Goal: Information Seeking & Learning: Check status

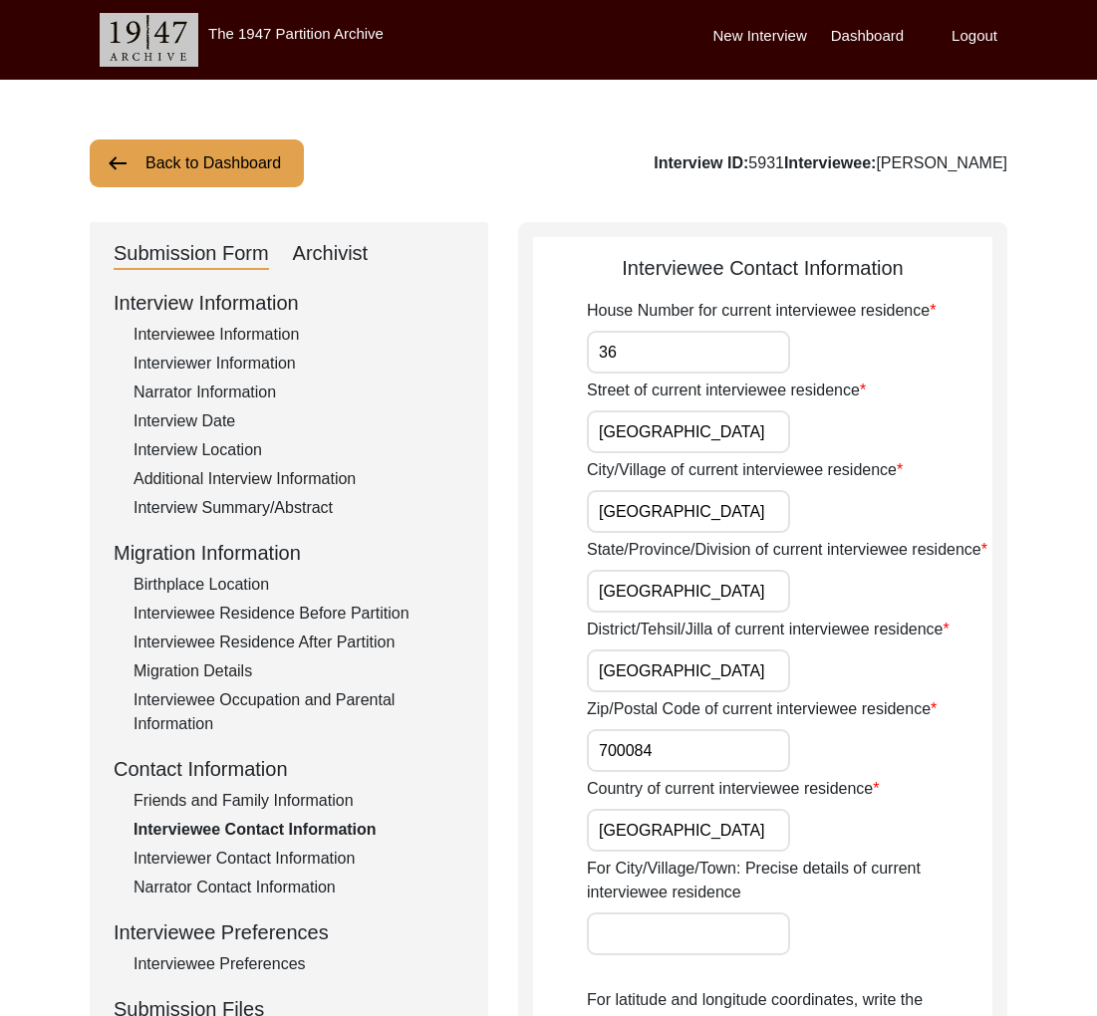
click at [213, 167] on button "Back to Dashboard" at bounding box center [197, 163] width 214 height 48
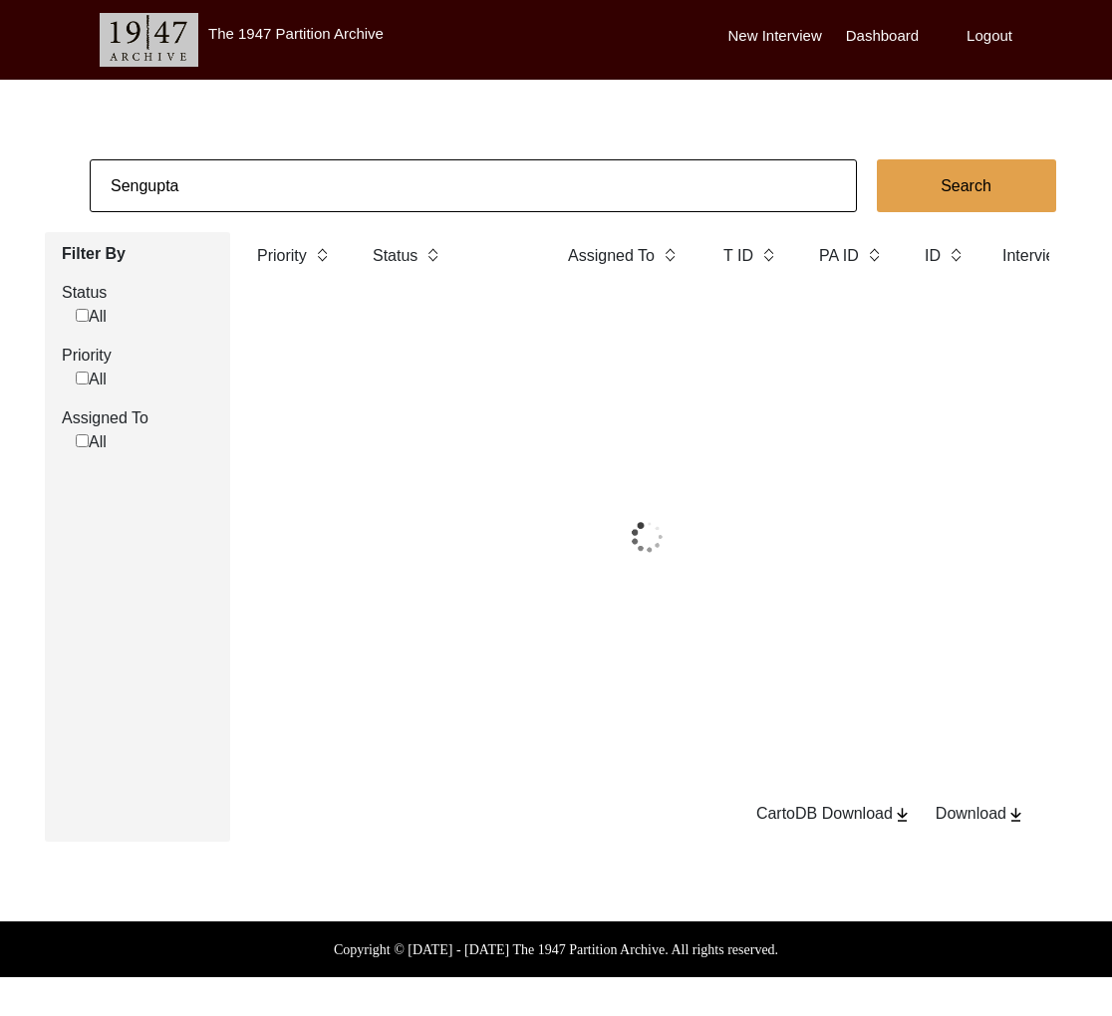
click at [209, 171] on input "Sengupta" at bounding box center [473, 185] width 767 height 53
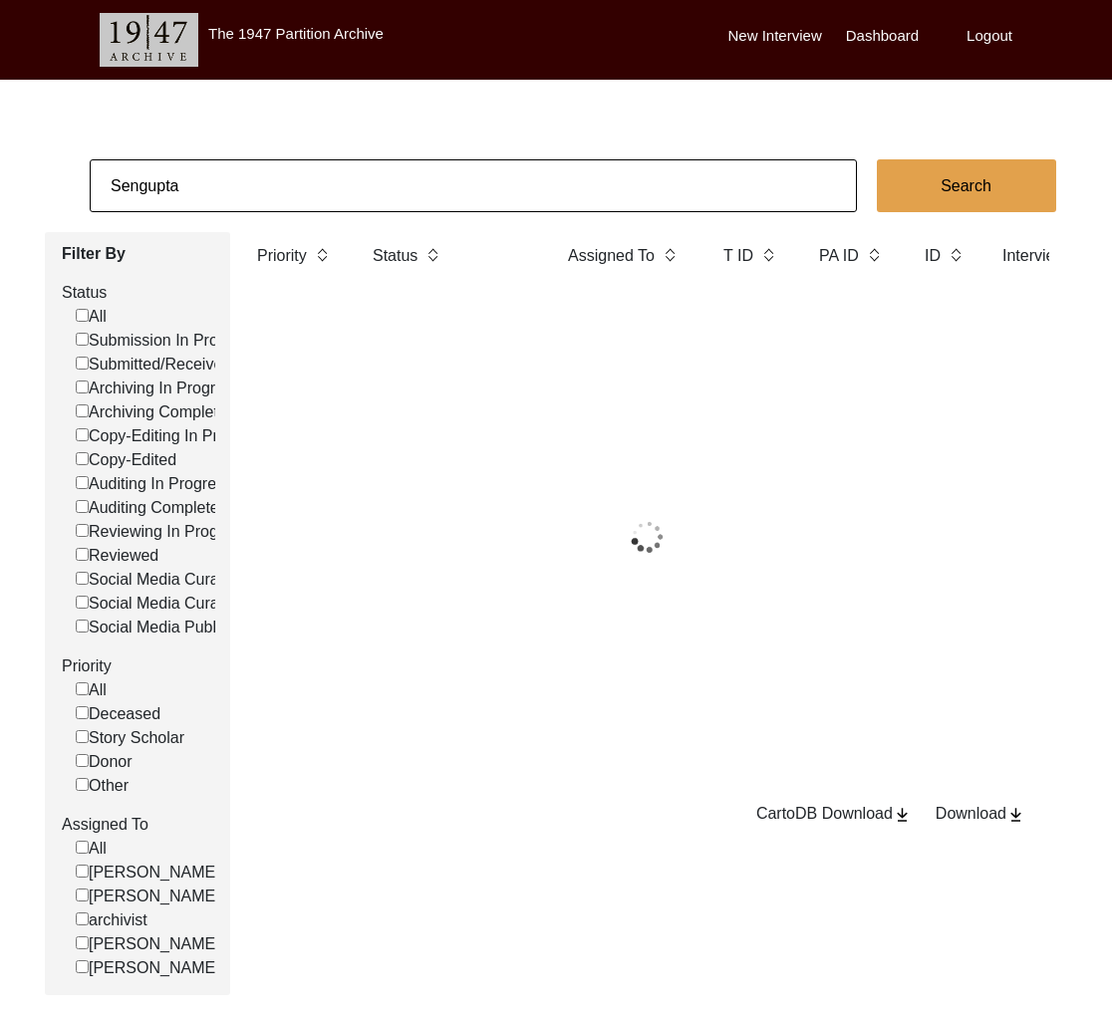
click at [209, 171] on input "Sengupta" at bounding box center [473, 185] width 767 height 53
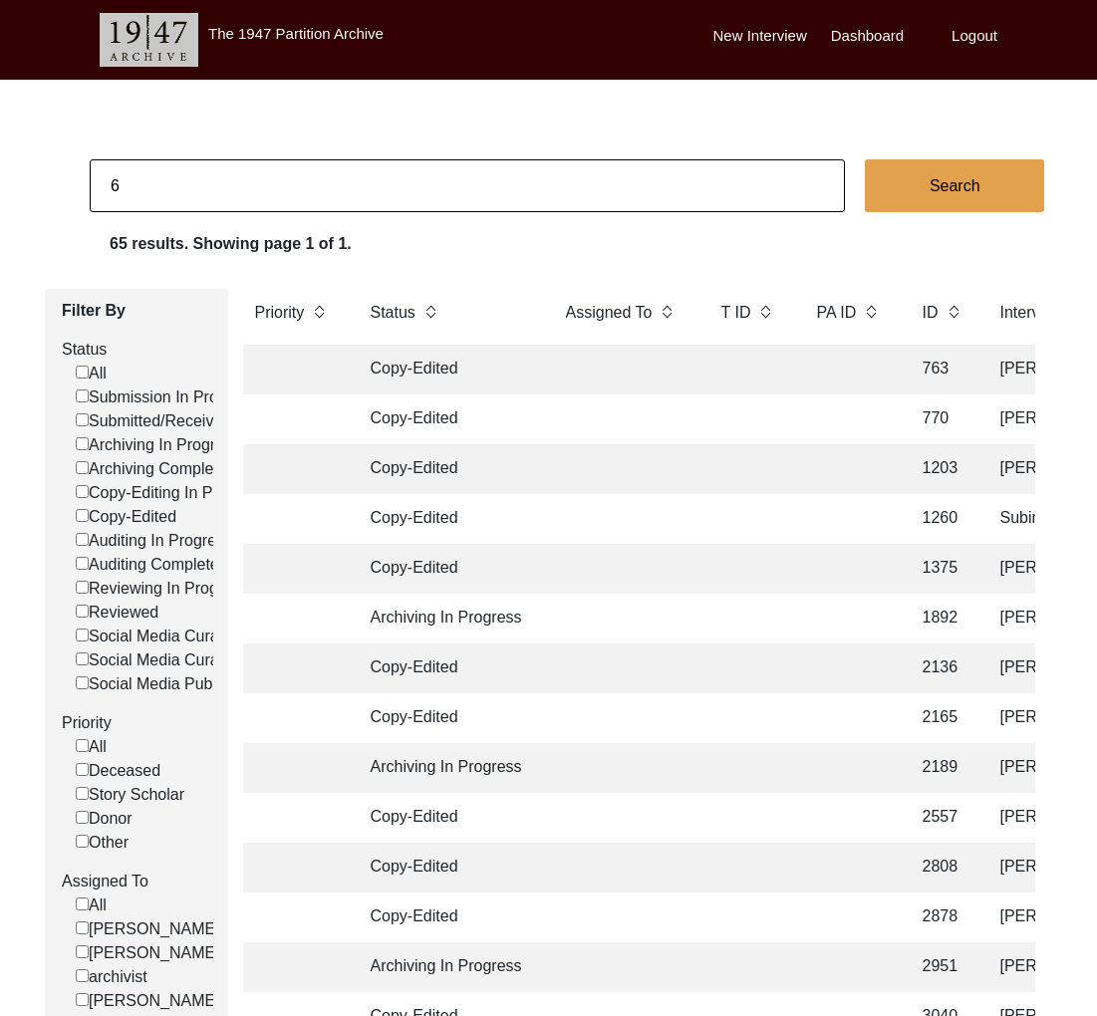
type input "6"
checkbox input "false"
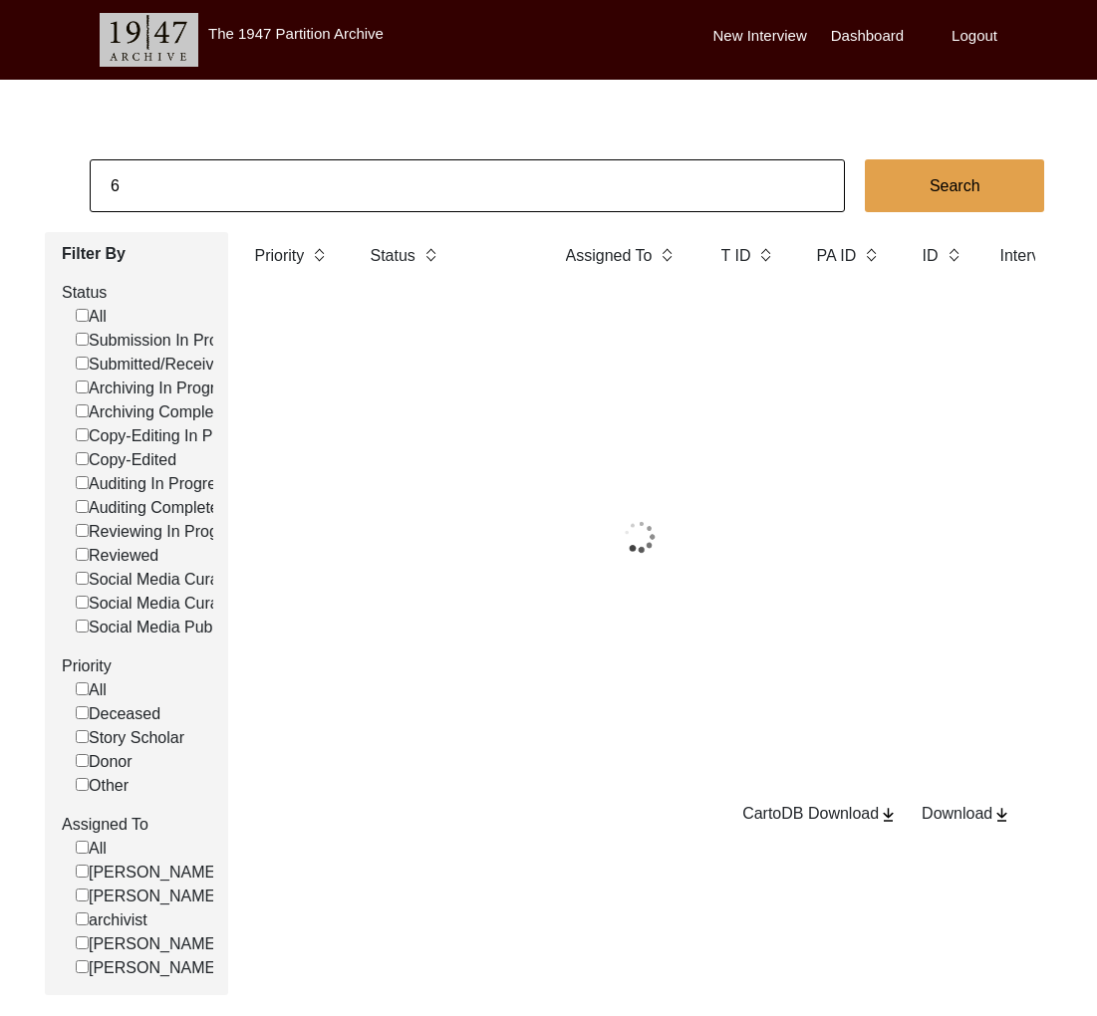
click at [513, 377] on div at bounding box center [639, 537] width 793 height 498
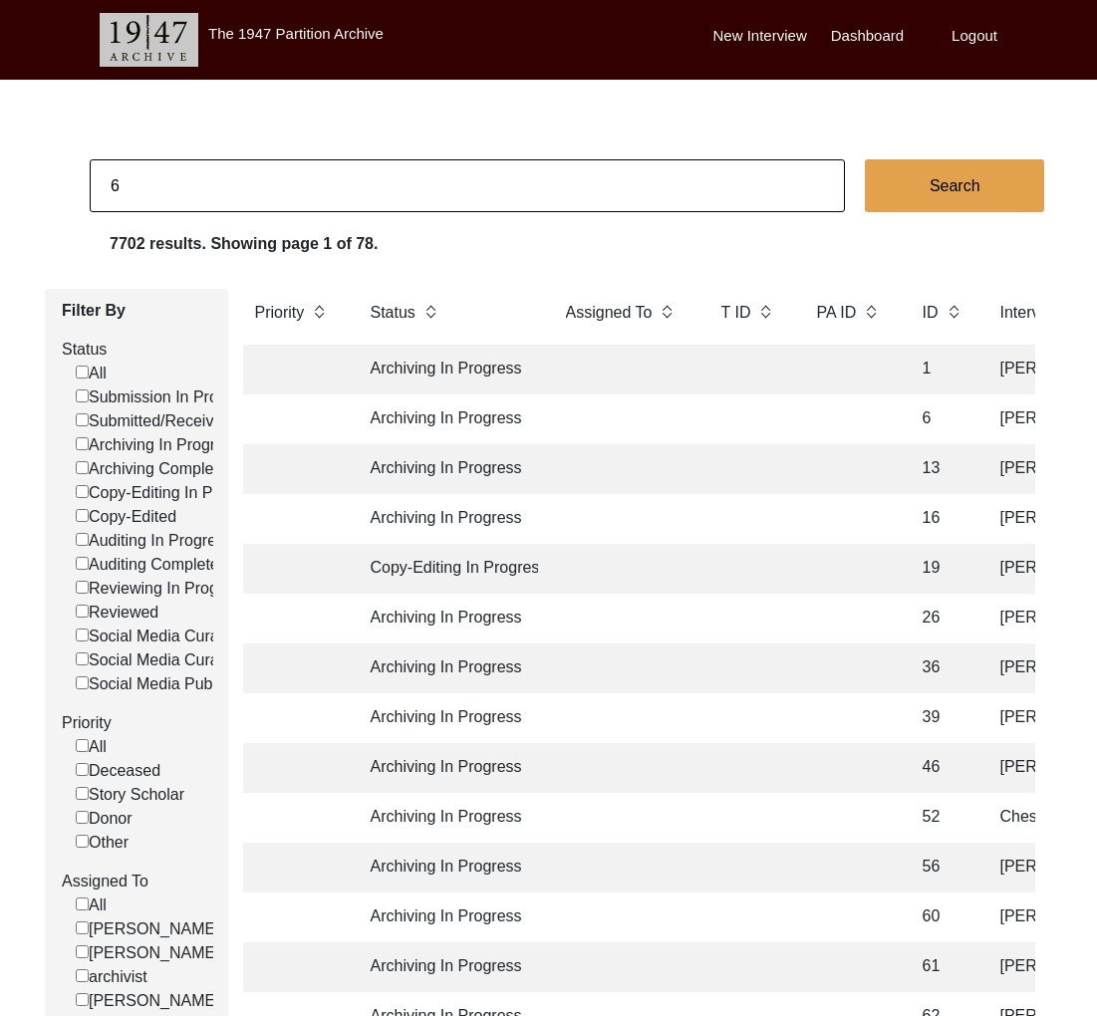
click at [593, 411] on td at bounding box center [623, 419] width 139 height 50
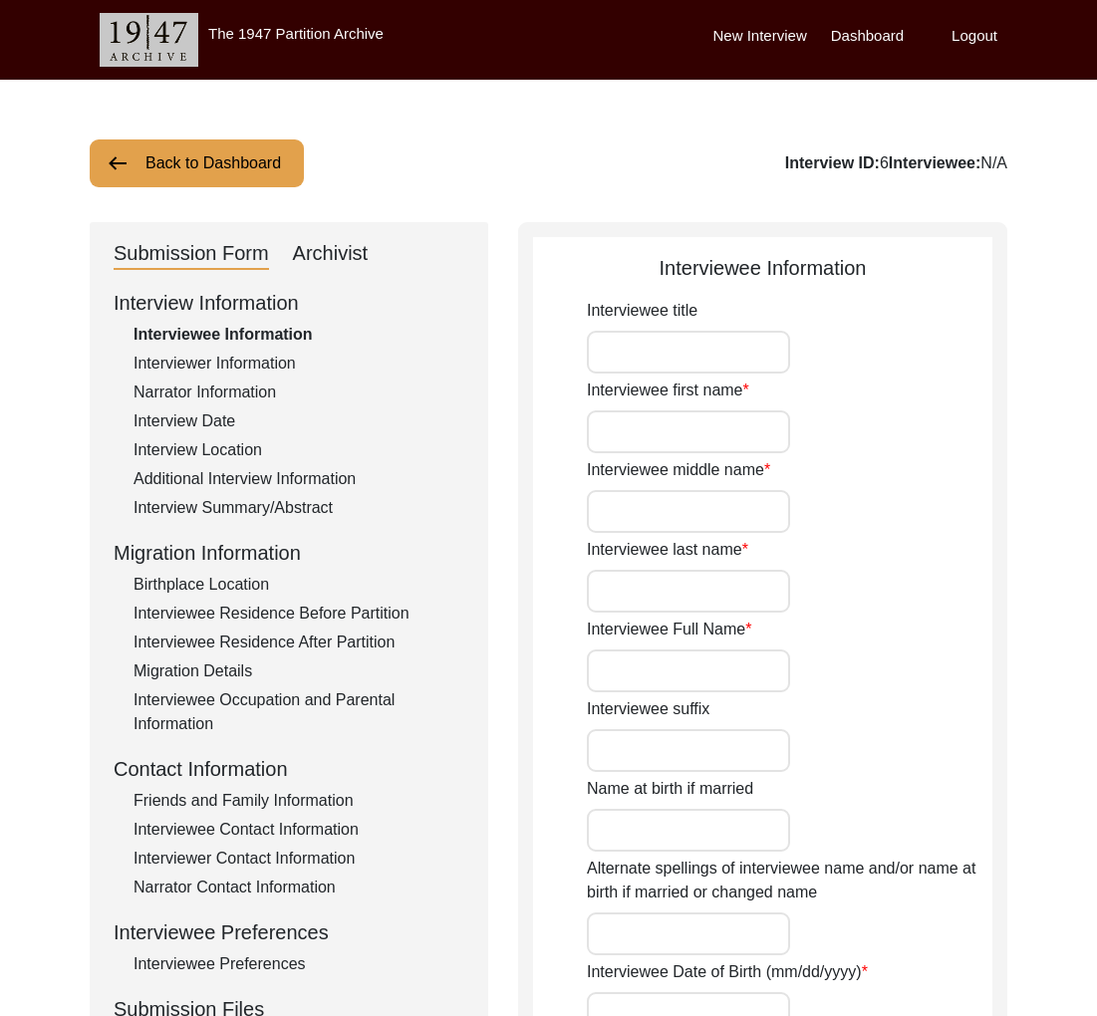
type input "[PERSON_NAME]"
type input "[DATE]"
type input "[DEMOGRAPHIC_DATA]"
drag, startPoint x: 1018, startPoint y: 157, endPoint x: 1062, endPoint y: 192, distance: 56.0
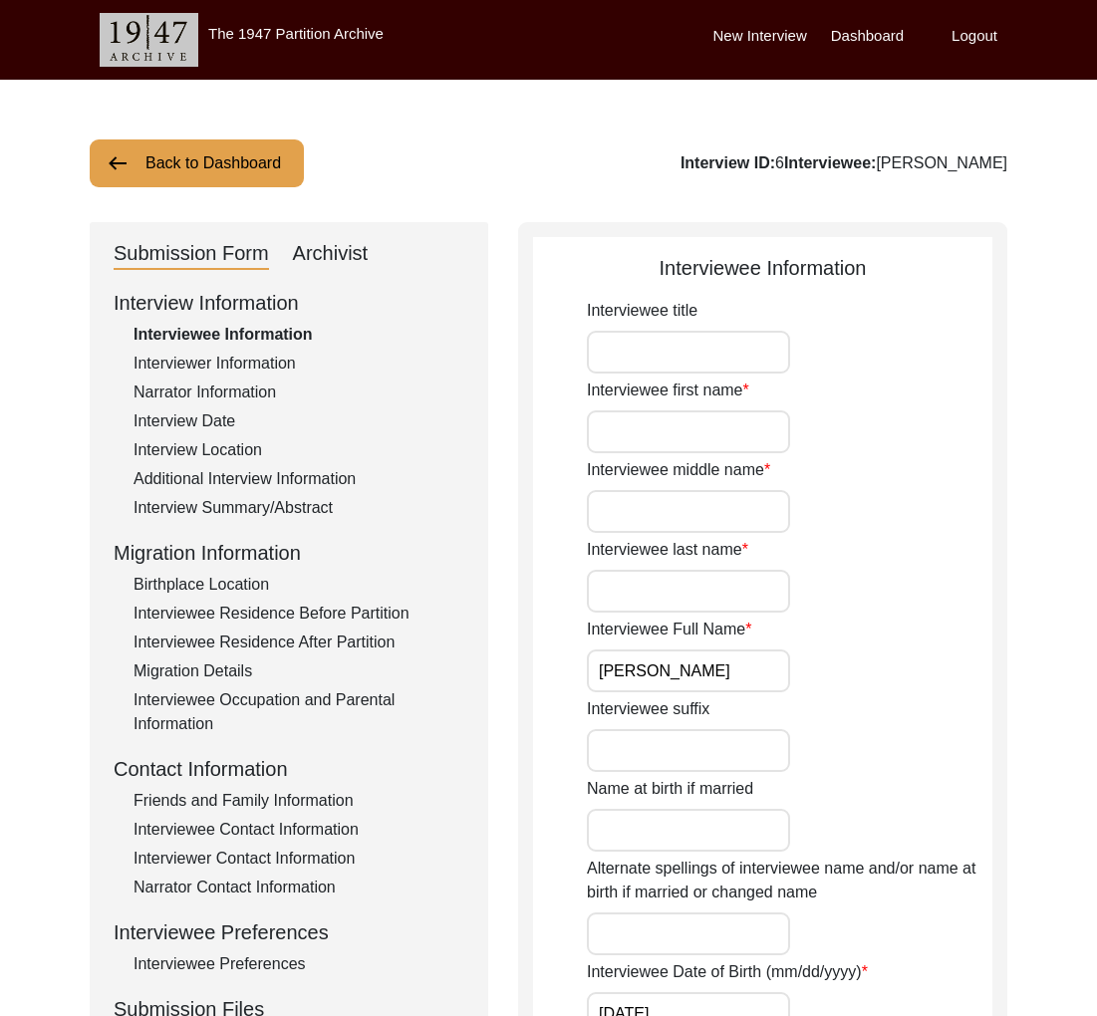
copy div "[PERSON_NAME]"
click at [172, 174] on button "Back to Dashboard" at bounding box center [197, 163] width 214 height 48
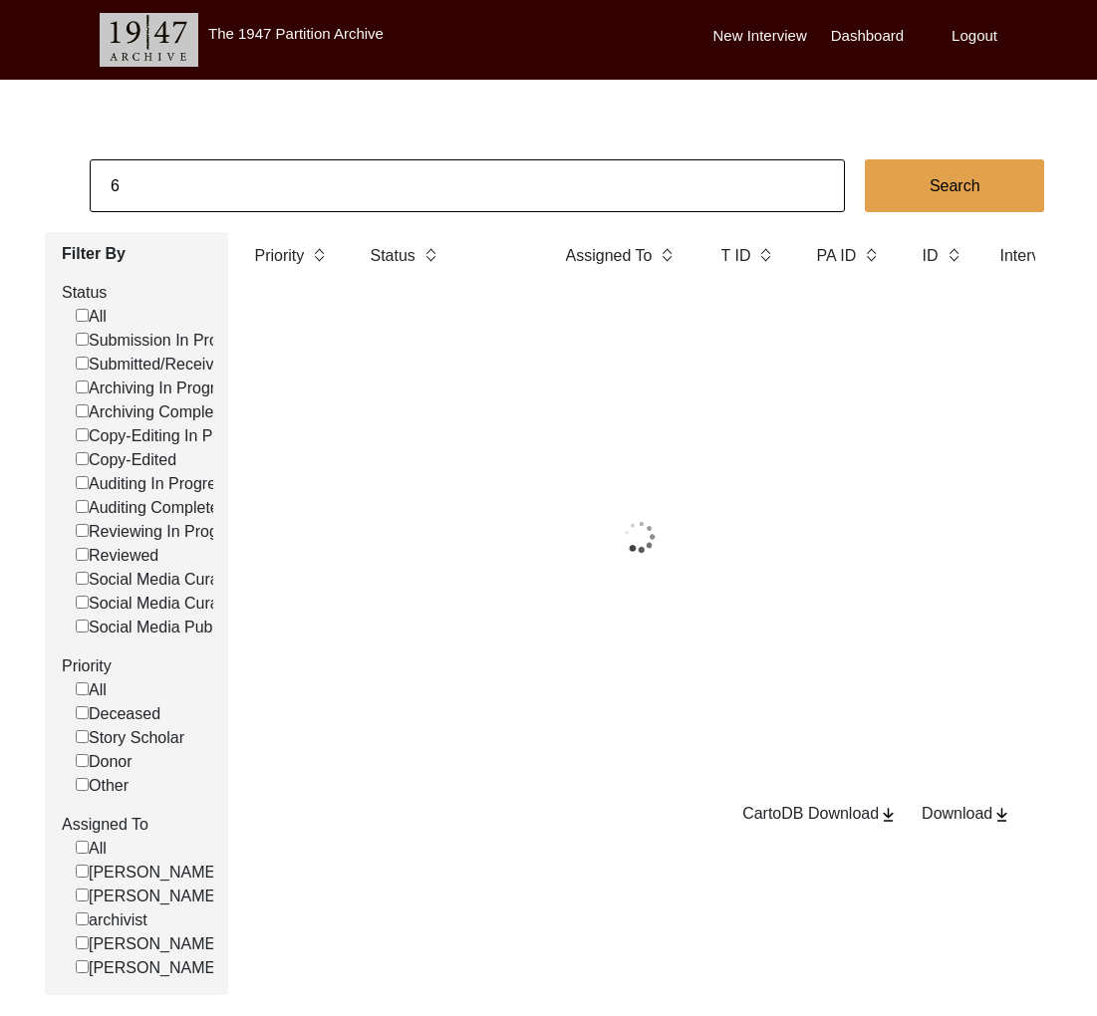
click at [173, 179] on input "6" at bounding box center [467, 185] width 755 height 53
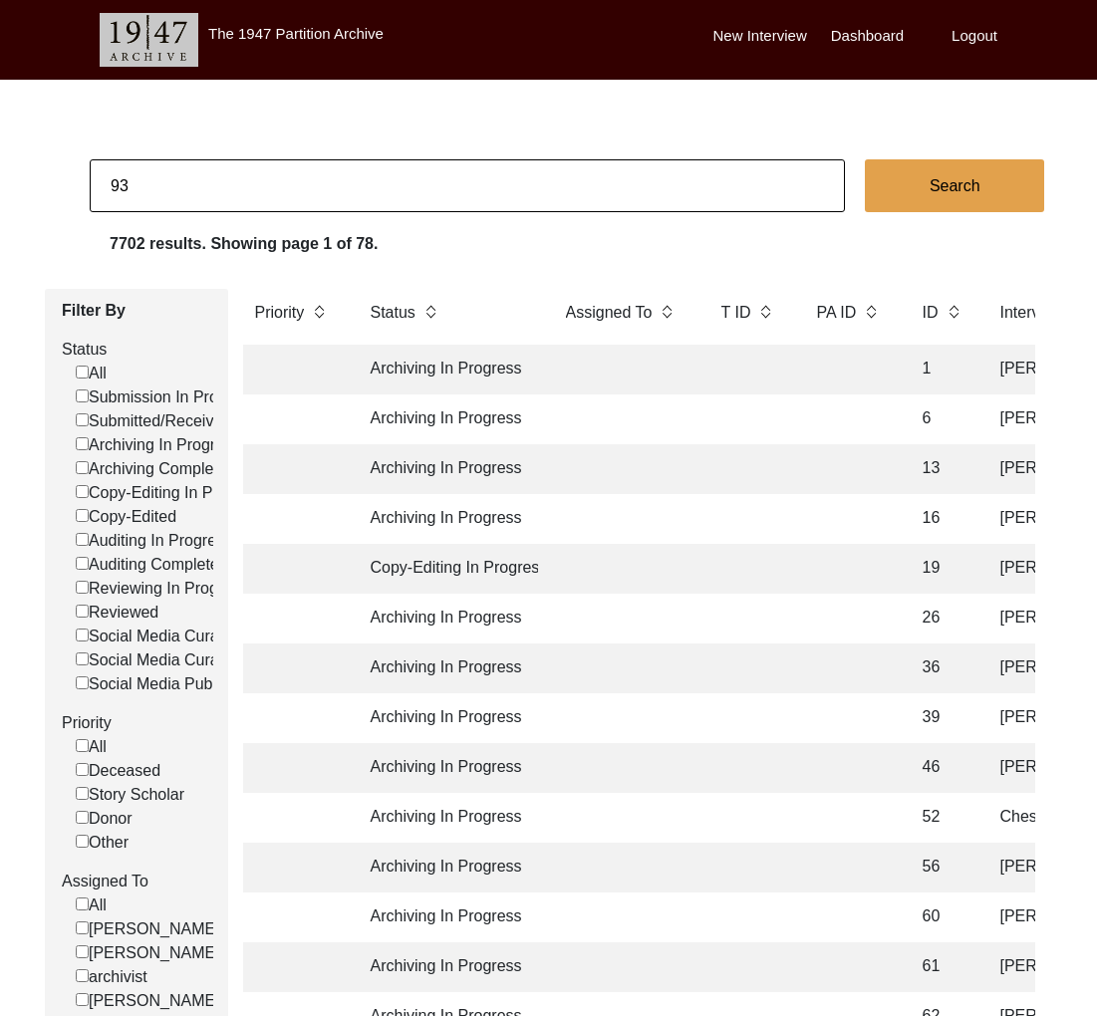
type input "93"
checkbox input "false"
click at [603, 180] on input "93" at bounding box center [467, 185] width 755 height 53
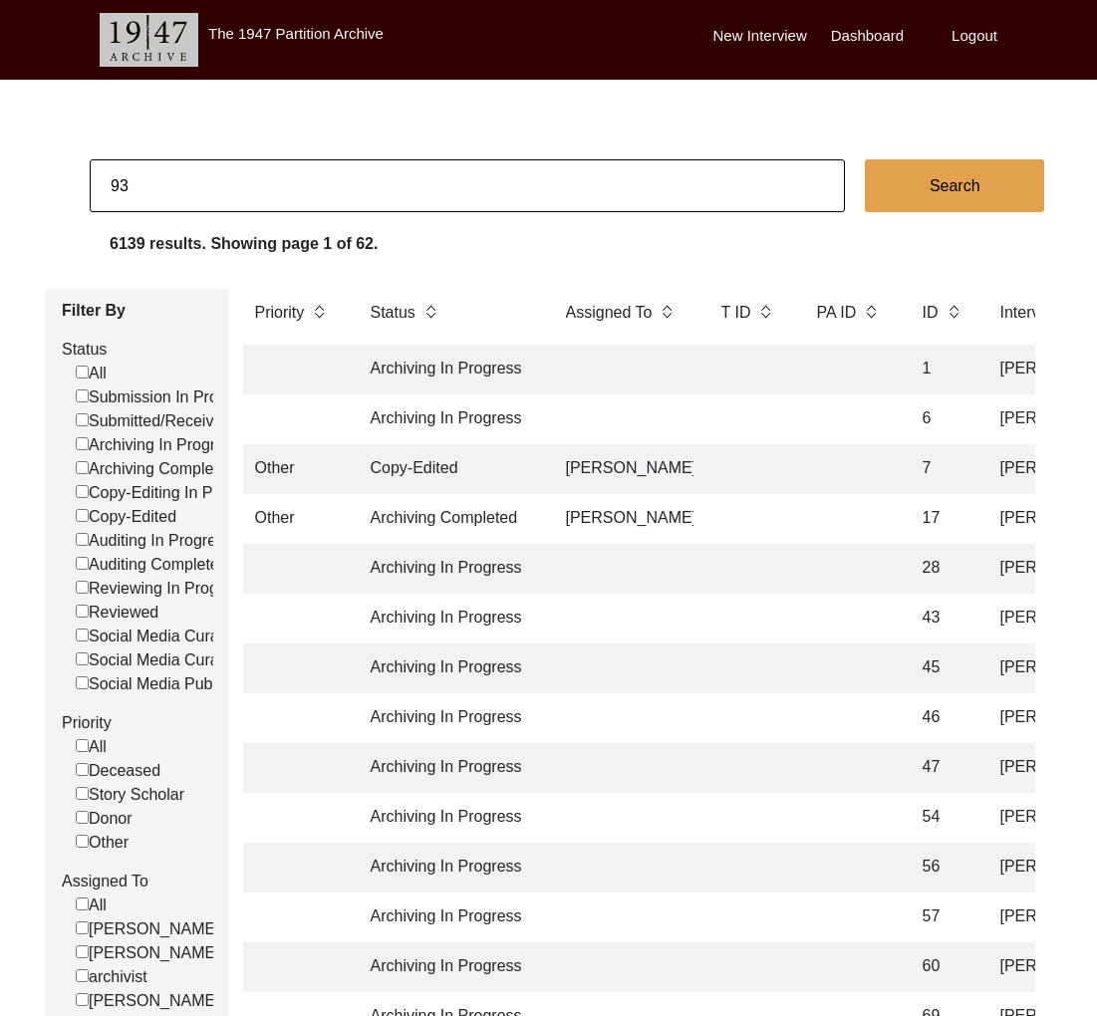
click at [603, 180] on input "93" at bounding box center [467, 185] width 755 height 53
type input "6"
checkbox input "false"
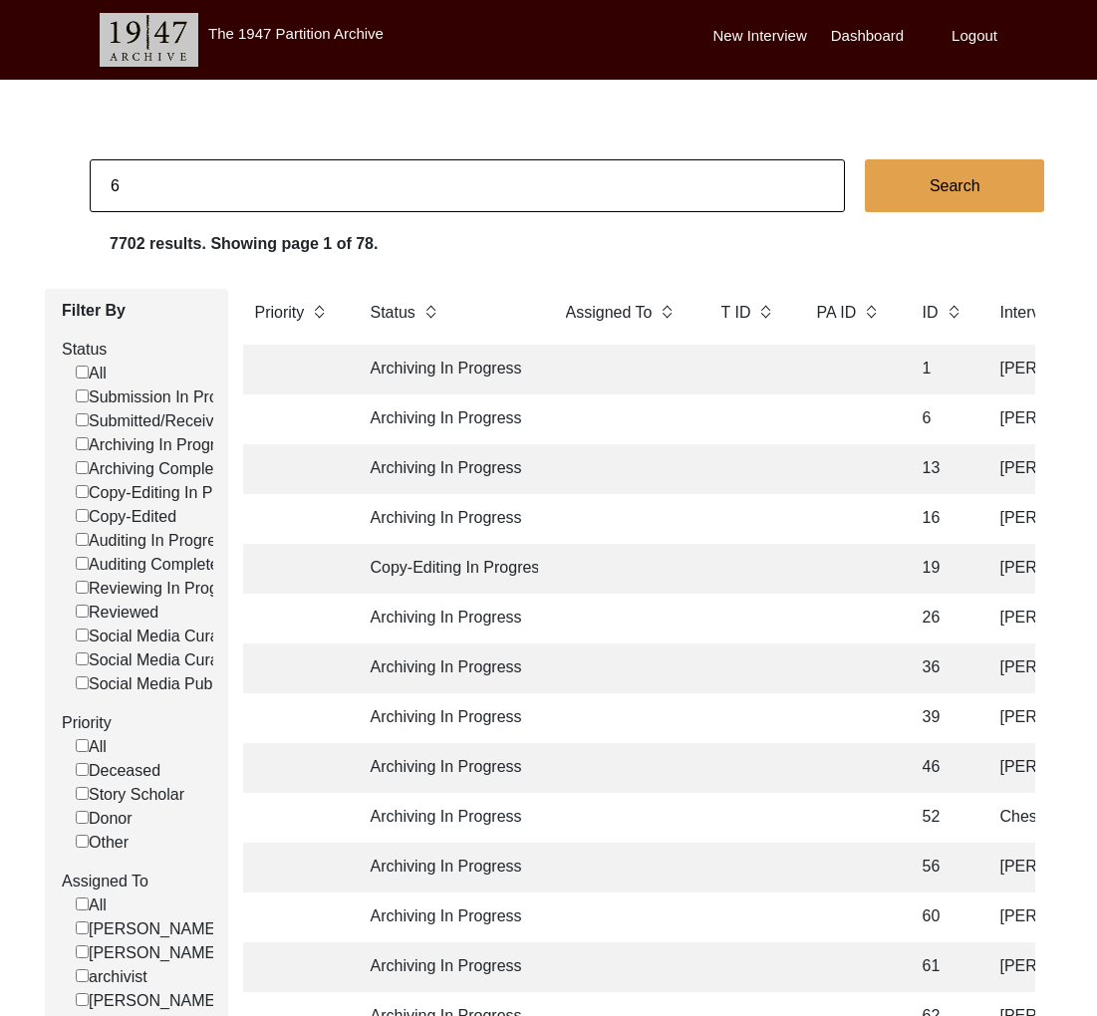
click at [649, 443] on td at bounding box center [623, 419] width 139 height 50
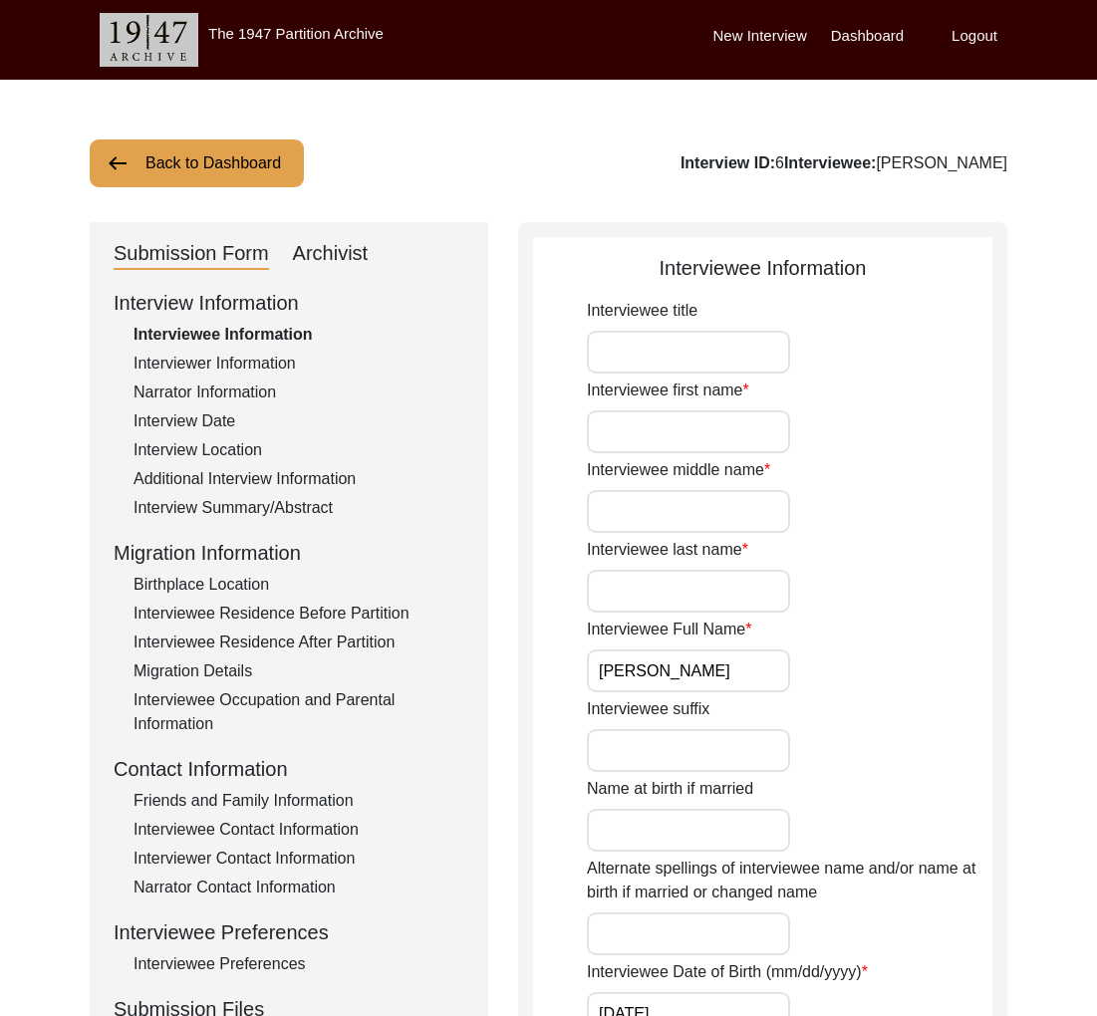
drag, startPoint x: 1012, startPoint y: 173, endPoint x: 860, endPoint y: 164, distance: 152.6
copy div "[PERSON_NAME]"
click at [251, 157] on button "Back to Dashboard" at bounding box center [197, 163] width 214 height 48
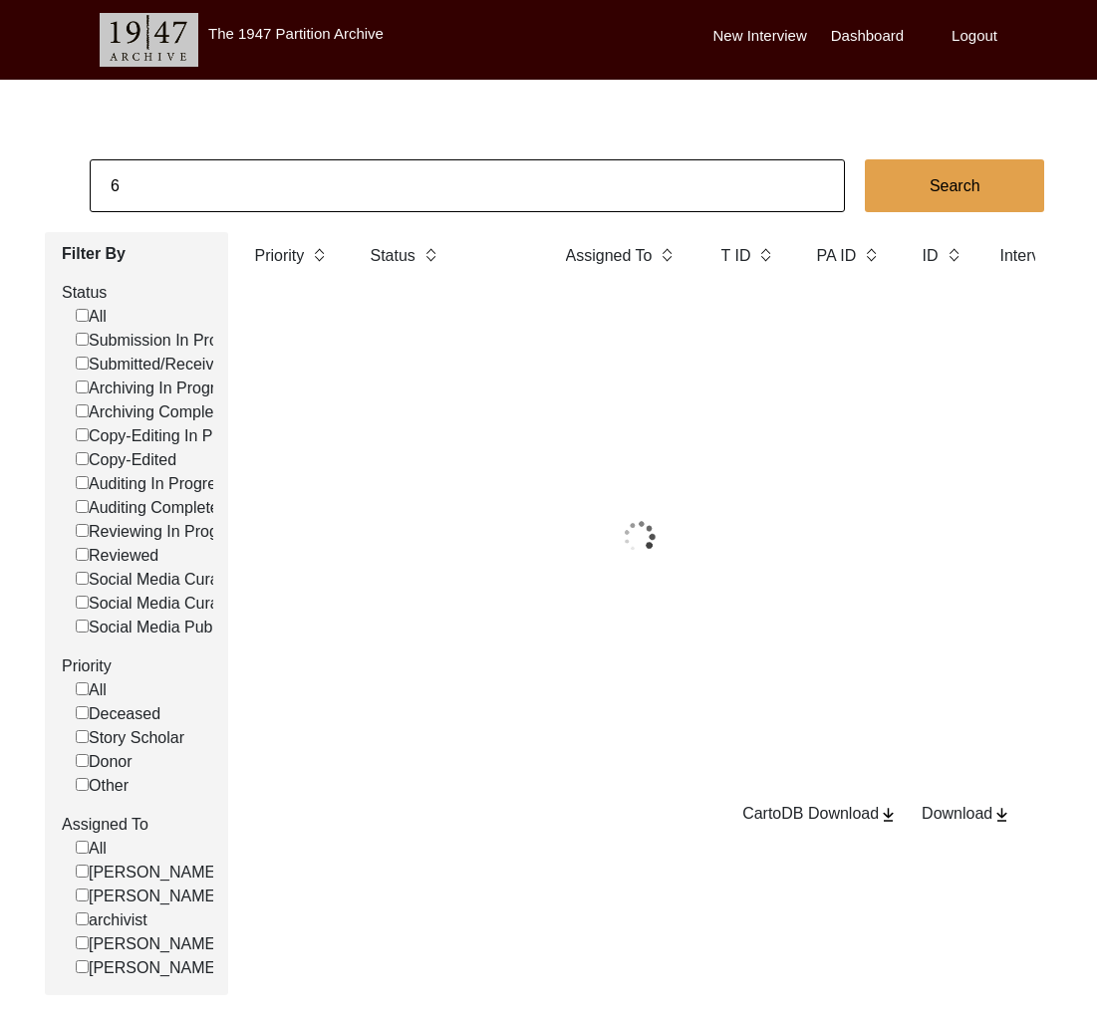
click at [273, 200] on input "6" at bounding box center [467, 185] width 755 height 53
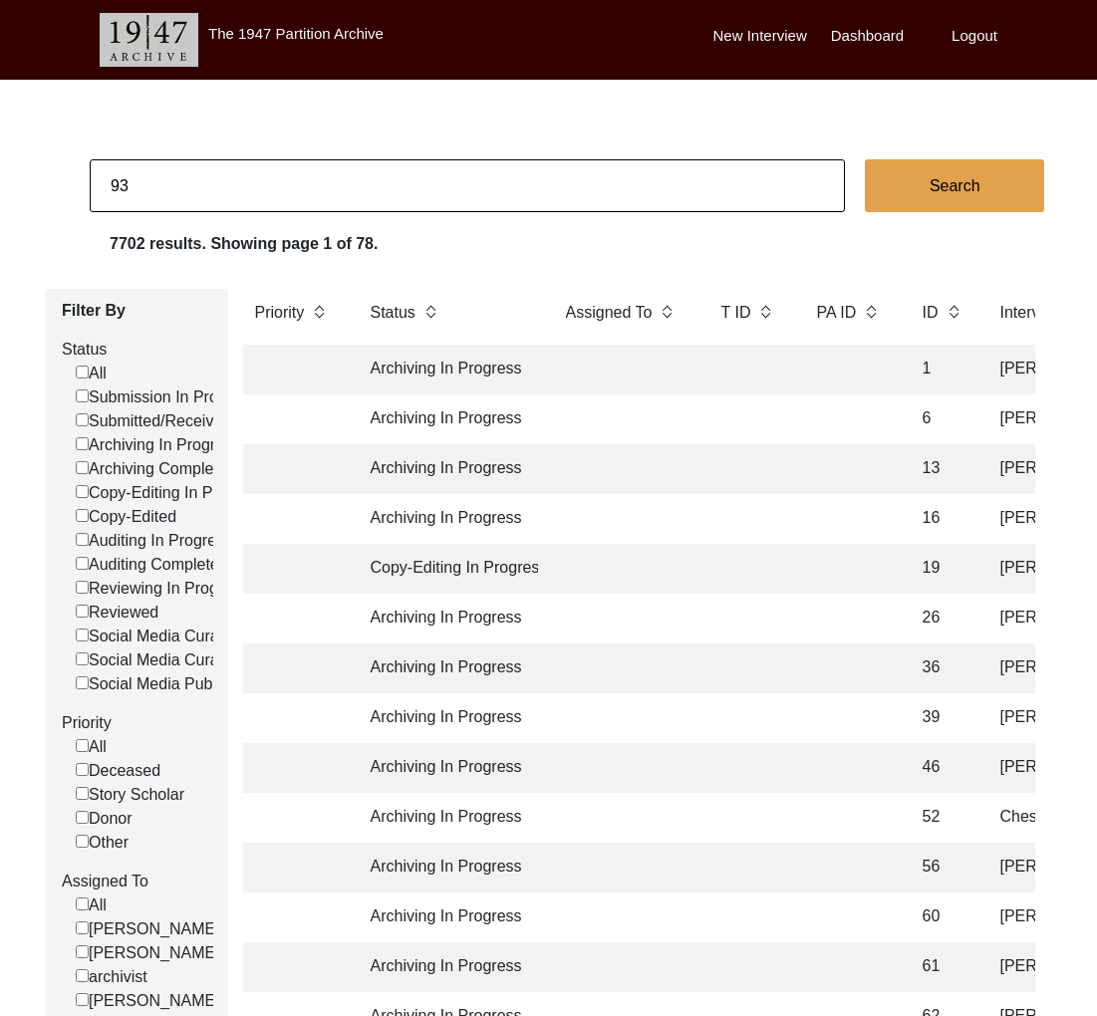
type input "93"
checkbox input "false"
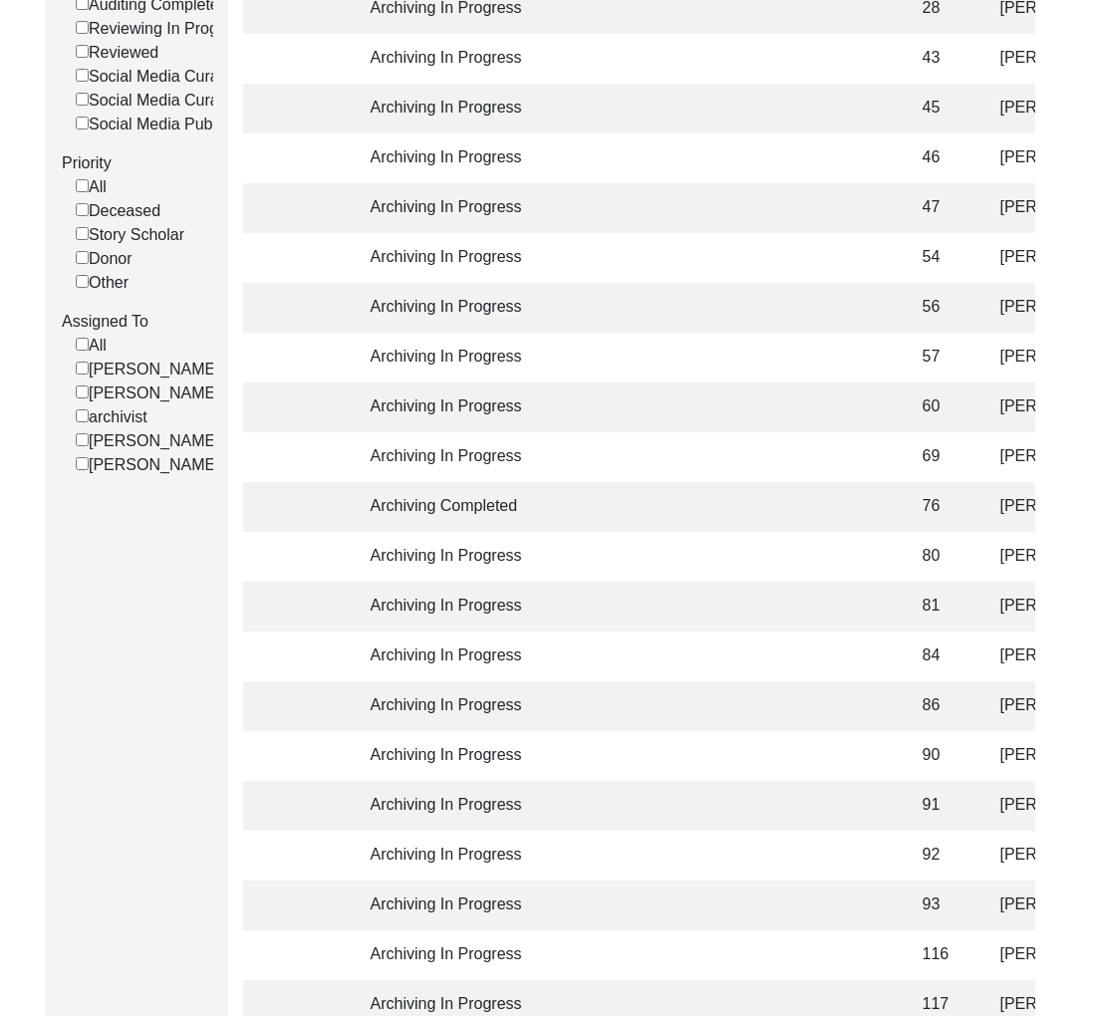
click at [736, 904] on td at bounding box center [749, 905] width 80 height 50
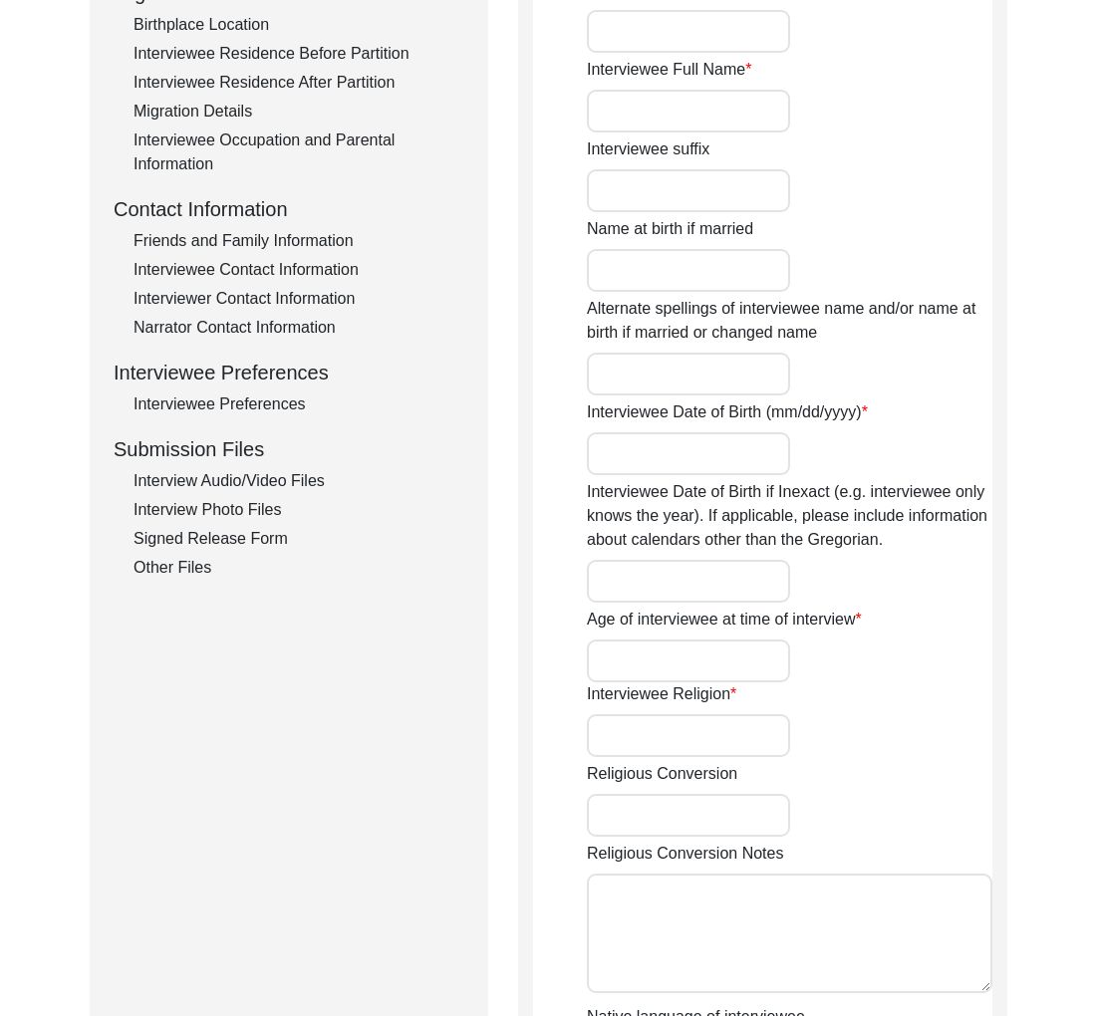
type input "[PERSON_NAME]"
type input "[DEMOGRAPHIC_DATA]"
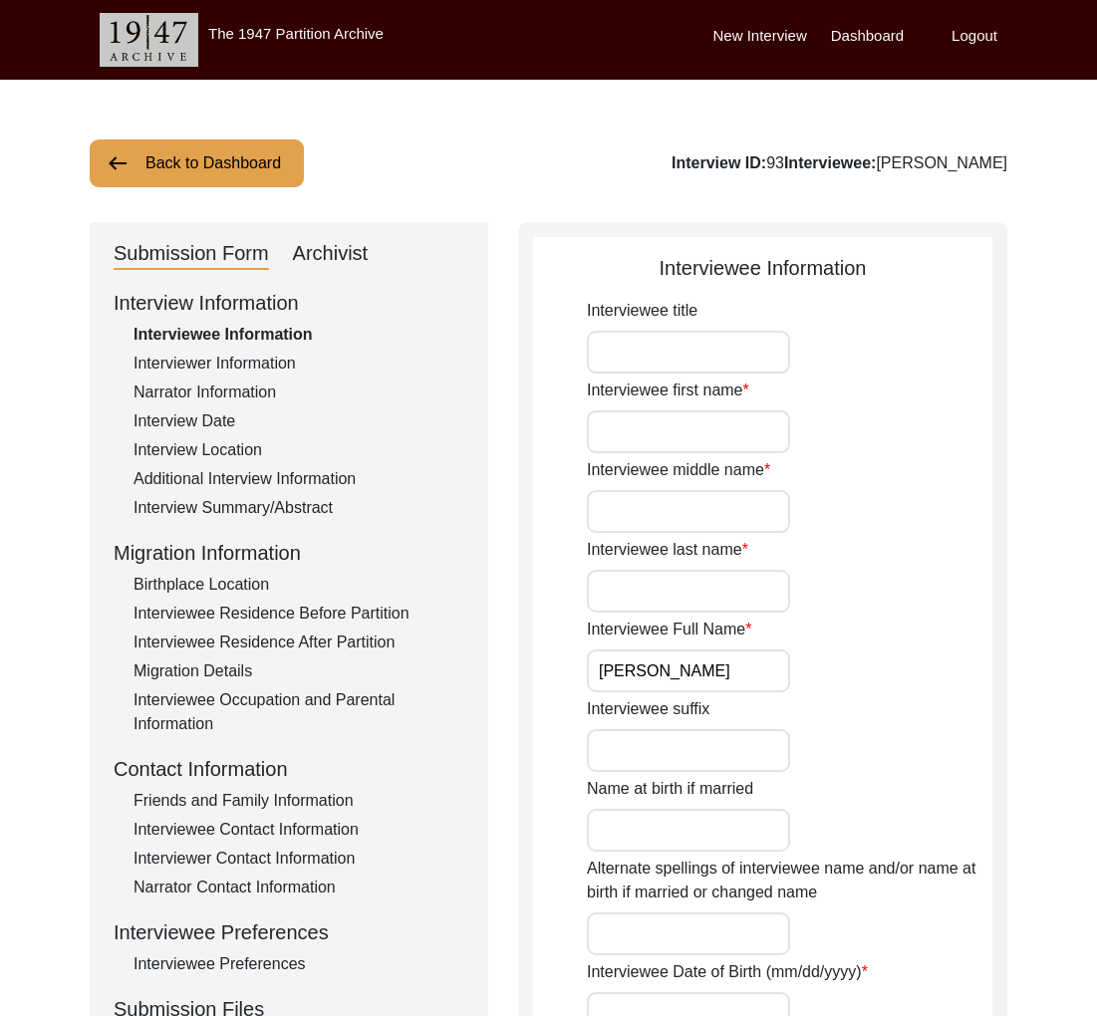
drag, startPoint x: 1016, startPoint y: 159, endPoint x: 907, endPoint y: 158, distance: 108.6
copy div "[PERSON_NAME]"
click at [211, 160] on button "Back to Dashboard" at bounding box center [197, 163] width 214 height 48
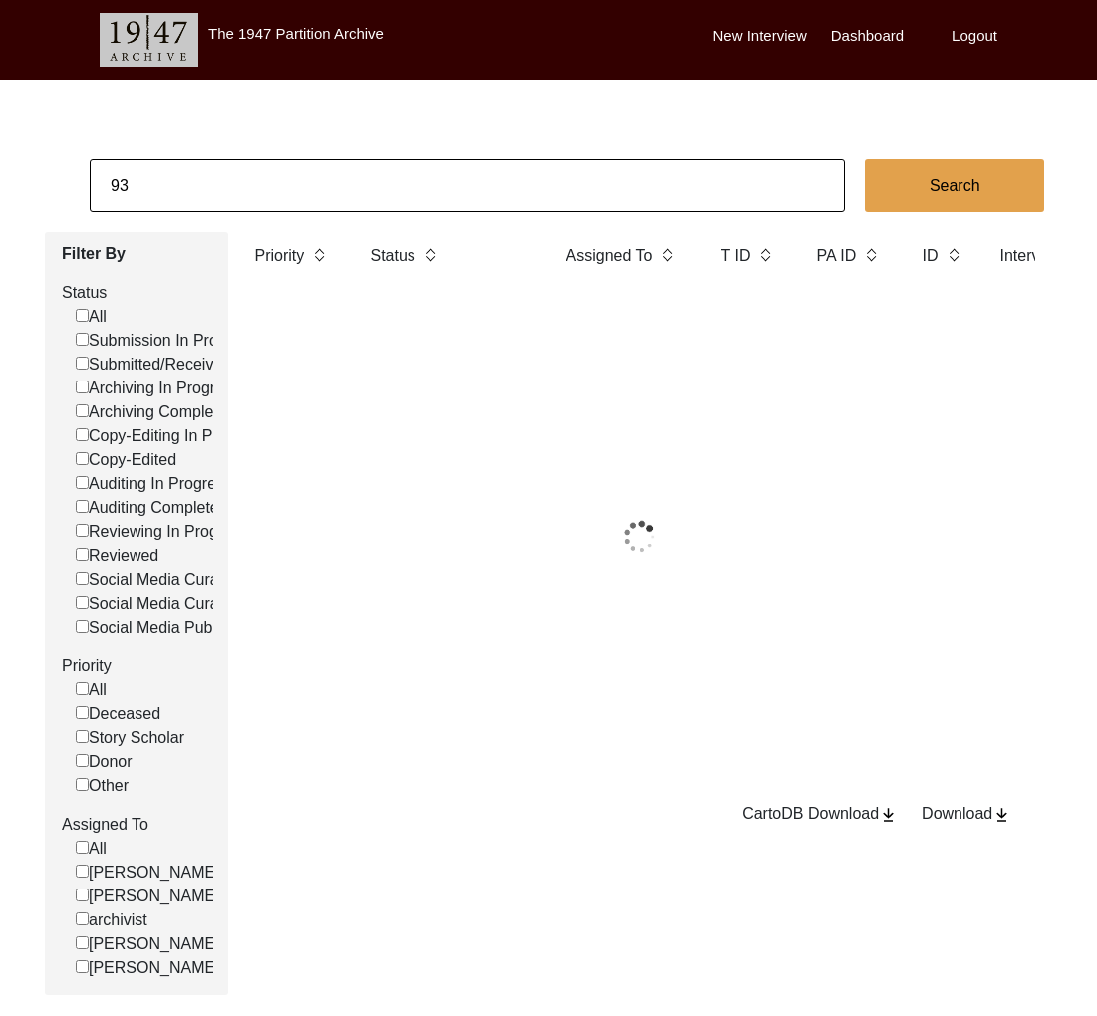
drag, startPoint x: 211, startPoint y: 160, endPoint x: 204, endPoint y: 171, distance: 13.0
click at [204, 171] on input "93" at bounding box center [467, 185] width 755 height 53
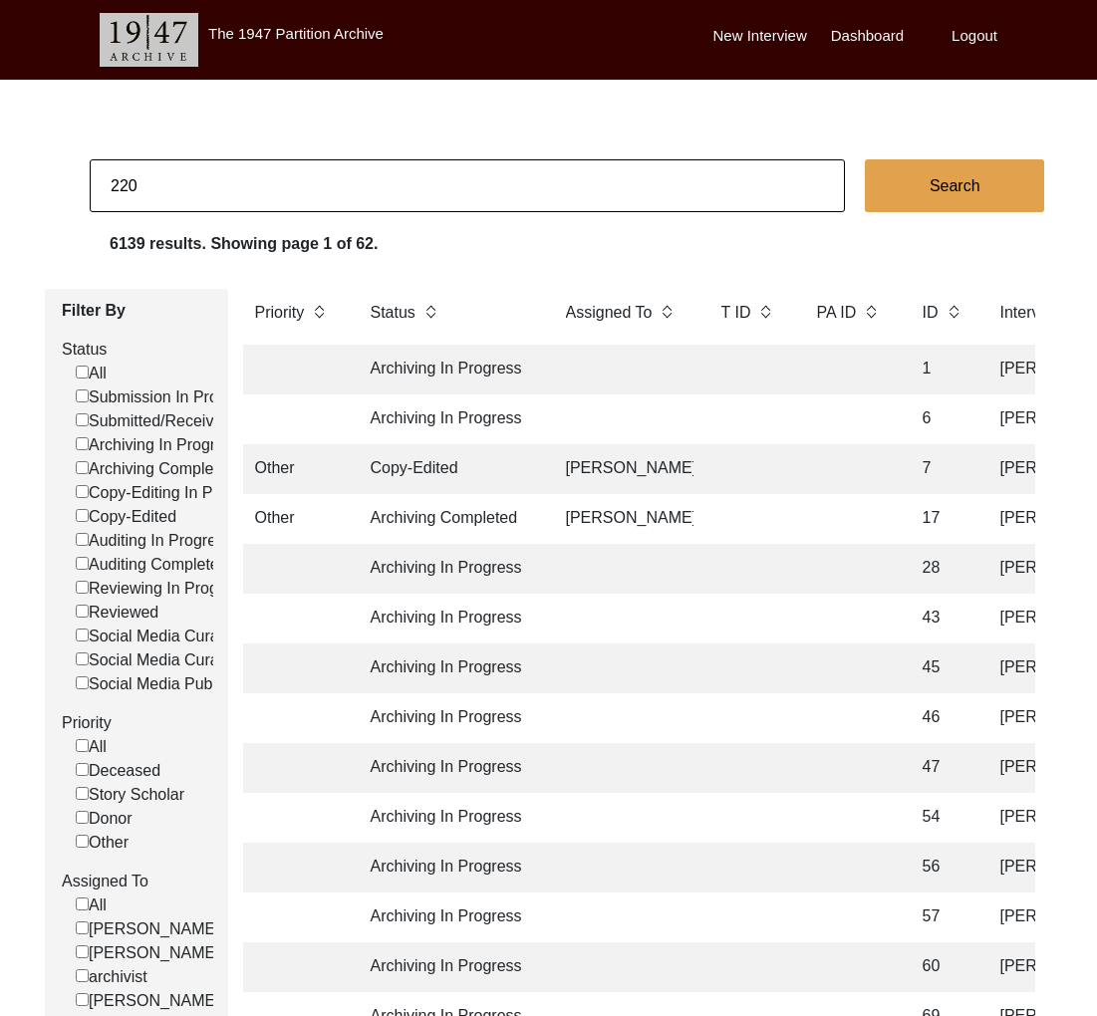
type input "220"
checkbox input "false"
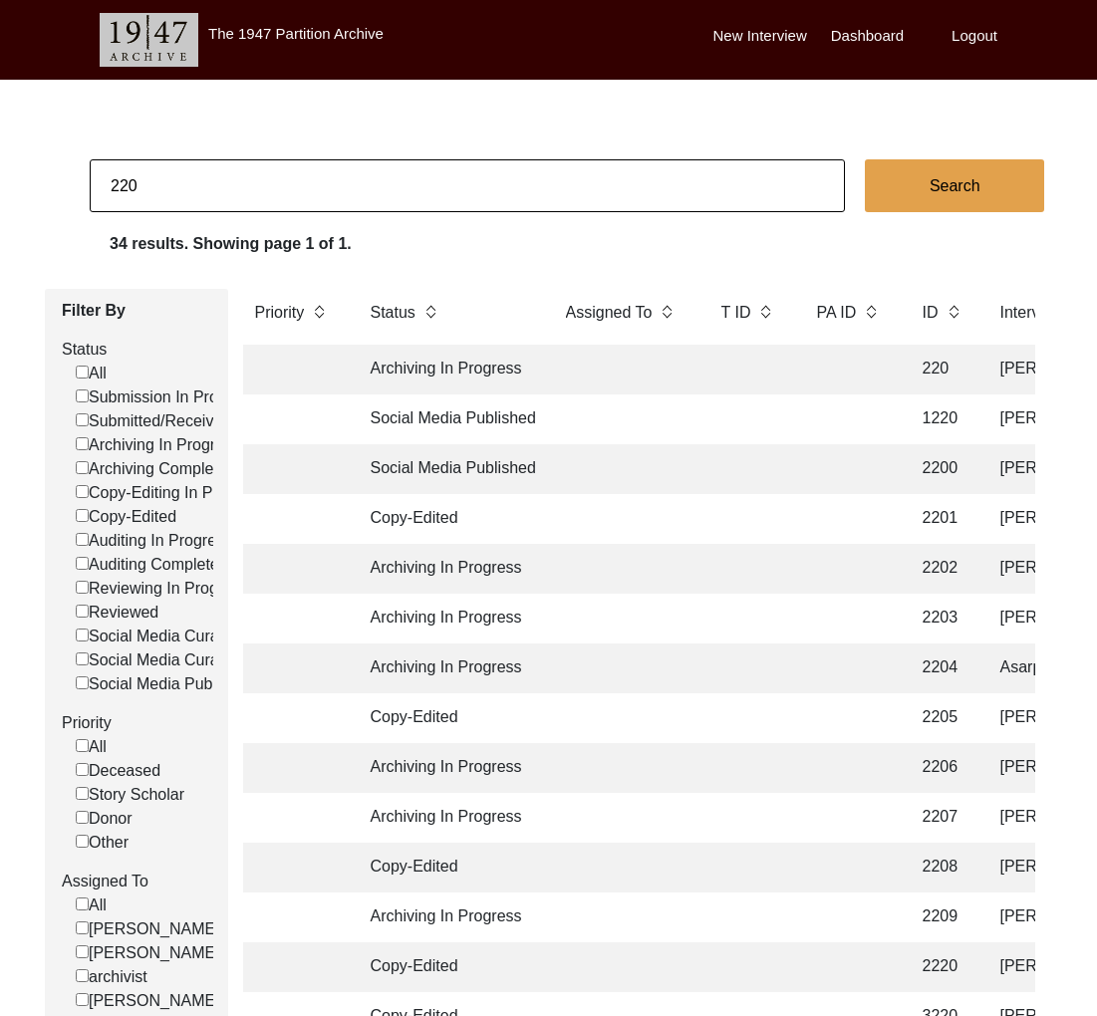
click at [650, 372] on td at bounding box center [623, 370] width 139 height 50
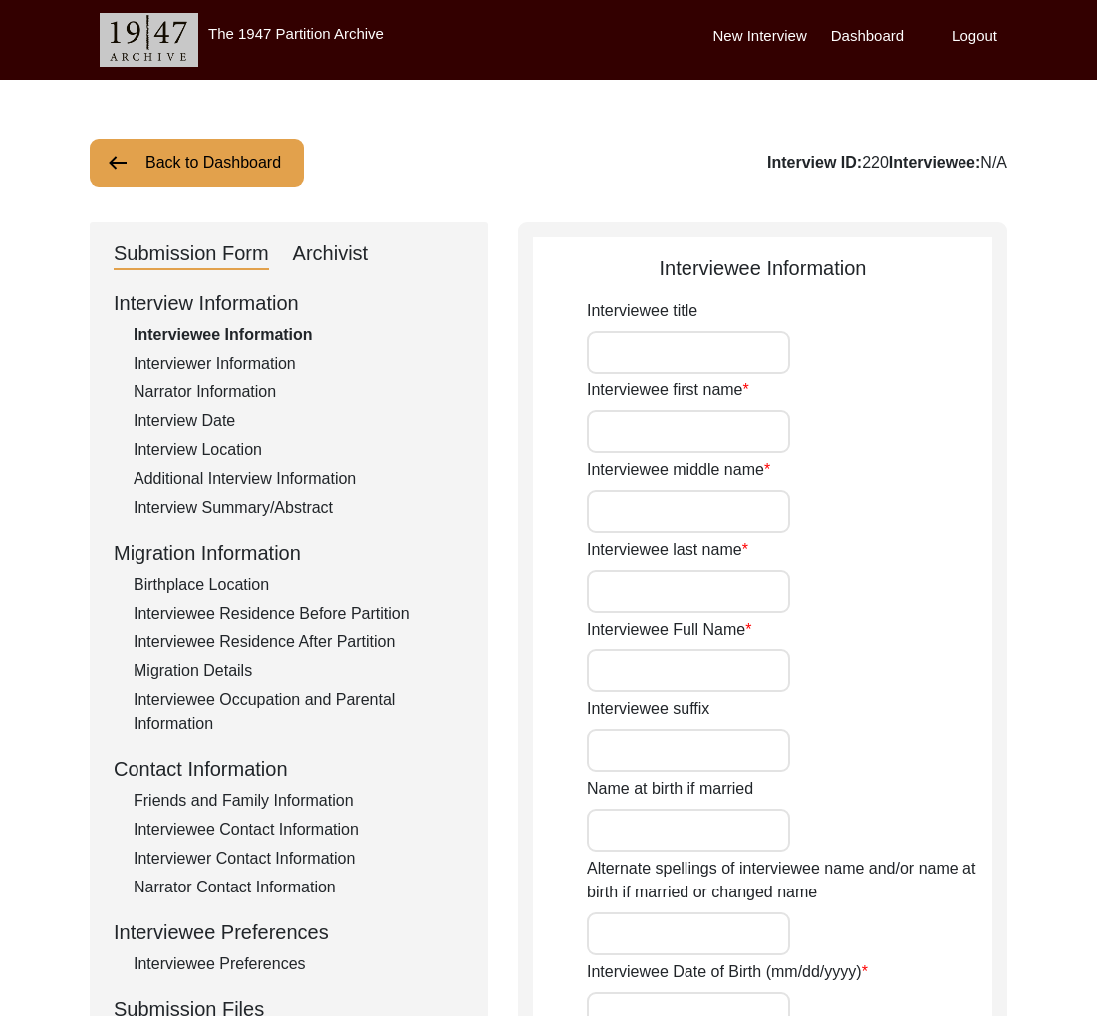
type input "[PERSON_NAME]"
type input "[DEMOGRAPHIC_DATA]"
drag, startPoint x: 1012, startPoint y: 168, endPoint x: 877, endPoint y: 168, distance: 134.5
copy div "[PERSON_NAME]"
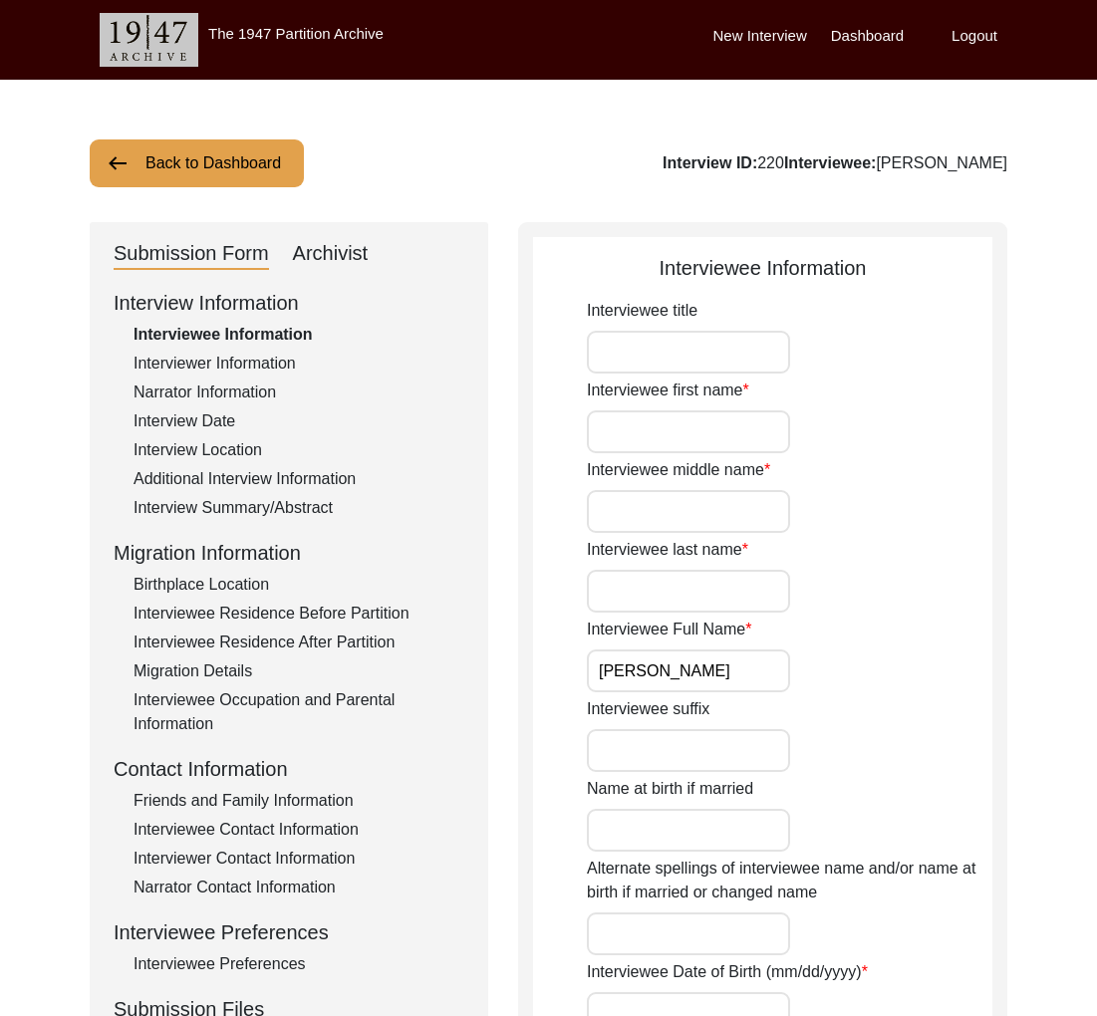
click at [237, 159] on button "Back to Dashboard" at bounding box center [197, 163] width 214 height 48
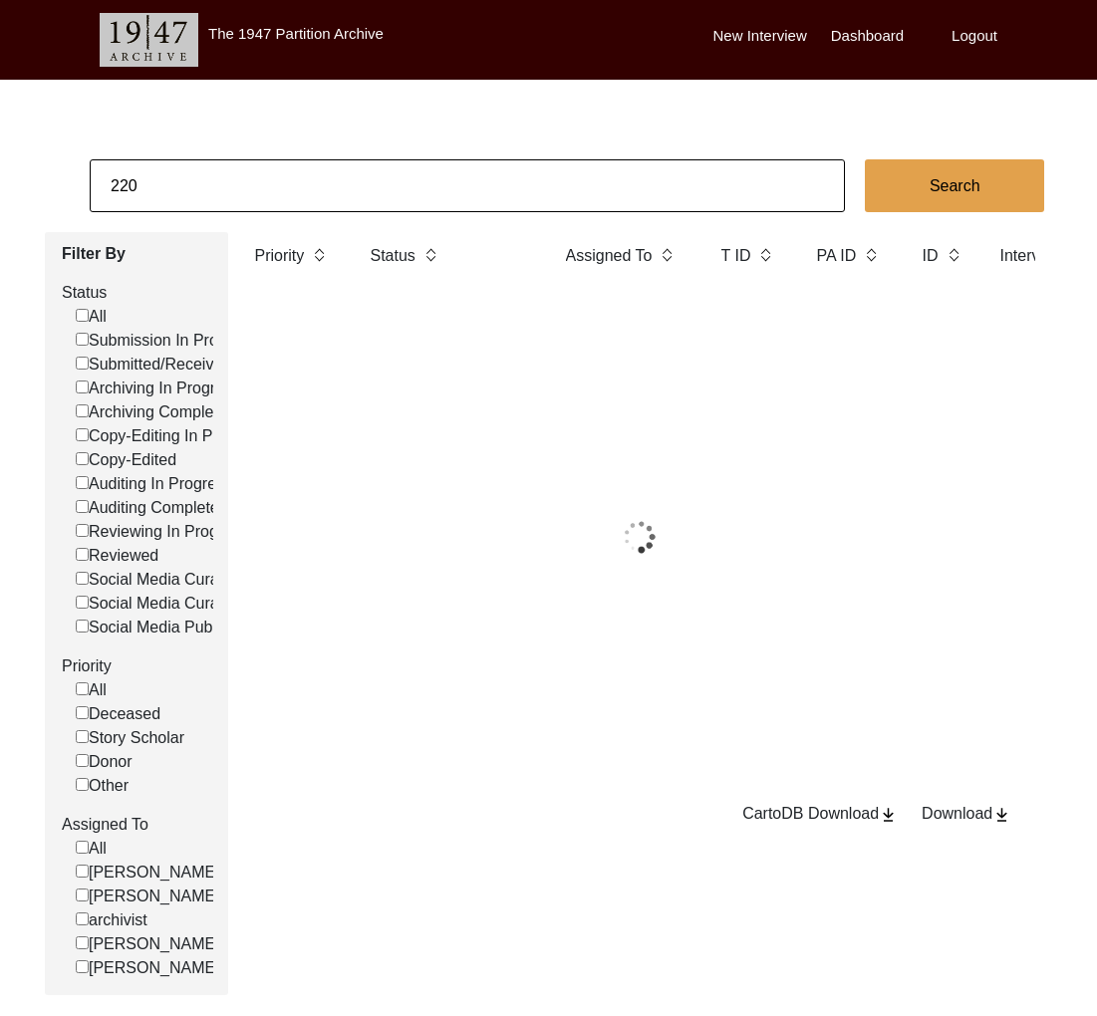
click at [251, 170] on input "220" at bounding box center [467, 185] width 755 height 53
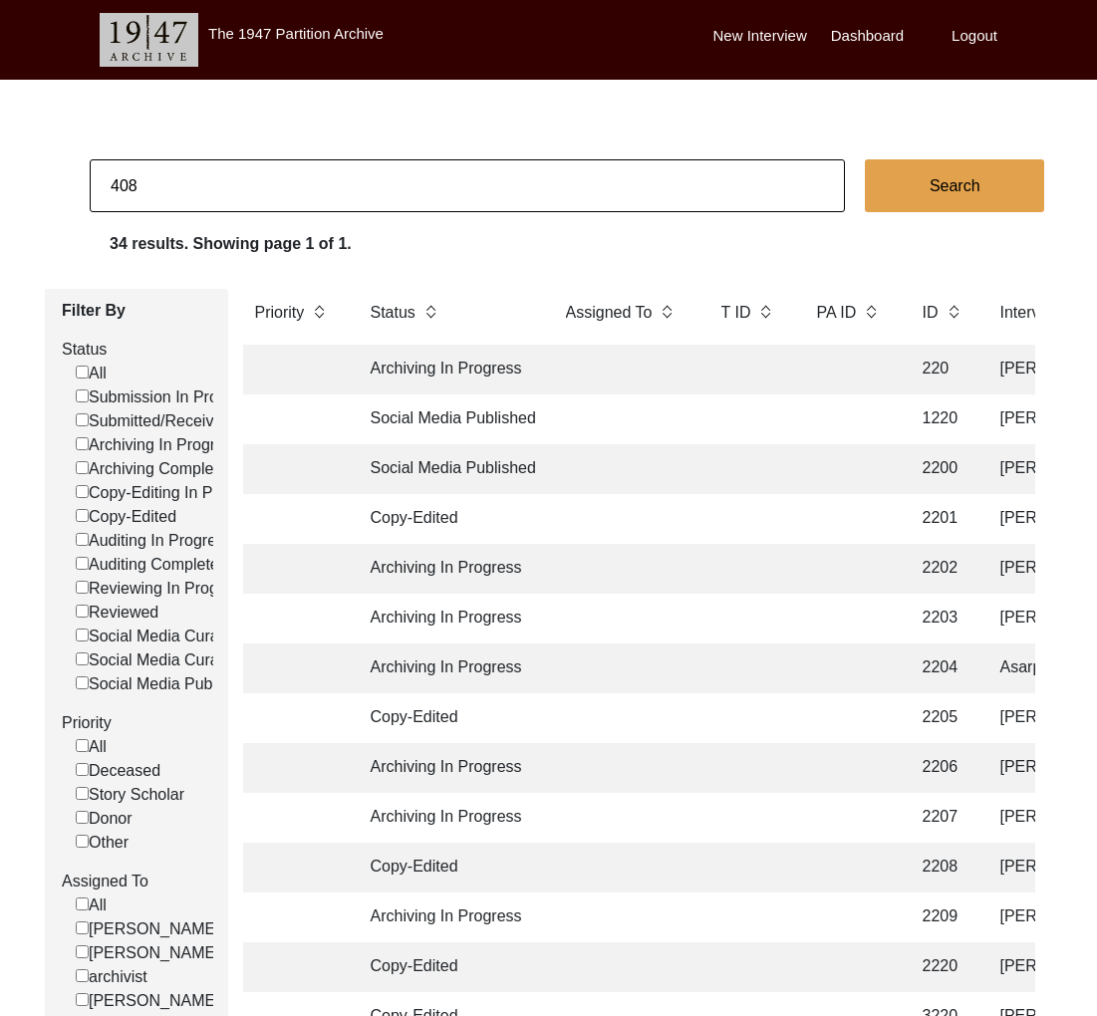
type input "408"
checkbox input "false"
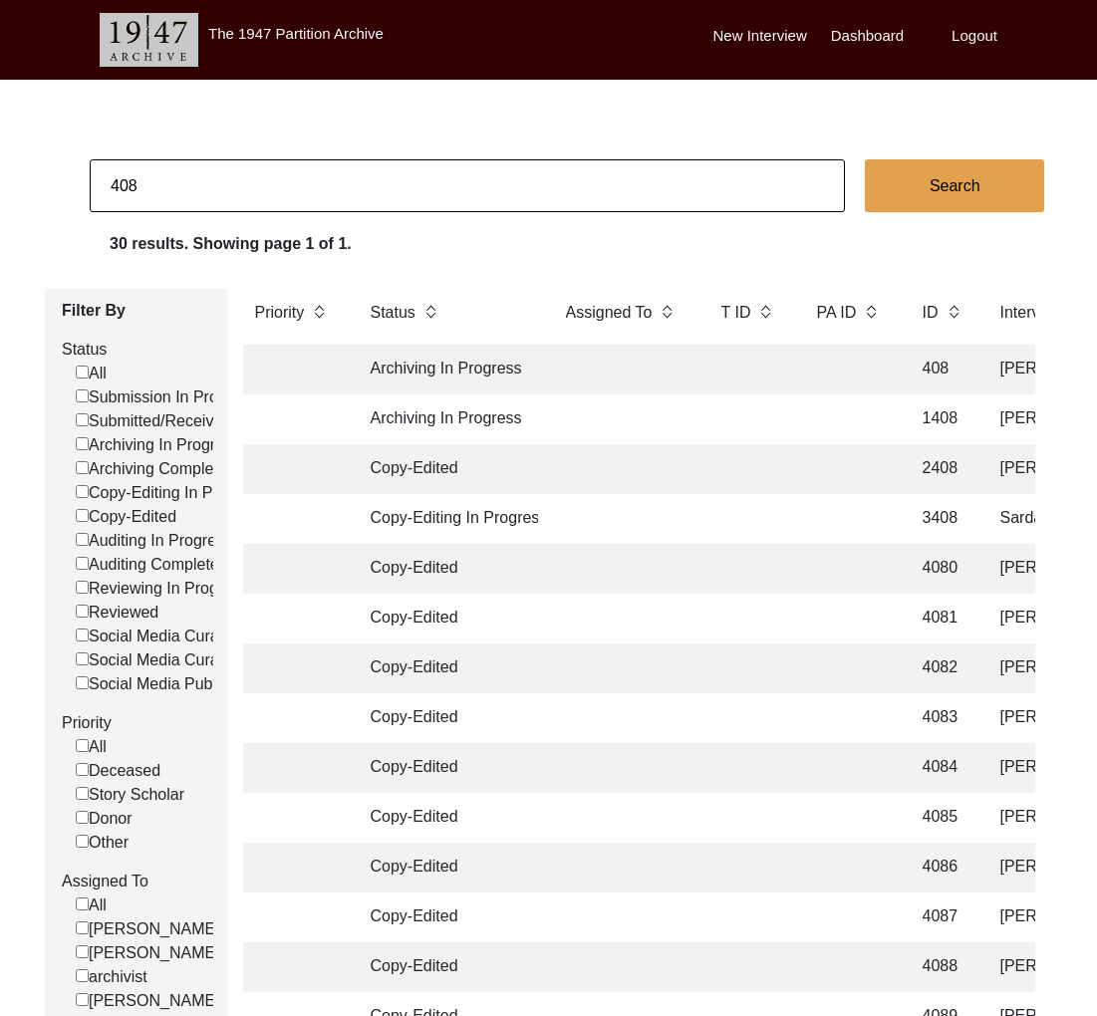
click at [646, 365] on td at bounding box center [623, 370] width 139 height 50
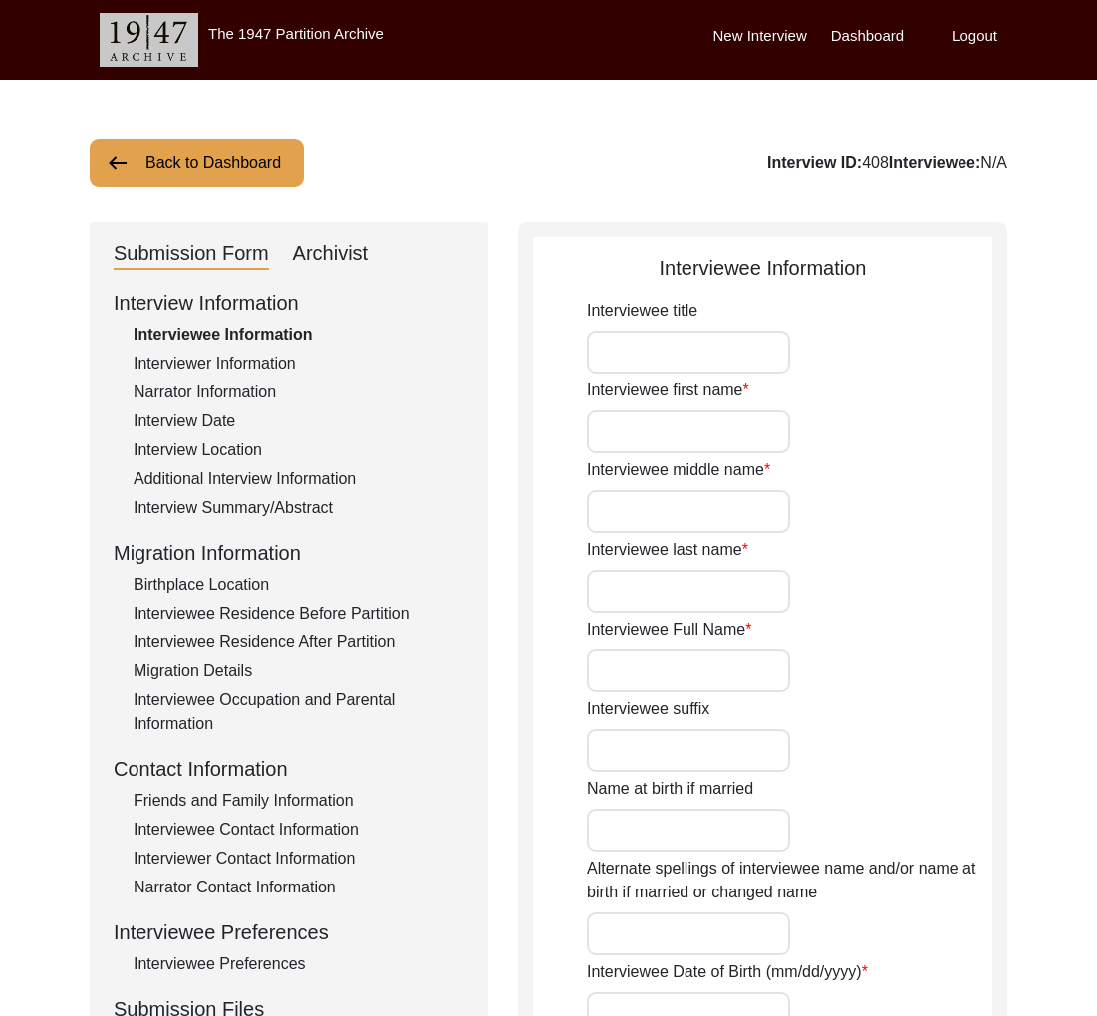
type input "[PERSON_NAME]"
type input "[DATE]"
type input "[DEMOGRAPHIC_DATA]"
drag, startPoint x: 1006, startPoint y: 163, endPoint x: 916, endPoint y: 163, distance: 89.6
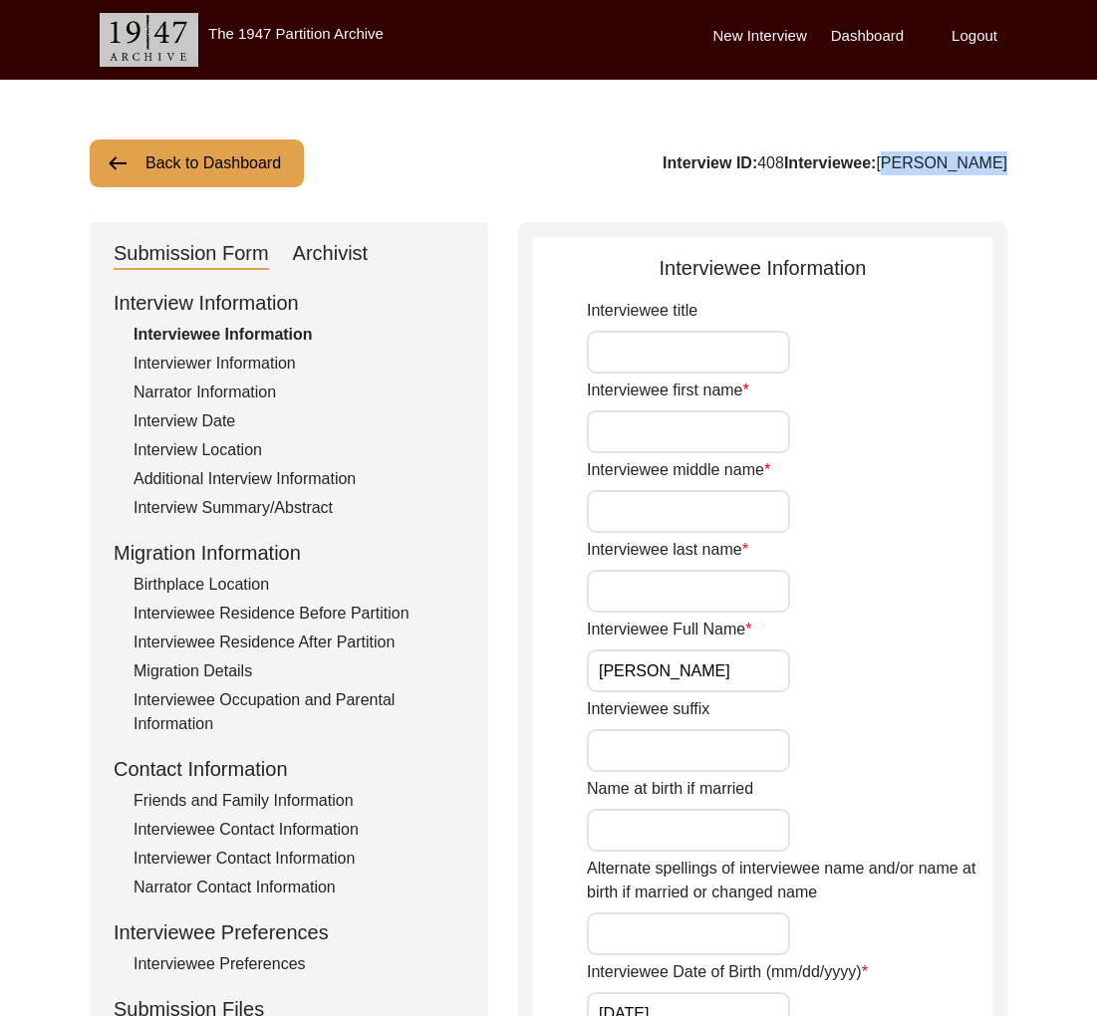
copy div "[PERSON_NAME]"
click at [261, 162] on button "Back to Dashboard" at bounding box center [197, 163] width 214 height 48
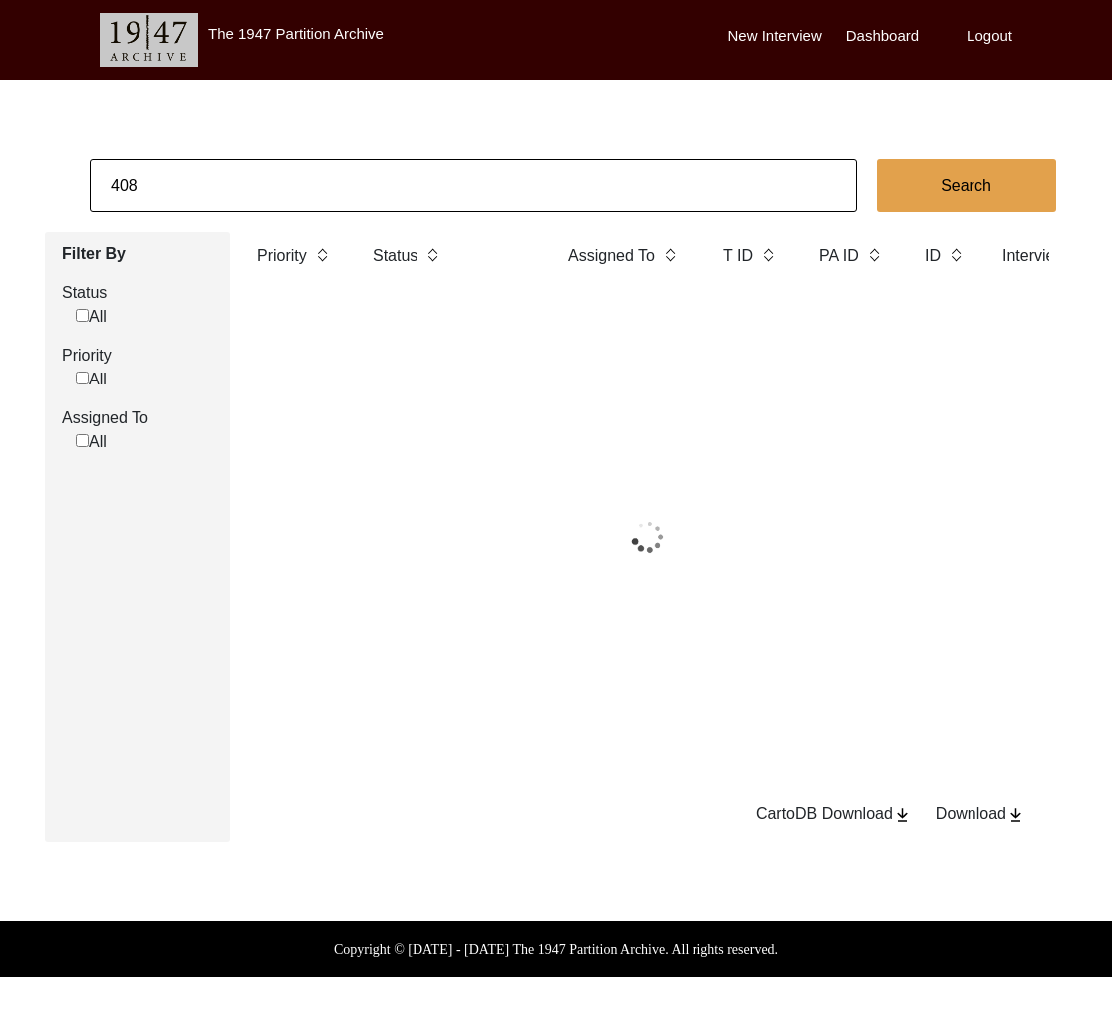
click at [277, 175] on input "408" at bounding box center [473, 185] width 767 height 53
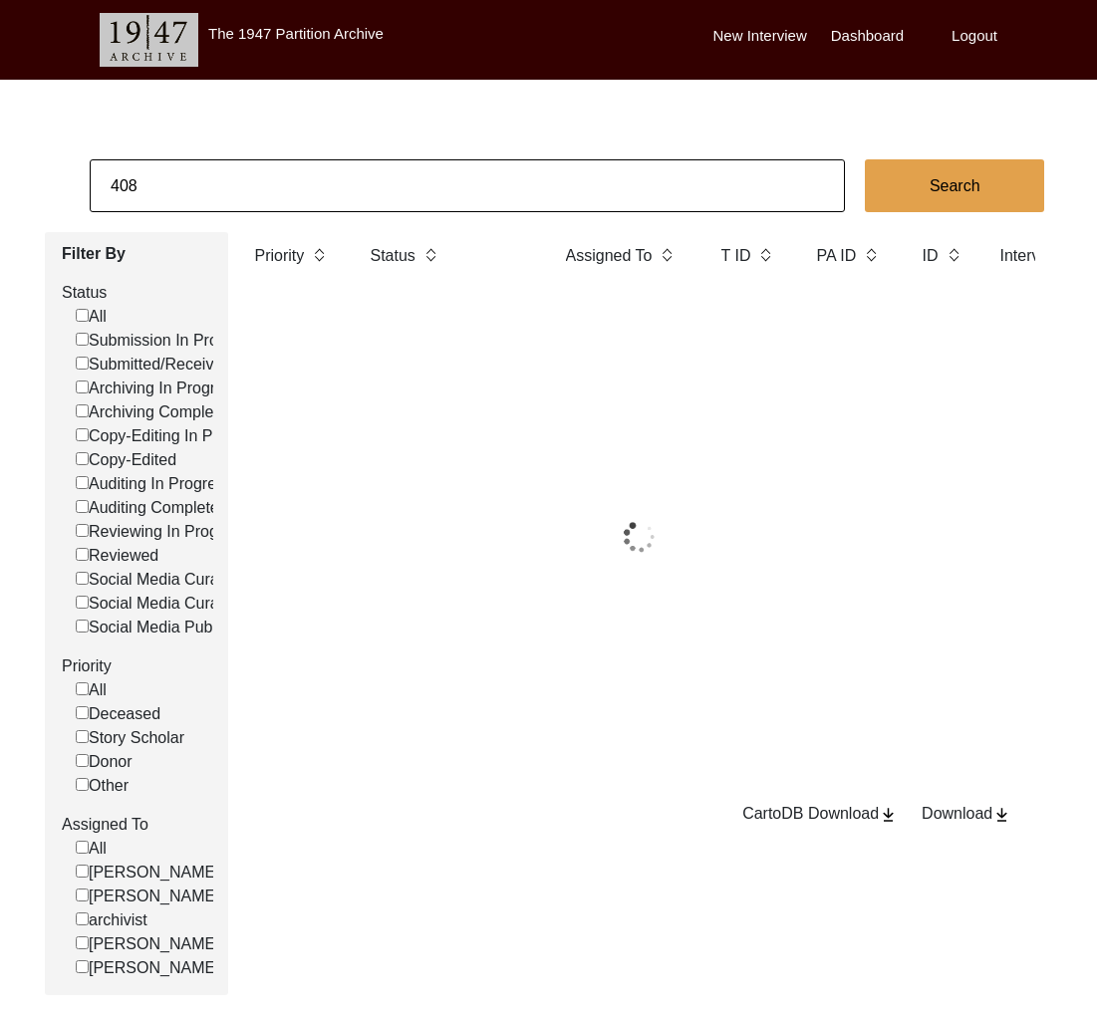
click at [284, 170] on input "408" at bounding box center [467, 185] width 755 height 53
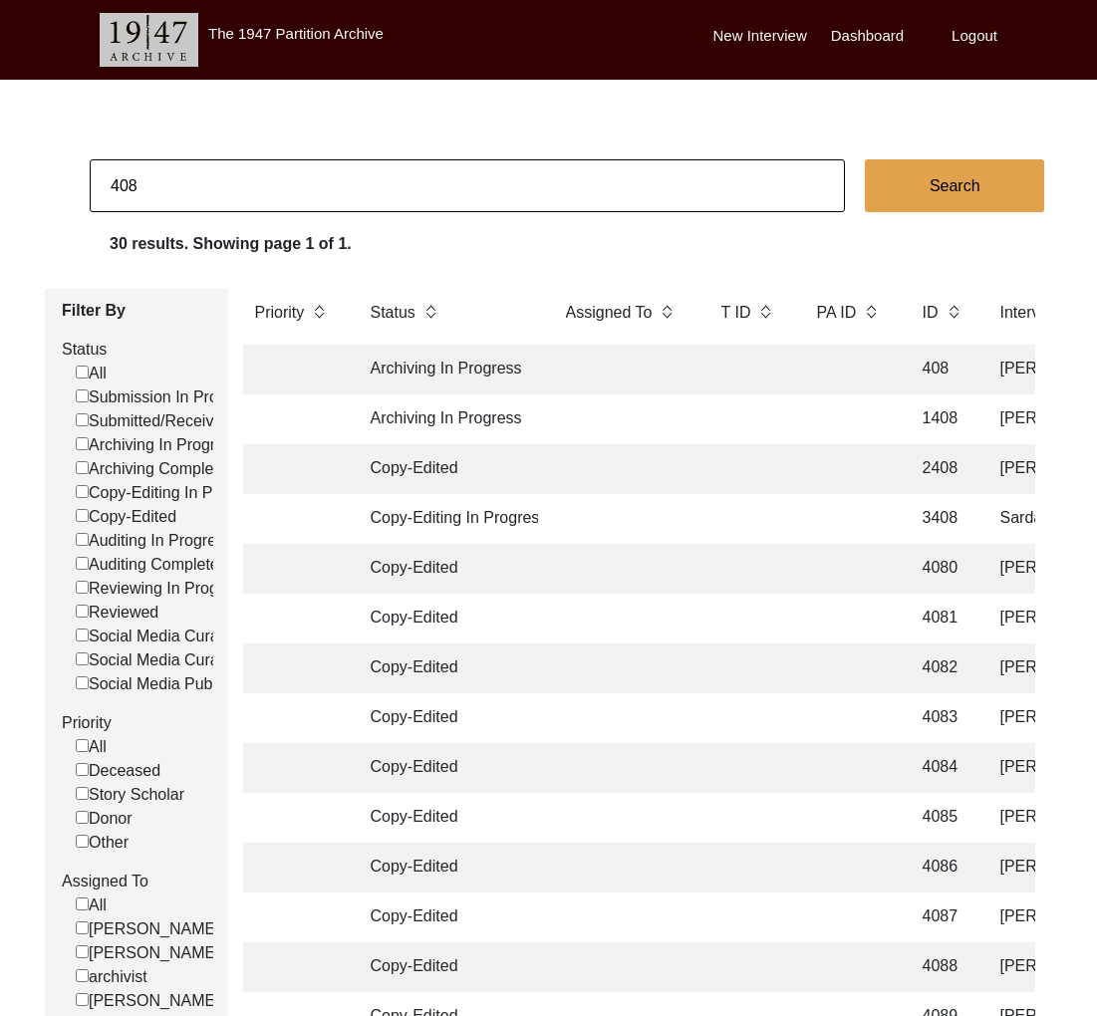
click at [284, 170] on input "408" at bounding box center [467, 185] width 755 height 53
type input "777"
checkbox input "false"
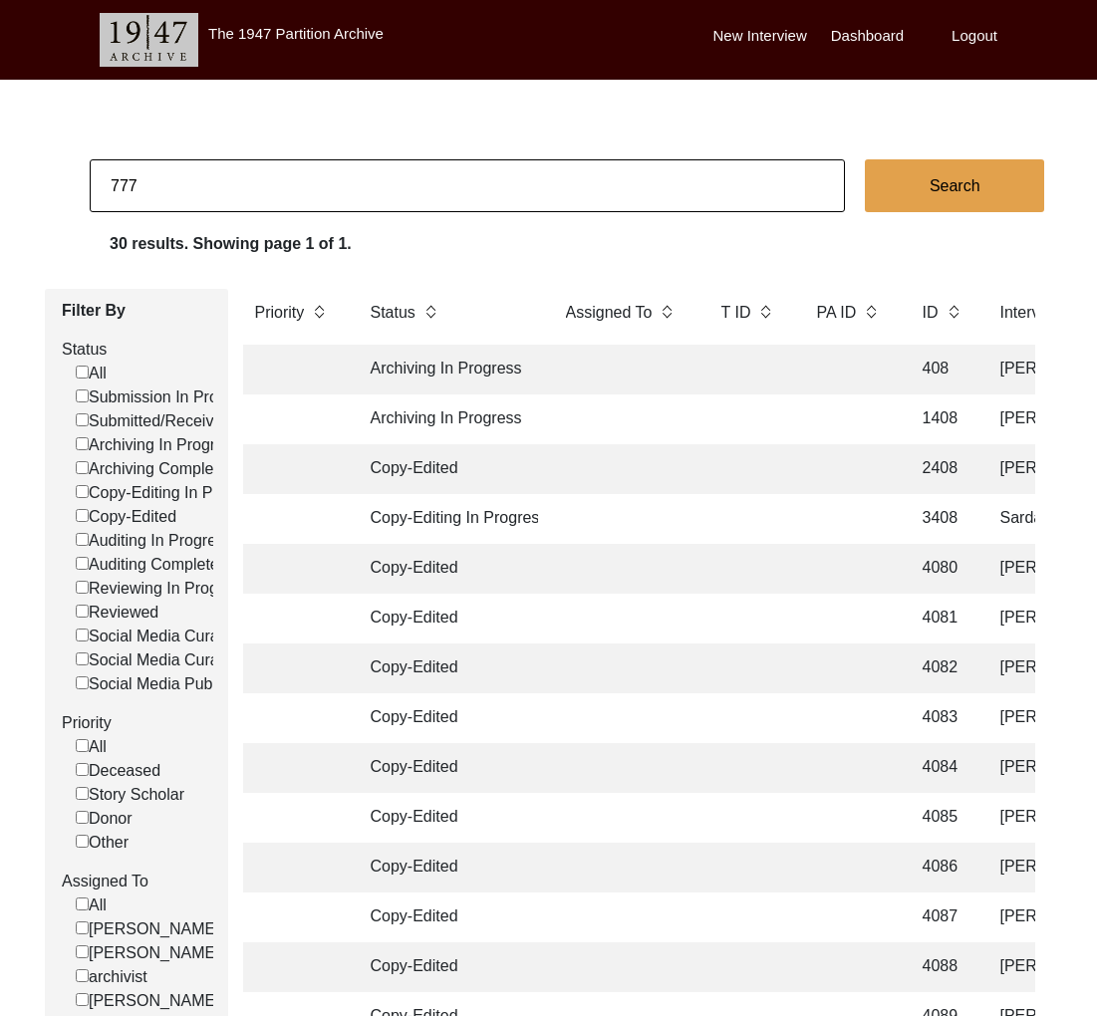
checkbox input "false"
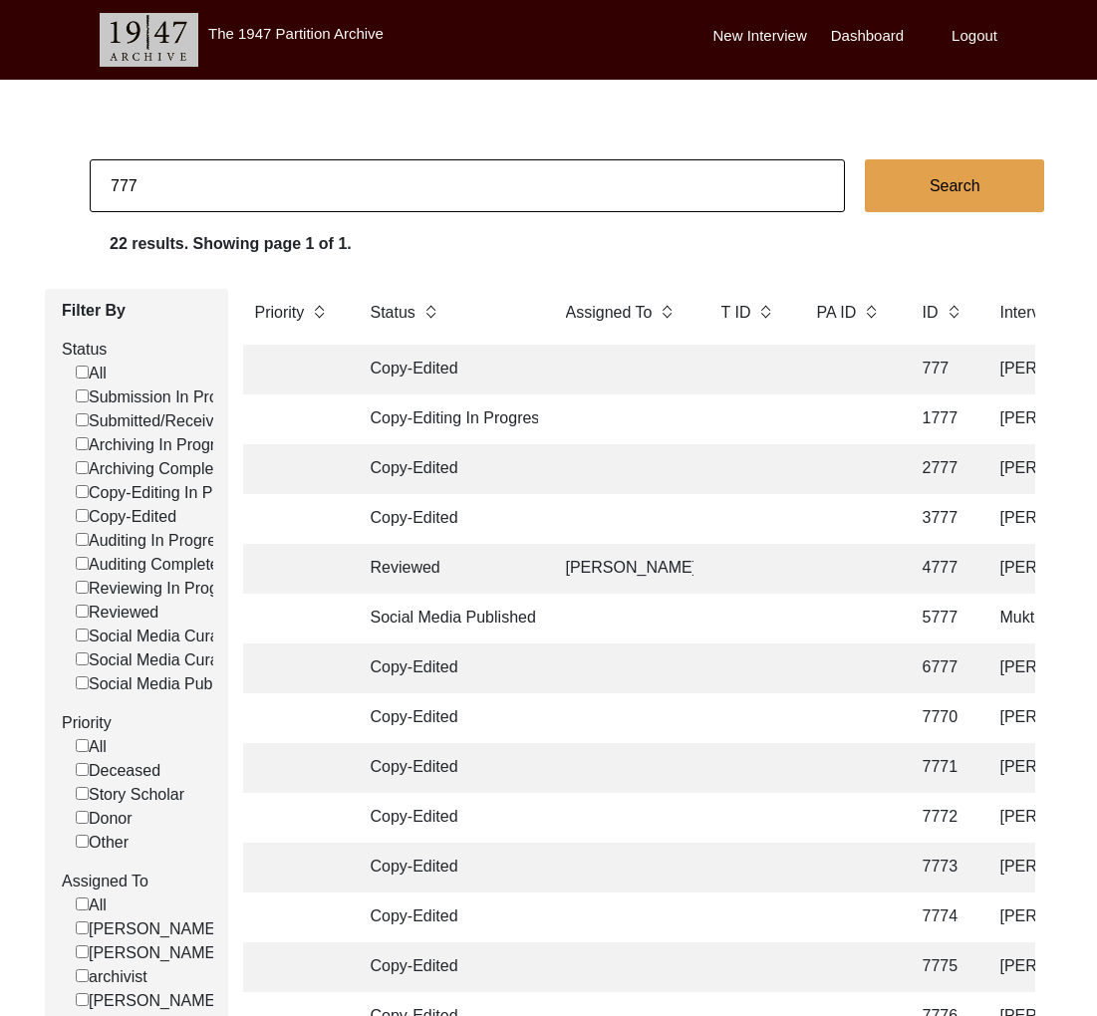
click at [514, 349] on td "Copy-Edited" at bounding box center [448, 370] width 179 height 50
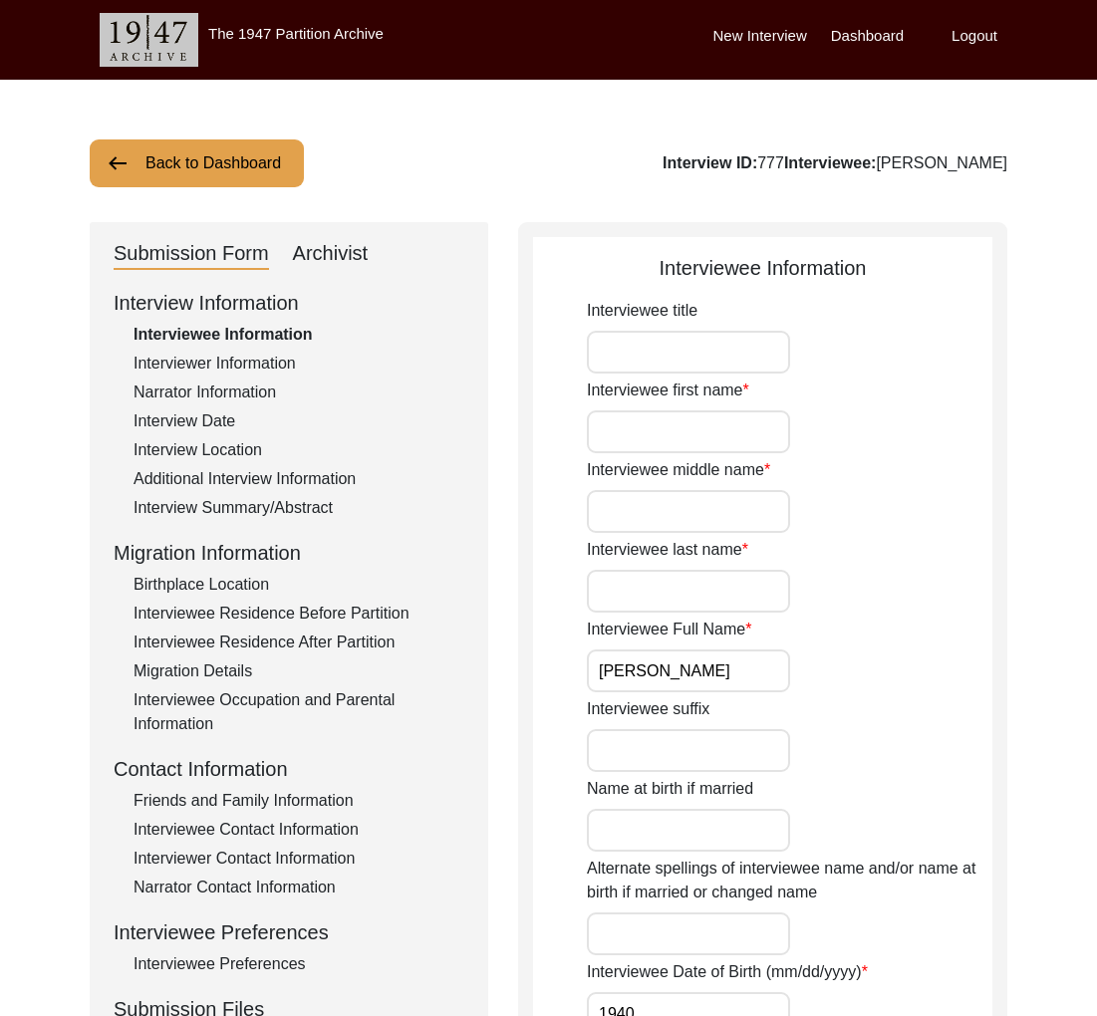
drag, startPoint x: 1018, startPoint y: 162, endPoint x: 873, endPoint y: 165, distance: 144.4
copy div "[PERSON_NAME]"
click at [200, 158] on button "Back to Dashboard" at bounding box center [197, 163] width 214 height 48
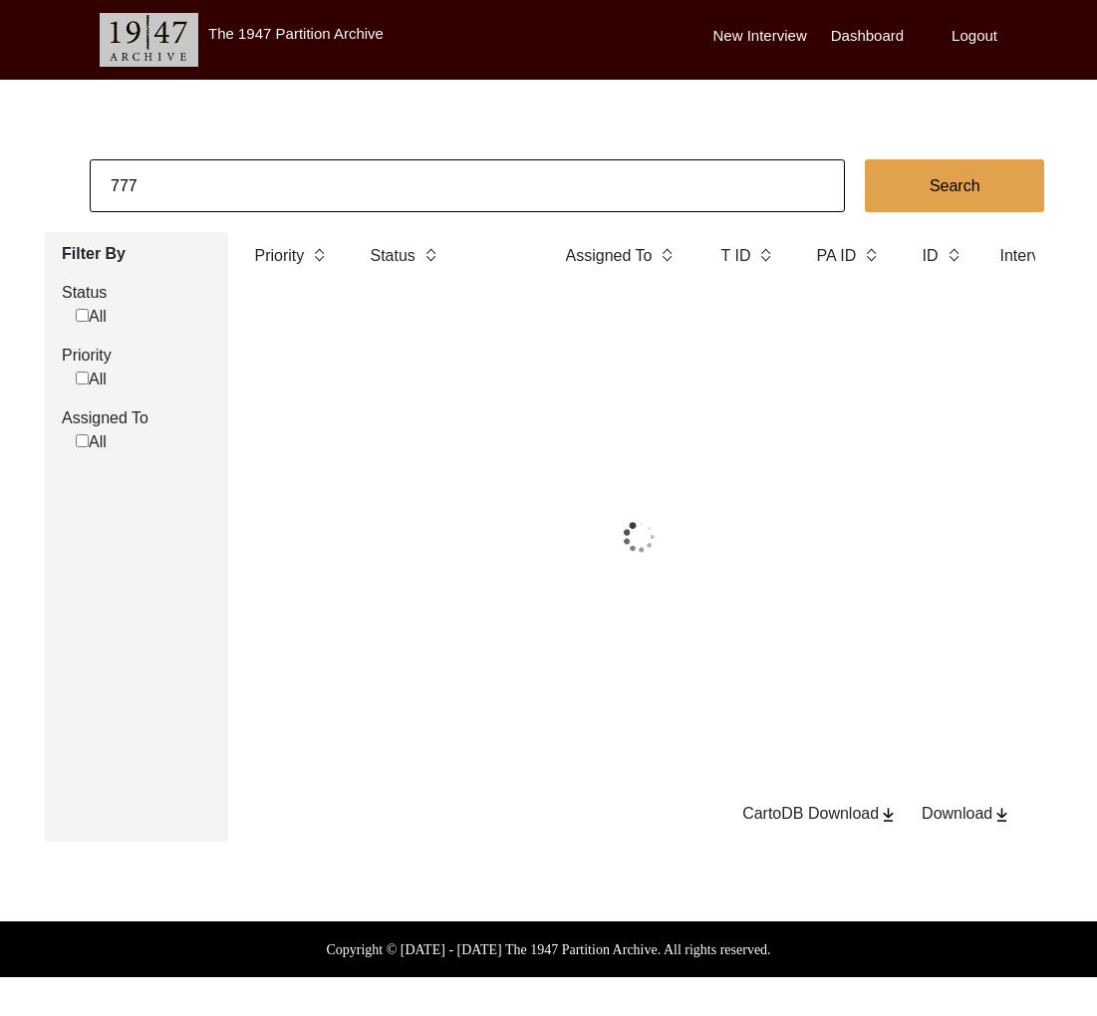
click at [220, 181] on input "777" at bounding box center [467, 185] width 755 height 53
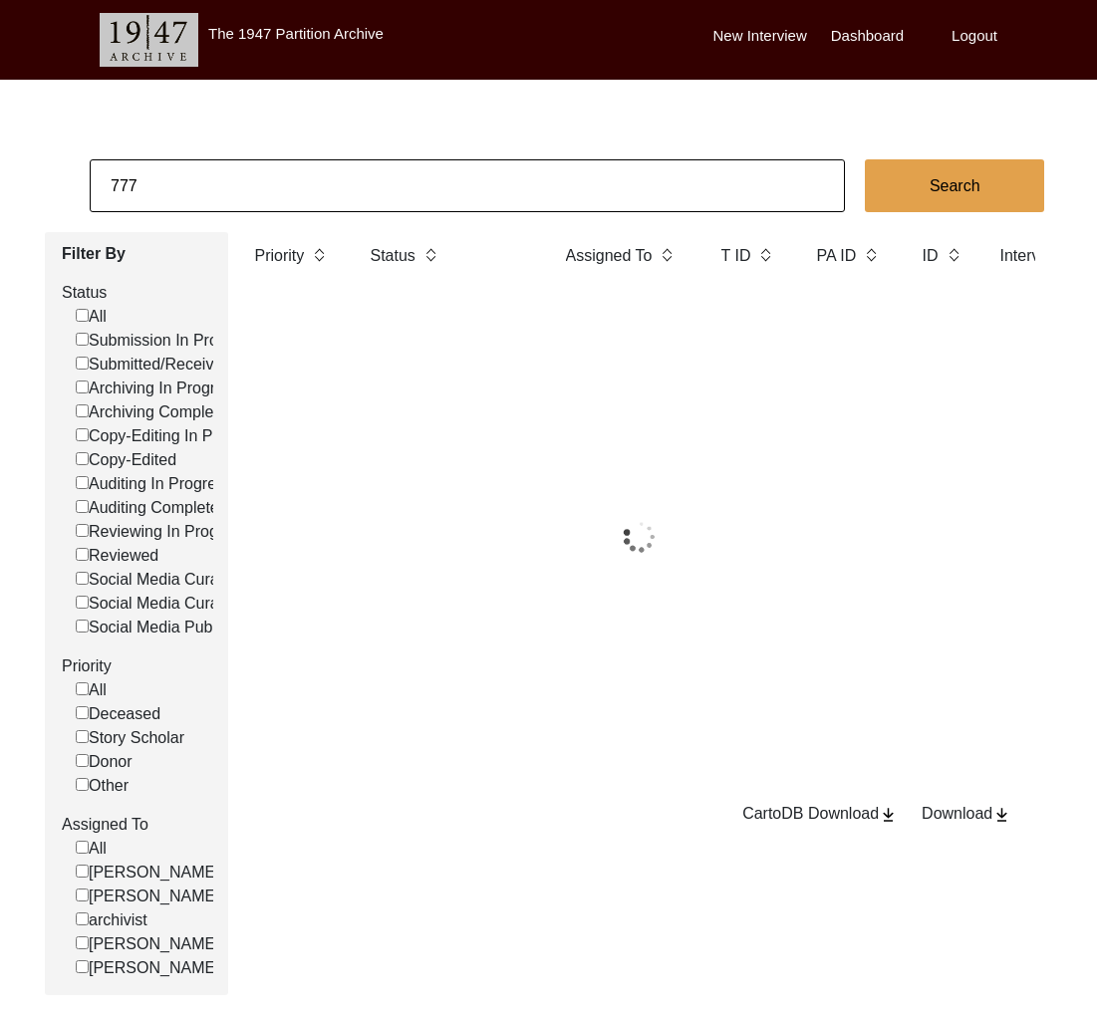
click at [220, 181] on input "777" at bounding box center [467, 185] width 755 height 53
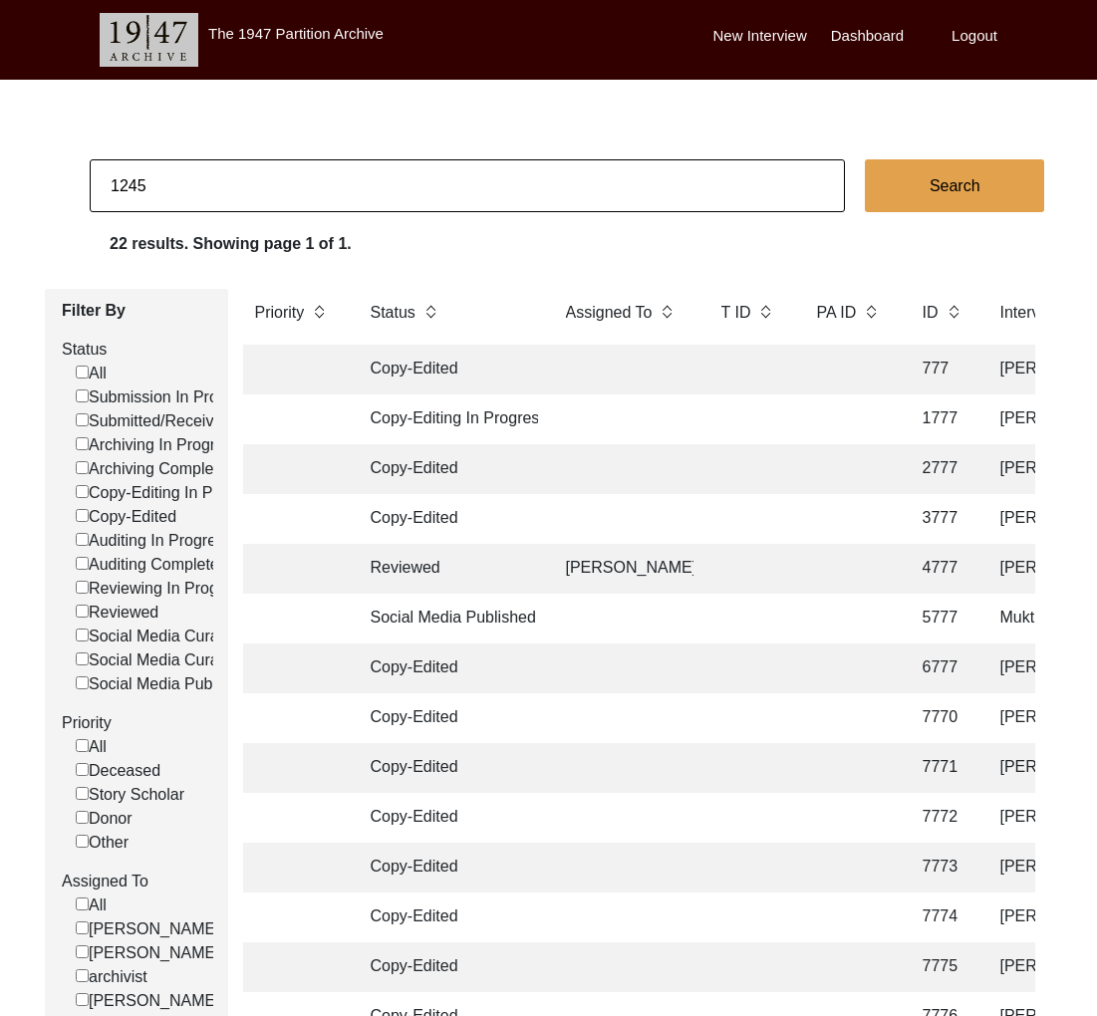
type input "1245"
checkbox input "false"
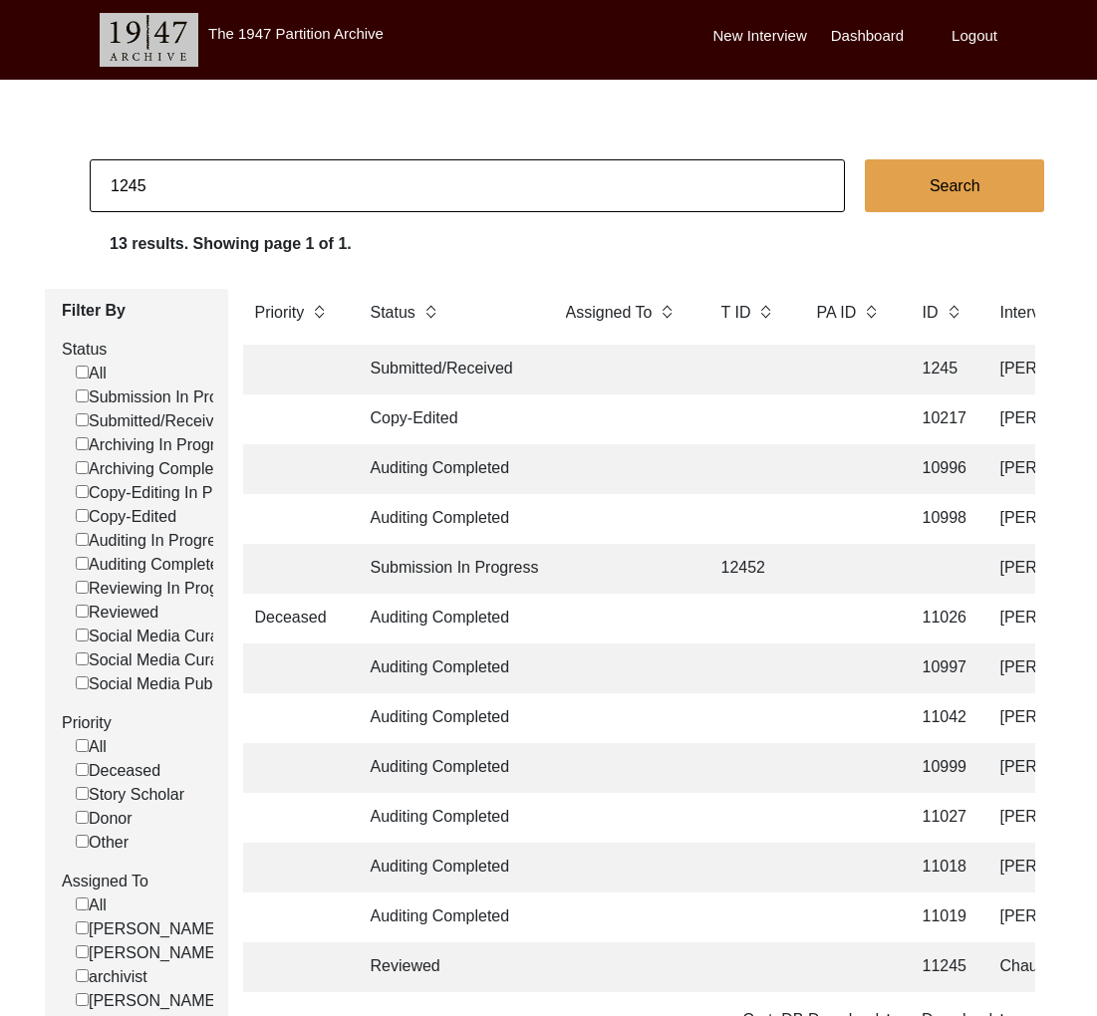
click at [491, 372] on td "Submitted/Received" at bounding box center [448, 370] width 179 height 50
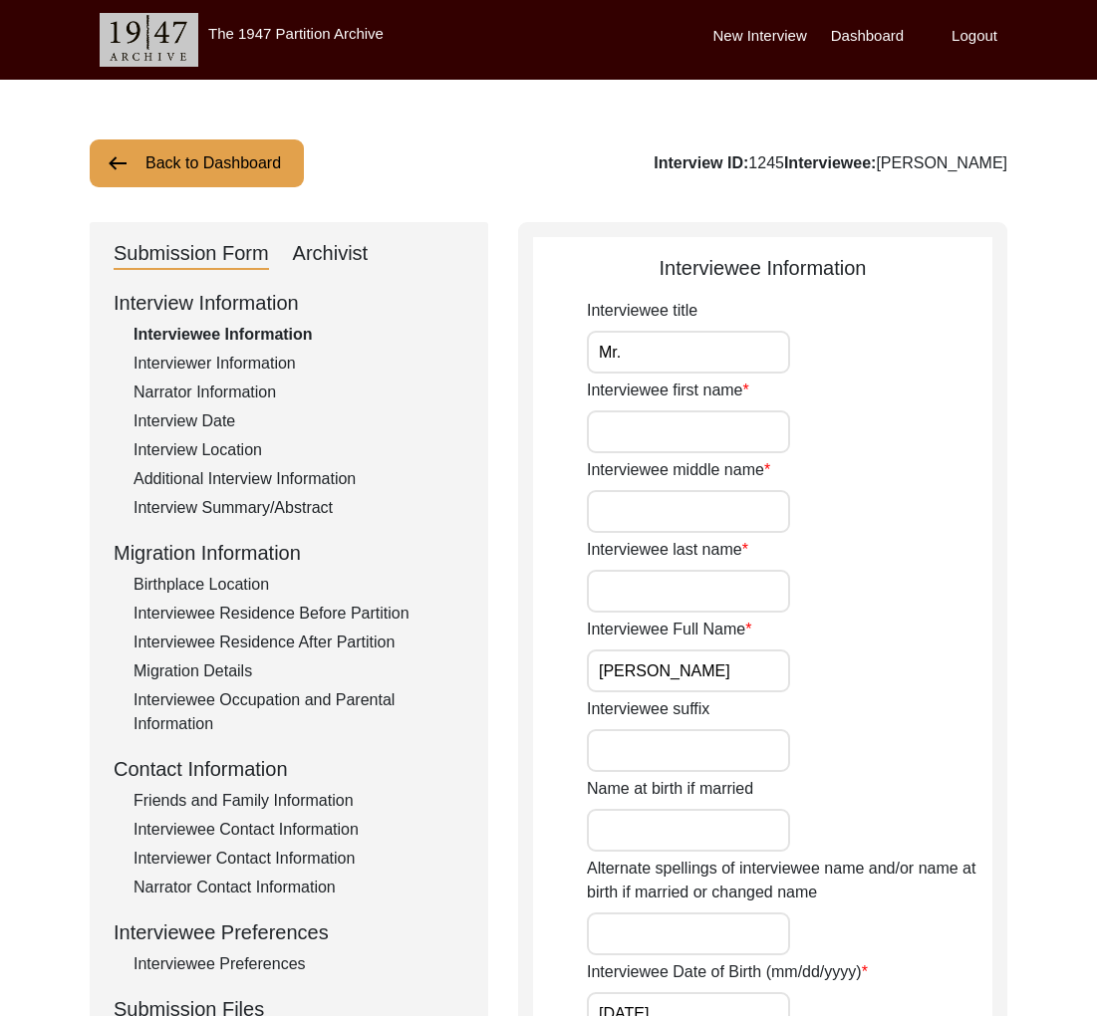
click at [884, 165] on div "Interview ID: 1245 Interviewee: [PERSON_NAME]" at bounding box center [830, 163] width 354 height 24
drag, startPoint x: 880, startPoint y: 162, endPoint x: 1014, endPoint y: 164, distance: 133.5
copy div "[PERSON_NAME]"
click at [196, 169] on button "Back to Dashboard" at bounding box center [197, 163] width 214 height 48
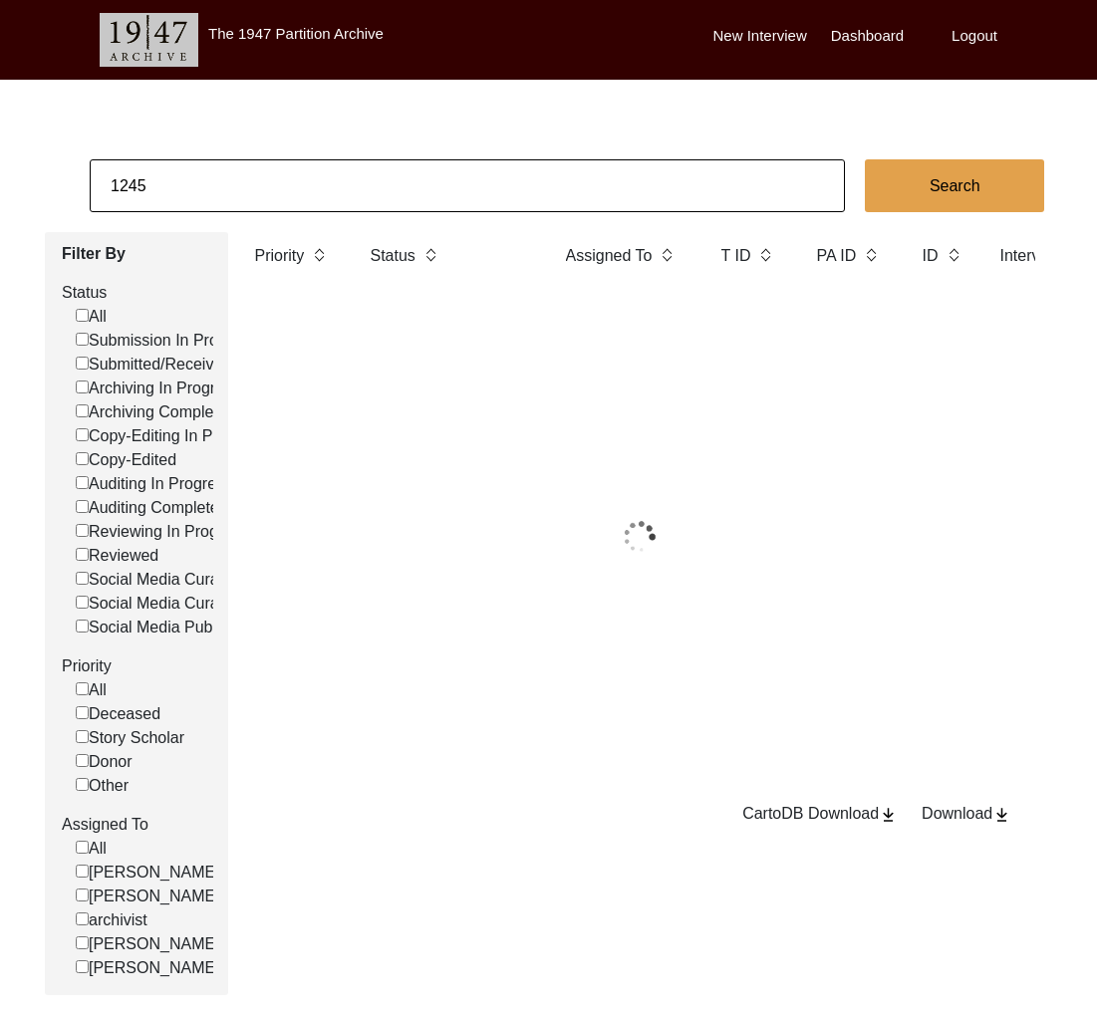
click at [202, 173] on input "1245" at bounding box center [467, 185] width 755 height 53
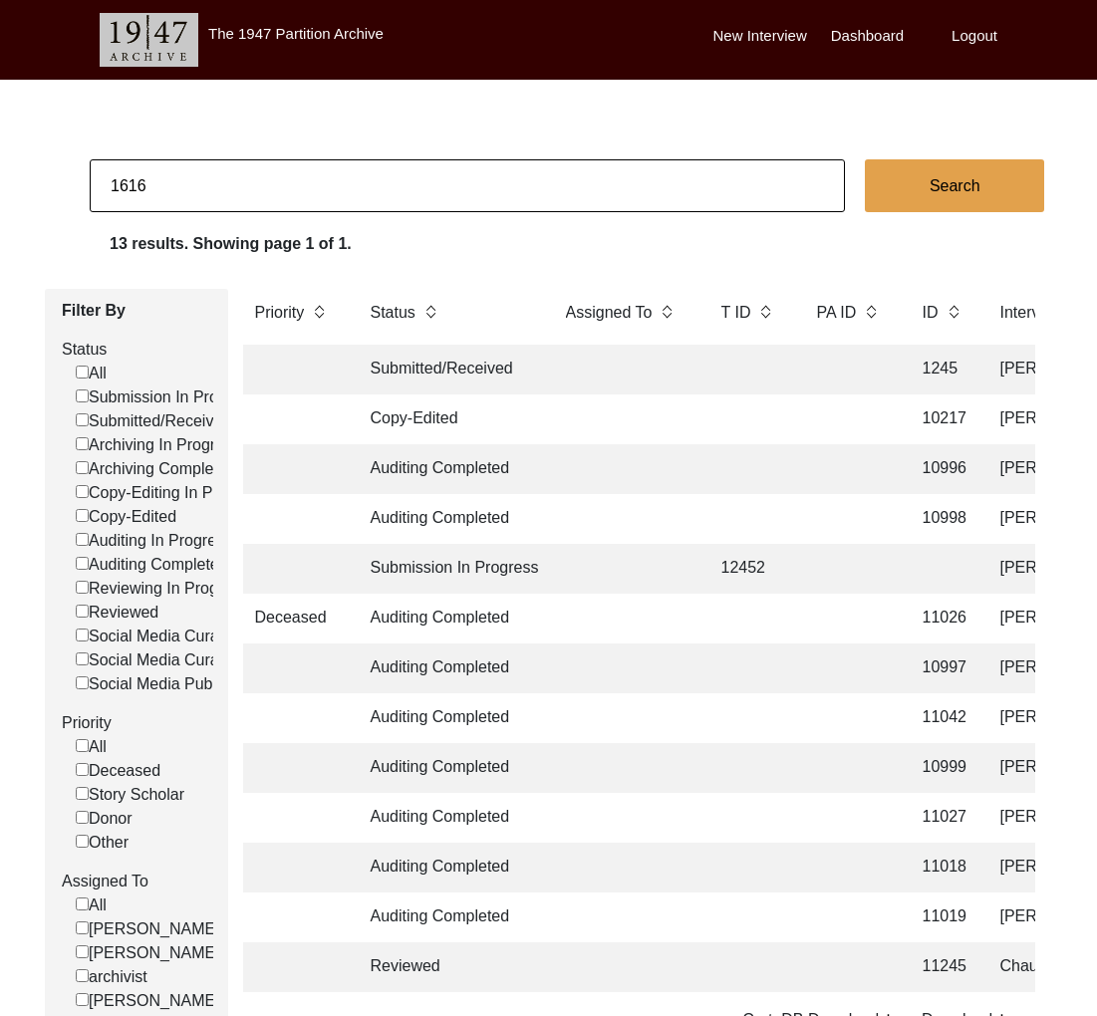
type input "1616"
checkbox input "false"
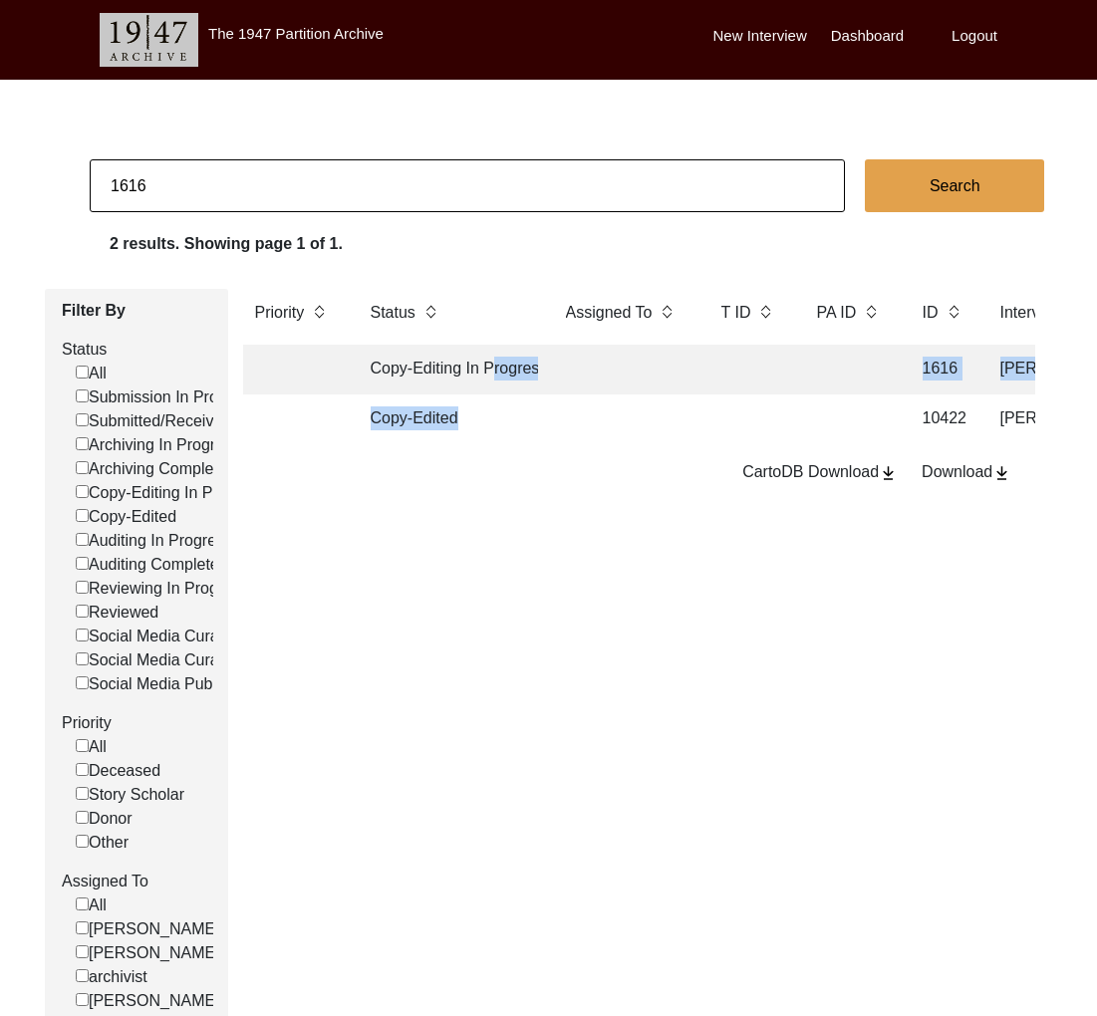
drag, startPoint x: 501, startPoint y: 430, endPoint x: 489, endPoint y: 368, distance: 63.9
click at [595, 368] on td at bounding box center [623, 370] width 139 height 50
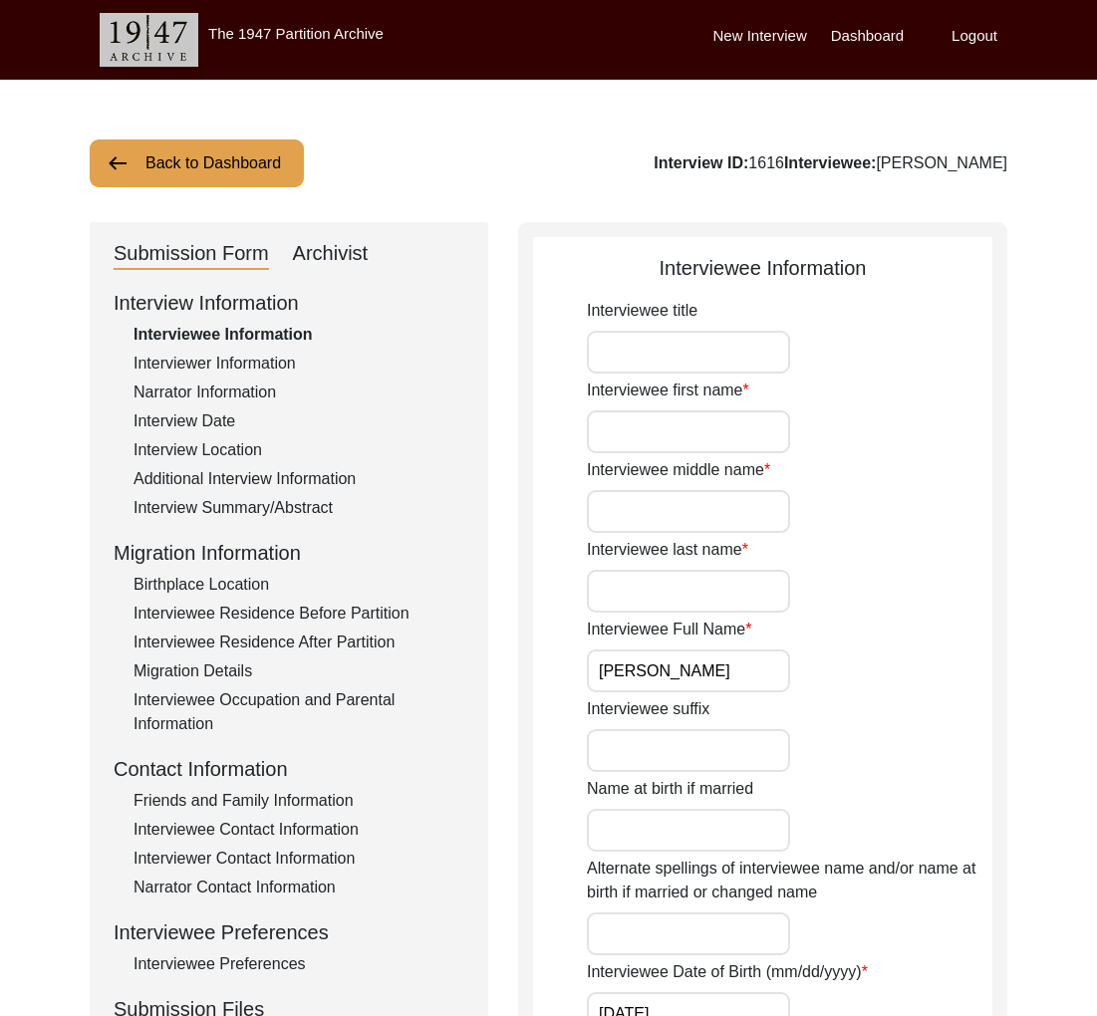
drag, startPoint x: 1027, startPoint y: 170, endPoint x: 896, endPoint y: 167, distance: 130.5
copy div "[PERSON_NAME]"
click at [210, 142] on button "Back to Dashboard" at bounding box center [197, 163] width 214 height 48
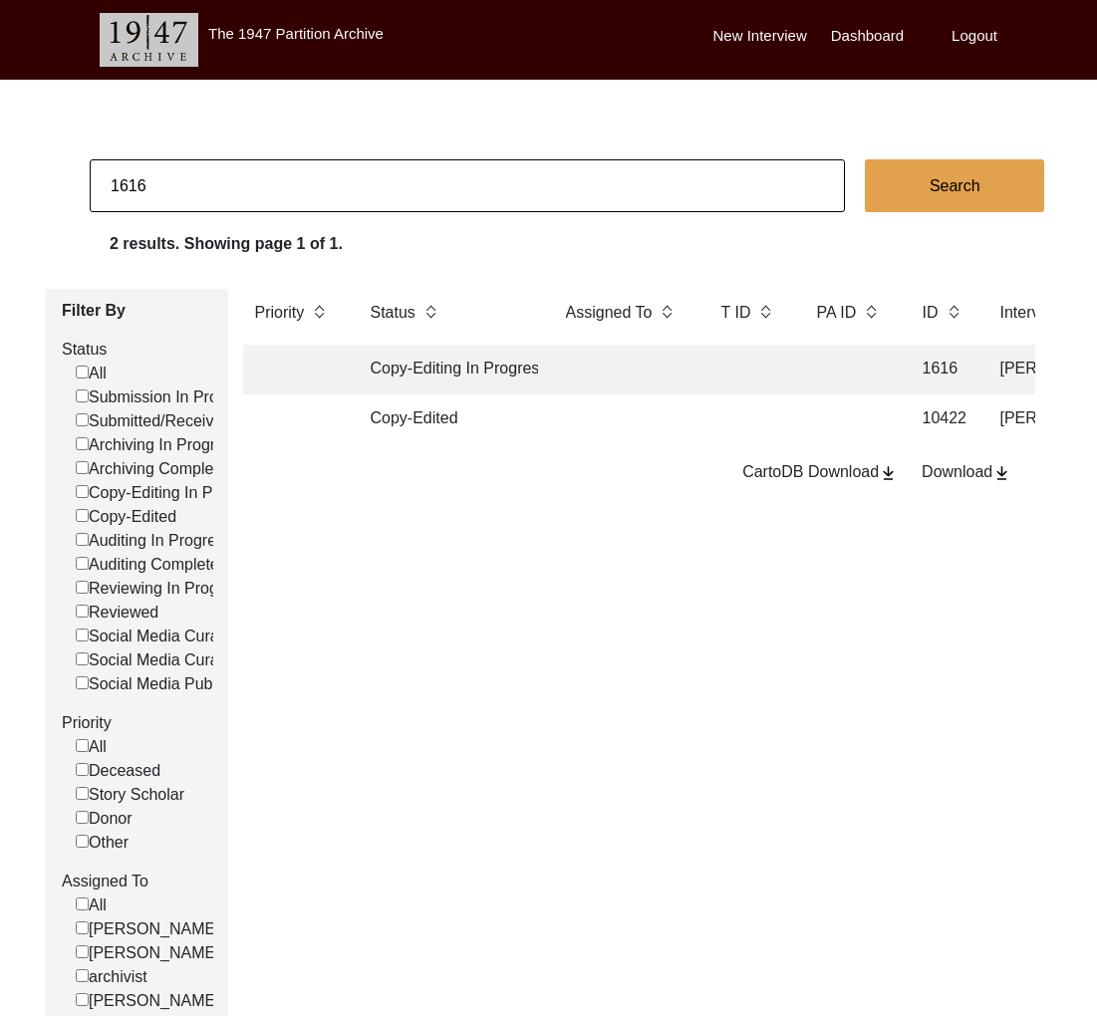
click at [222, 179] on input "1616" at bounding box center [467, 185] width 755 height 53
type input "1757"
checkbox input "false"
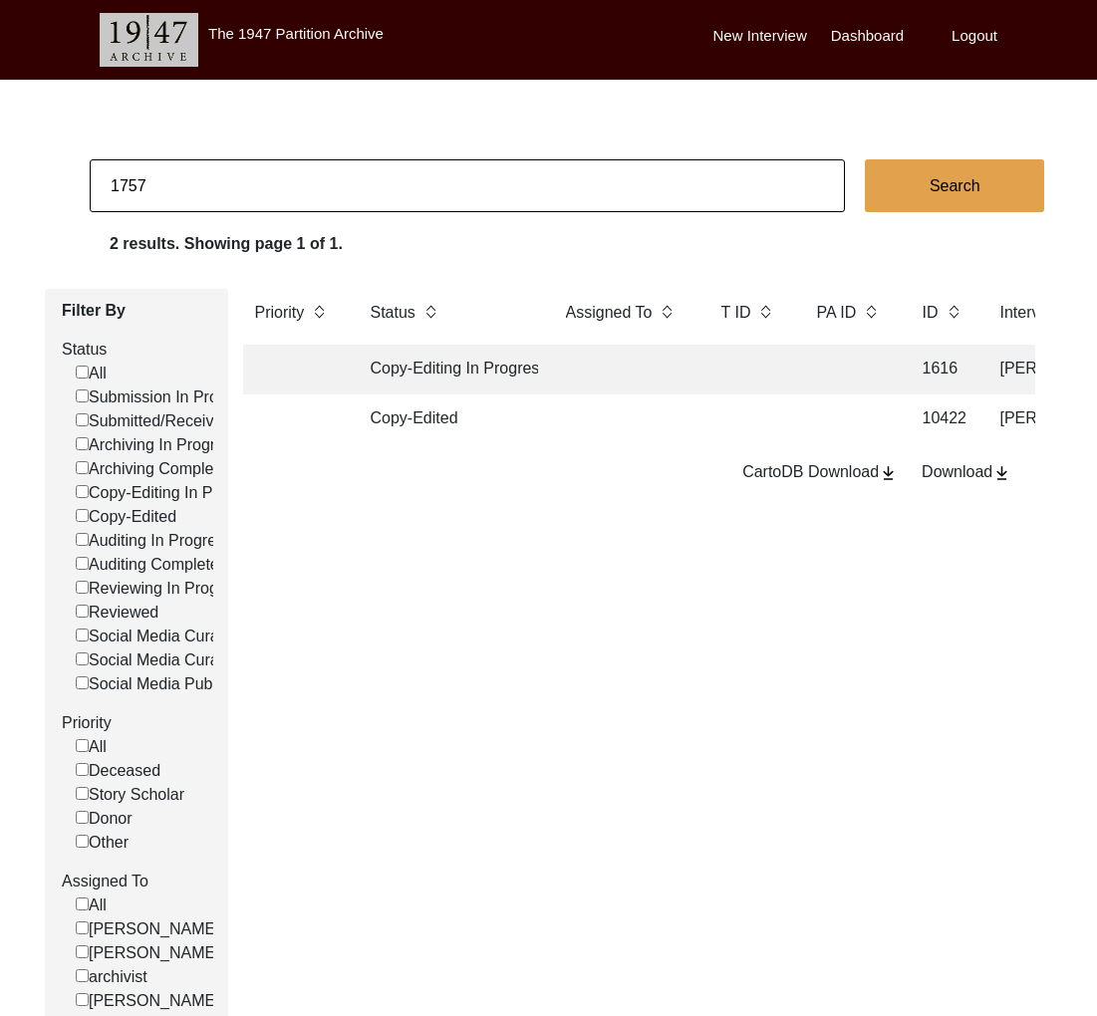
checkbox input "false"
click at [669, 370] on td at bounding box center [623, 370] width 139 height 50
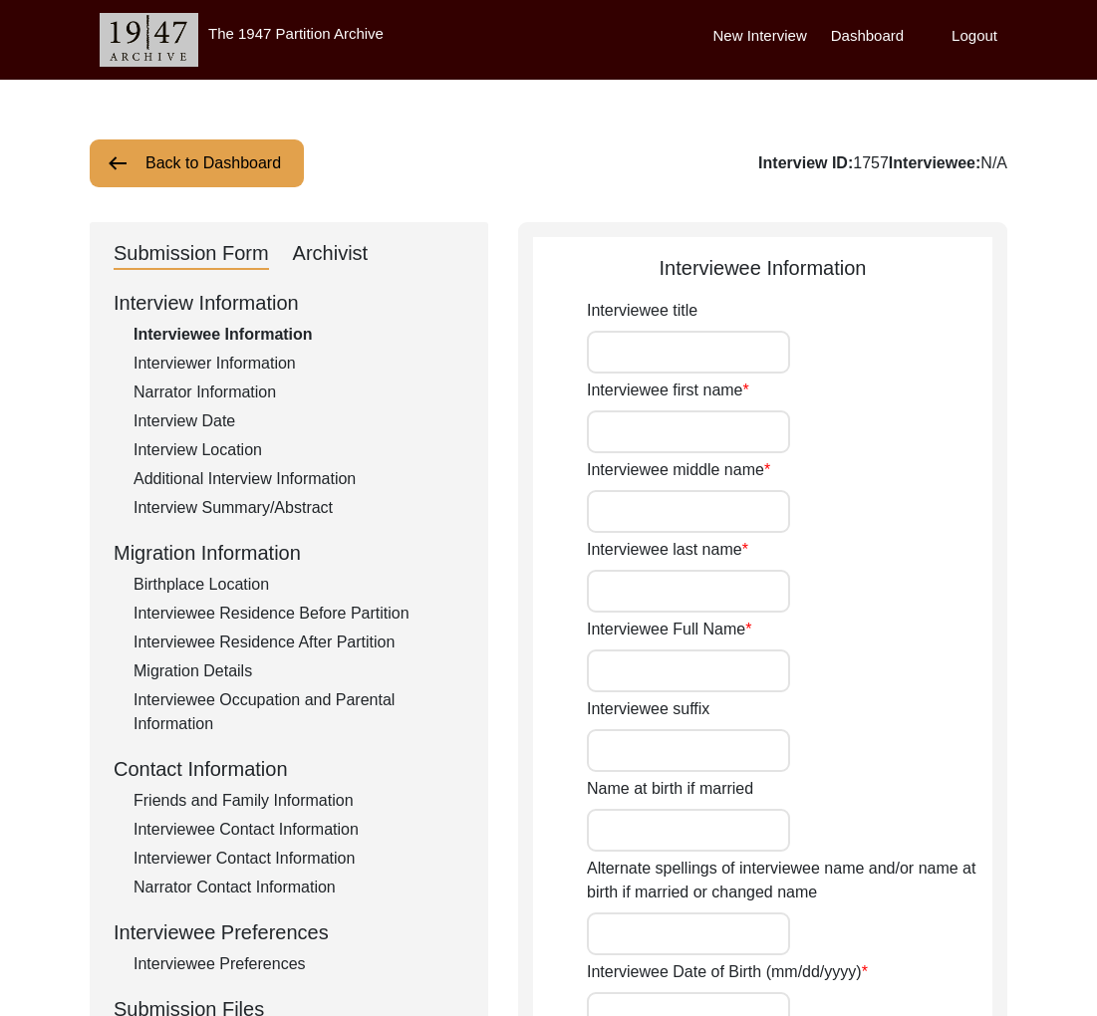
type input "[PERSON_NAME]"
type input "[DATE]"
type input "[DEMOGRAPHIC_DATA]"
drag, startPoint x: 1013, startPoint y: 168, endPoint x: 896, endPoint y: 163, distance: 116.6
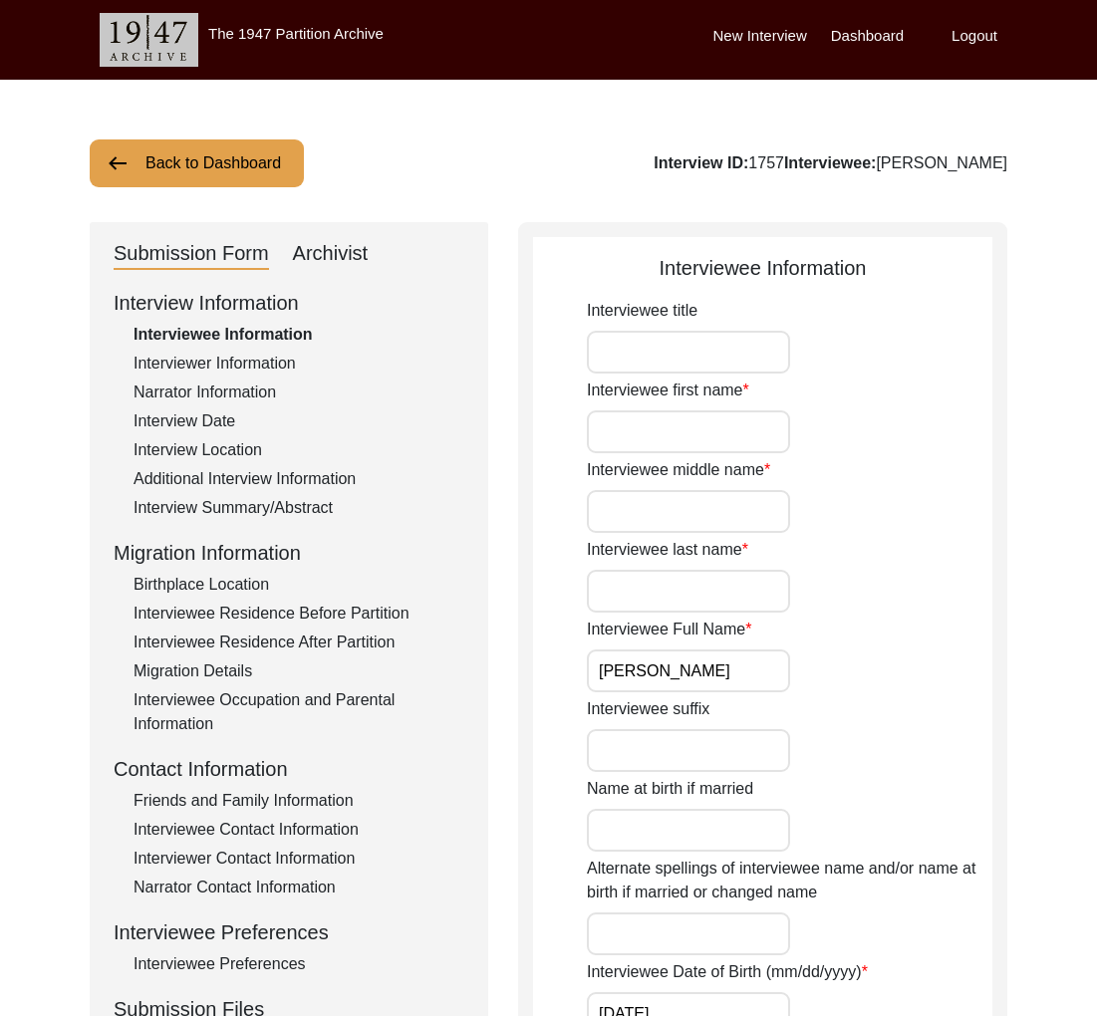
copy div "[PERSON_NAME]"
click at [233, 172] on button "Back to Dashboard" at bounding box center [197, 163] width 214 height 48
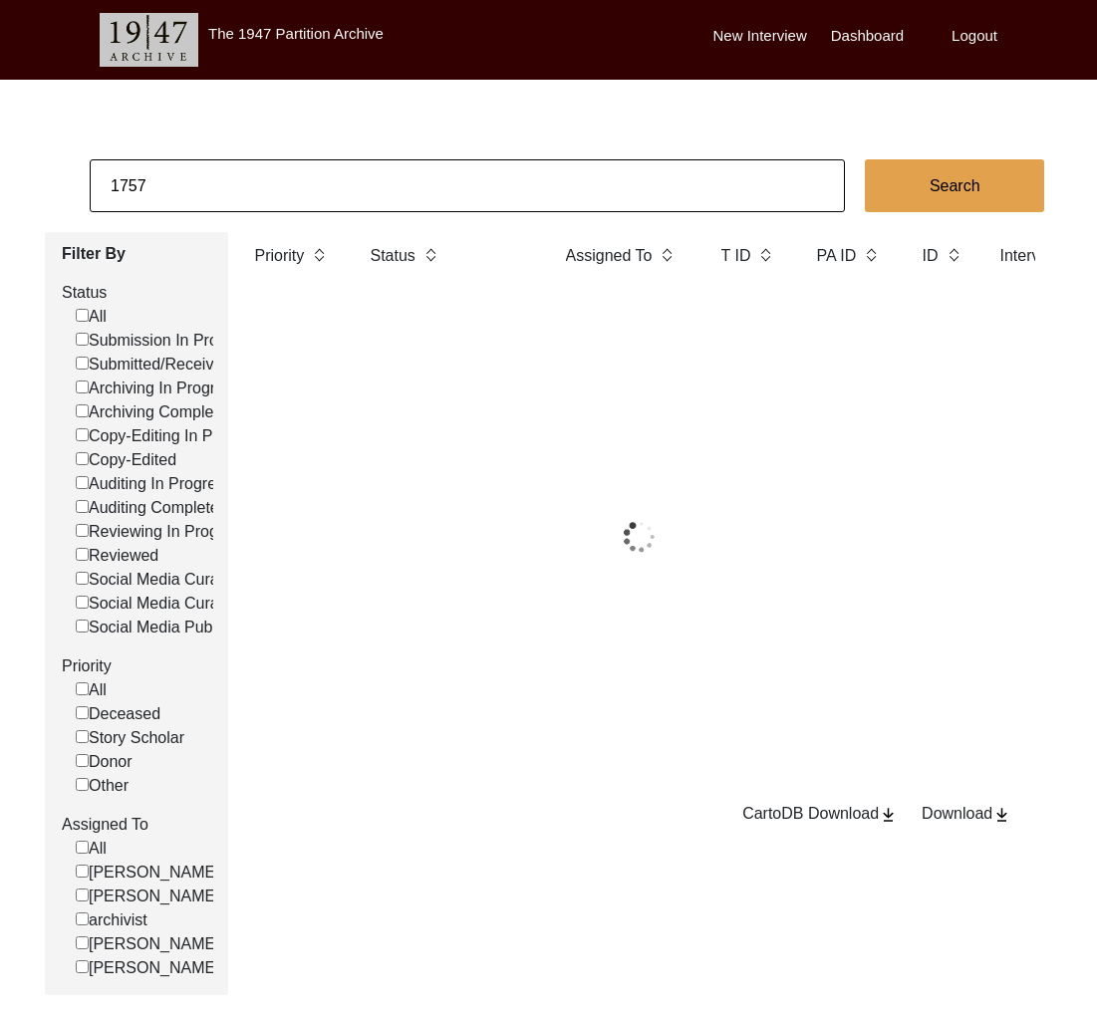
click at [254, 188] on input "1757" at bounding box center [467, 185] width 755 height 53
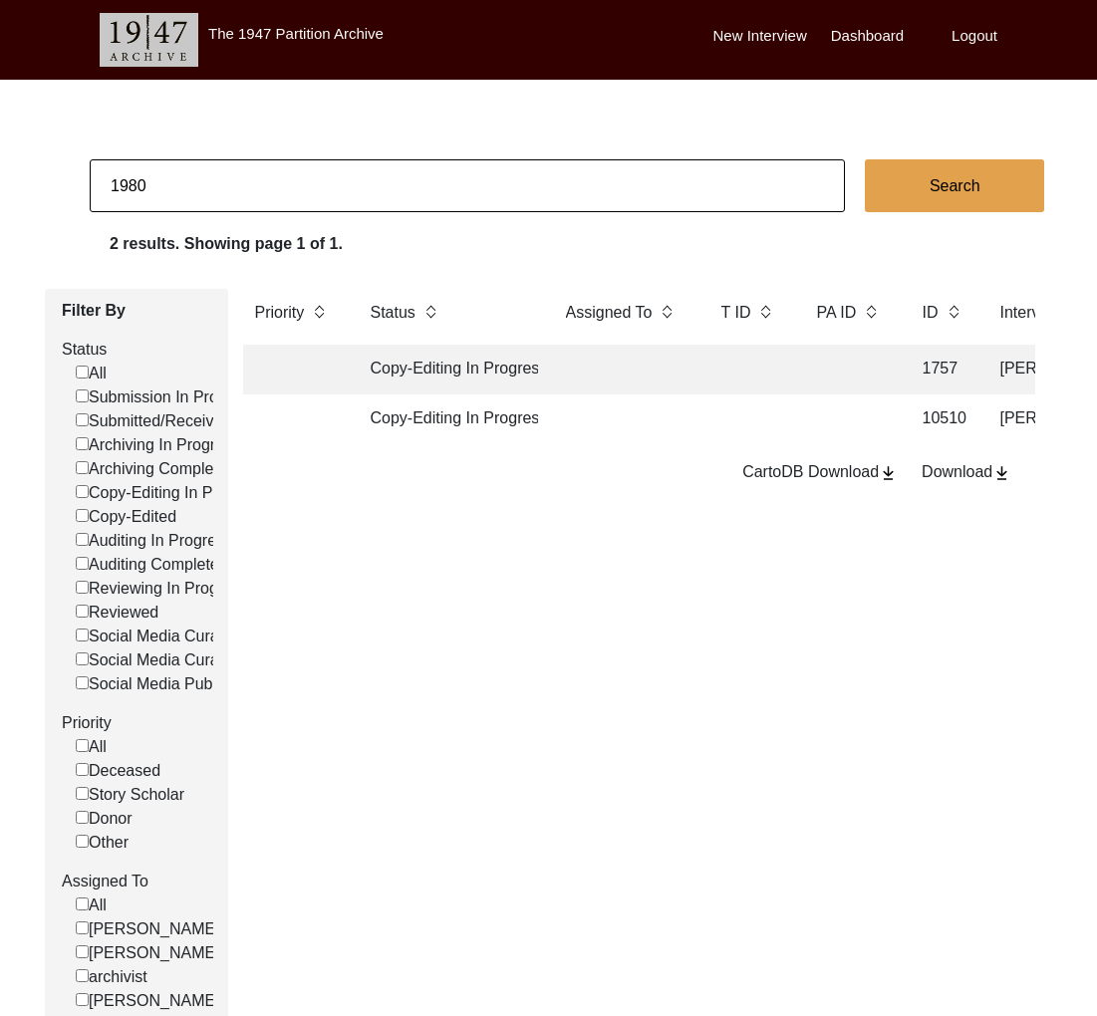
type input "1980"
checkbox input "false"
click at [664, 436] on td at bounding box center [623, 419] width 139 height 50
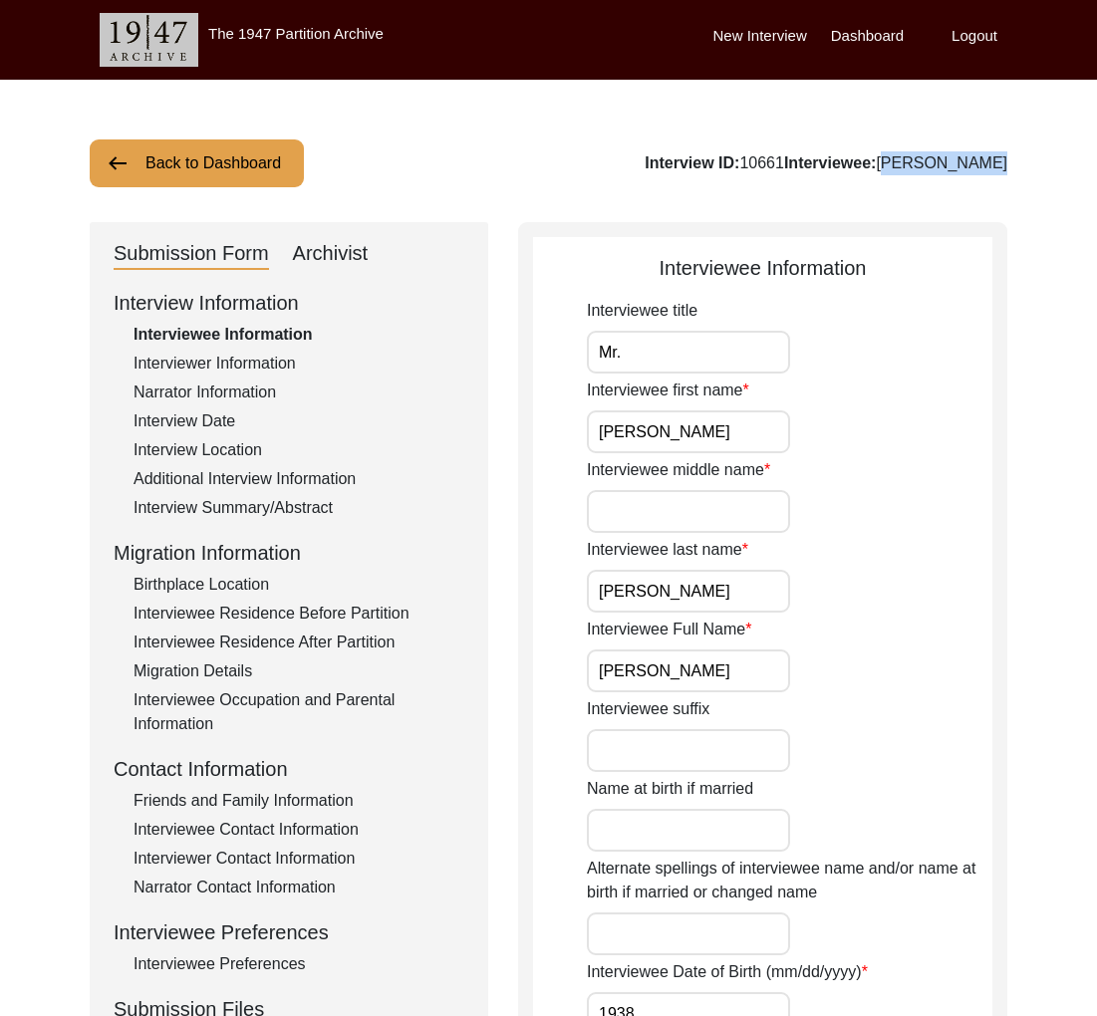
drag, startPoint x: 1012, startPoint y: 165, endPoint x: 923, endPoint y: 163, distance: 88.7
click at [165, 170] on button "Back to Dashboard" at bounding box center [197, 163] width 214 height 48
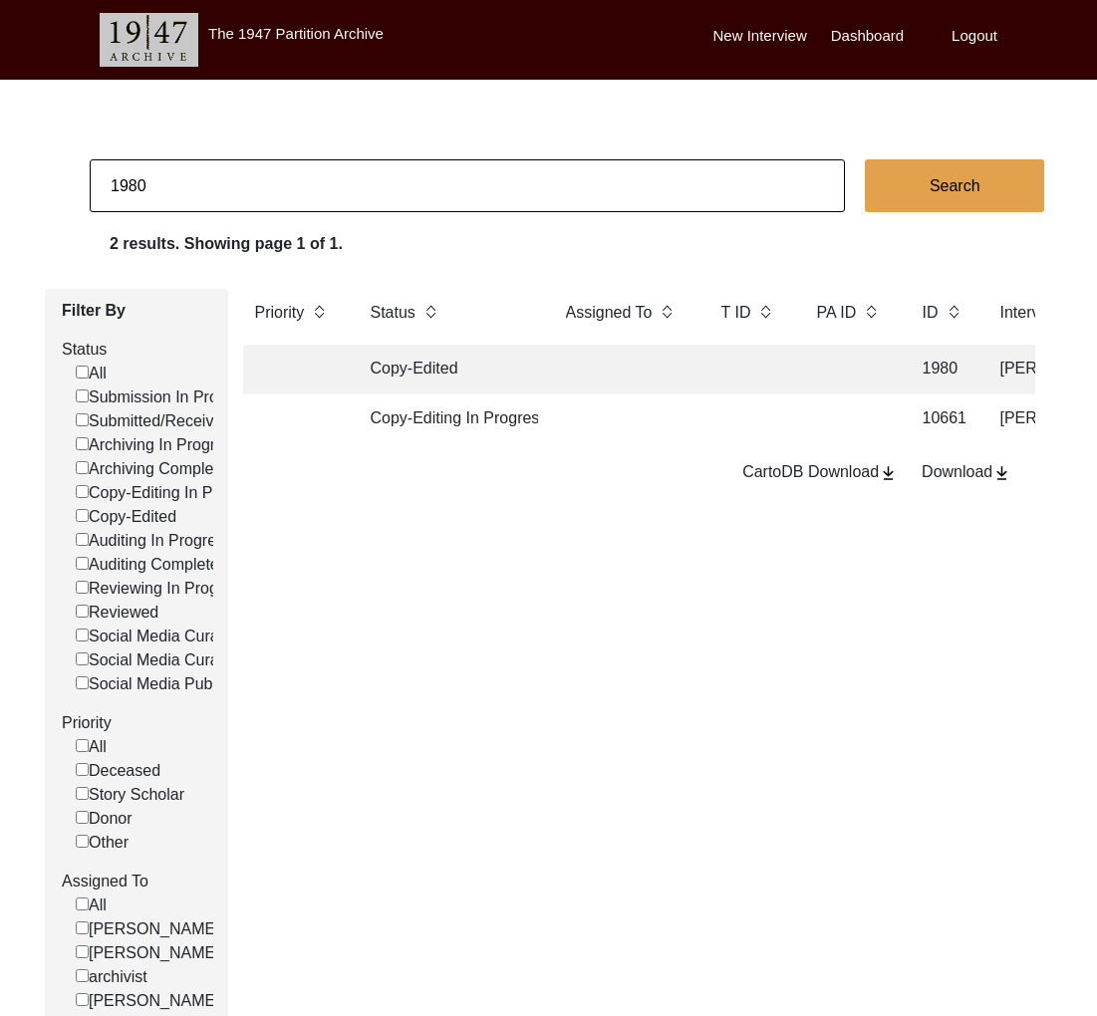
click at [772, 369] on td at bounding box center [749, 370] width 80 height 50
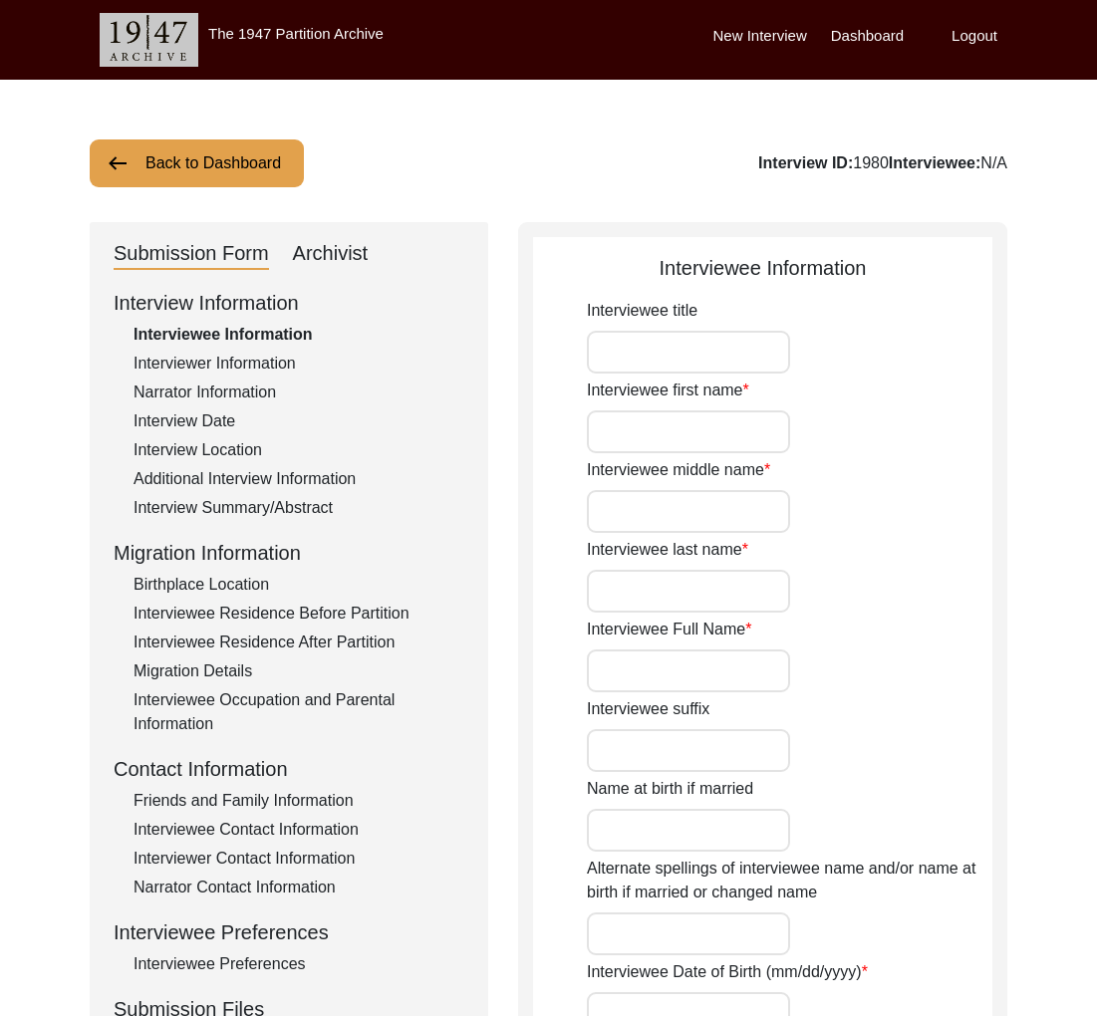
type input "[PERSON_NAME]"
type input "[DATE]"
type input "[DEMOGRAPHIC_DATA]"
drag, startPoint x: 999, startPoint y: 167, endPoint x: 928, endPoint y: 167, distance: 70.7
click at [928, 167] on div "Interview ID: 1980 Interviewee: [PERSON_NAME]" at bounding box center [830, 163] width 354 height 24
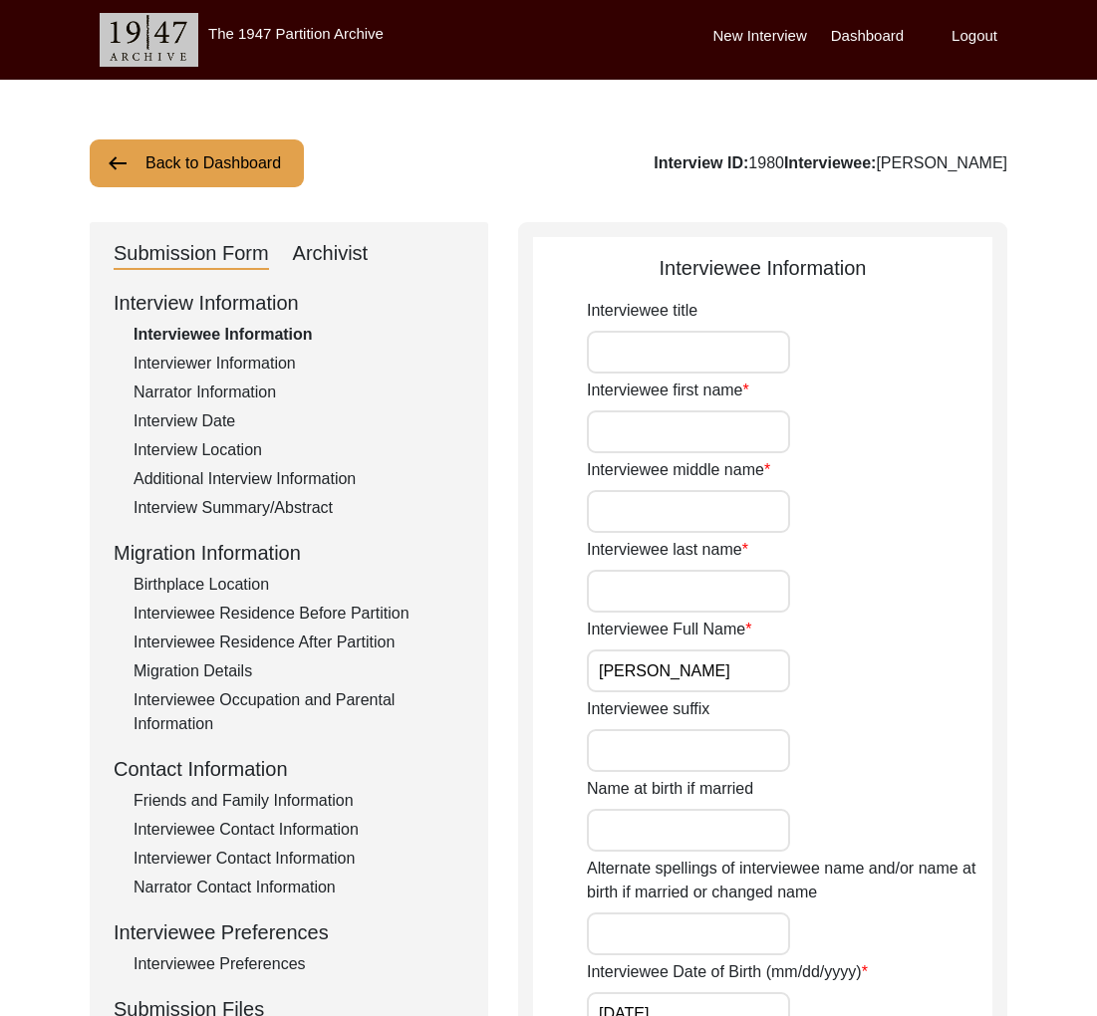
drag, startPoint x: 1025, startPoint y: 164, endPoint x: 927, endPoint y: 163, distance: 97.6
copy div "[PERSON_NAME]"
click at [205, 163] on button "Back to Dashboard" at bounding box center [197, 163] width 214 height 48
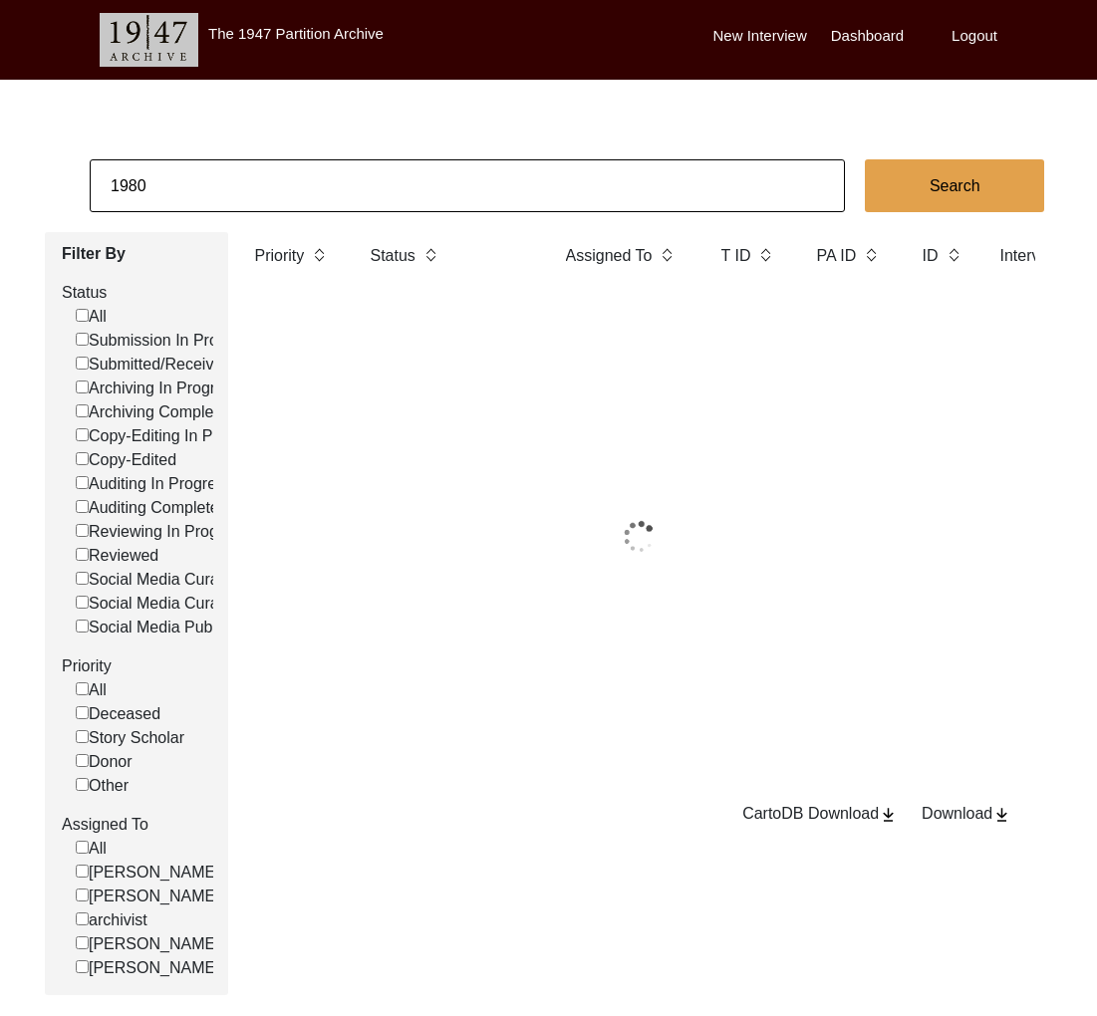
click at [196, 174] on input "1980" at bounding box center [467, 185] width 755 height 53
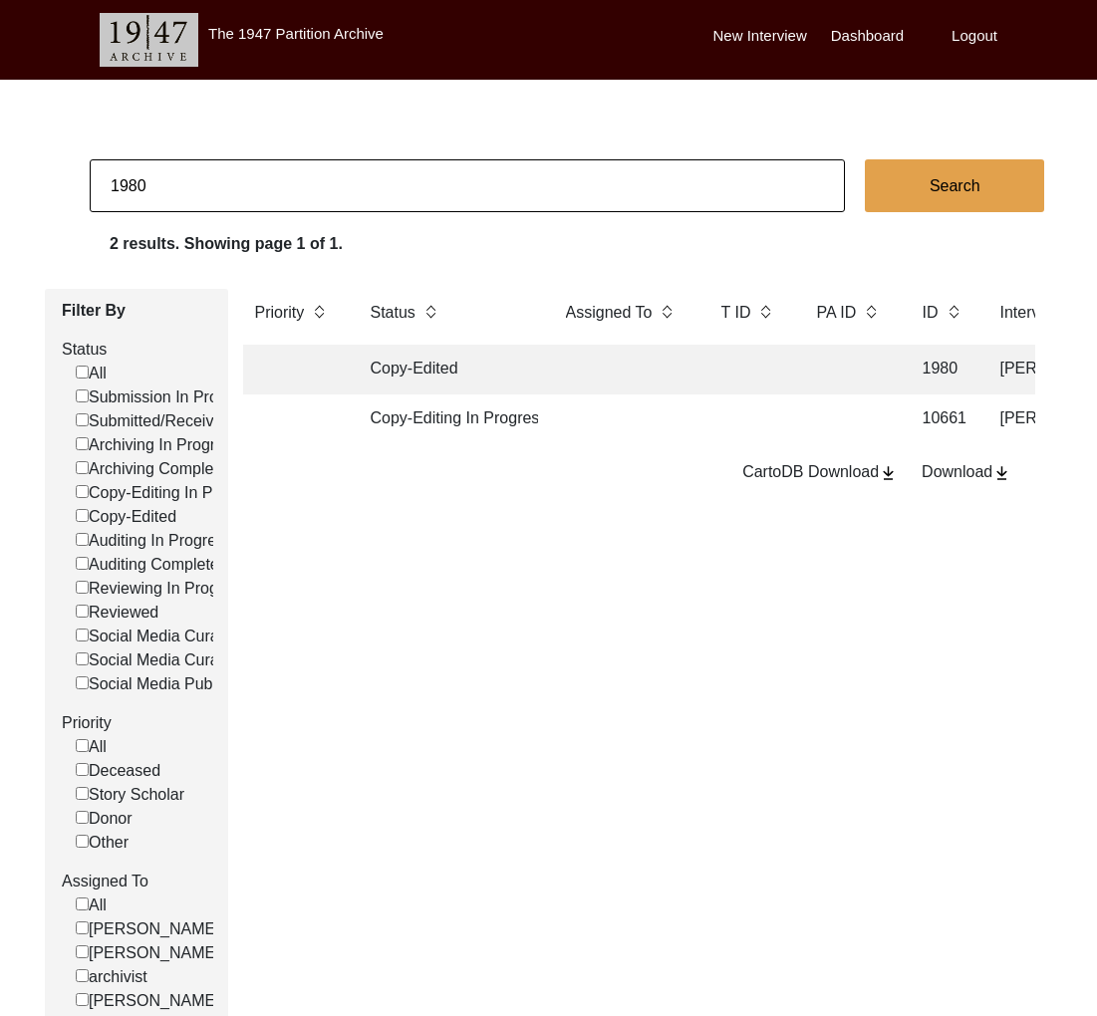
click at [196, 174] on input "1980" at bounding box center [467, 185] width 755 height 53
type input "2108"
checkbox input "false"
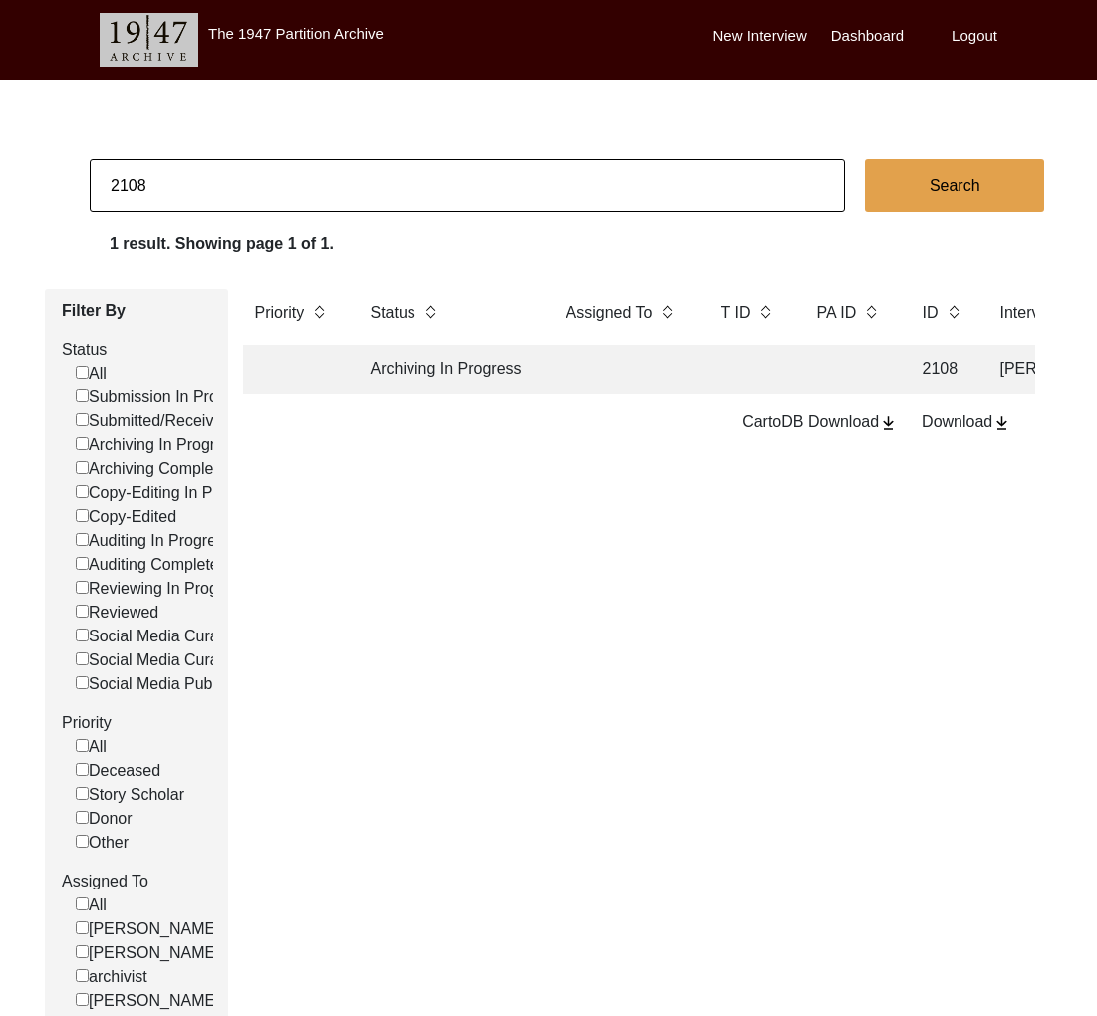
click at [494, 391] on td "Archiving In Progress" at bounding box center [448, 370] width 179 height 50
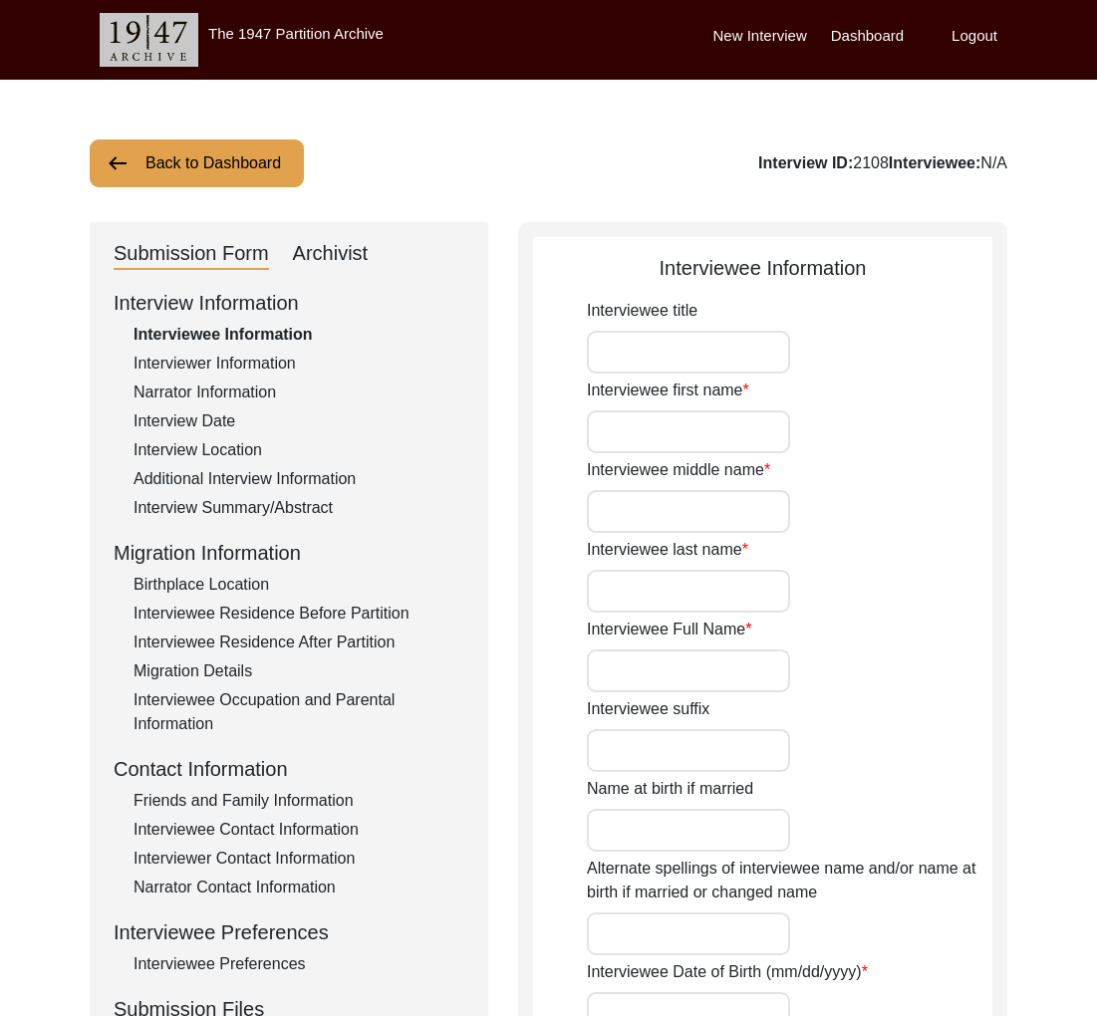
type input "[PERSON_NAME]"
type input "[DATE]"
type input "[DEMOGRAPHIC_DATA]"
drag, startPoint x: 1017, startPoint y: 166, endPoint x: 898, endPoint y: 164, distance: 118.5
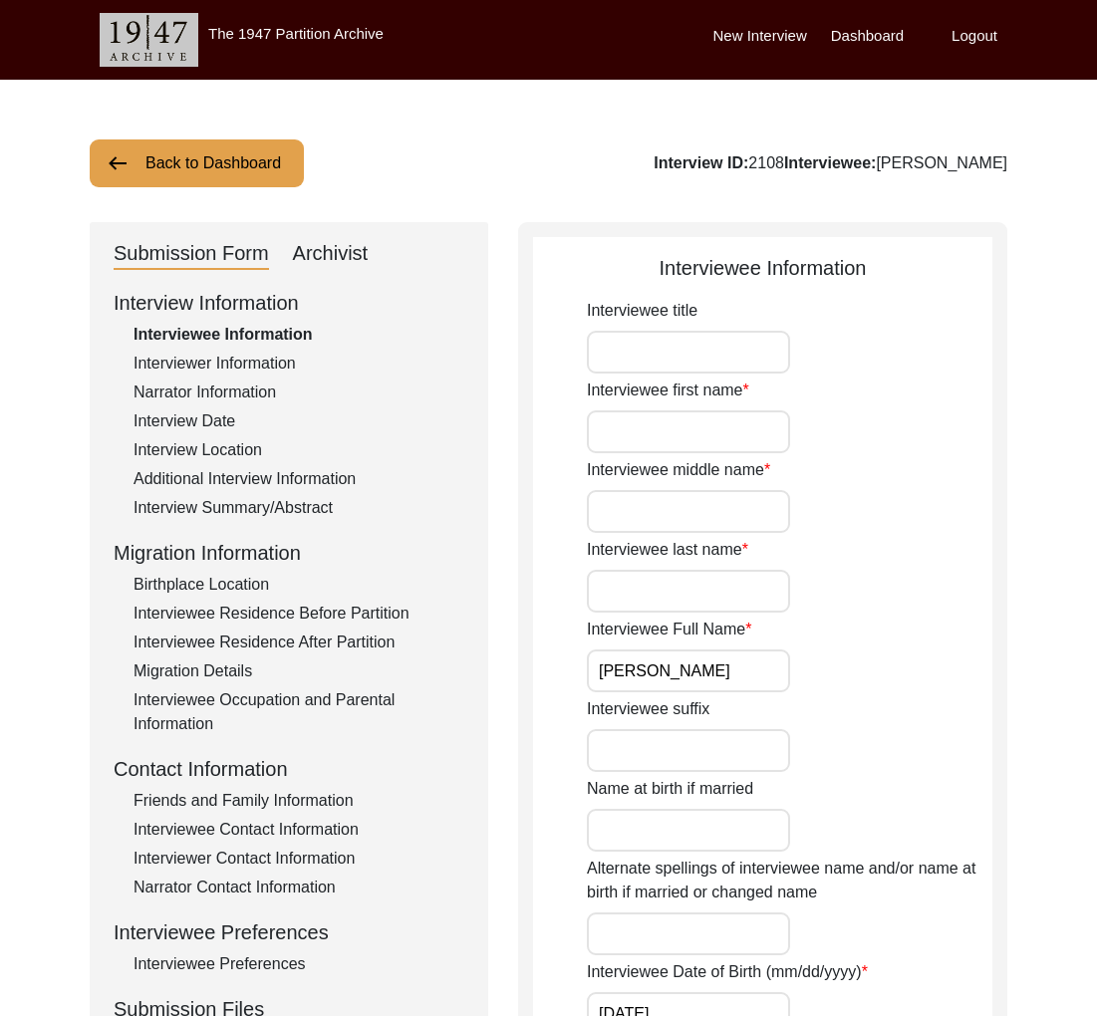
click at [226, 174] on button "Back to Dashboard" at bounding box center [197, 163] width 214 height 48
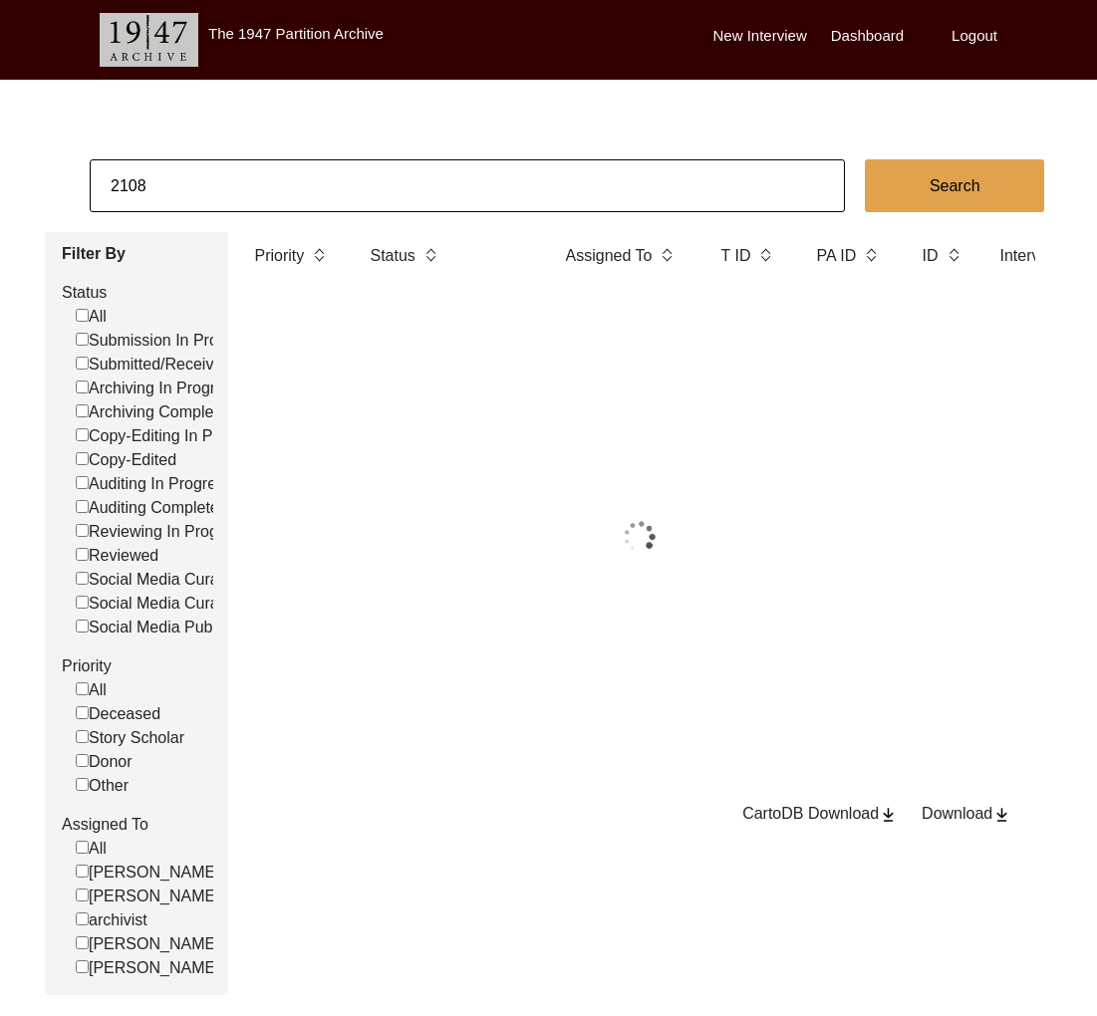
click at [227, 180] on input "2108" at bounding box center [467, 185] width 755 height 53
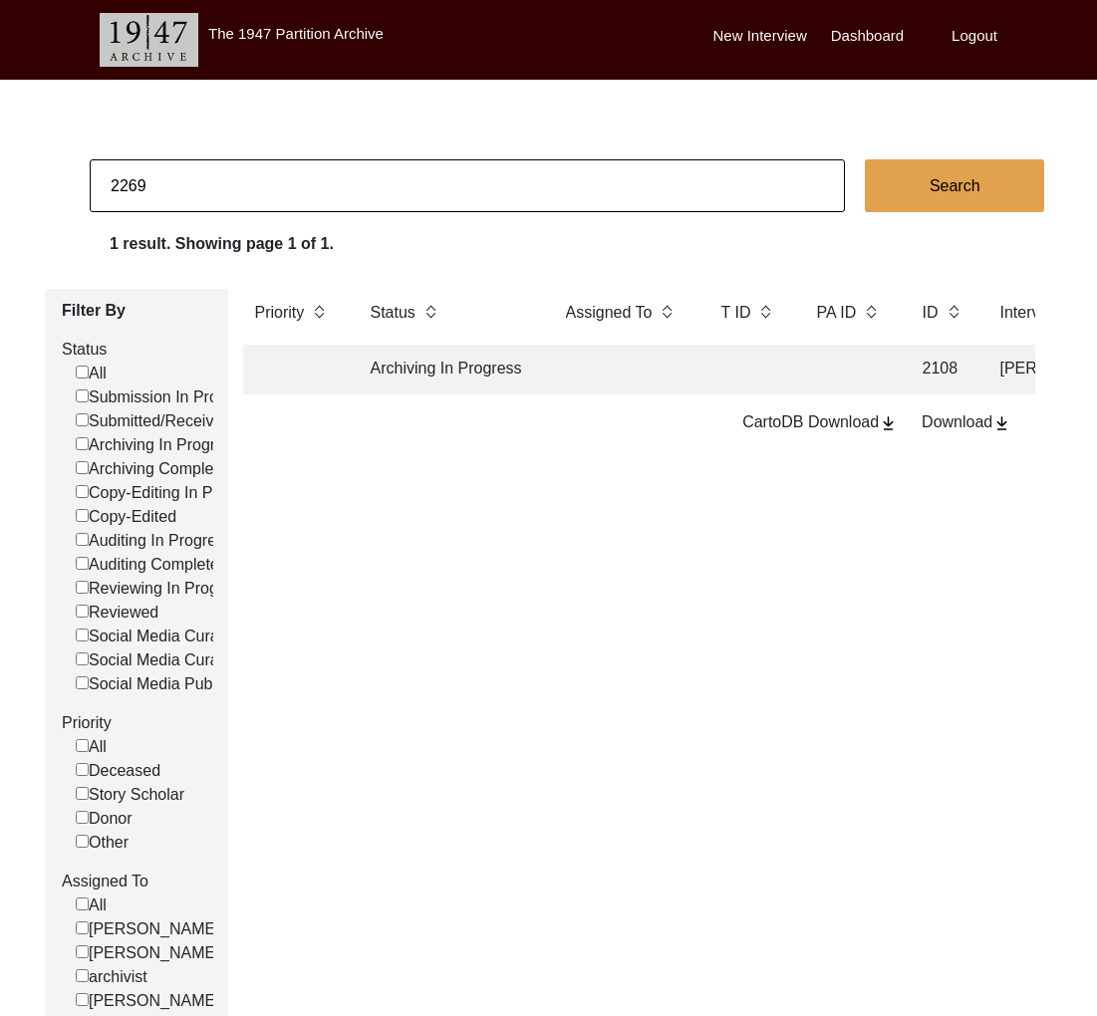
type input "2269"
checkbox input "false"
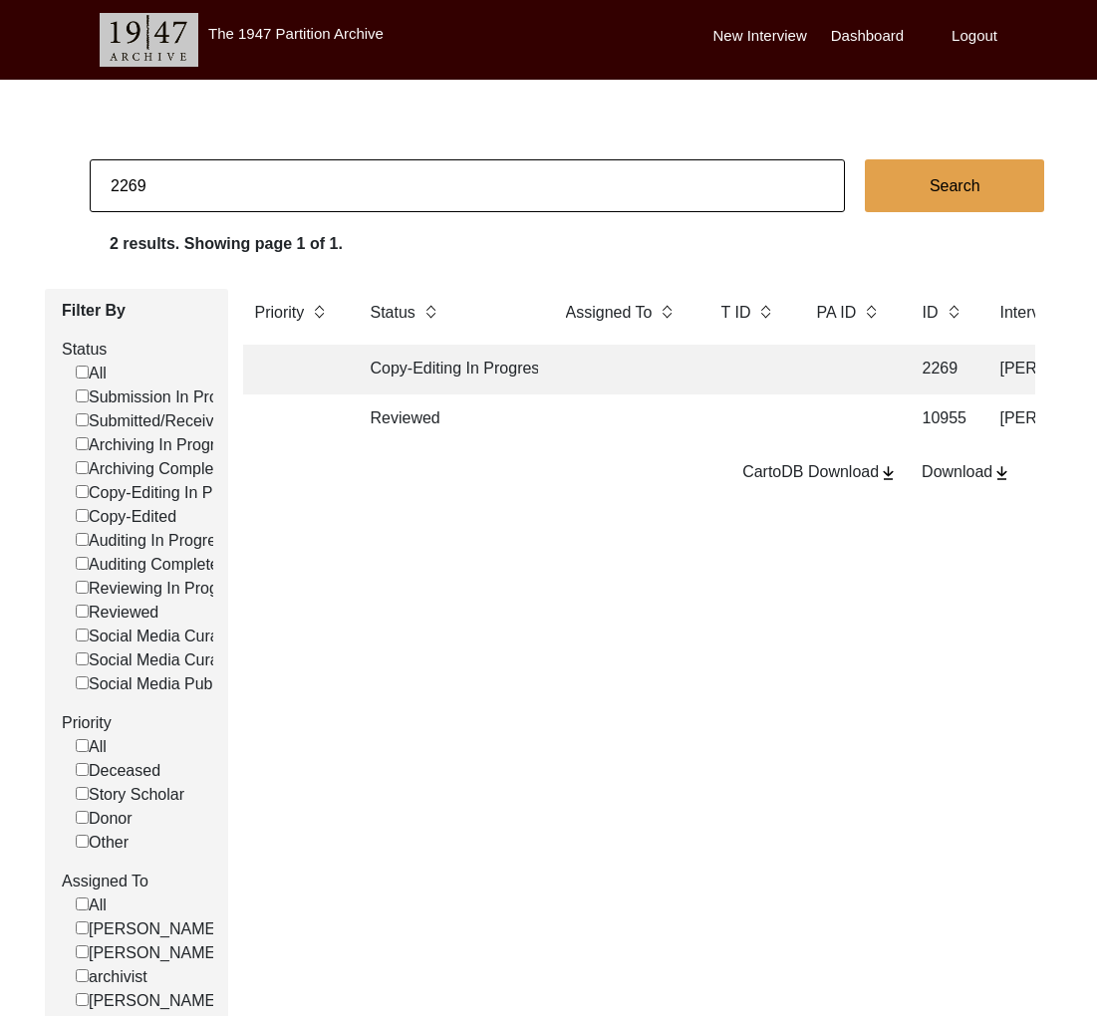
click at [608, 359] on td at bounding box center [623, 370] width 139 height 50
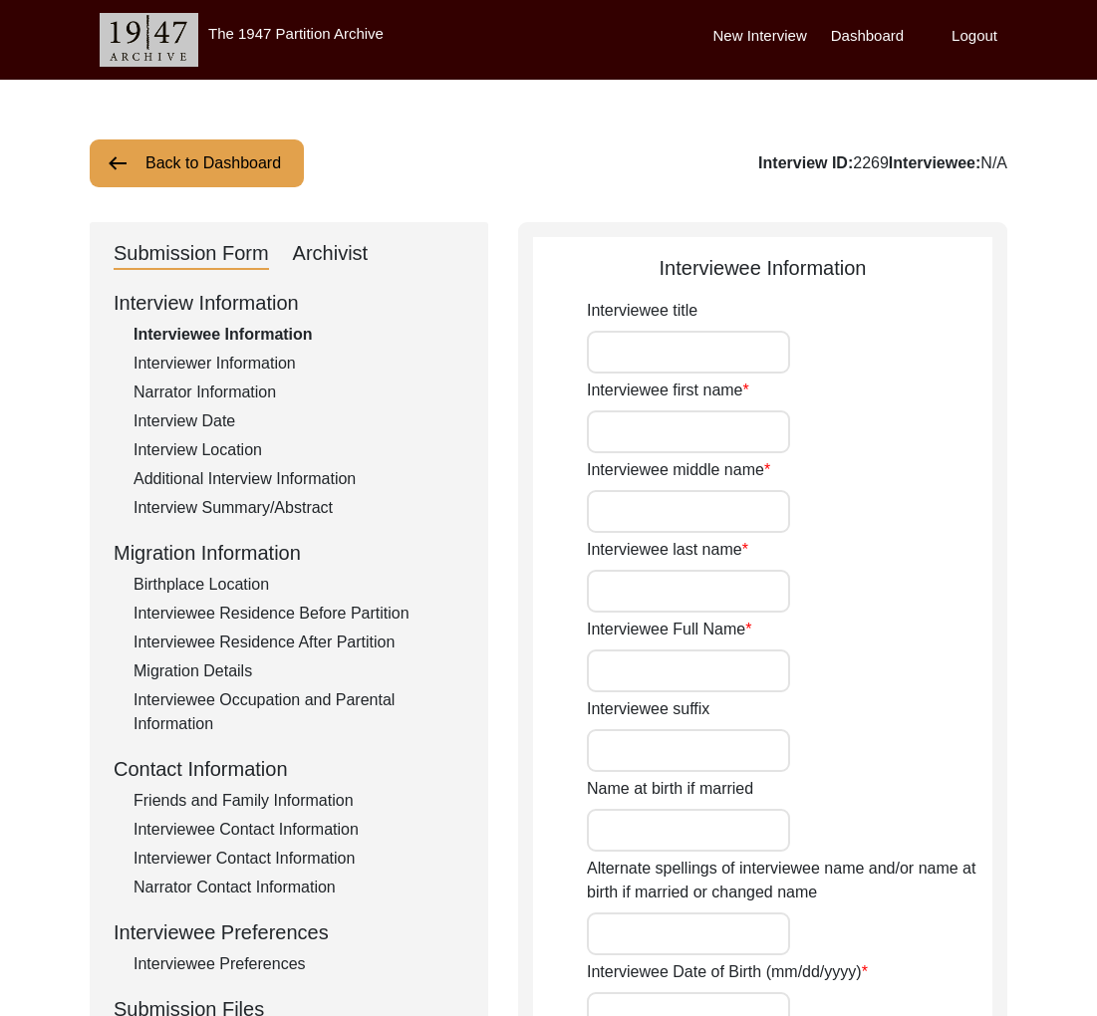
type input "[PERSON_NAME] Ur [PERSON_NAME]"
type input "[DATE]"
type input "[DEMOGRAPHIC_DATA]"
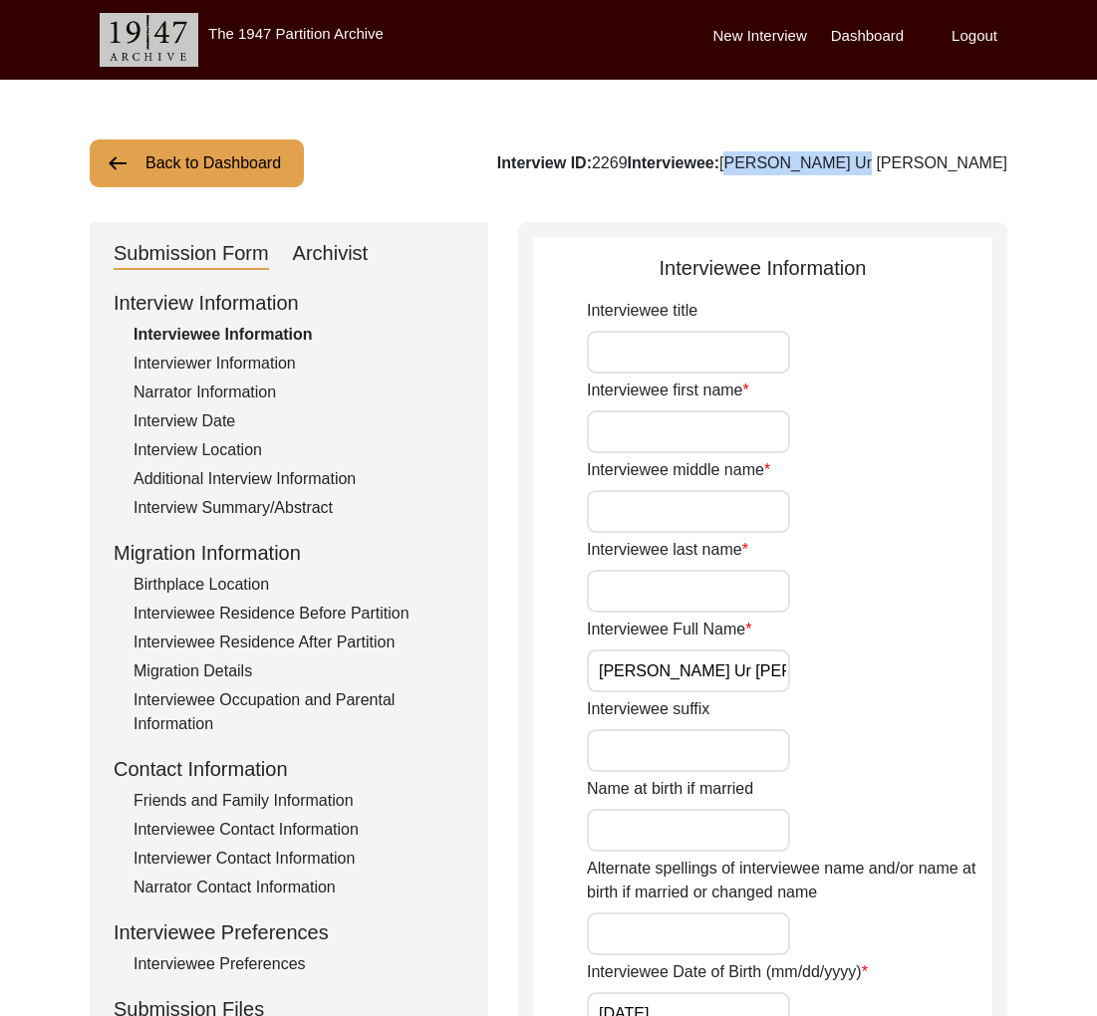
drag, startPoint x: 1019, startPoint y: 168, endPoint x: 883, endPoint y: 165, distance: 135.5
click at [235, 168] on button "Back to Dashboard" at bounding box center [197, 163] width 214 height 48
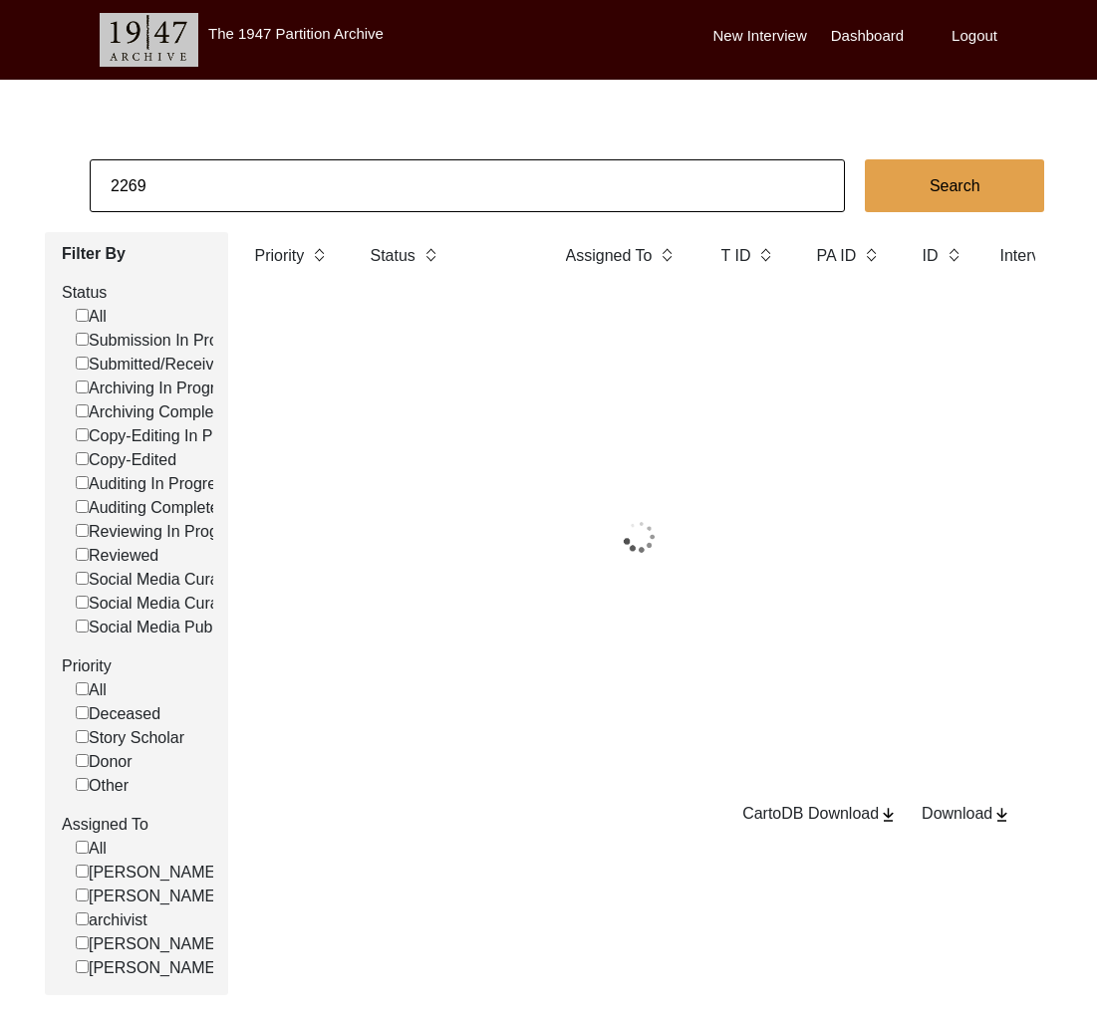
click at [235, 174] on input "2269" at bounding box center [467, 185] width 755 height 53
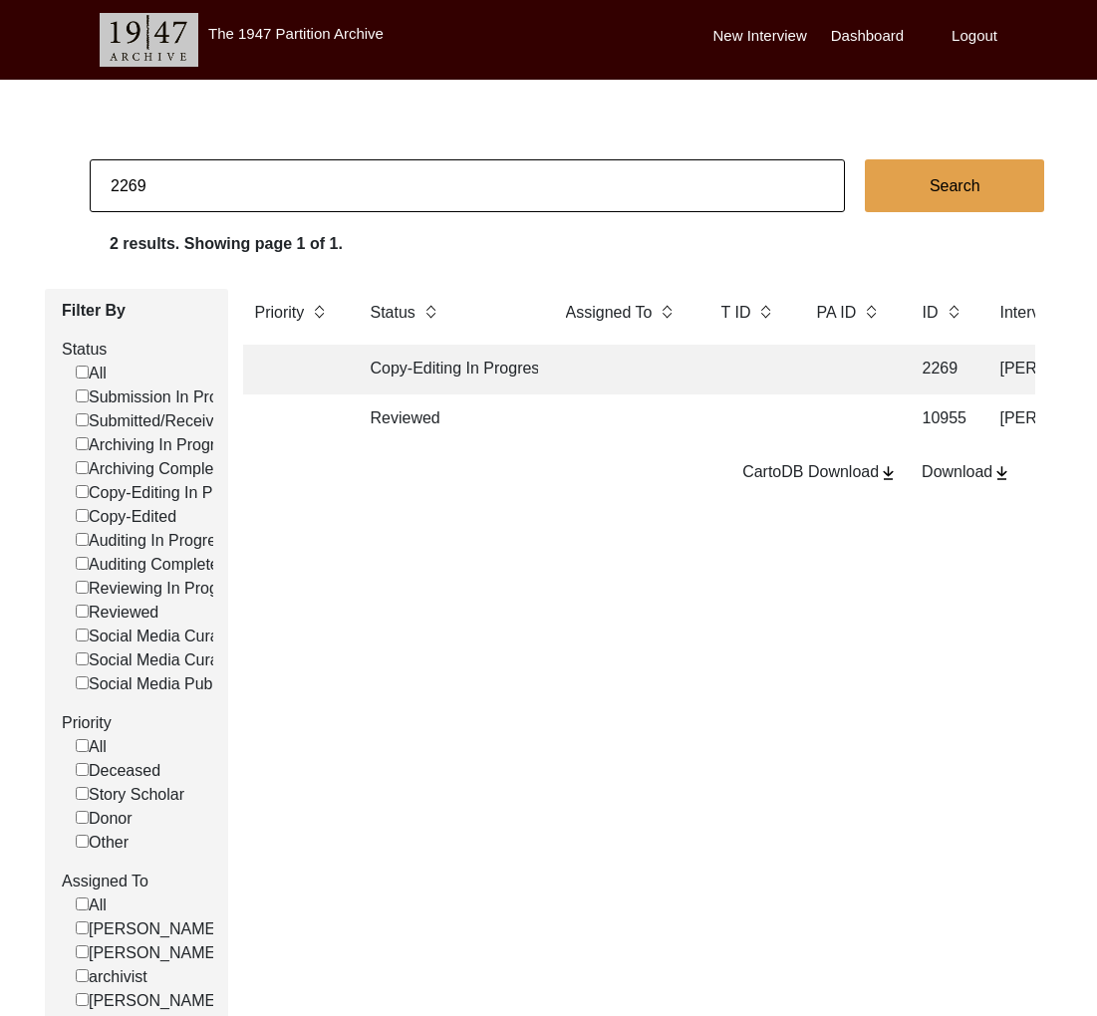
click at [235, 174] on input "2269" at bounding box center [467, 185] width 755 height 53
type input "2392"
checkbox input "false"
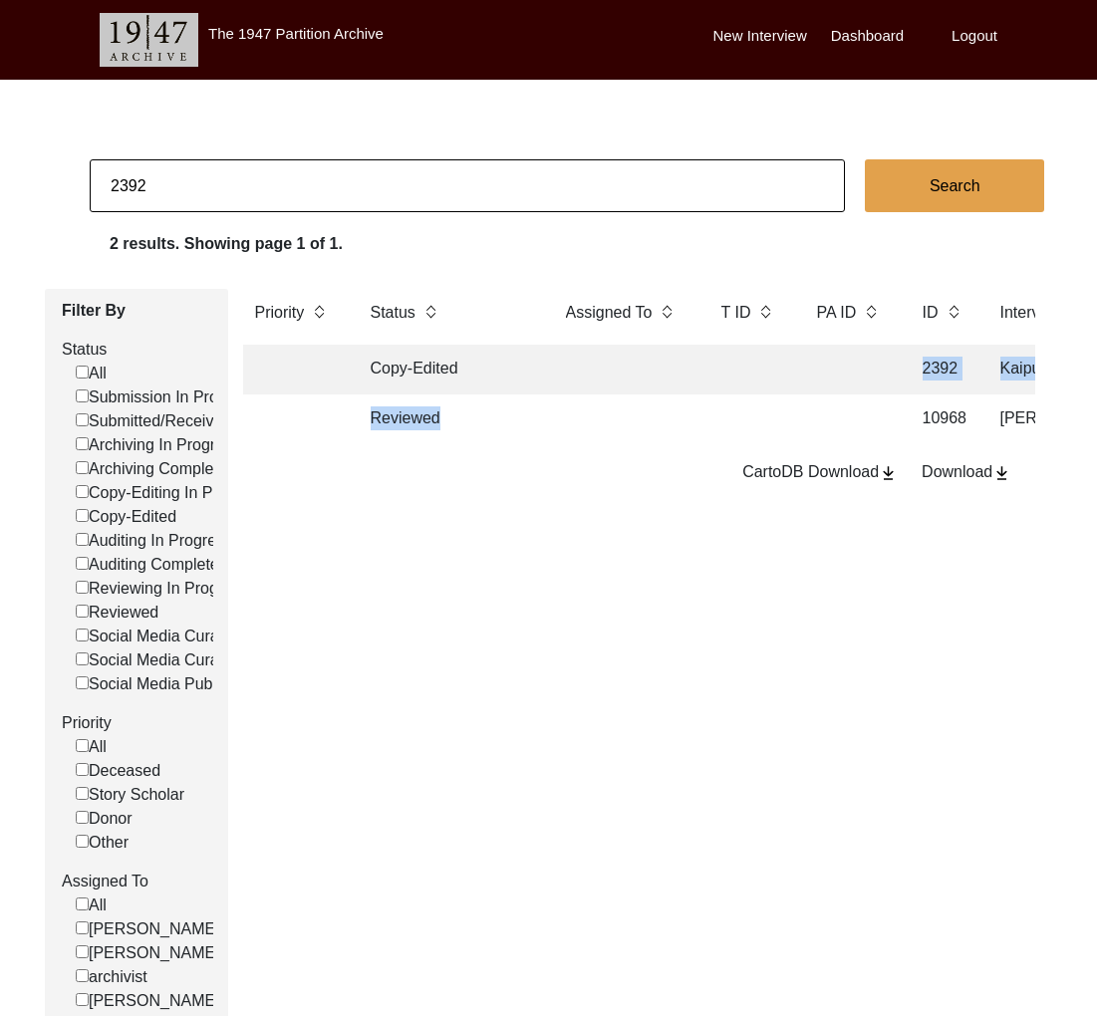
drag, startPoint x: 480, startPoint y: 422, endPoint x: 486, endPoint y: 370, distance: 53.1
click at [466, 361] on td "Copy-Edited" at bounding box center [448, 370] width 179 height 50
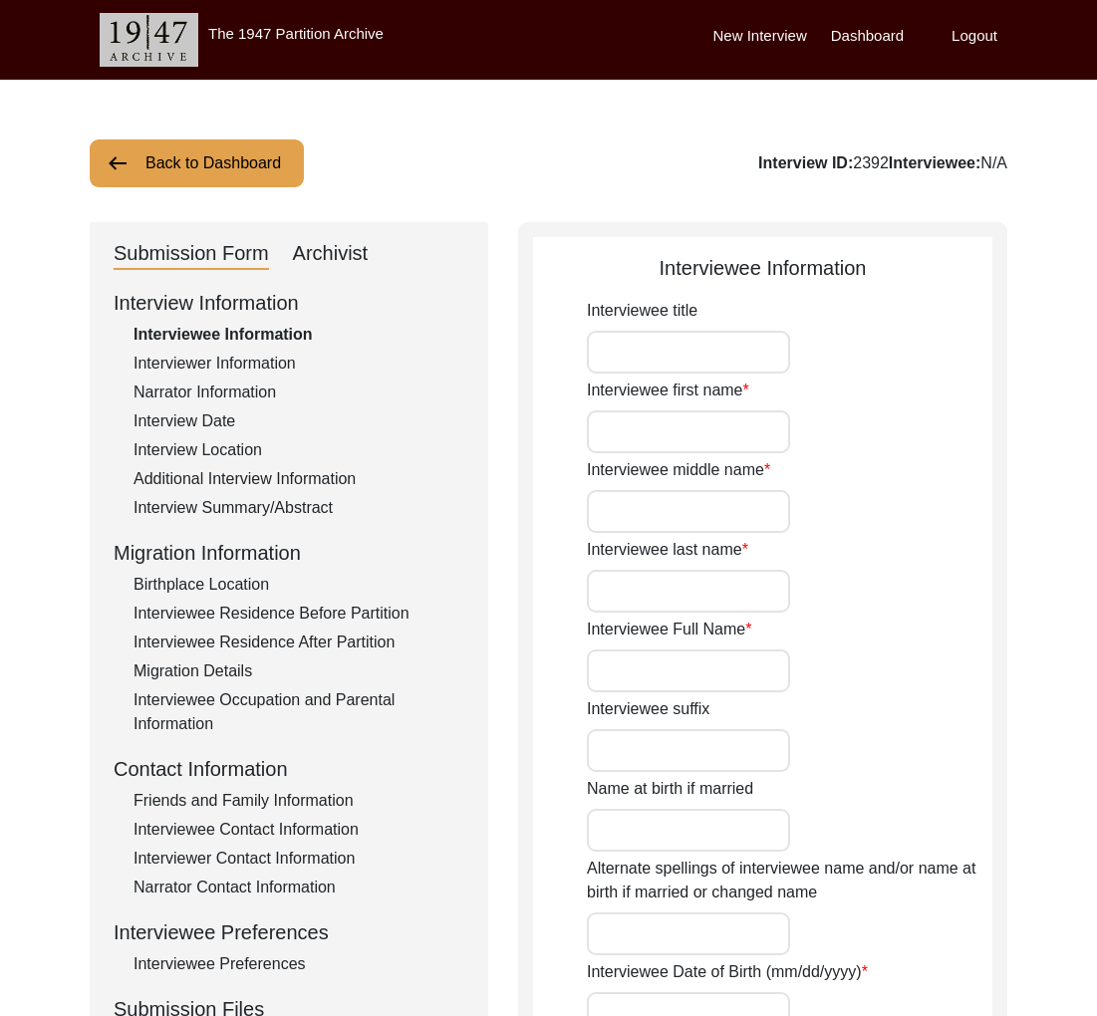
type input "Mr."
type input "Kaipura"
type input "[PERSON_NAME]"
type input "Majid"
type input "Kaipura [PERSON_NAME]"
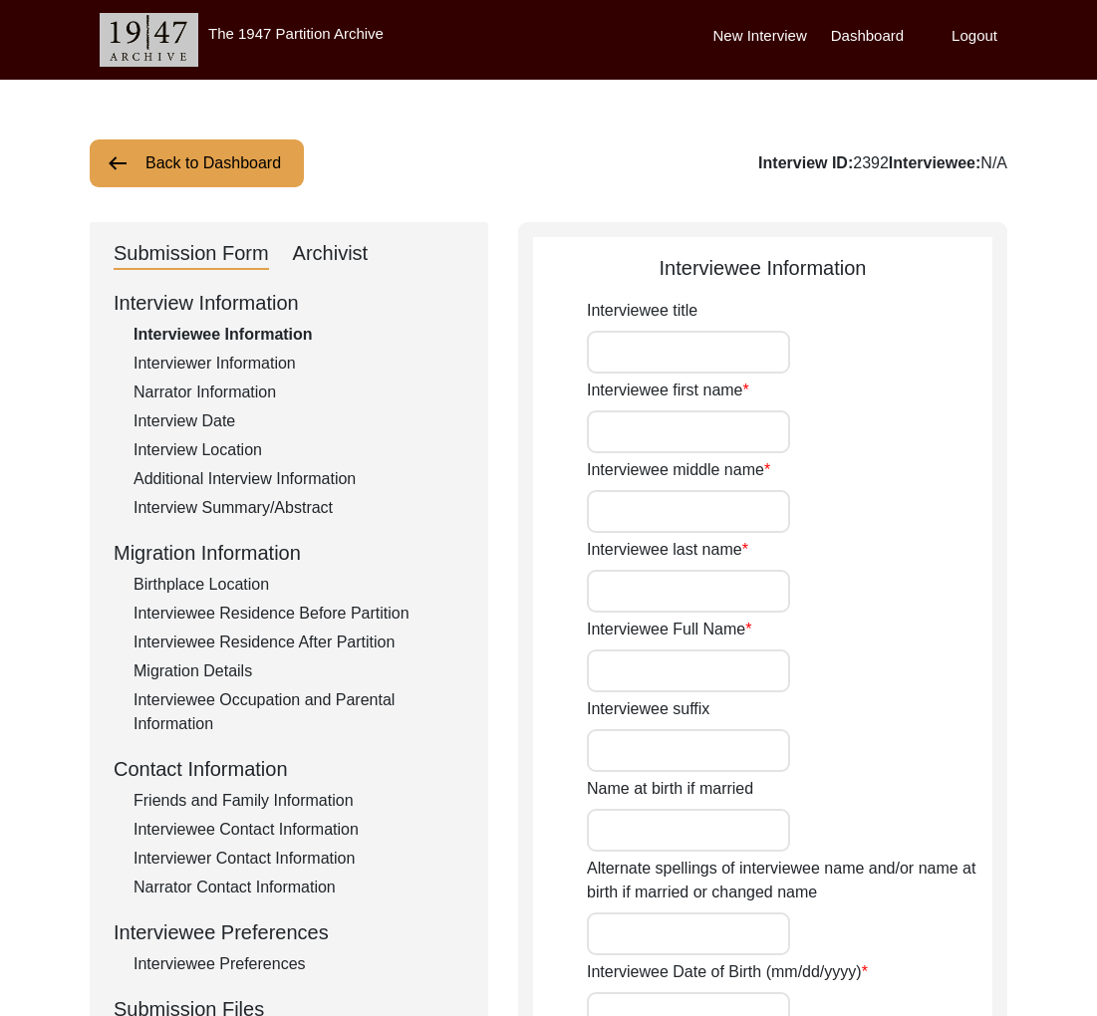
type input "[DATE]"
type input "[DEMOGRAPHIC_DATA]"
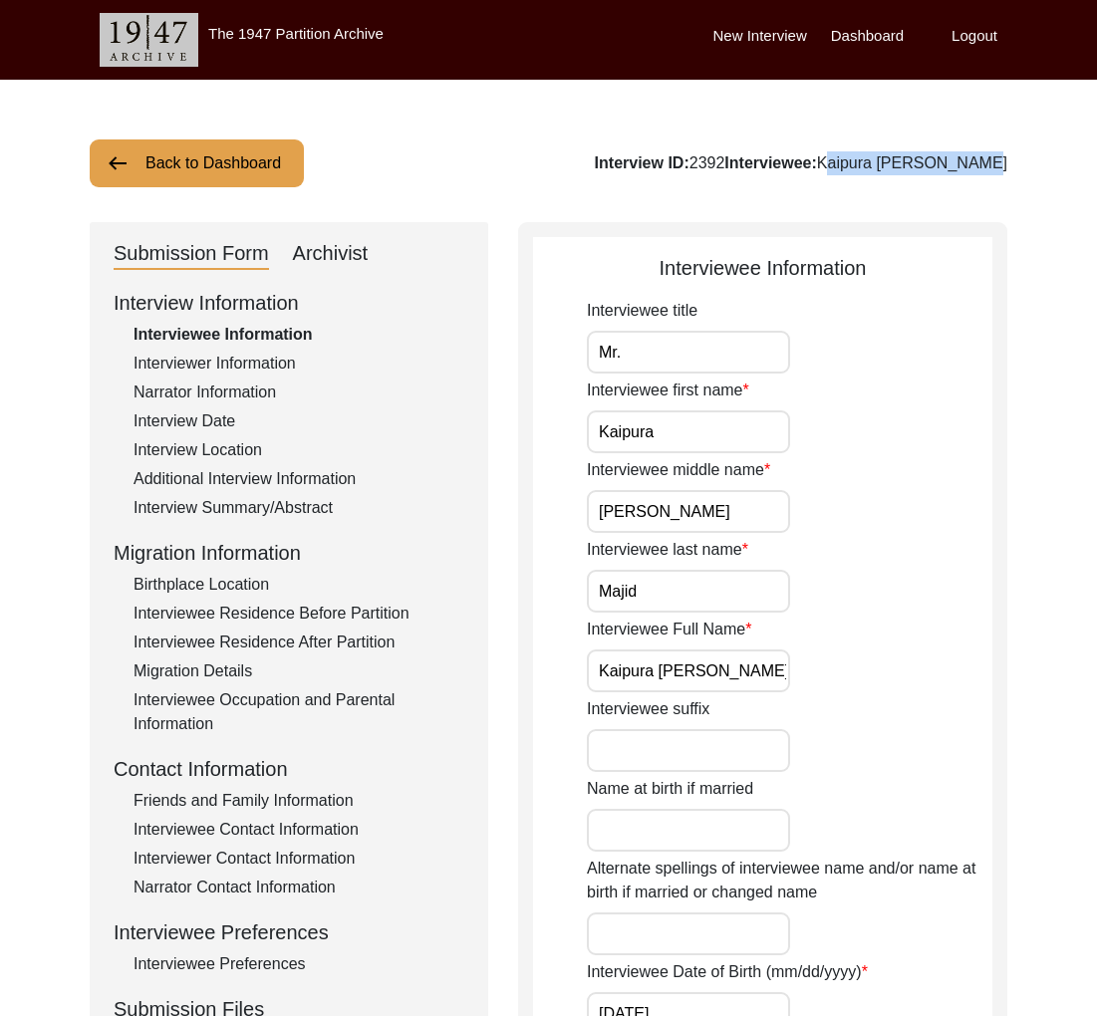
drag, startPoint x: 1034, startPoint y: 170, endPoint x: 869, endPoint y: 169, distance: 164.3
click at [190, 168] on button "Back to Dashboard" at bounding box center [197, 163] width 214 height 48
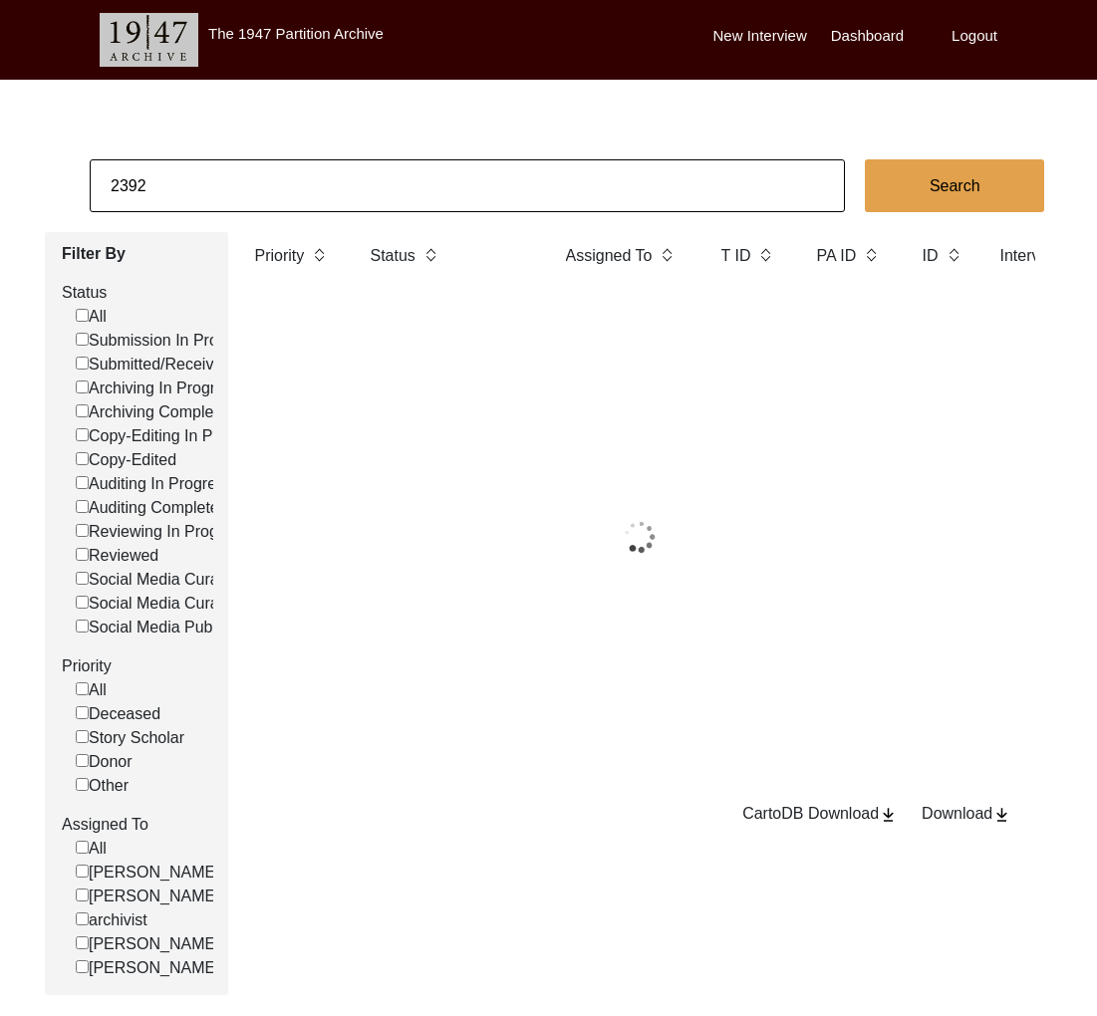
click at [215, 197] on input "2392" at bounding box center [467, 185] width 755 height 53
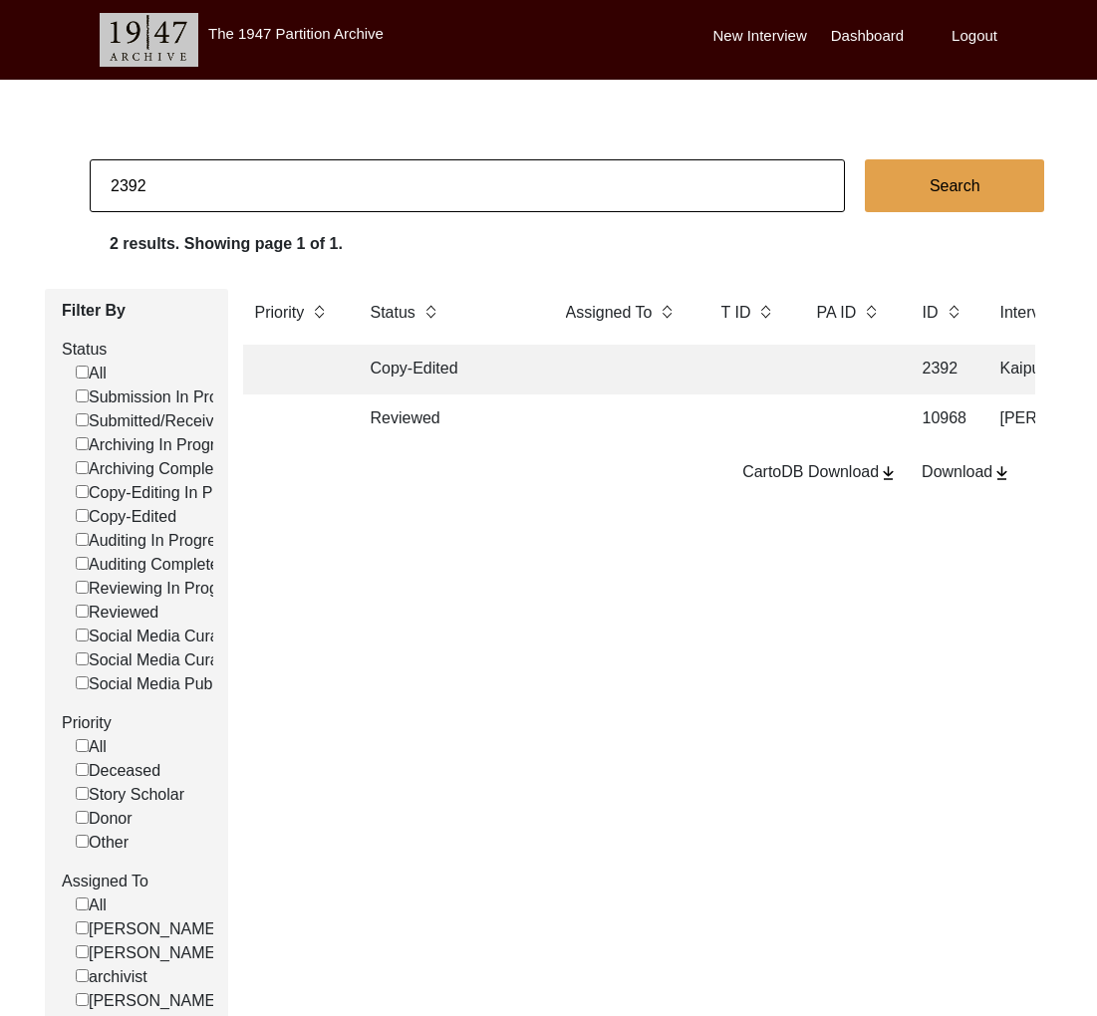
click at [215, 198] on input "2392" at bounding box center [467, 185] width 755 height 53
type input "2528"
checkbox input "false"
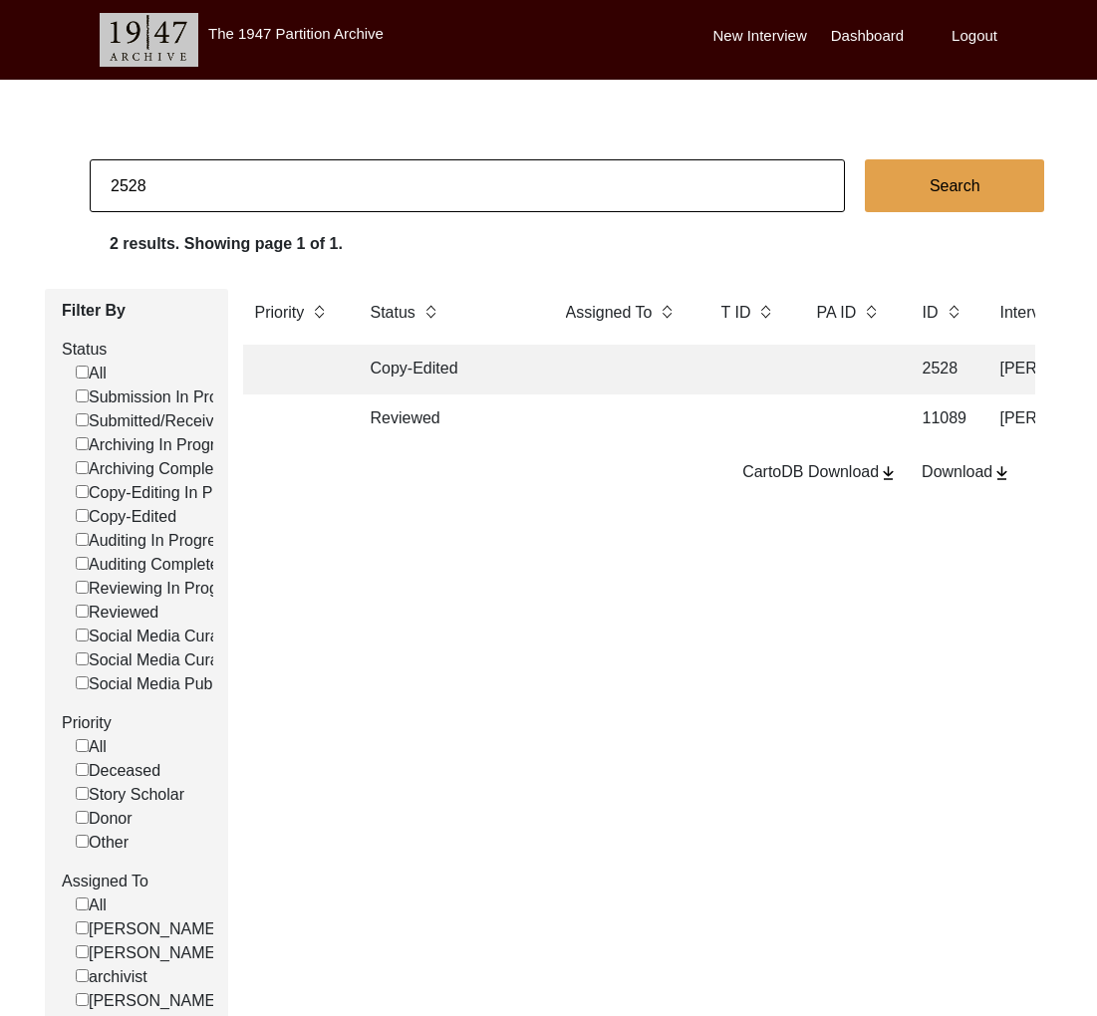
click at [557, 375] on td at bounding box center [623, 370] width 139 height 50
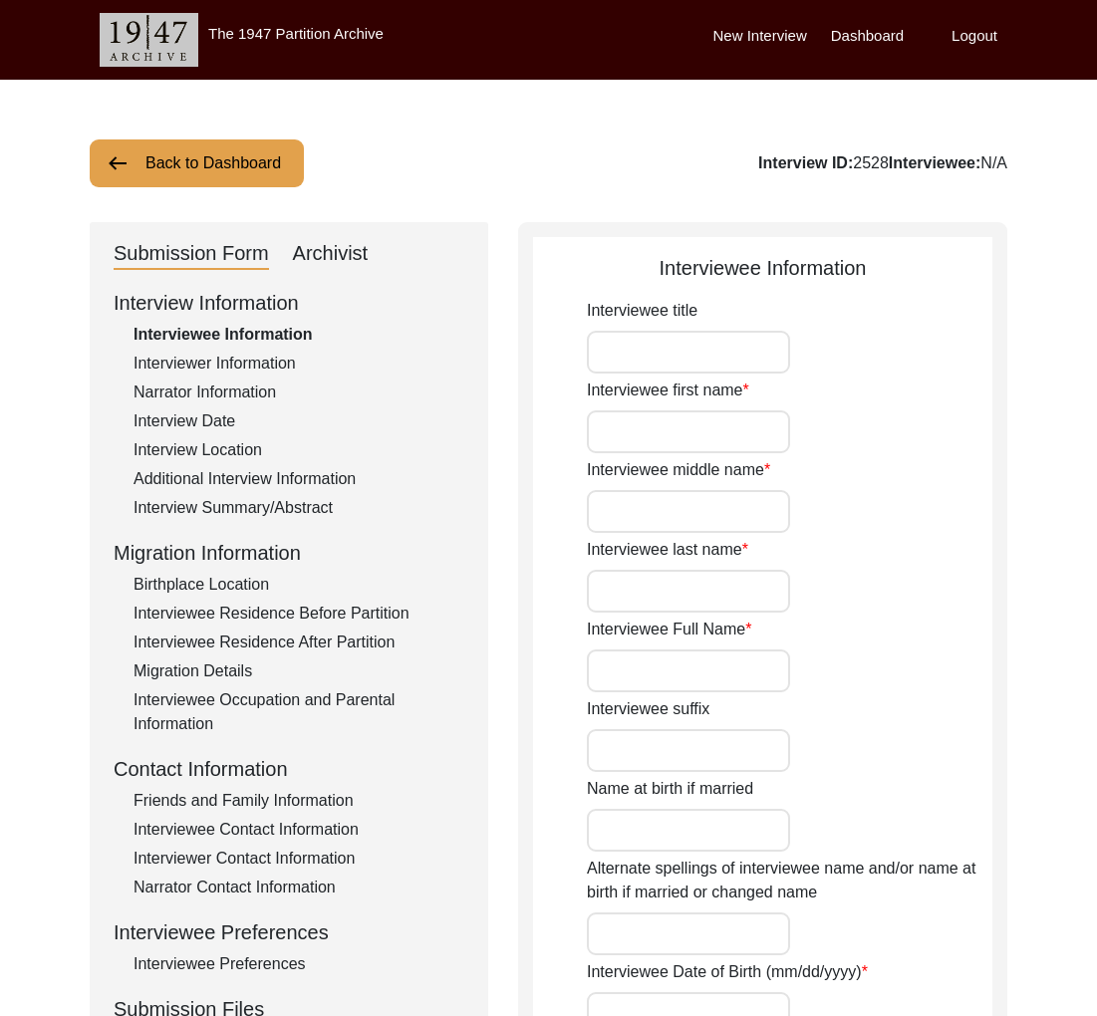
type input "Mrs."
type input "Uma"
type input "[PERSON_NAME]"
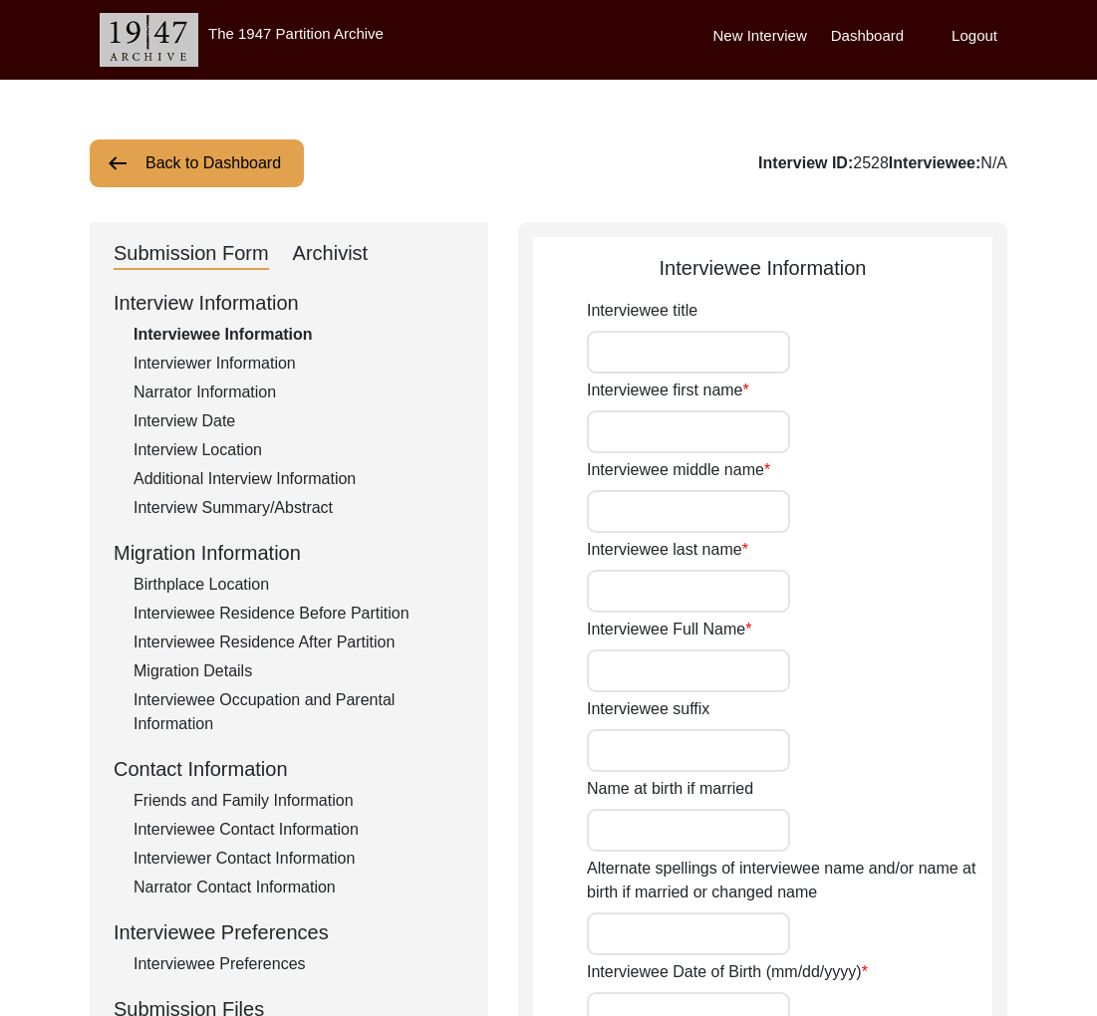
type input "[PERSON_NAME]"
type input "[DATE]"
type input "85"
type input "[DEMOGRAPHIC_DATA]"
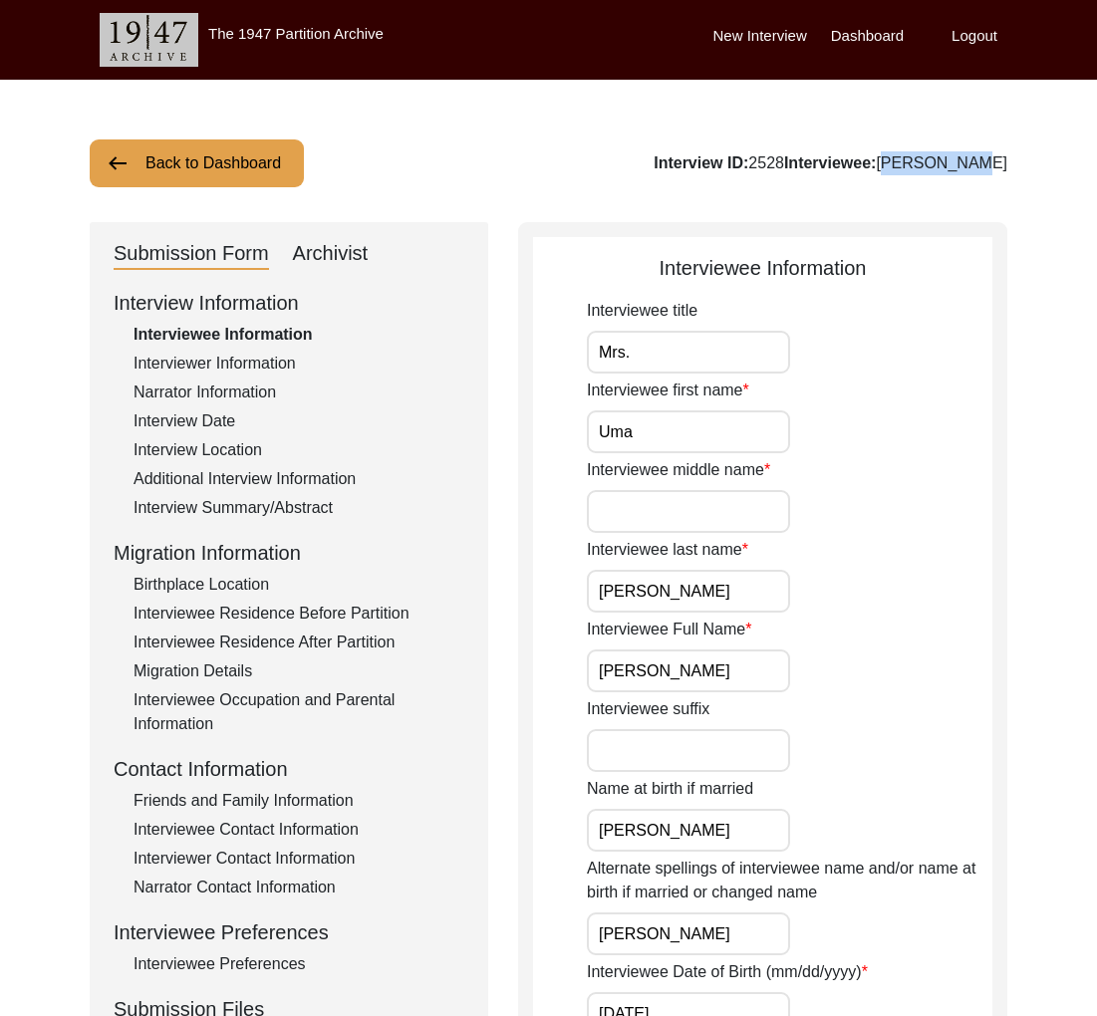
drag, startPoint x: 1023, startPoint y: 158, endPoint x: 928, endPoint y: 166, distance: 95.0
click at [205, 161] on button "Back to Dashboard" at bounding box center [197, 163] width 214 height 48
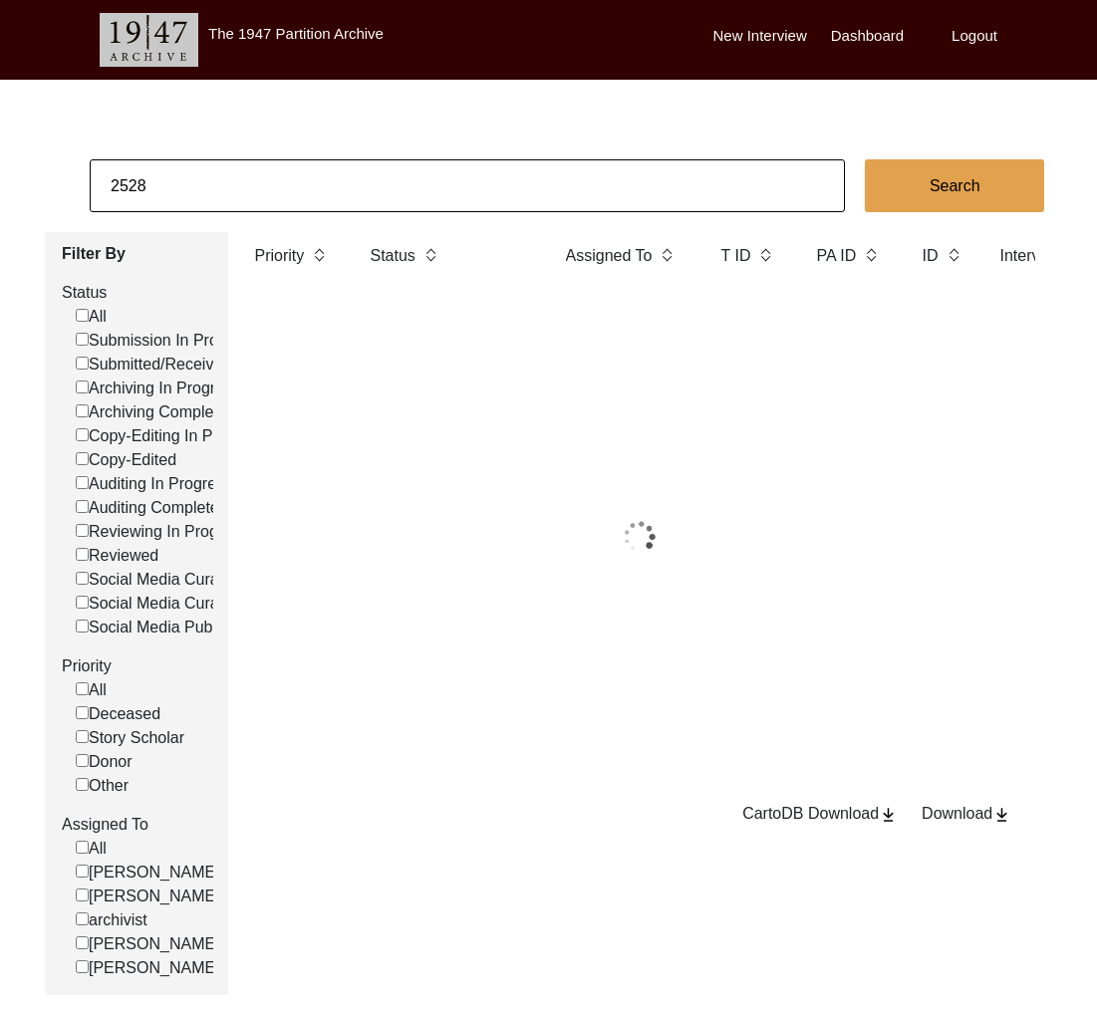
click at [209, 173] on input "2528" at bounding box center [467, 185] width 755 height 53
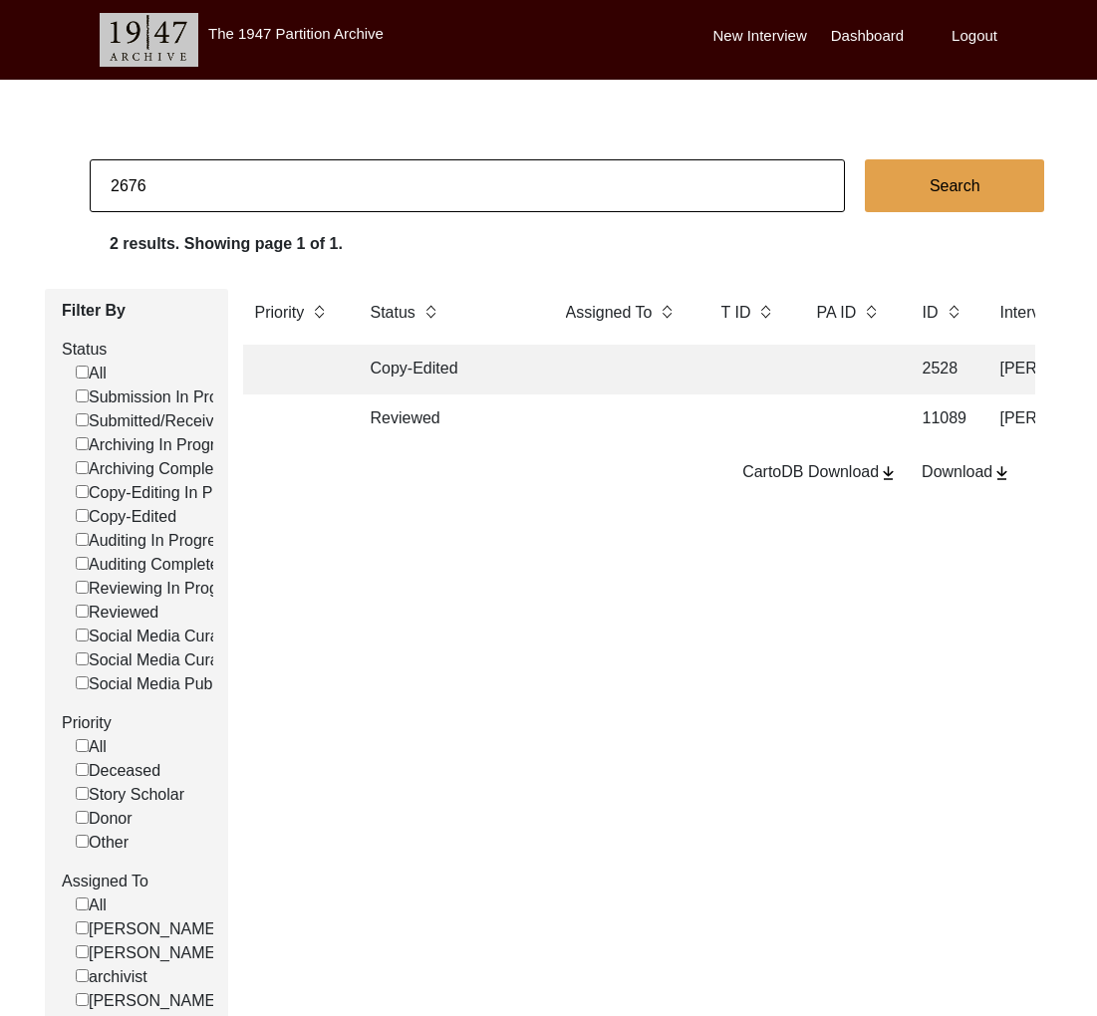
type input "2676"
checkbox input "false"
click at [640, 378] on td at bounding box center [623, 370] width 139 height 50
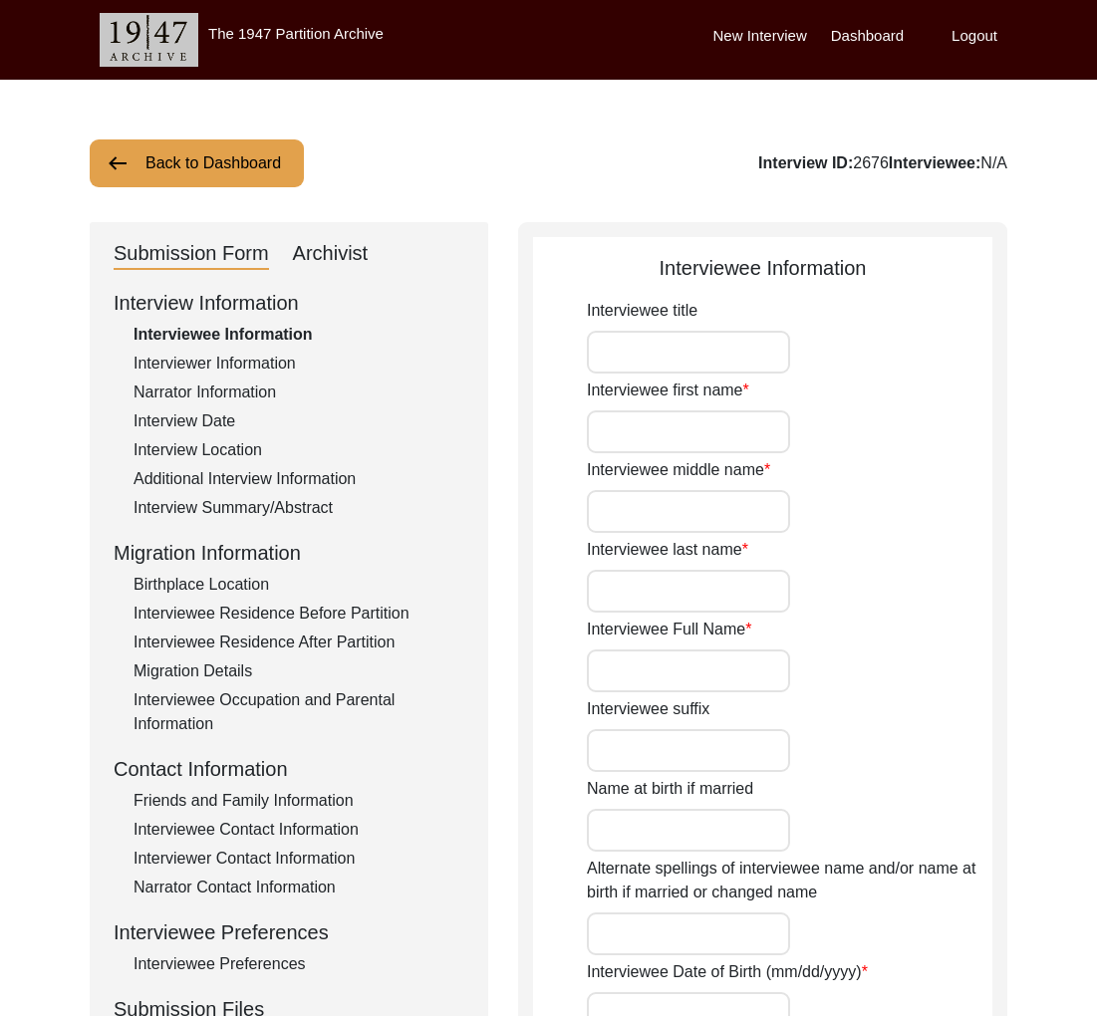
type input "Mr"
type input "[PERSON_NAME]"
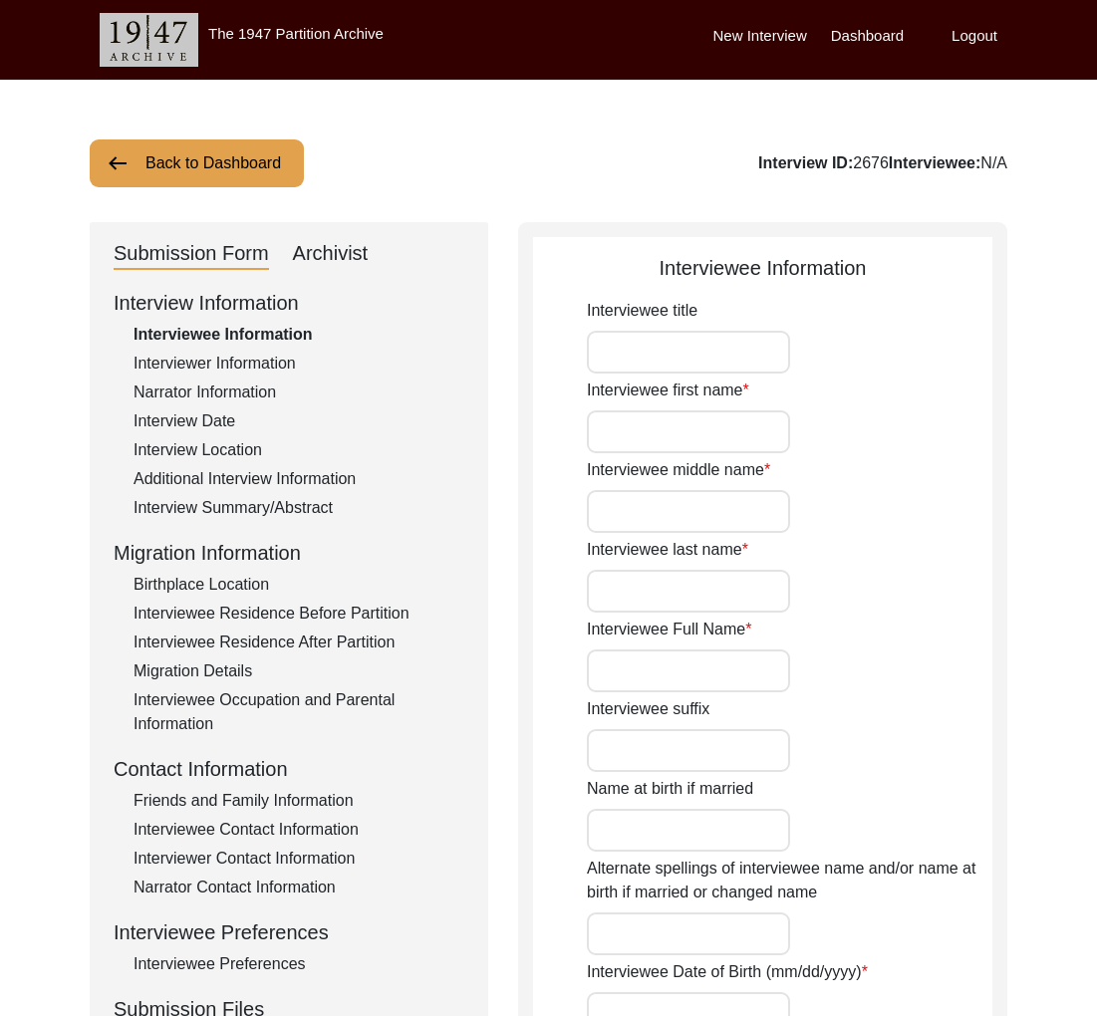
type input "[DATE]"
type input "76"
type input "N/A"
type input "English, Punjabi"
type input "[DEMOGRAPHIC_DATA]"
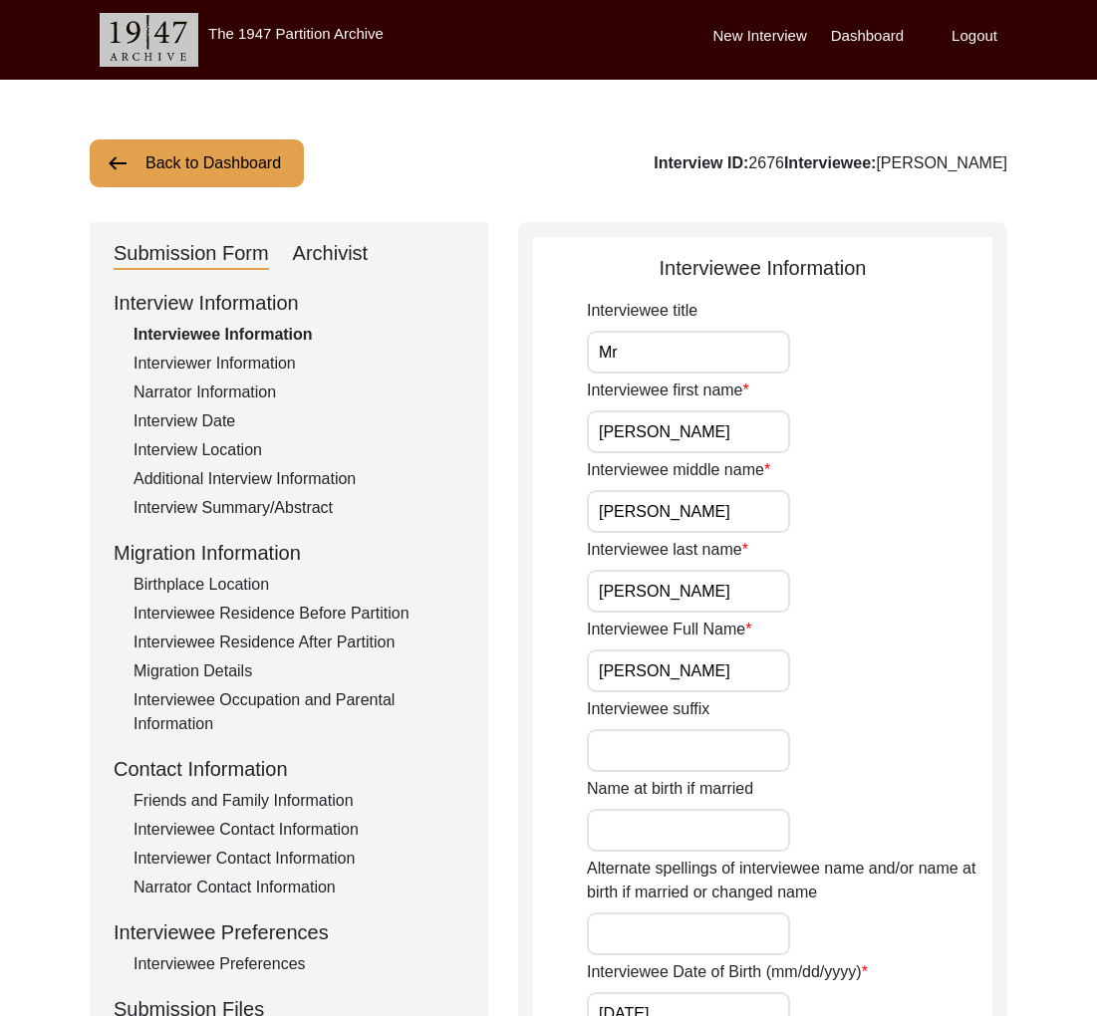
drag, startPoint x: 1064, startPoint y: 163, endPoint x: 857, endPoint y: 156, distance: 207.3
click at [271, 166] on button "Back to Dashboard" at bounding box center [197, 163] width 214 height 48
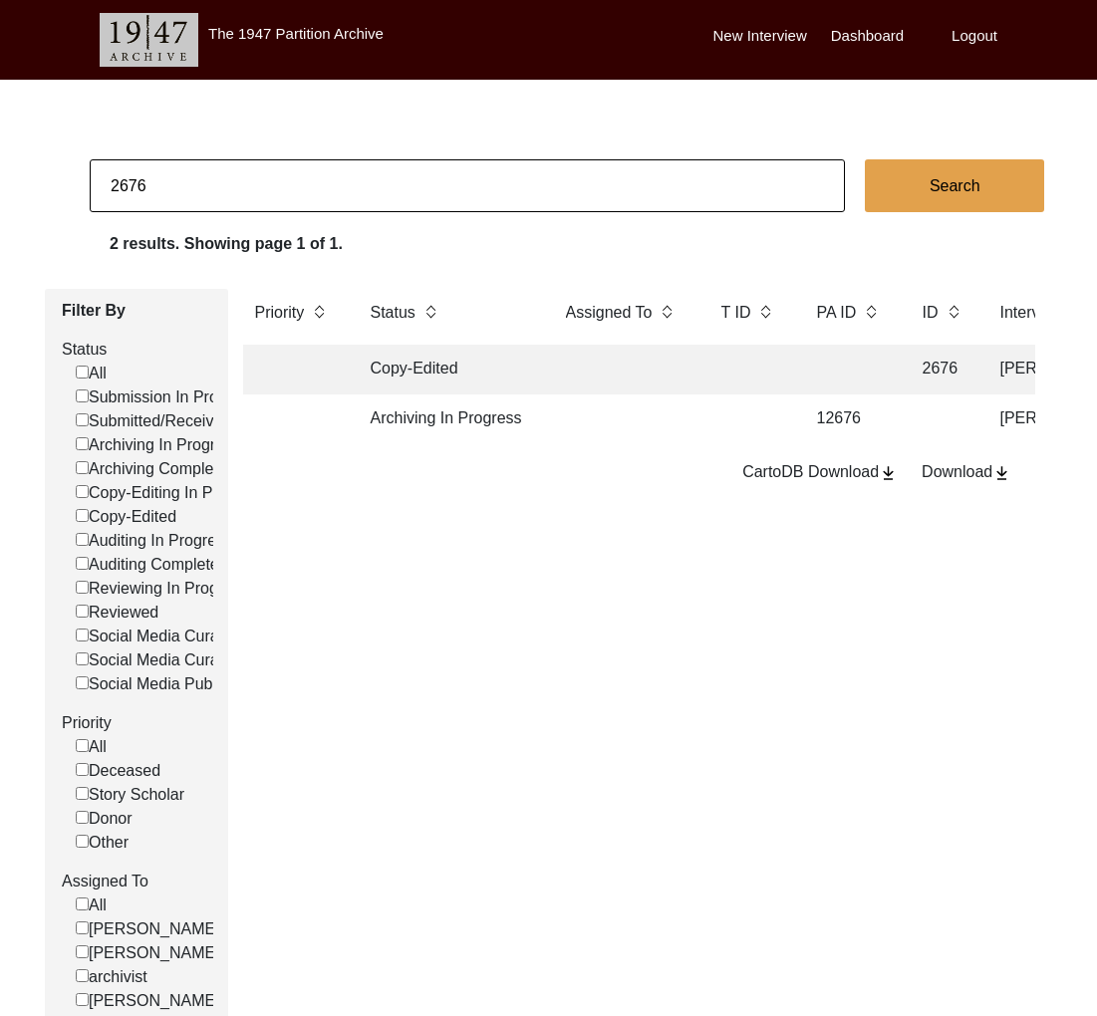
drag, startPoint x: 126, startPoint y: 187, endPoint x: 240, endPoint y: 189, distance: 113.6
click at [240, 189] on input "2676" at bounding box center [467, 185] width 755 height 53
type input "2697"
checkbox input "false"
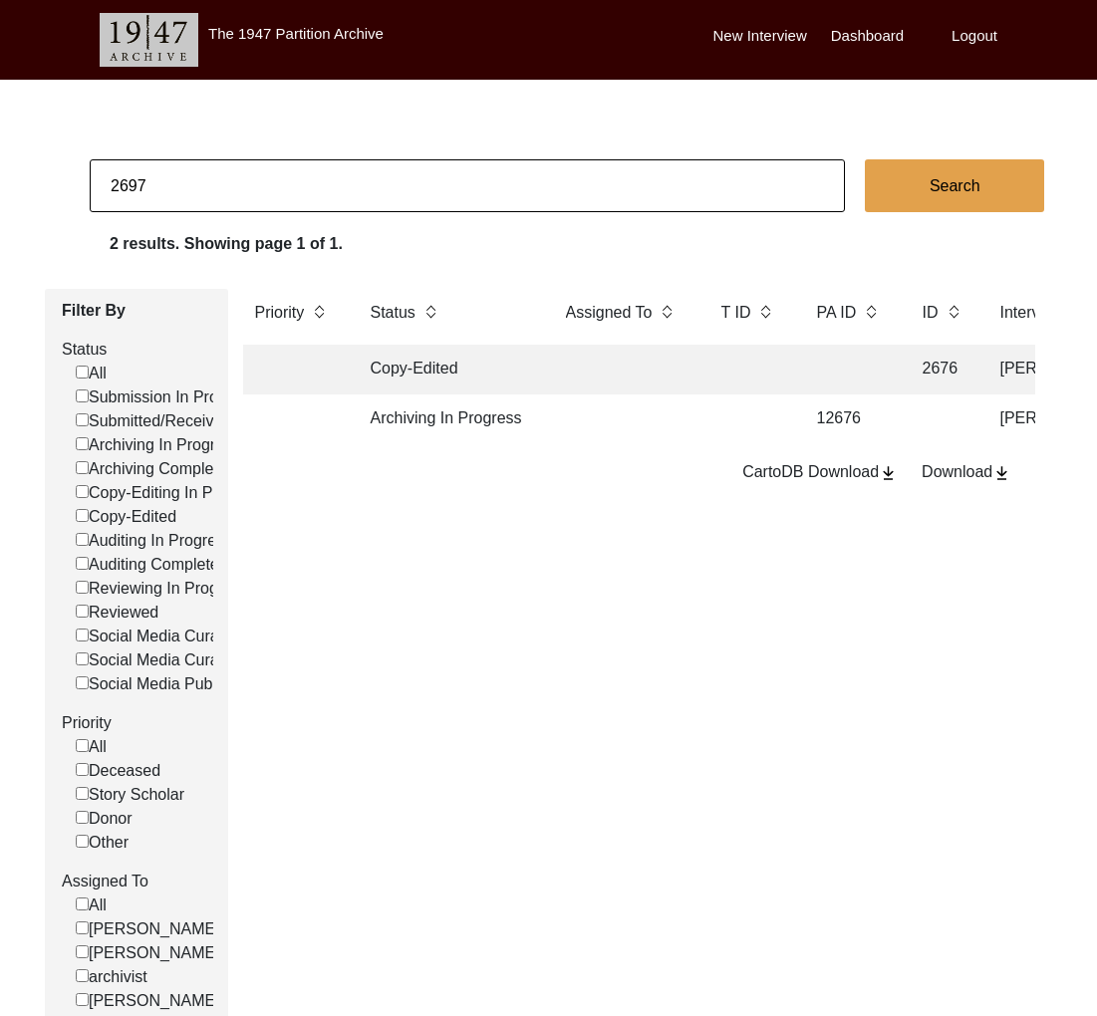
checkbox input "false"
click at [498, 427] on td "Auditing Completed" at bounding box center [448, 419] width 179 height 50
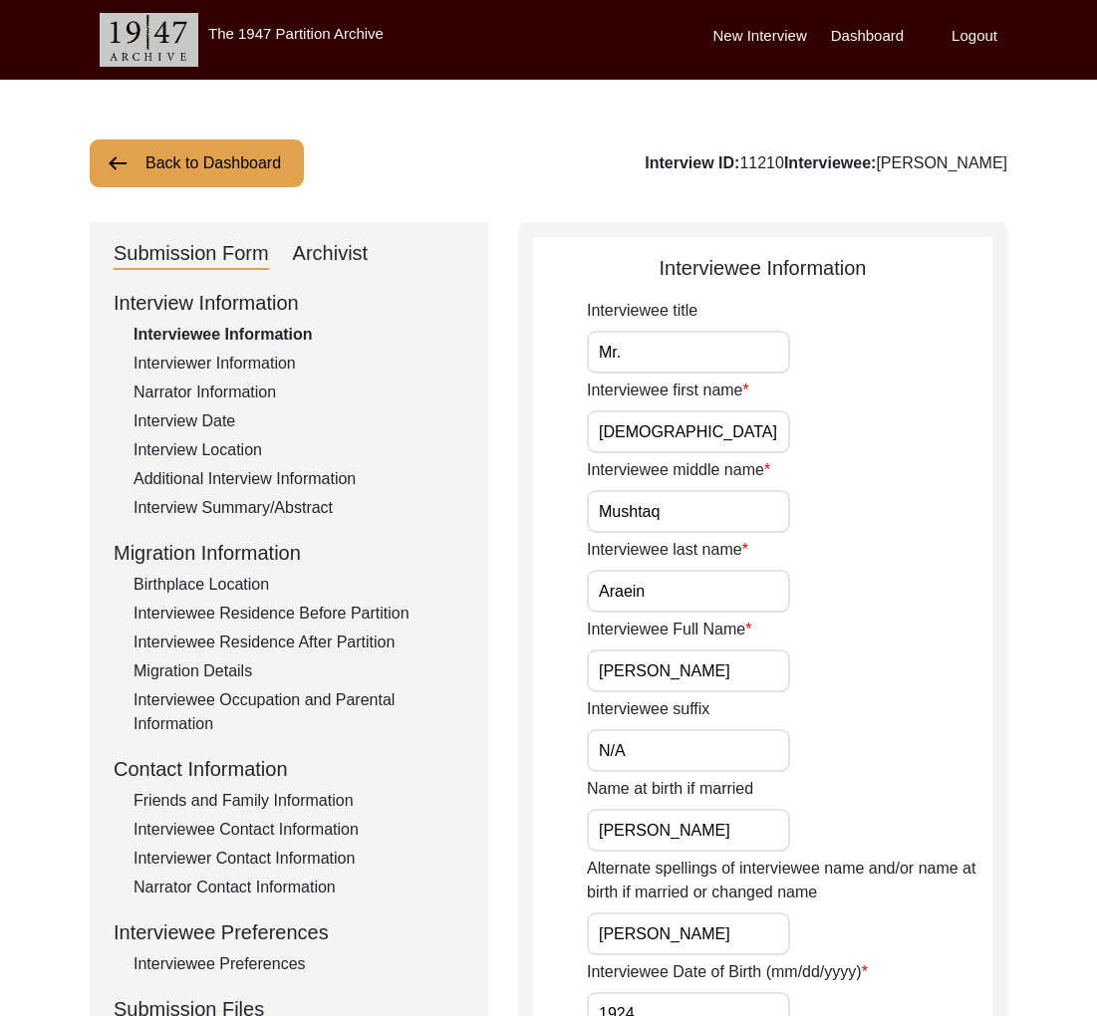
click at [209, 171] on button "Back to Dashboard" at bounding box center [197, 163] width 214 height 48
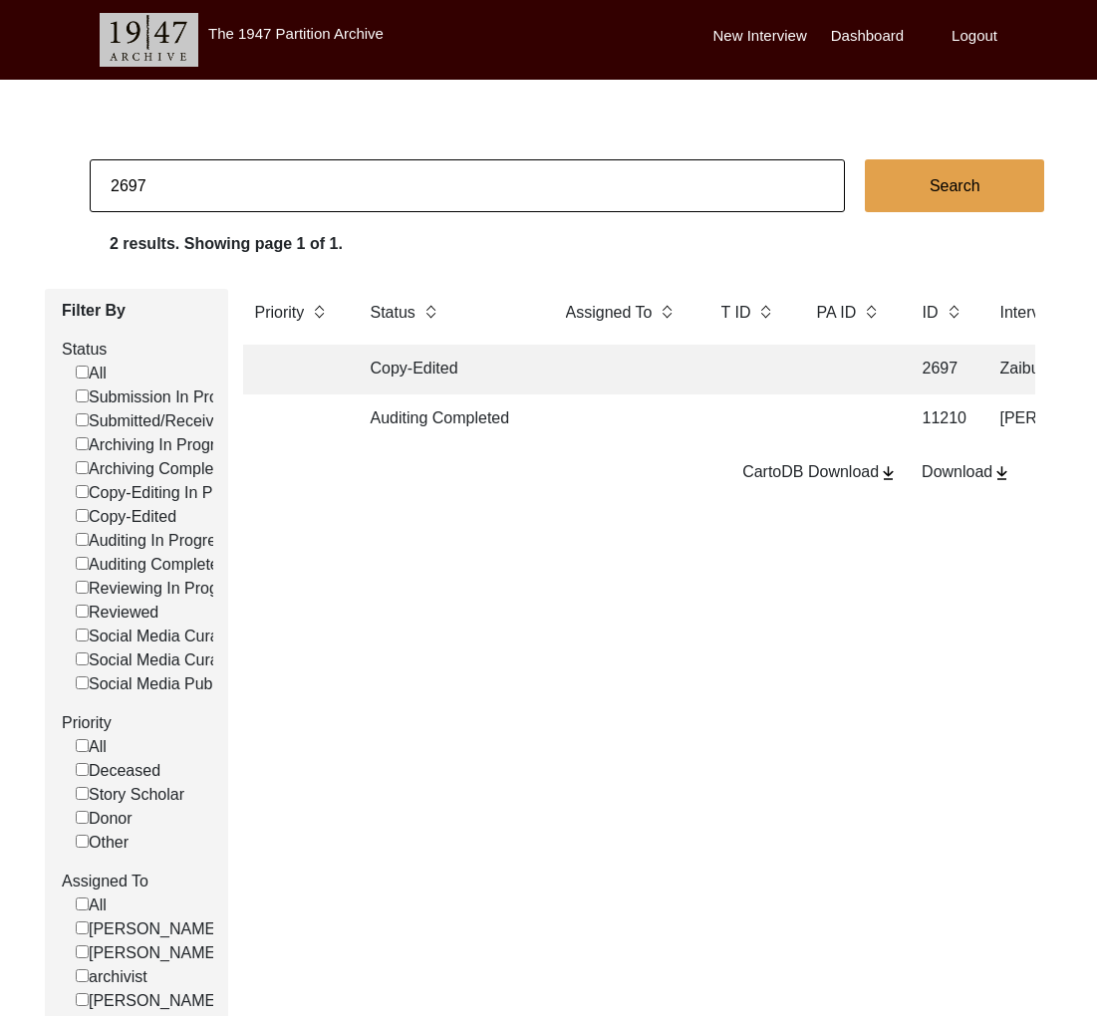
click at [629, 381] on td at bounding box center [623, 370] width 139 height 50
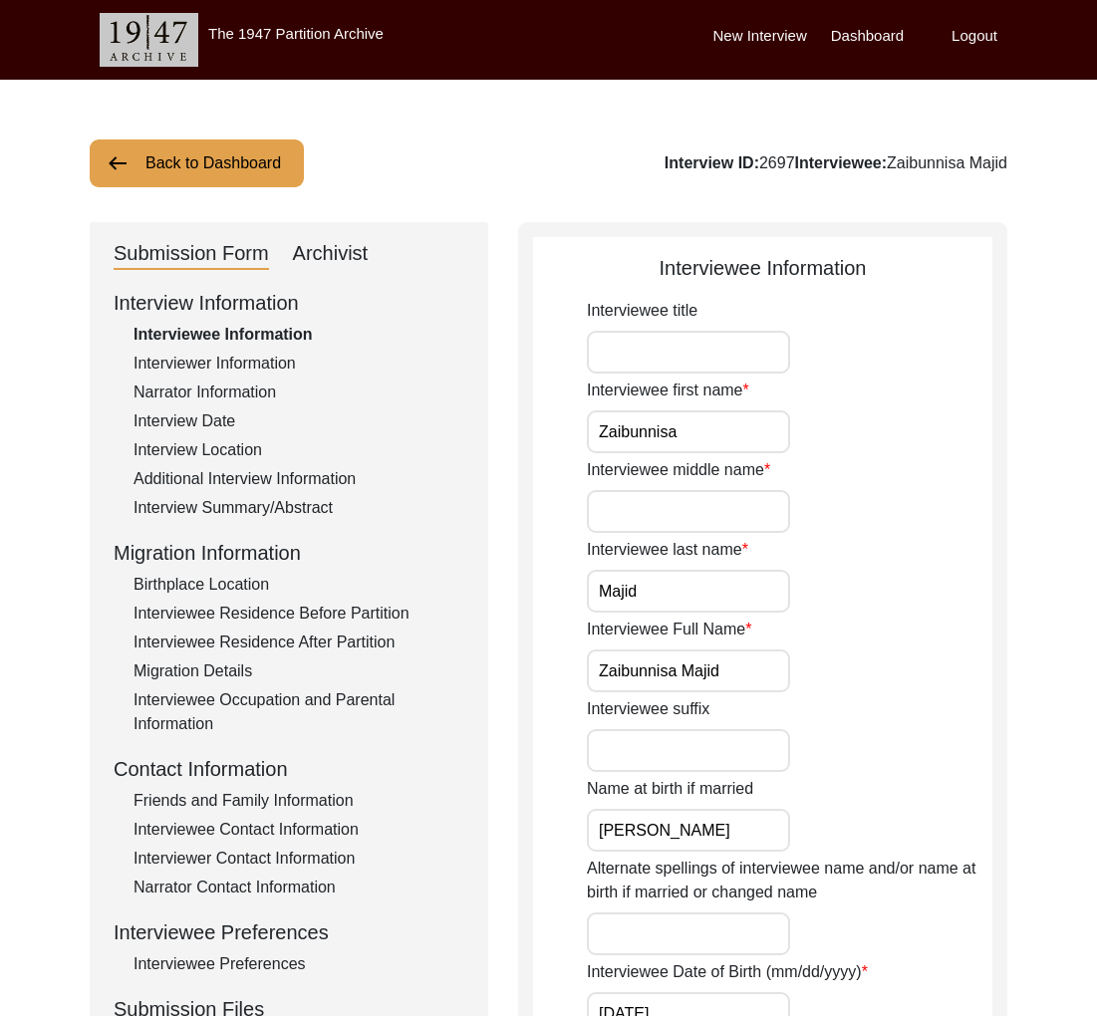
drag, startPoint x: 1023, startPoint y: 162, endPoint x: 888, endPoint y: 168, distance: 134.6
click at [181, 171] on button "Back to Dashboard" at bounding box center [197, 163] width 214 height 48
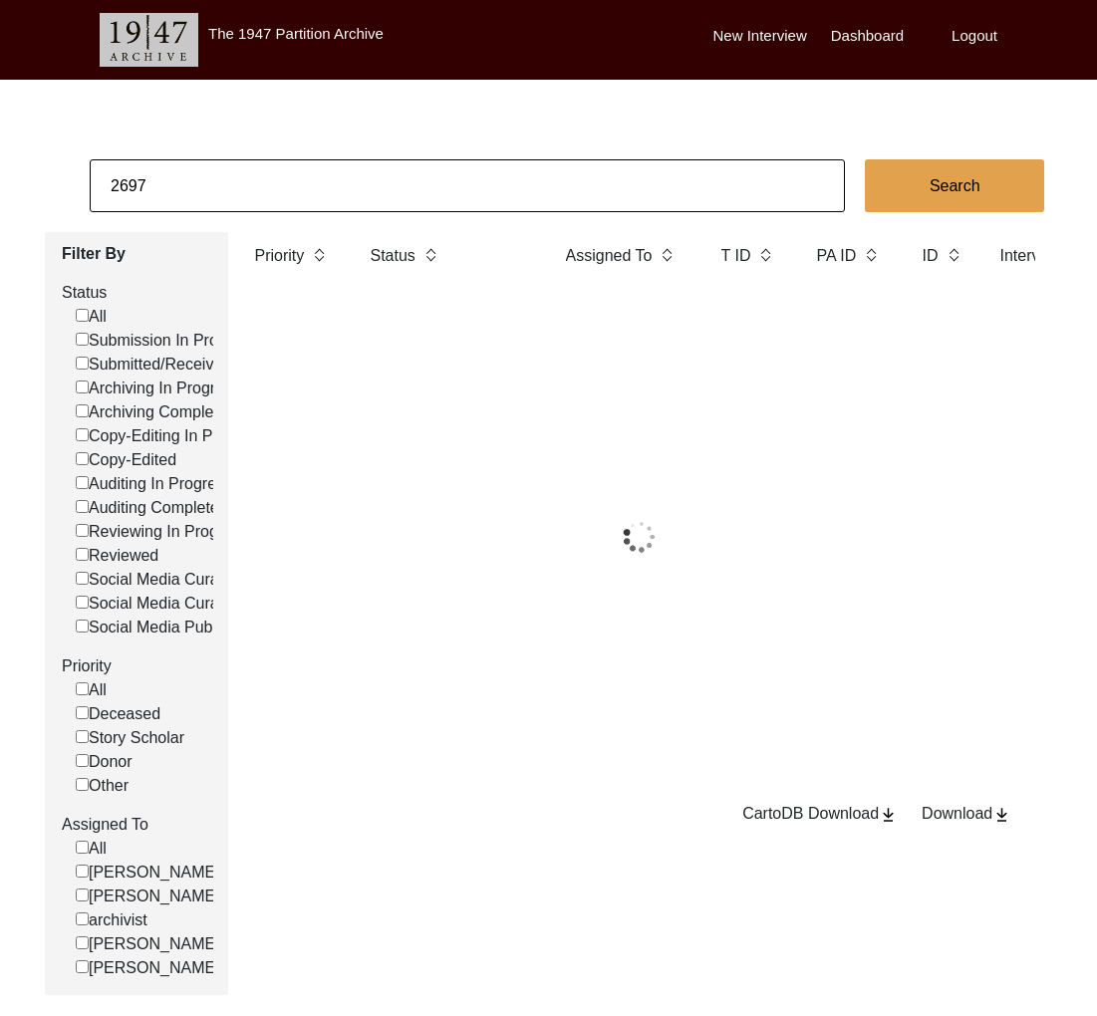
click at [191, 184] on input "2697" at bounding box center [467, 185] width 755 height 53
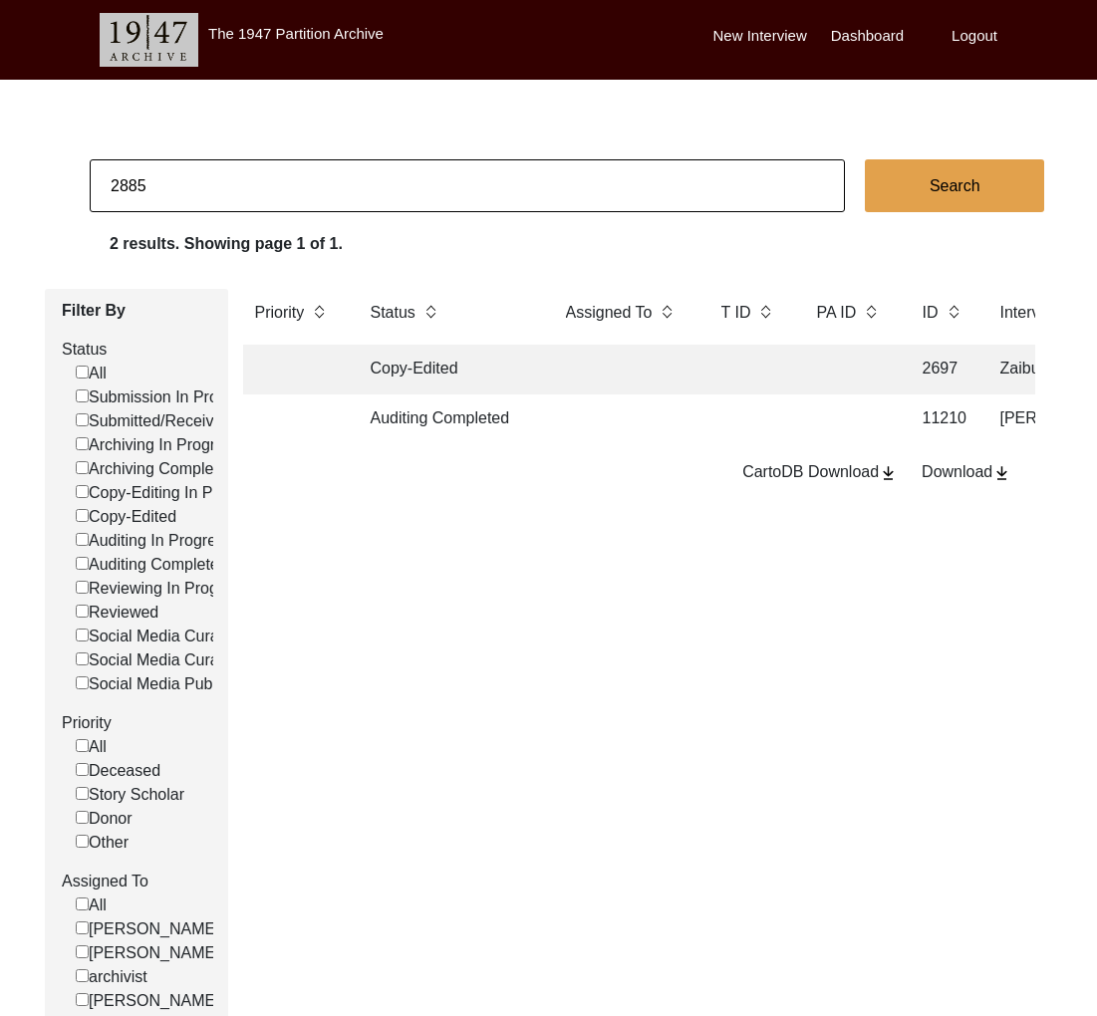
type input "2885"
checkbox input "false"
click at [596, 361] on td at bounding box center [623, 370] width 139 height 50
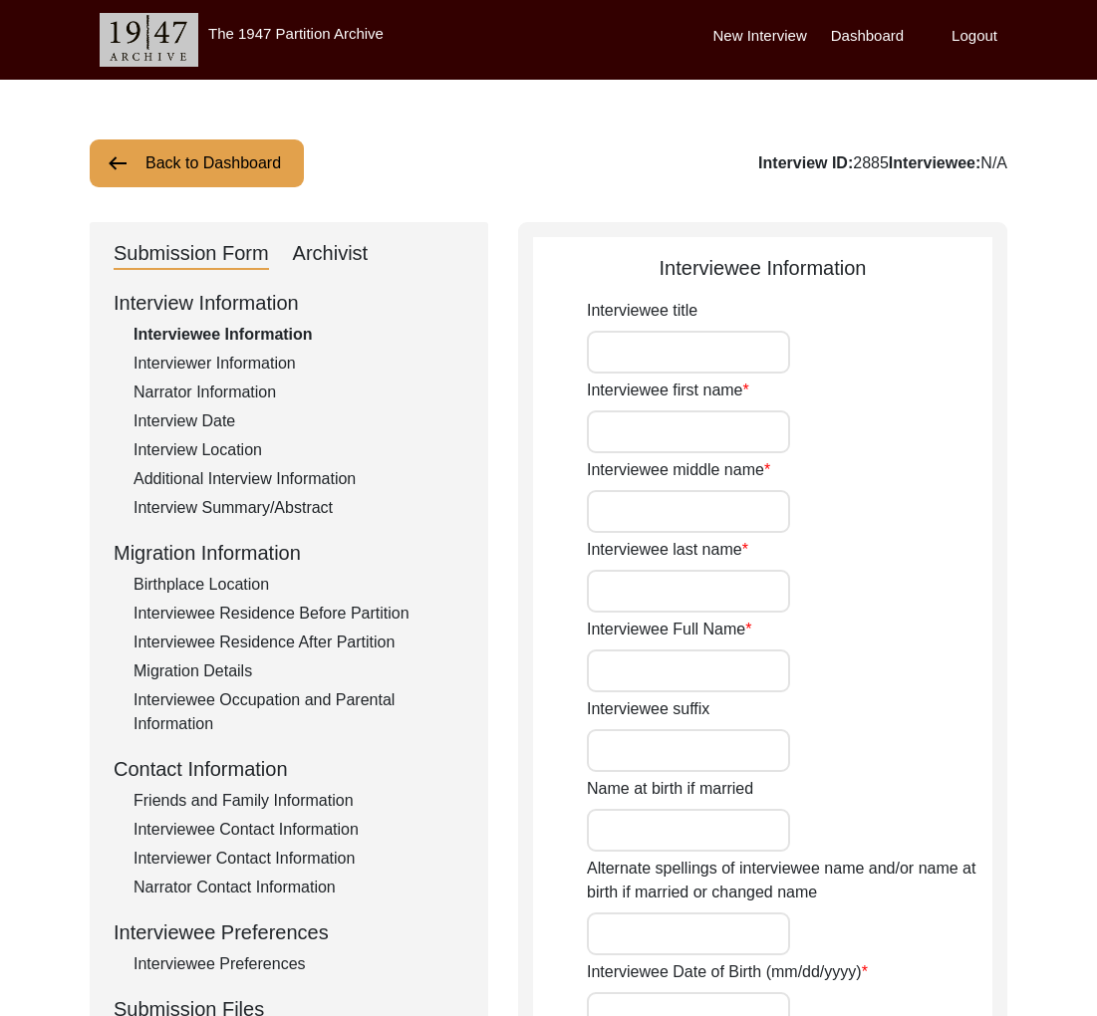
type input "Mr"
type input "Akram"
type input "Ahsan"
type input "Siddiqui"
type input "[PERSON_NAME] [PERSON_NAME]"
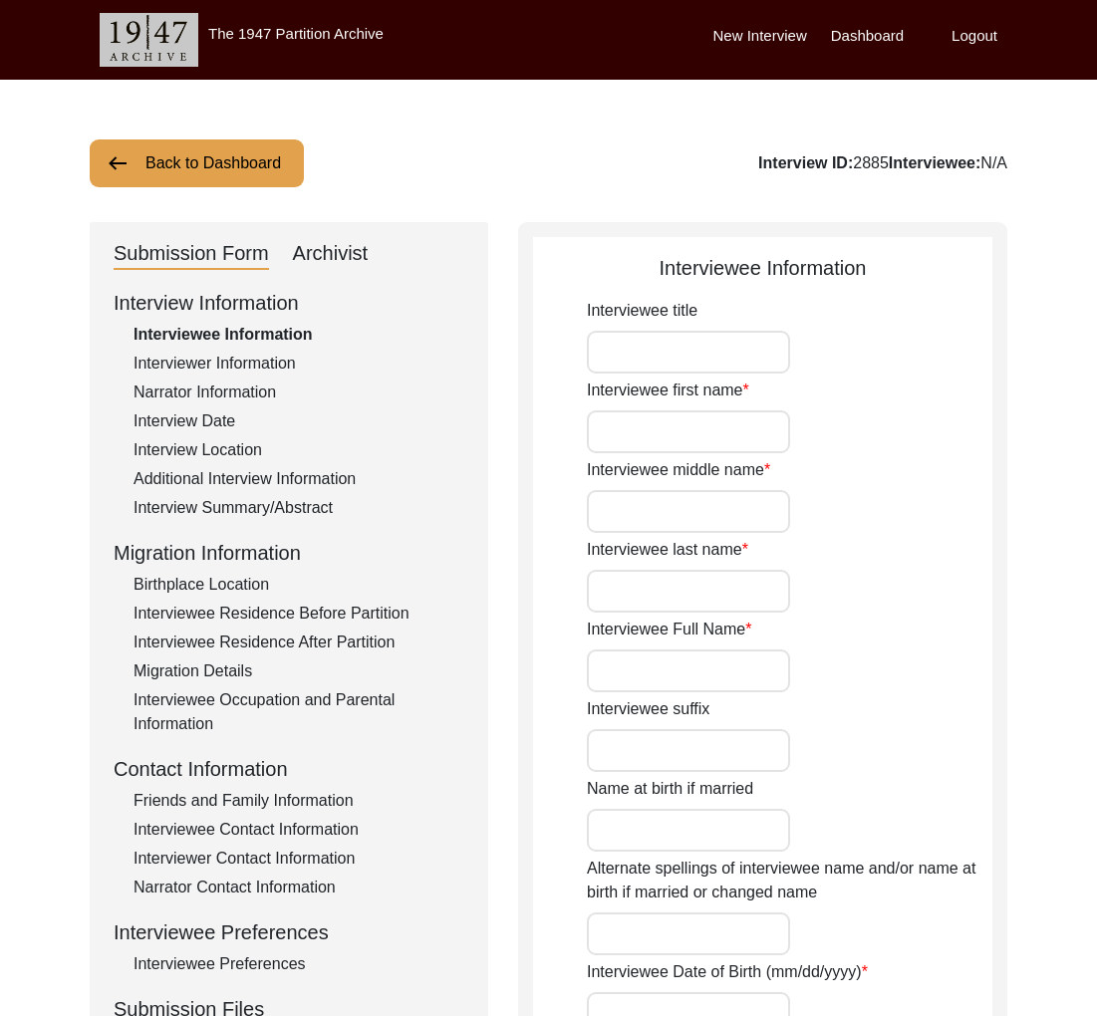
type input "[DATE]"
type input "78"
type input "[DEMOGRAPHIC_DATA]"
type input "Urdu"
type input "[DEMOGRAPHIC_DATA]"
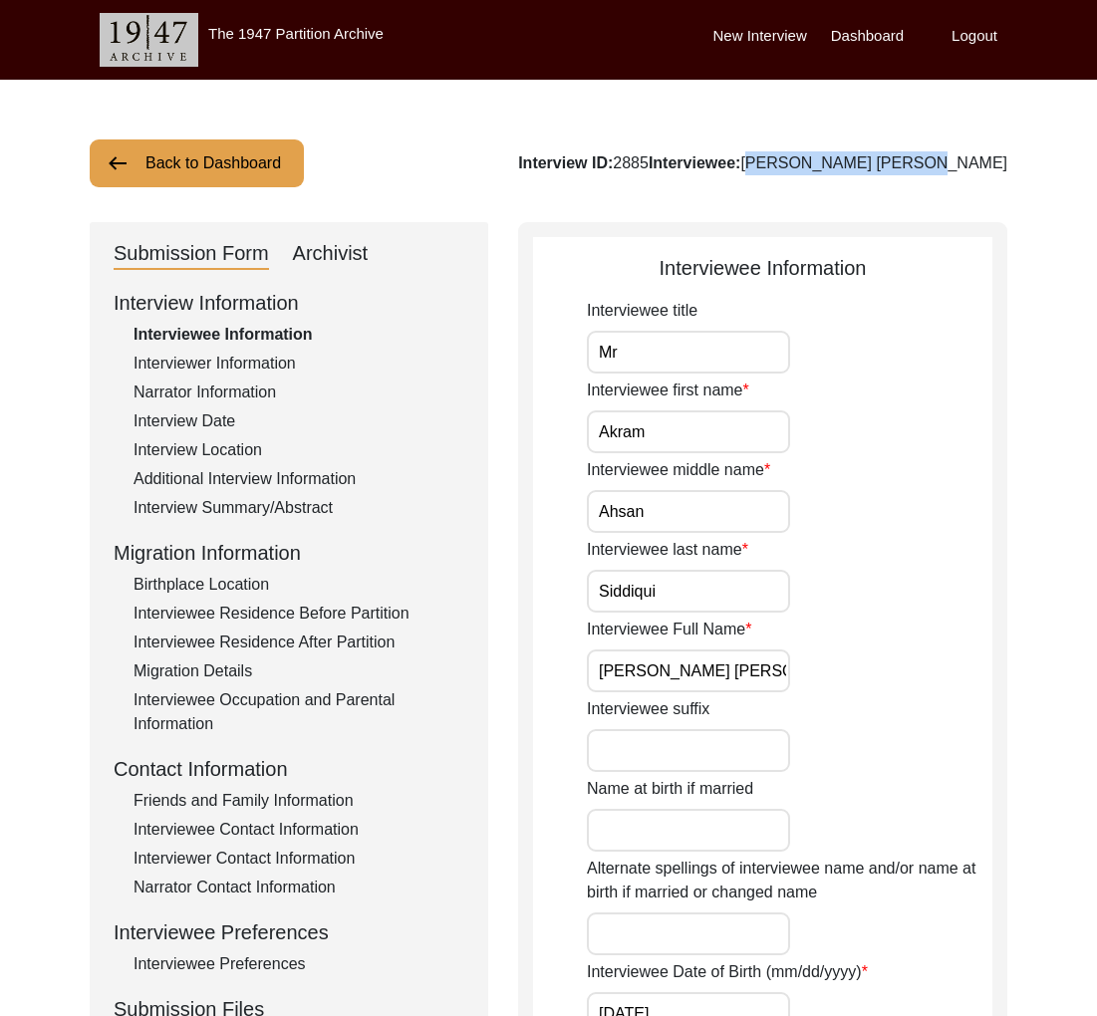
drag, startPoint x: 1023, startPoint y: 169, endPoint x: 854, endPoint y: 171, distance: 169.3
click at [181, 175] on button "Back to Dashboard" at bounding box center [197, 163] width 214 height 48
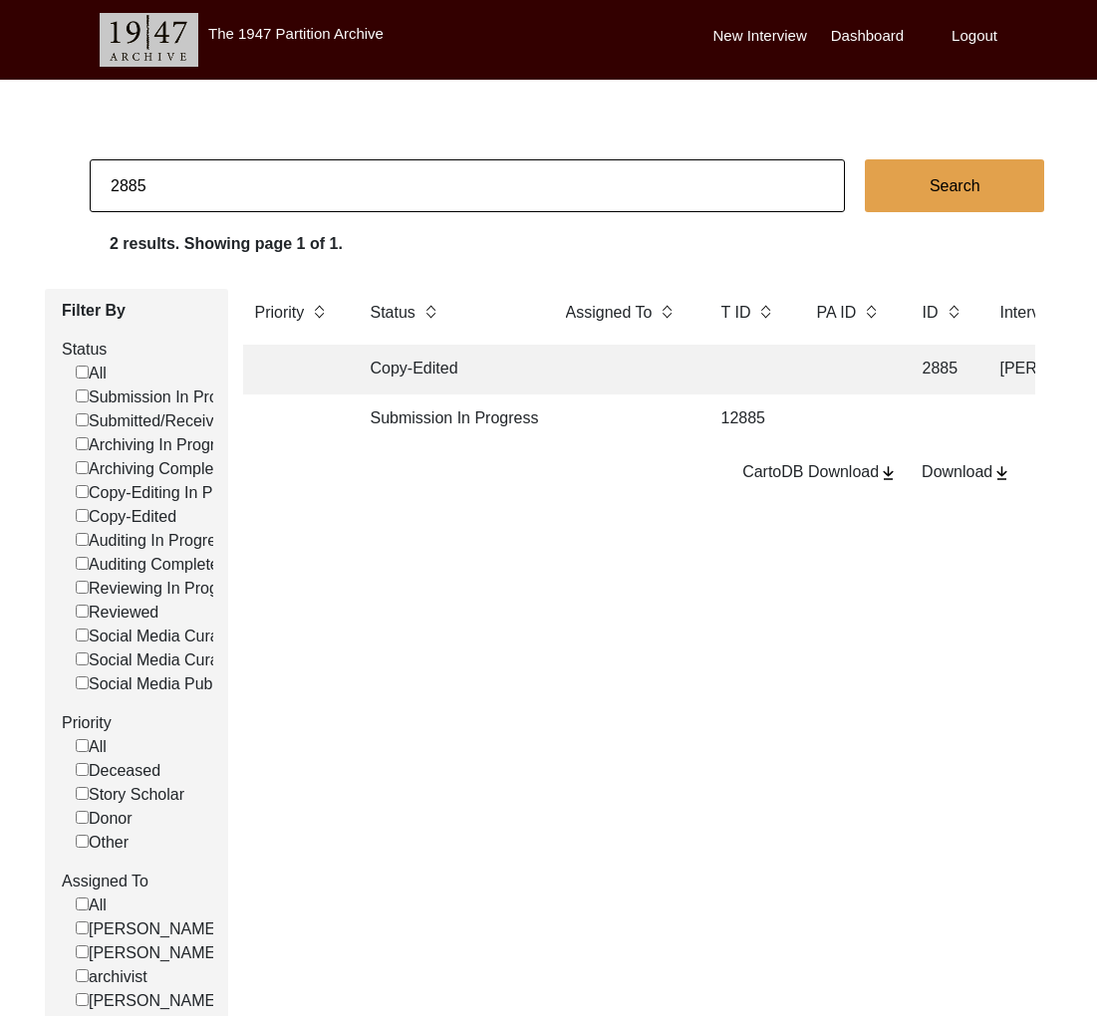
drag, startPoint x: 140, startPoint y: 189, endPoint x: 163, endPoint y: 191, distance: 23.0
click at [163, 191] on input "2885" at bounding box center [467, 185] width 755 height 53
type input "2887"
checkbox input "false"
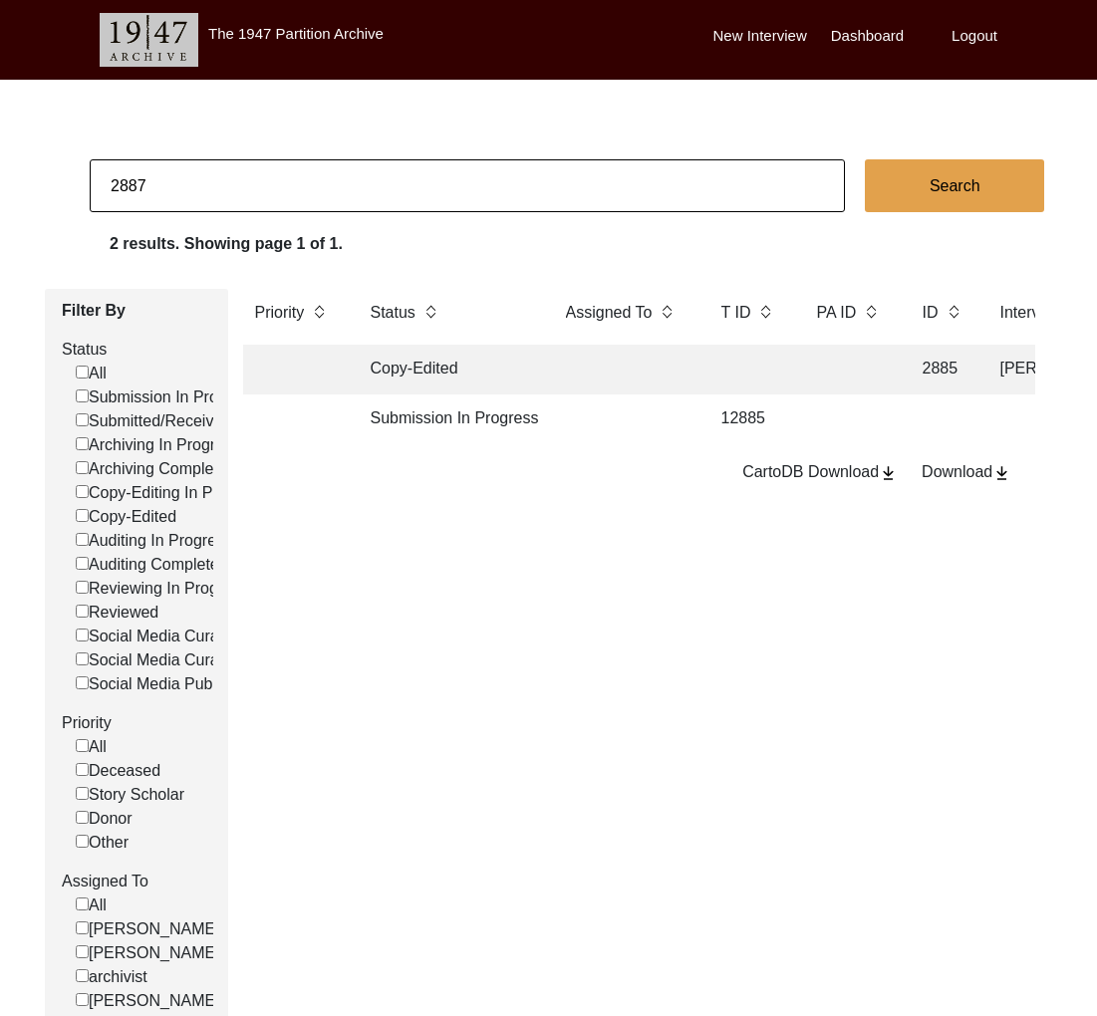
checkbox input "false"
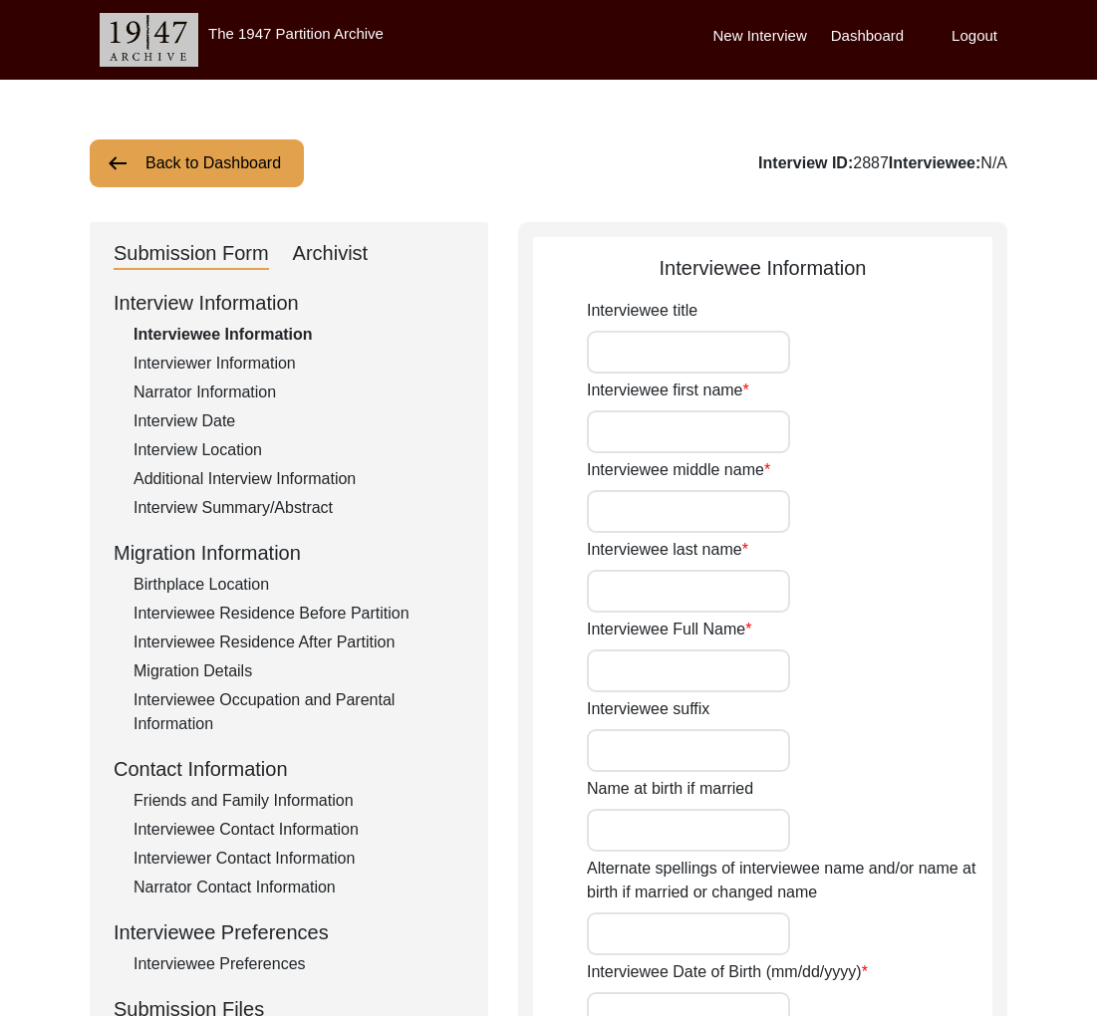
type input "Mr"
type input "Imdad"
type input "[PERSON_NAME]"
type input "[PERSON_NAME] [PERSON_NAME]"
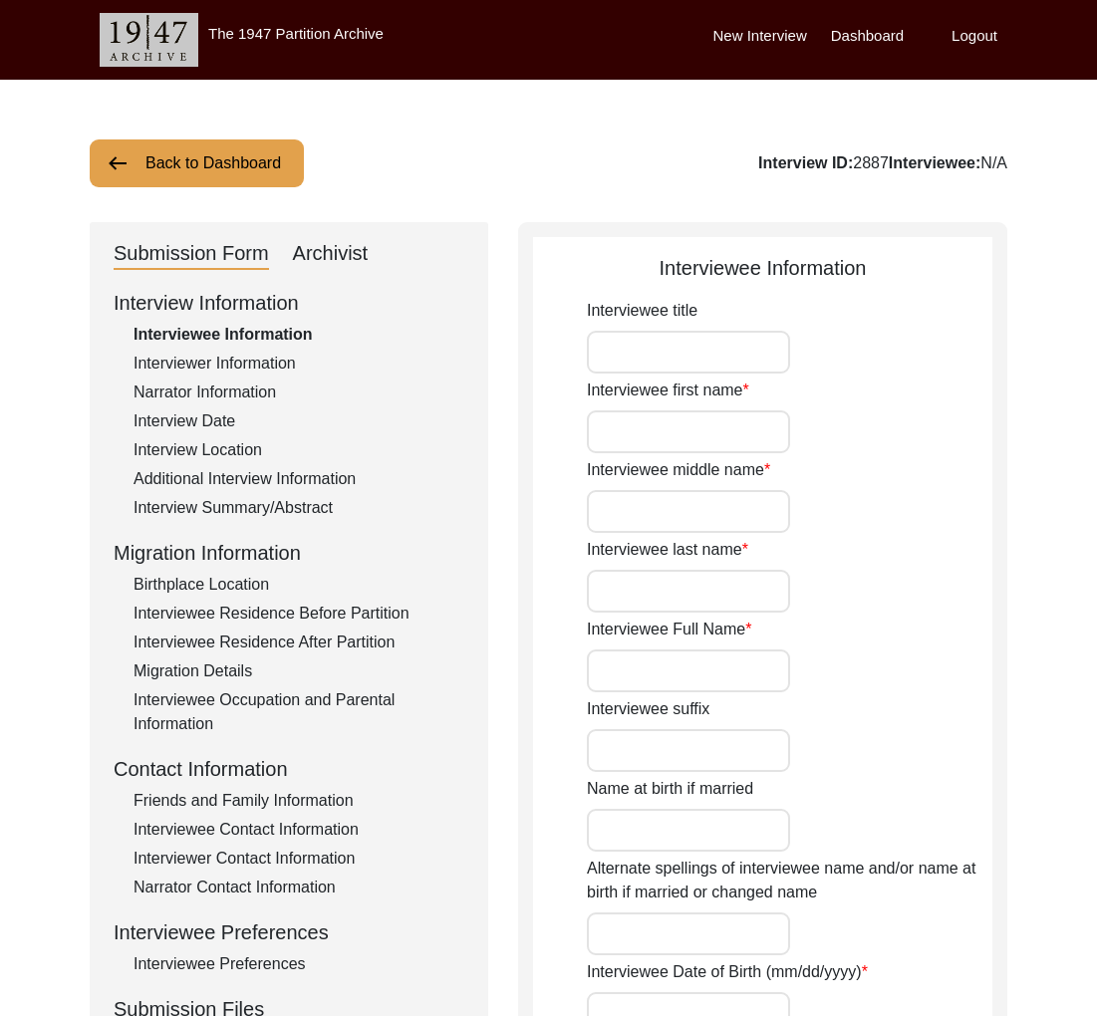
type input "1936"
type input "81"
type input "[DEMOGRAPHIC_DATA]"
type input "Urdu"
type input "[DEMOGRAPHIC_DATA]"
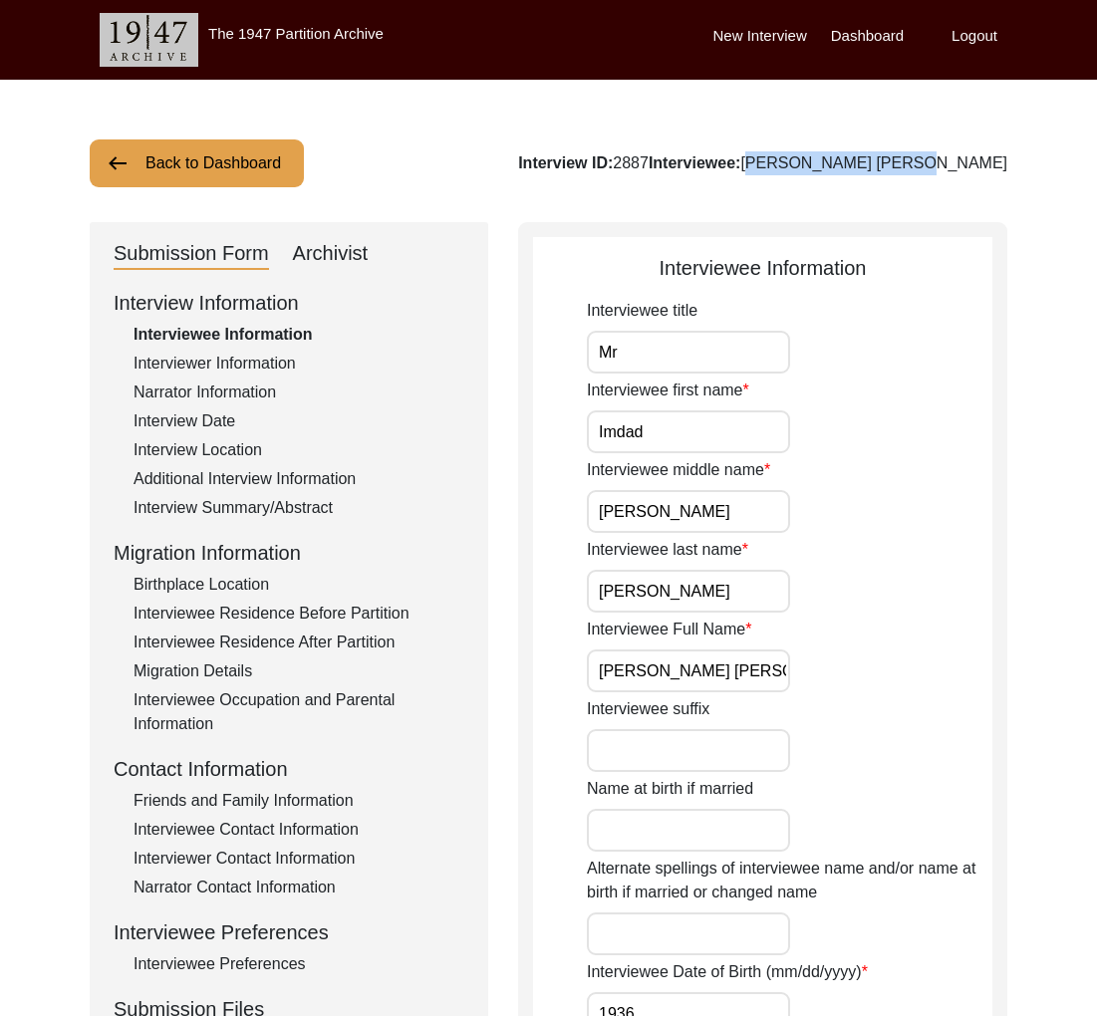
drag, startPoint x: 1006, startPoint y: 161, endPoint x: 864, endPoint y: 164, distance: 142.5
click at [864, 164] on div "Interview ID: 2887 Interviewee: [PERSON_NAME] [PERSON_NAME]" at bounding box center [762, 163] width 489 height 24
click at [209, 177] on button "Back to Dashboard" at bounding box center [197, 163] width 214 height 48
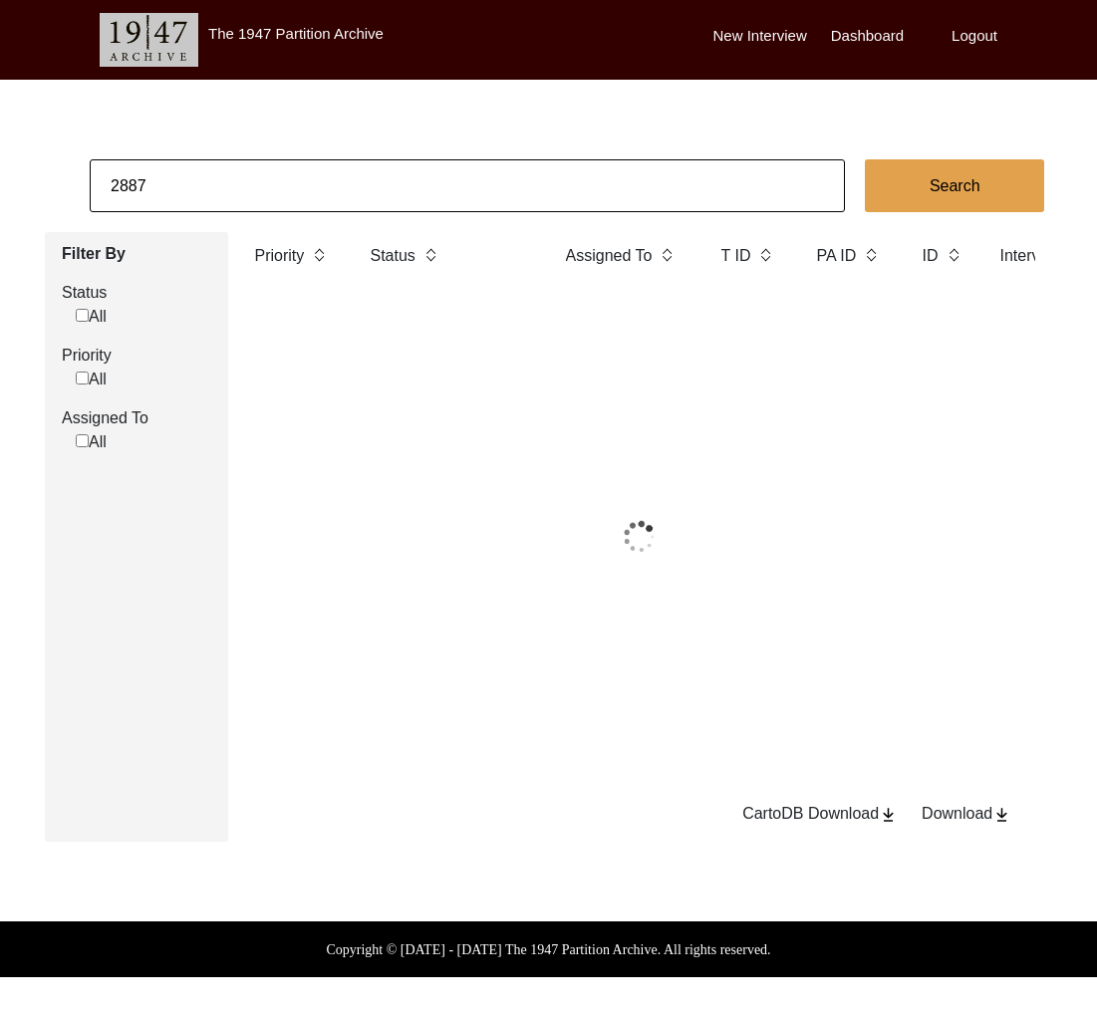
click at [213, 184] on input "2887" at bounding box center [467, 185] width 755 height 53
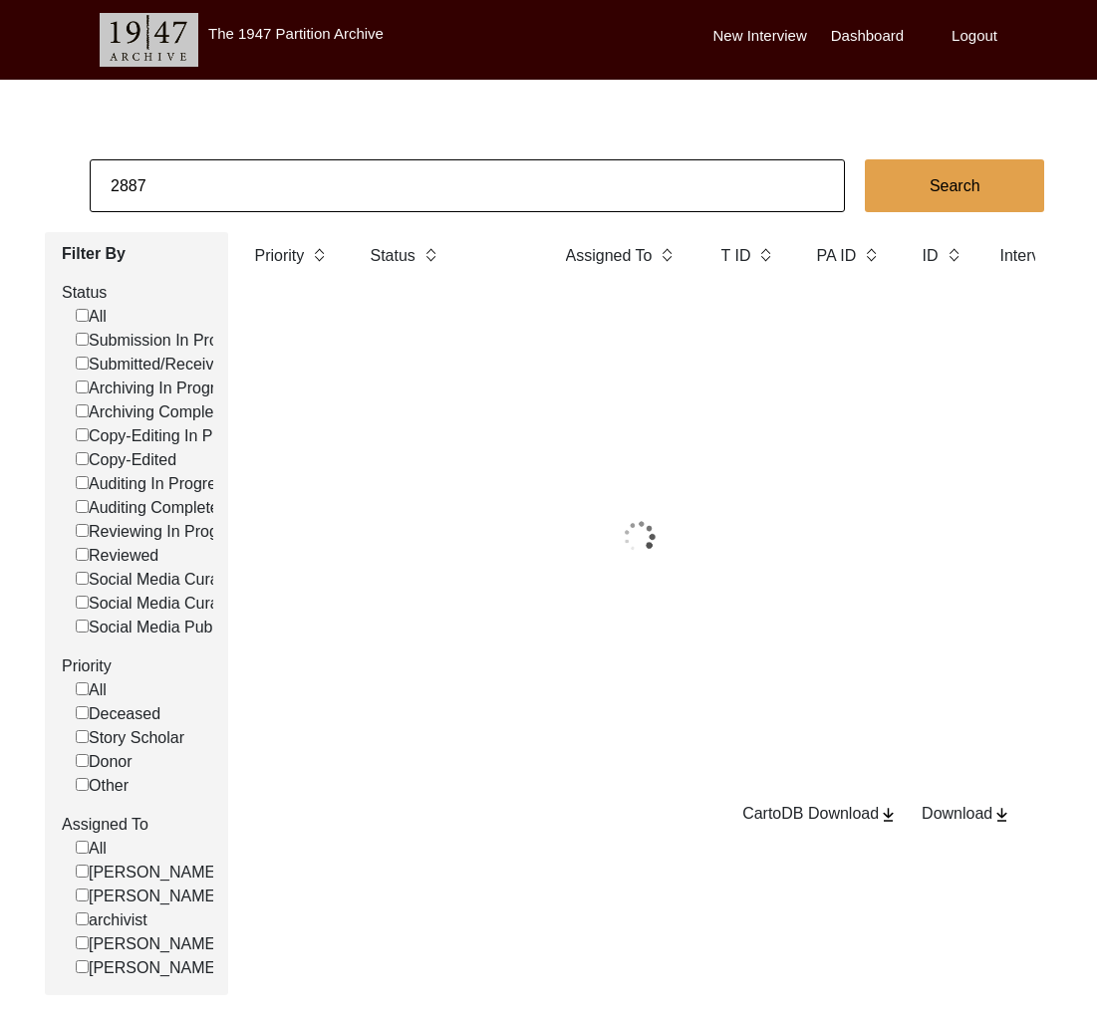
click at [212, 184] on input "2887" at bounding box center [467, 185] width 755 height 53
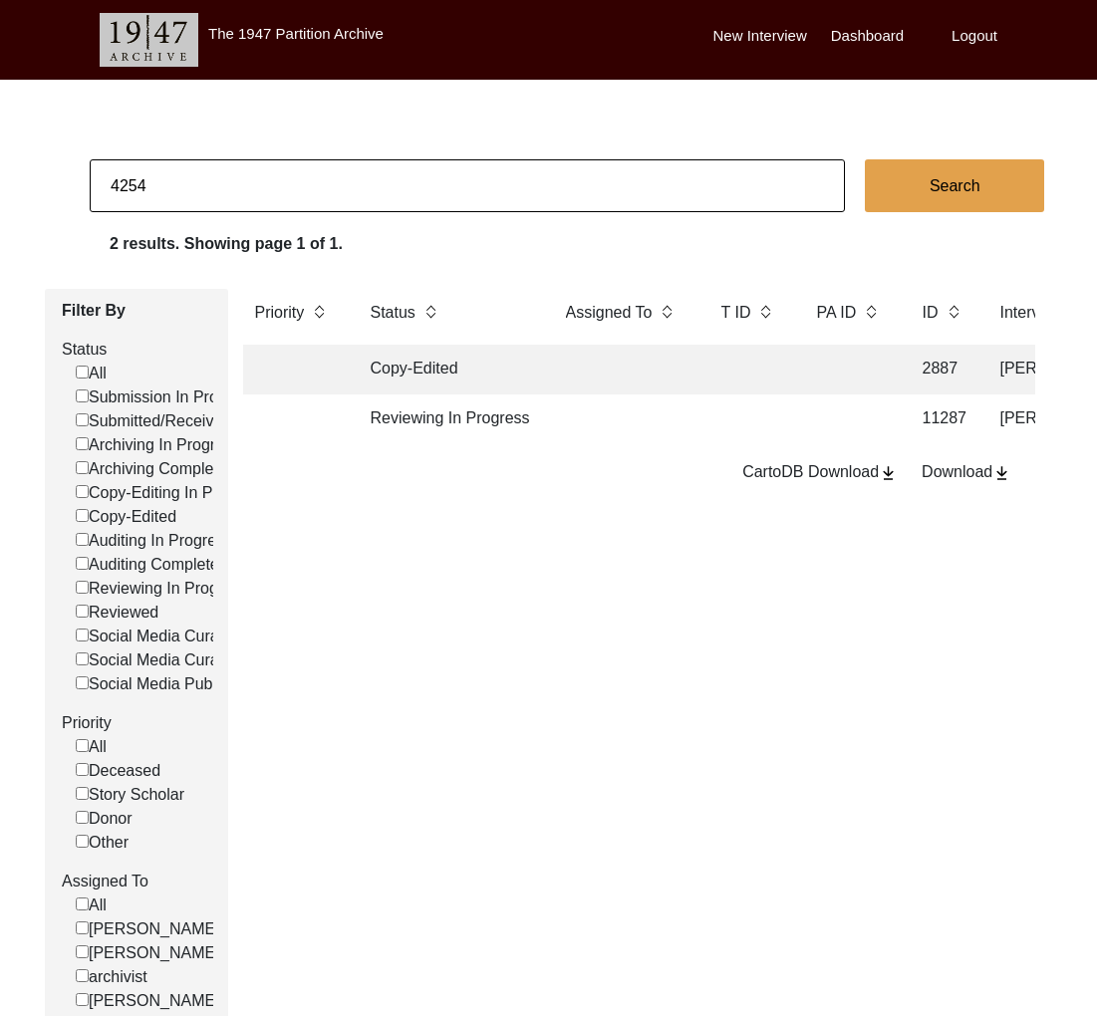
type input "4254"
checkbox input "false"
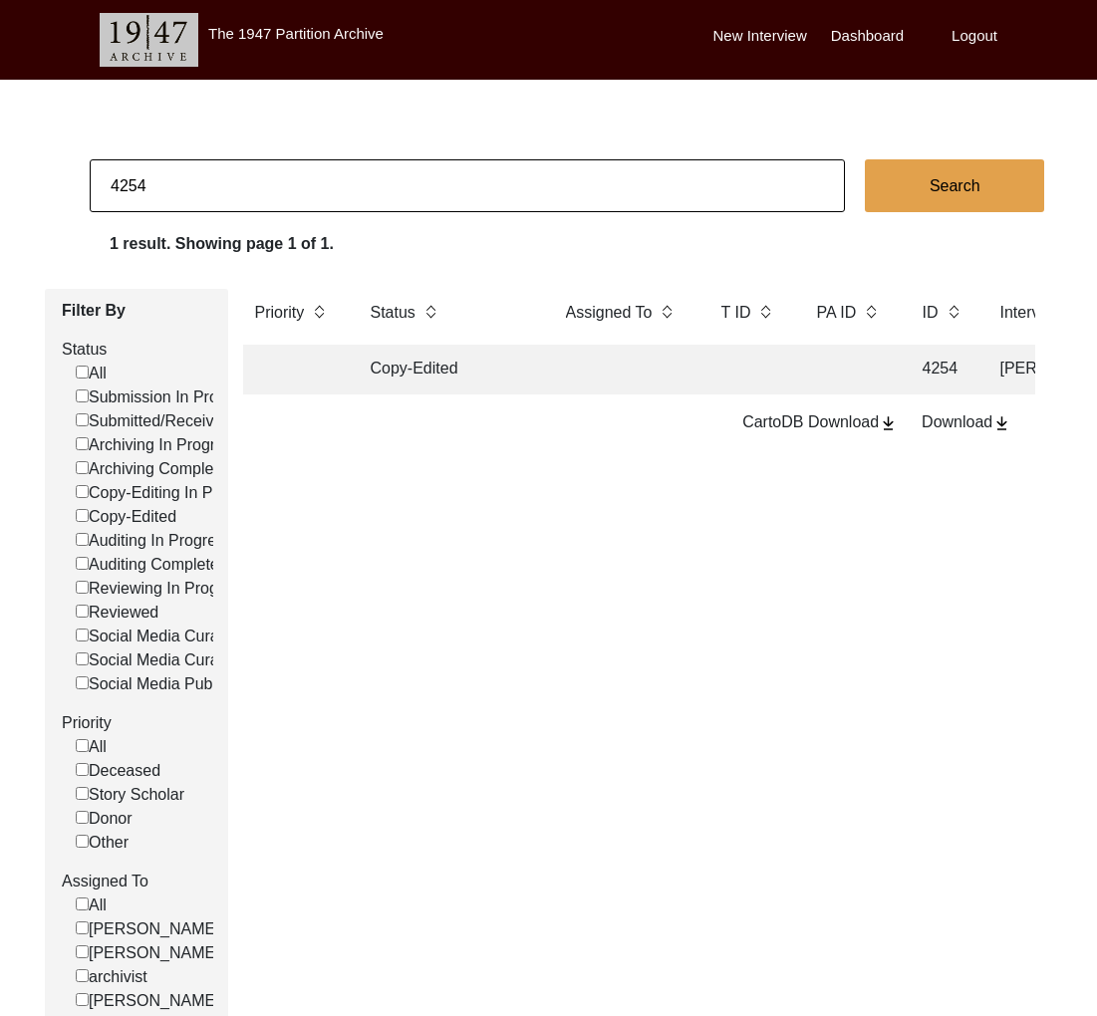
click at [471, 375] on td "Copy-Edited" at bounding box center [448, 370] width 179 height 50
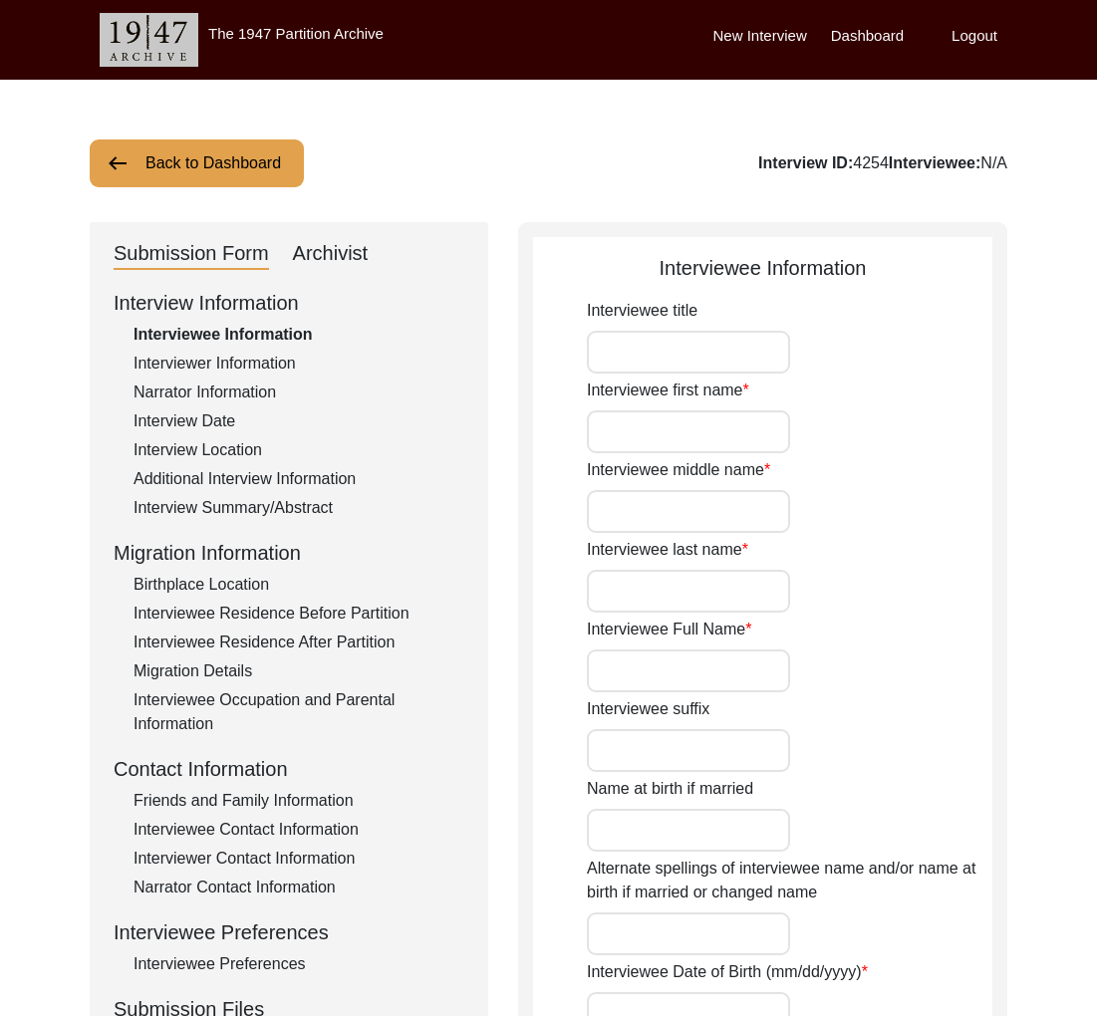
type input "Maj. Gen."
type input "[PERSON_NAME]"
type input "Wirk"
type input "[PERSON_NAME]"
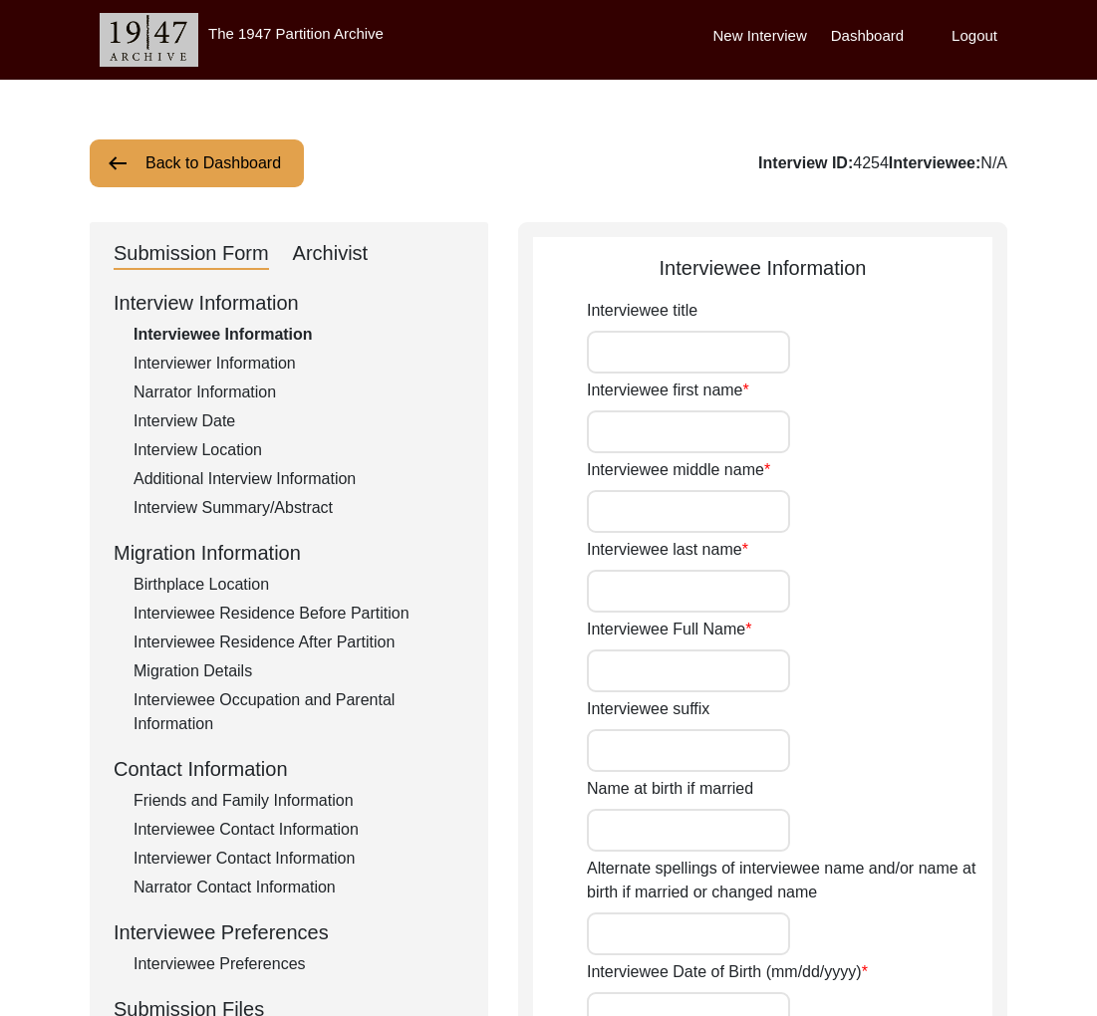
type input "[PERSON_NAME]"
type input "[DATE]"
type input "89"
type input "[DEMOGRAPHIC_DATA]"
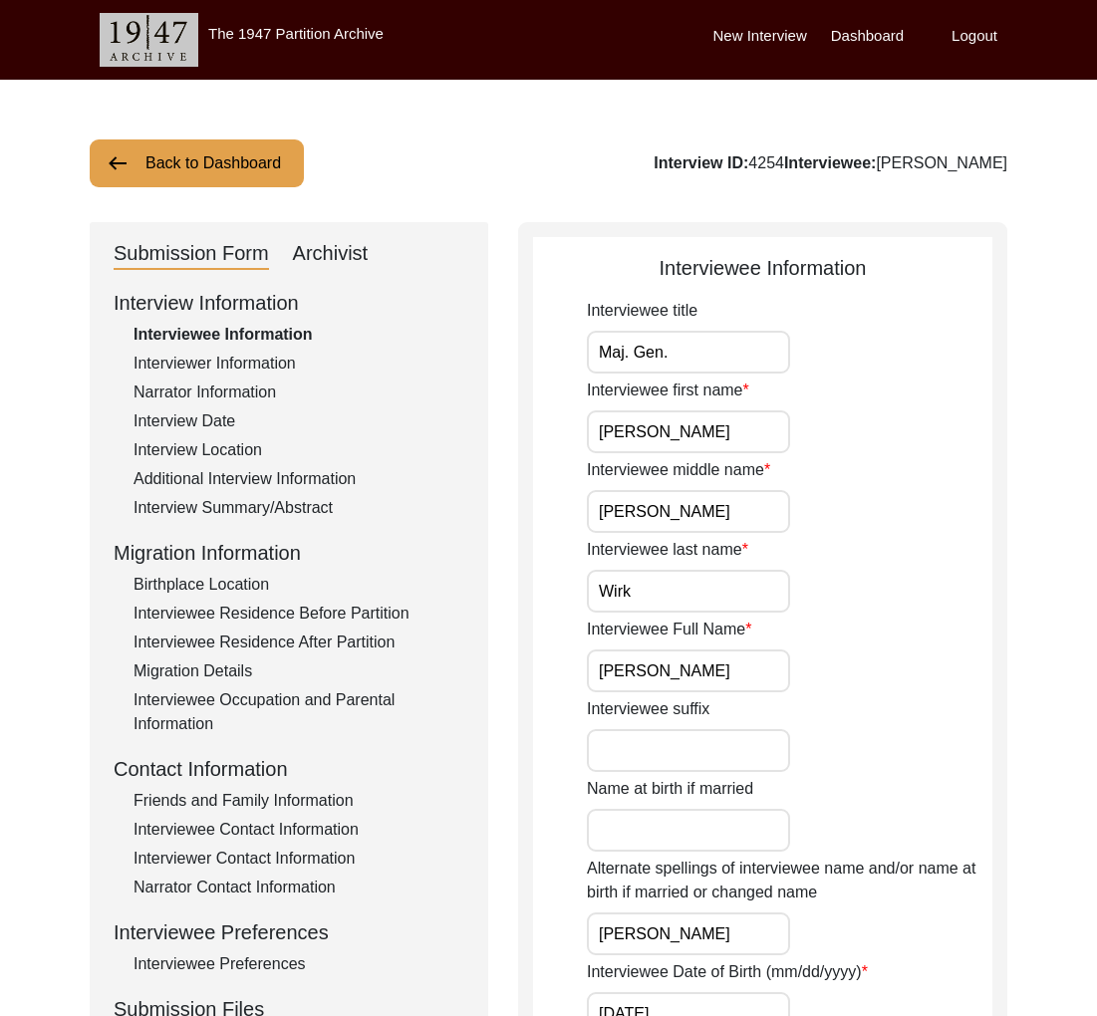
drag, startPoint x: 1005, startPoint y: 168, endPoint x: 880, endPoint y: 164, distance: 124.6
click at [222, 176] on button "Back to Dashboard" at bounding box center [197, 163] width 214 height 48
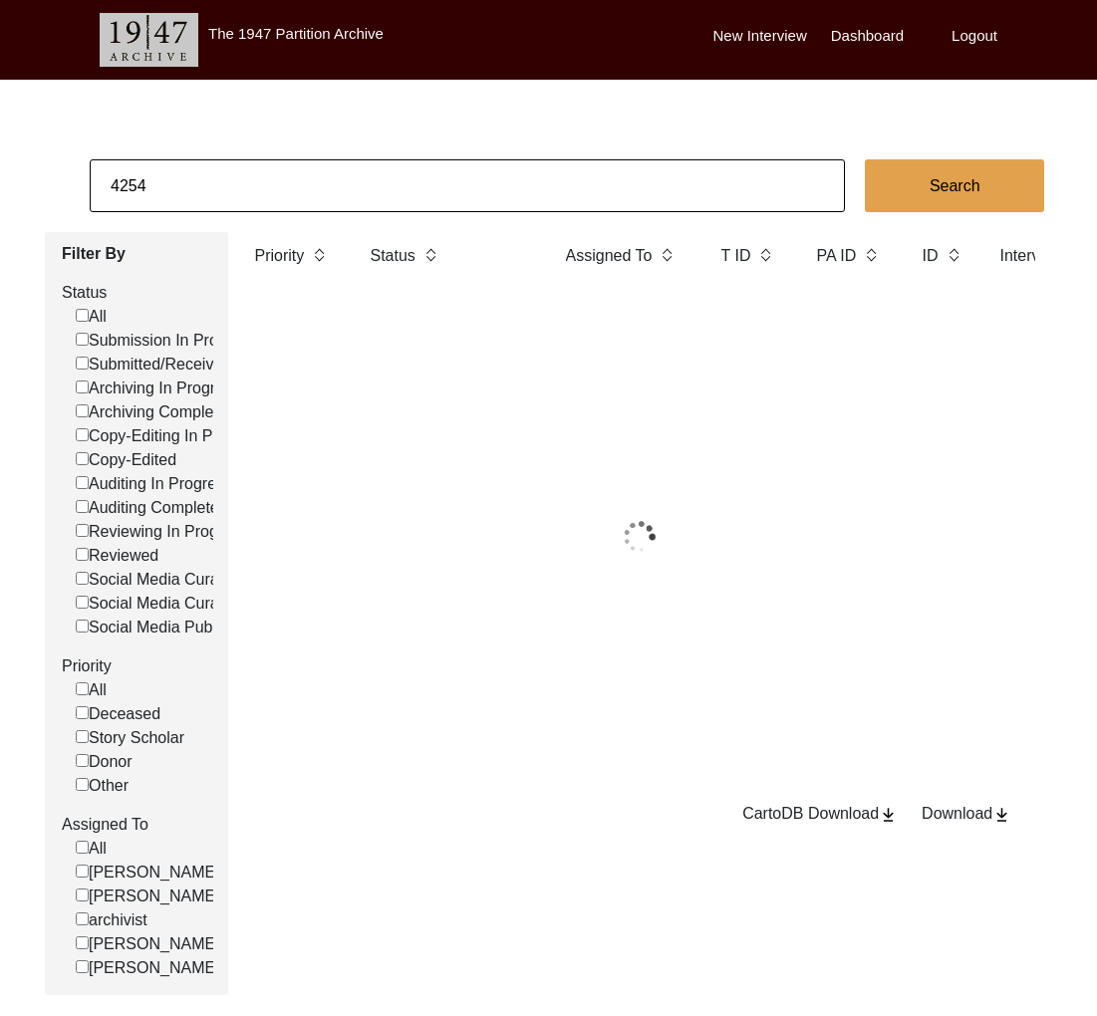
click at [225, 185] on input "4254" at bounding box center [467, 185] width 755 height 53
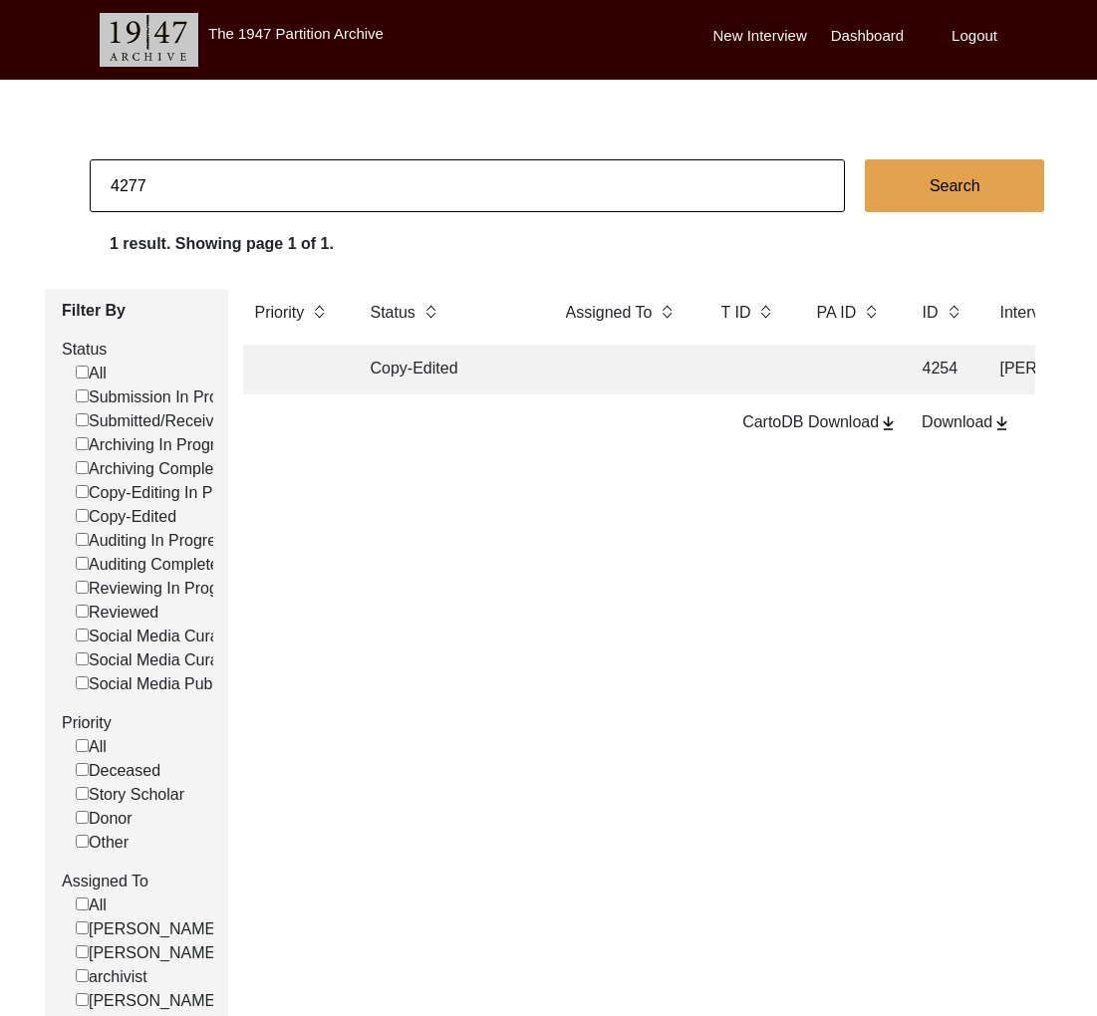
type input "4277"
checkbox input "false"
click at [464, 378] on td "Copy-Edited" at bounding box center [448, 370] width 179 height 50
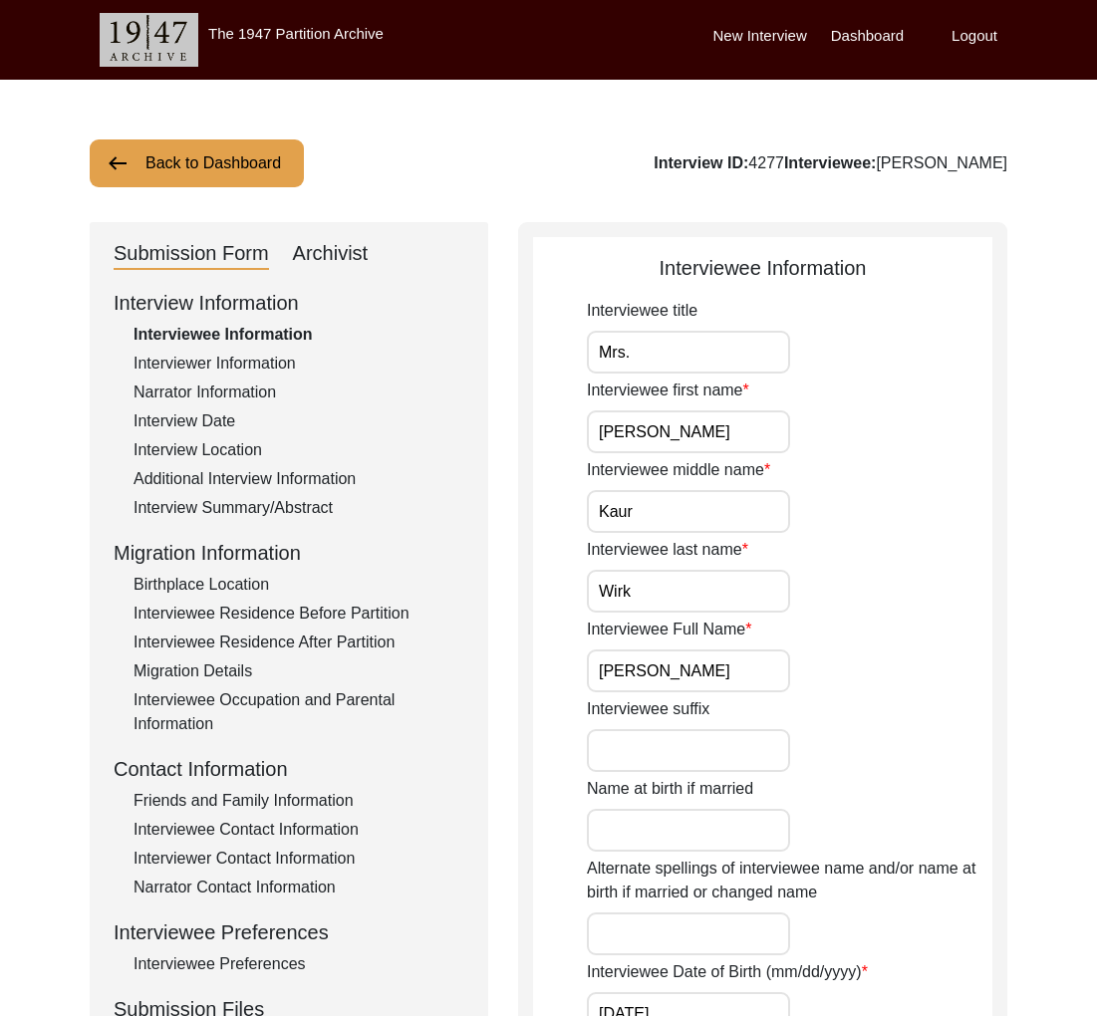
drag, startPoint x: 1029, startPoint y: 170, endPoint x: 877, endPoint y: 166, distance: 151.4
click at [242, 171] on button "Back to Dashboard" at bounding box center [197, 163] width 214 height 48
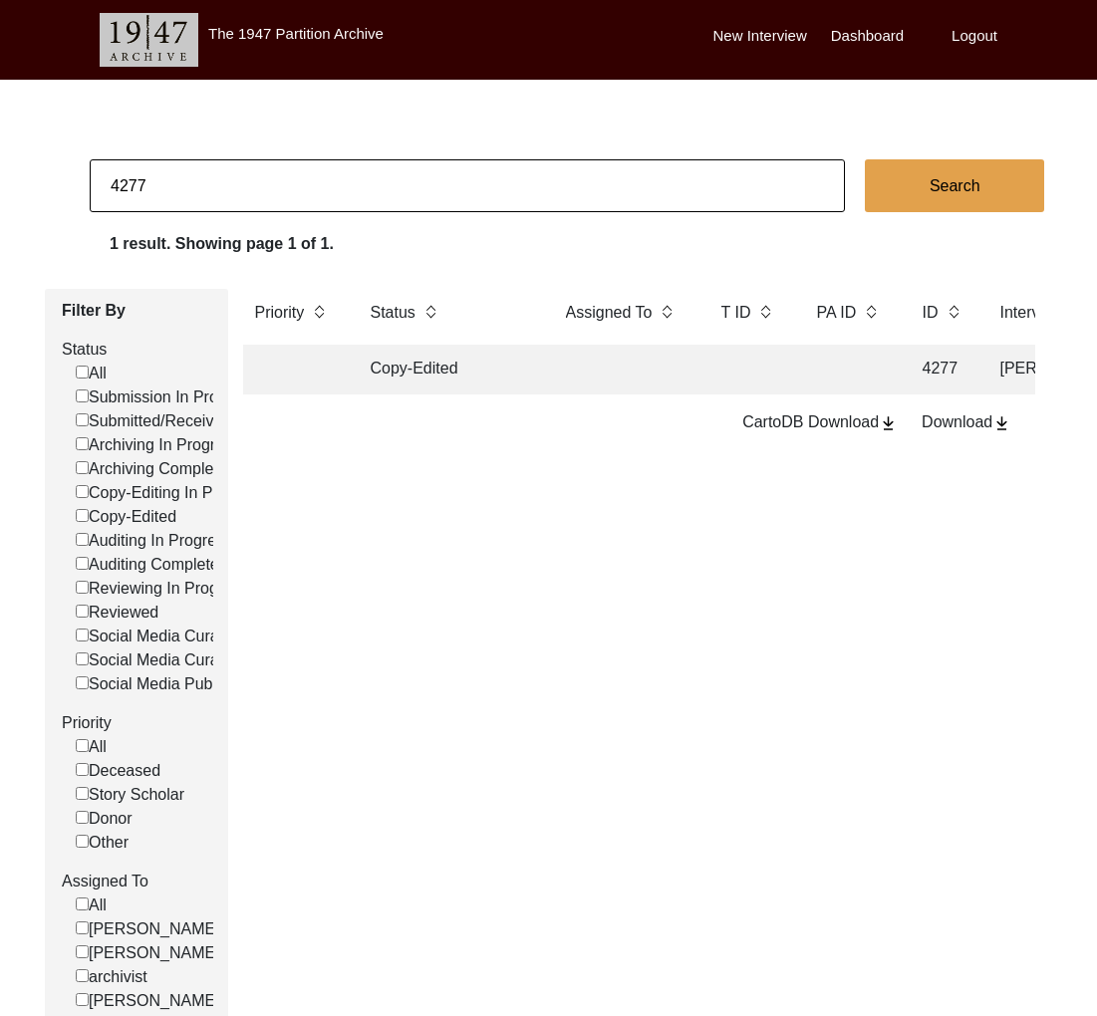
click at [267, 201] on input "4277" at bounding box center [467, 185] width 755 height 53
type input "5195"
checkbox input "false"
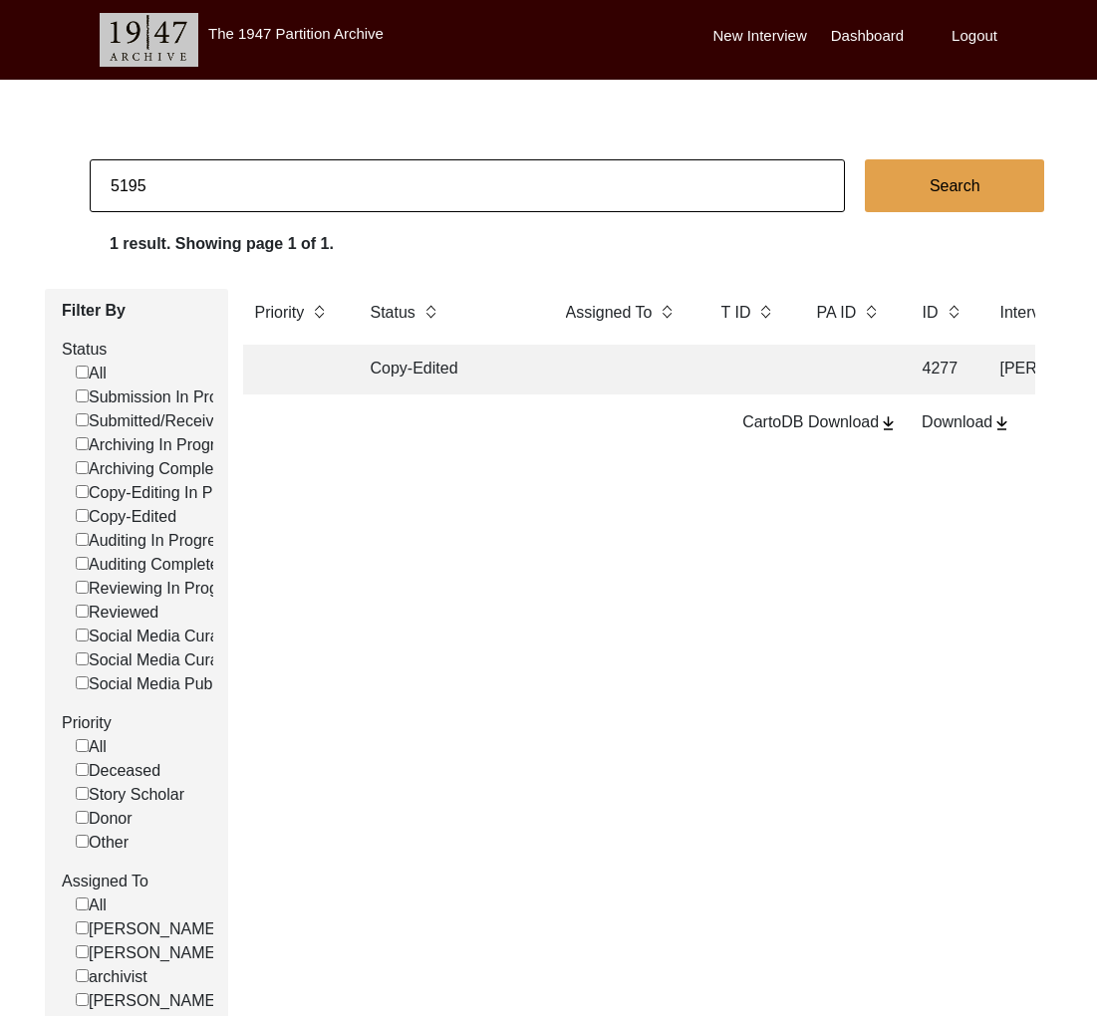
checkbox input "false"
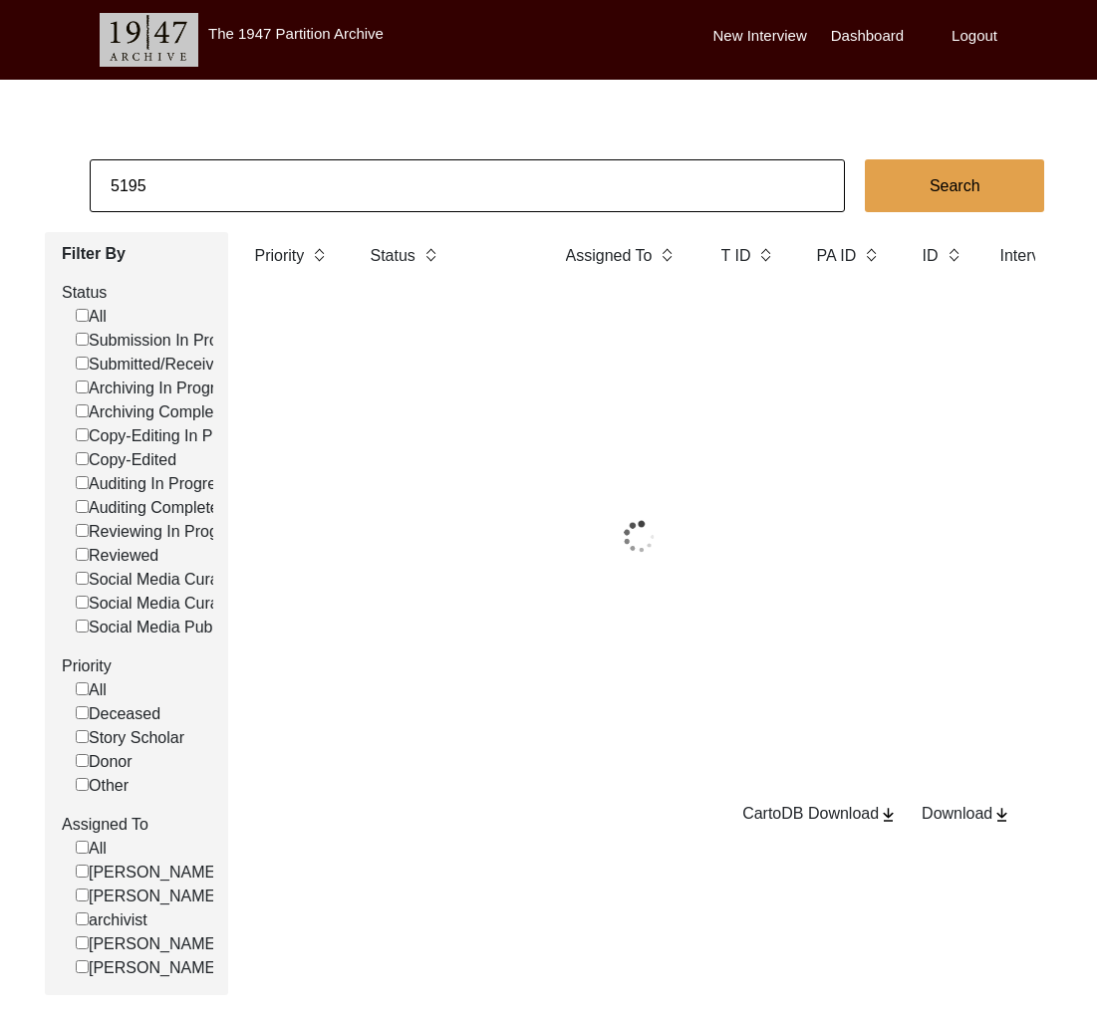
scroll to position [9, 0]
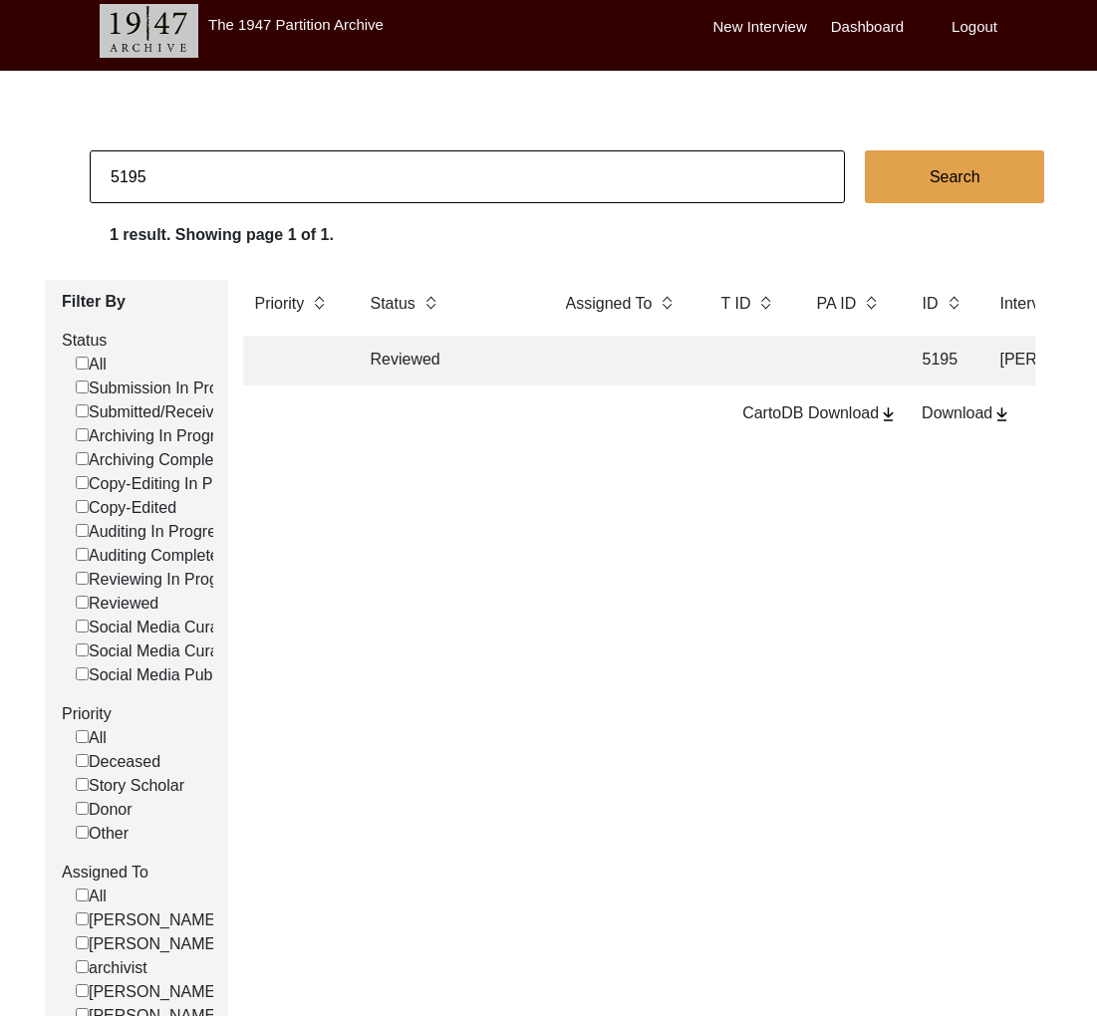
click at [451, 360] on td "Reviewed" at bounding box center [448, 361] width 179 height 50
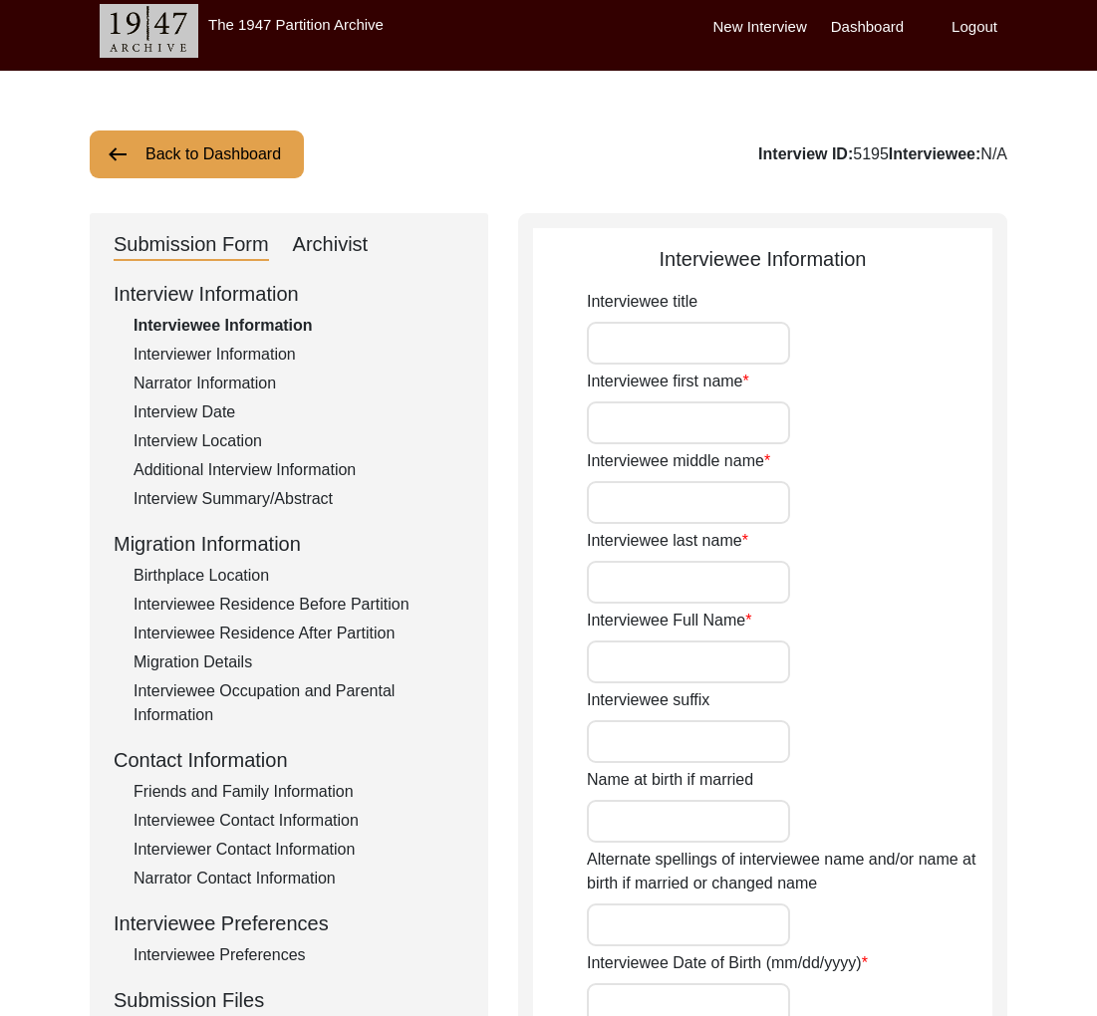
type input "Mr."
type input "[PERSON_NAME]"
type input "Chandi"
type input "[PERSON_NAME]"
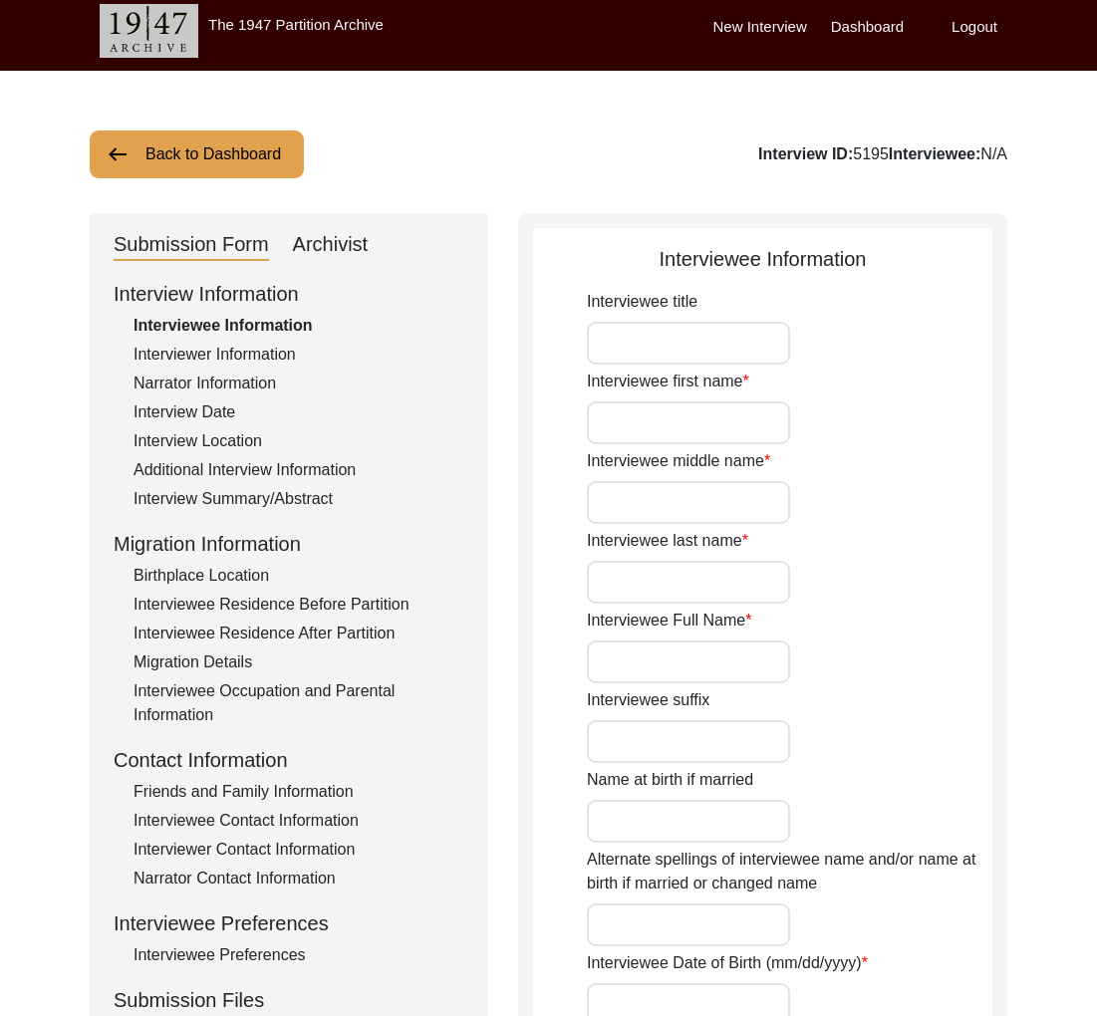
type input "[PERSON_NAME]"
type input "[DATE]"
type input "85 years"
type input "[DEMOGRAPHIC_DATA]"
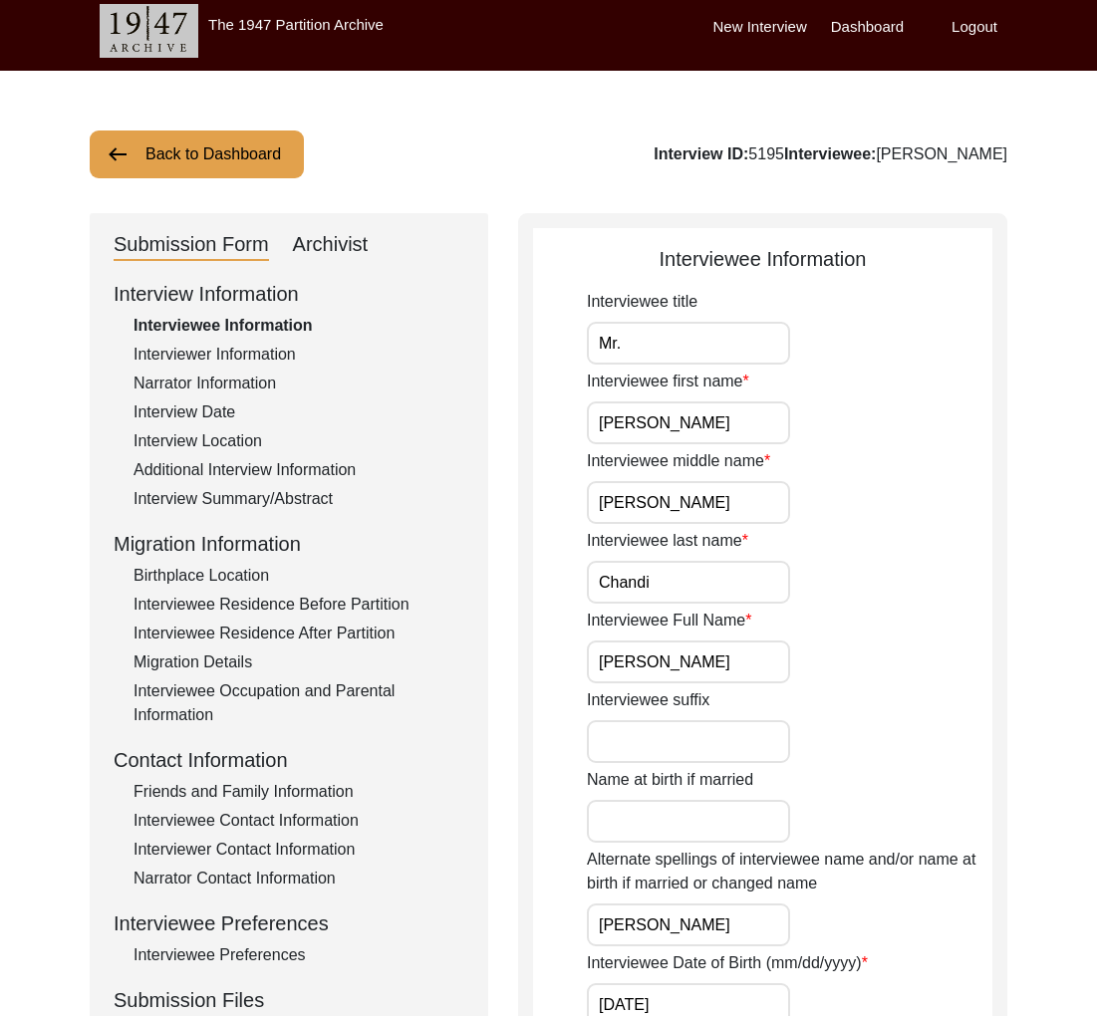
drag, startPoint x: 1034, startPoint y: 155, endPoint x: 836, endPoint y: 159, distance: 198.2
click at [263, 162] on button "Back to Dashboard" at bounding box center [197, 154] width 214 height 48
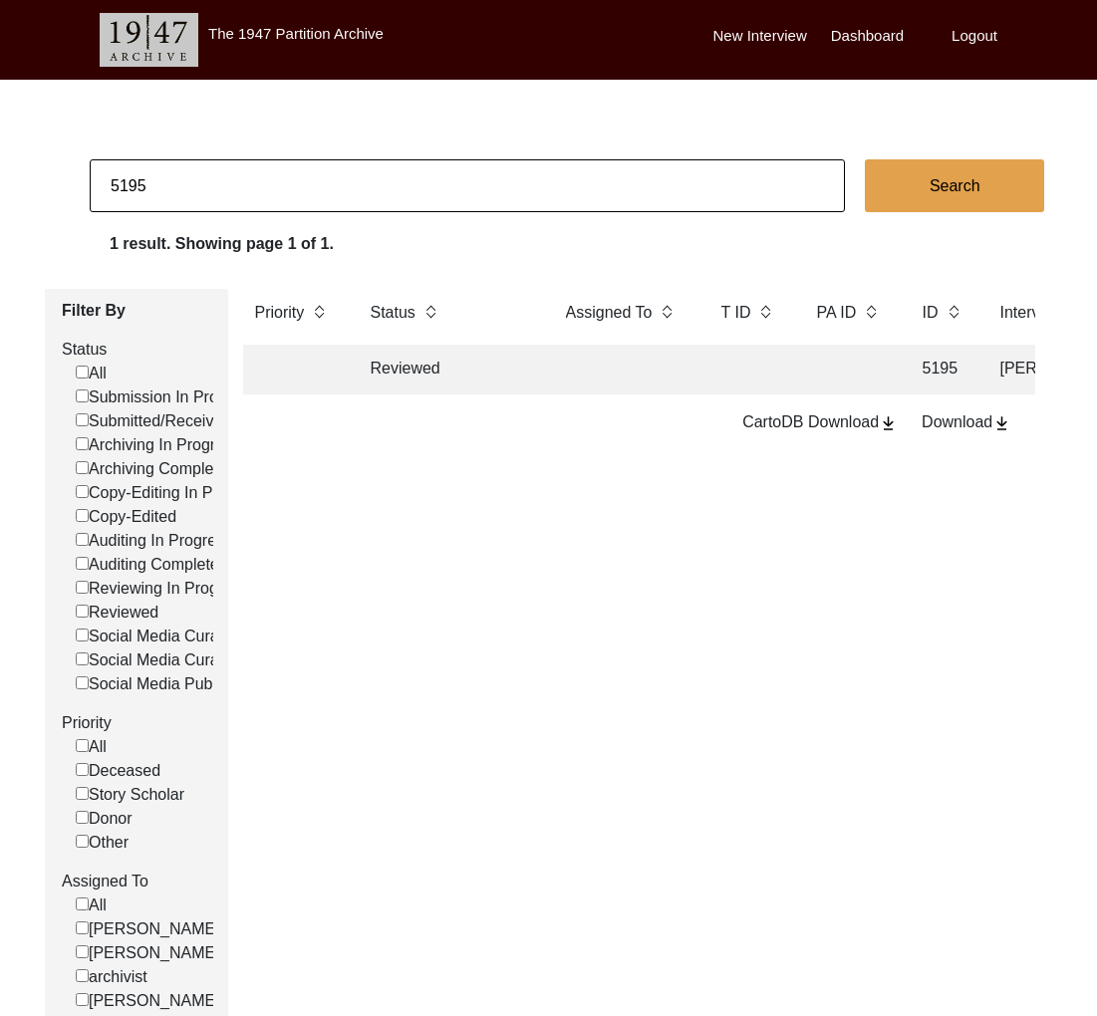
drag, startPoint x: 122, startPoint y: 187, endPoint x: 223, endPoint y: 186, distance: 101.6
click at [223, 186] on input "5195" at bounding box center [467, 185] width 755 height 53
type input "5860"
checkbox input "false"
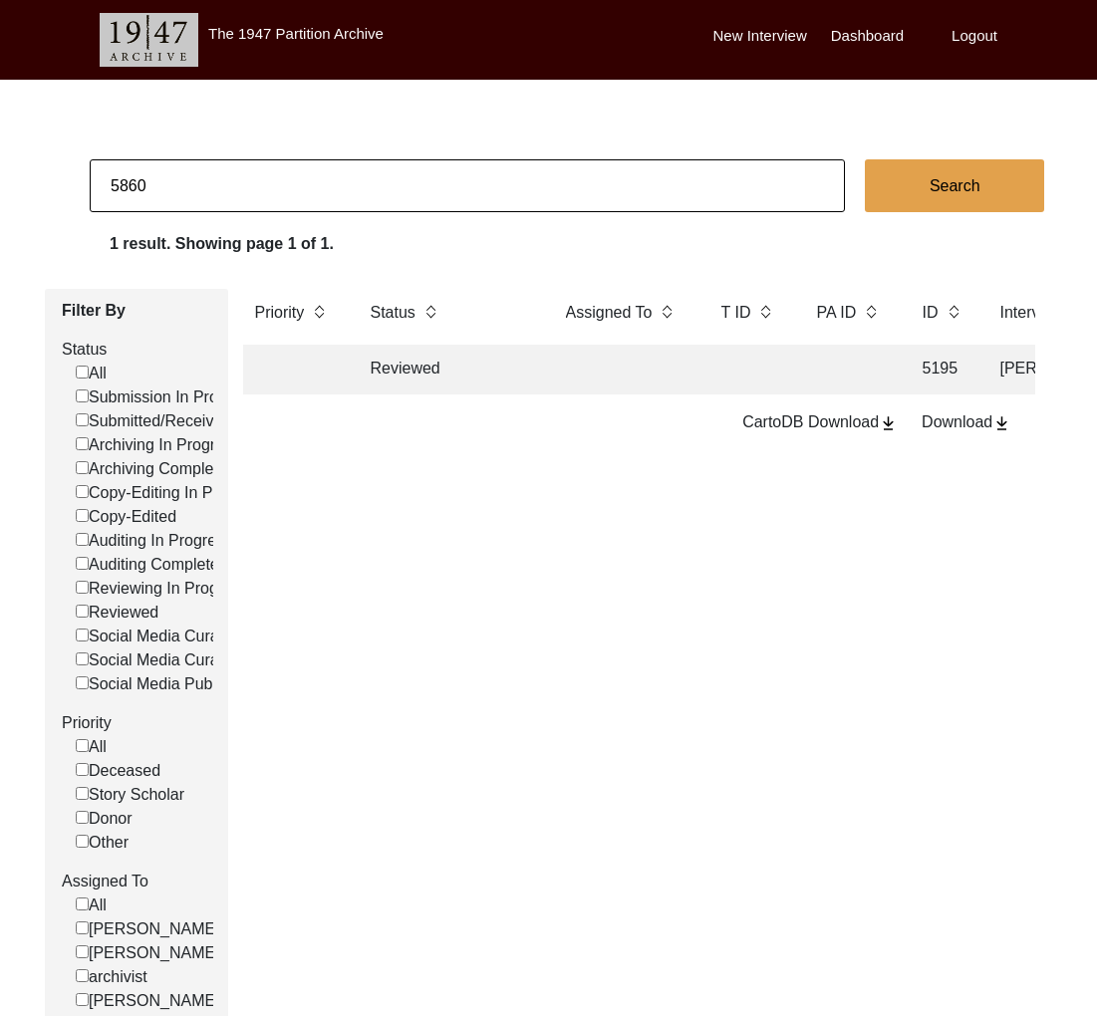
checkbox input "false"
click at [439, 373] on td "Reviewed" at bounding box center [448, 370] width 179 height 50
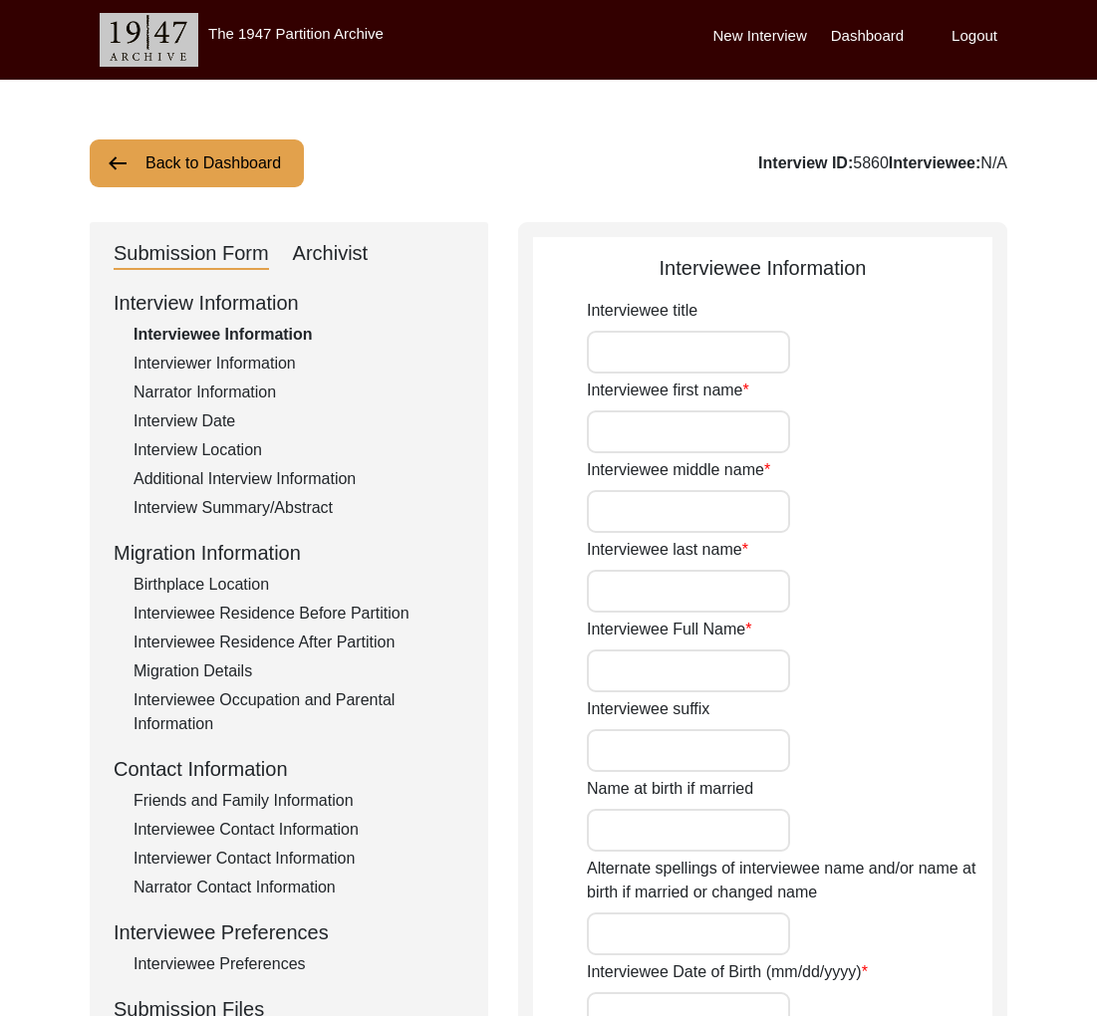
type input "Mr."
type input "[PERSON_NAME]"
type input "[PERSON_NAME] [PERSON_NAME]"
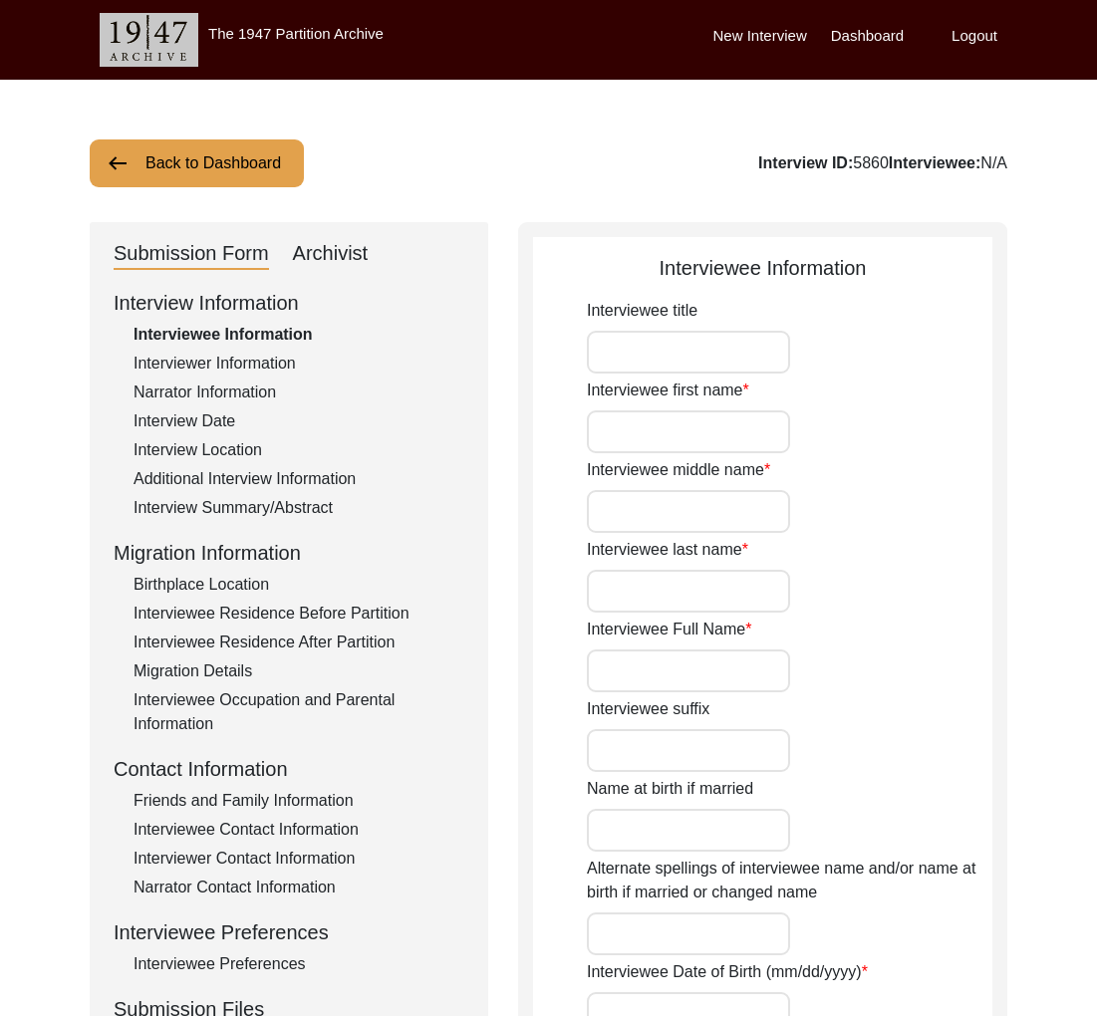
type input "[DATE]"
type input "83"
type input "[DEMOGRAPHIC_DATA]"
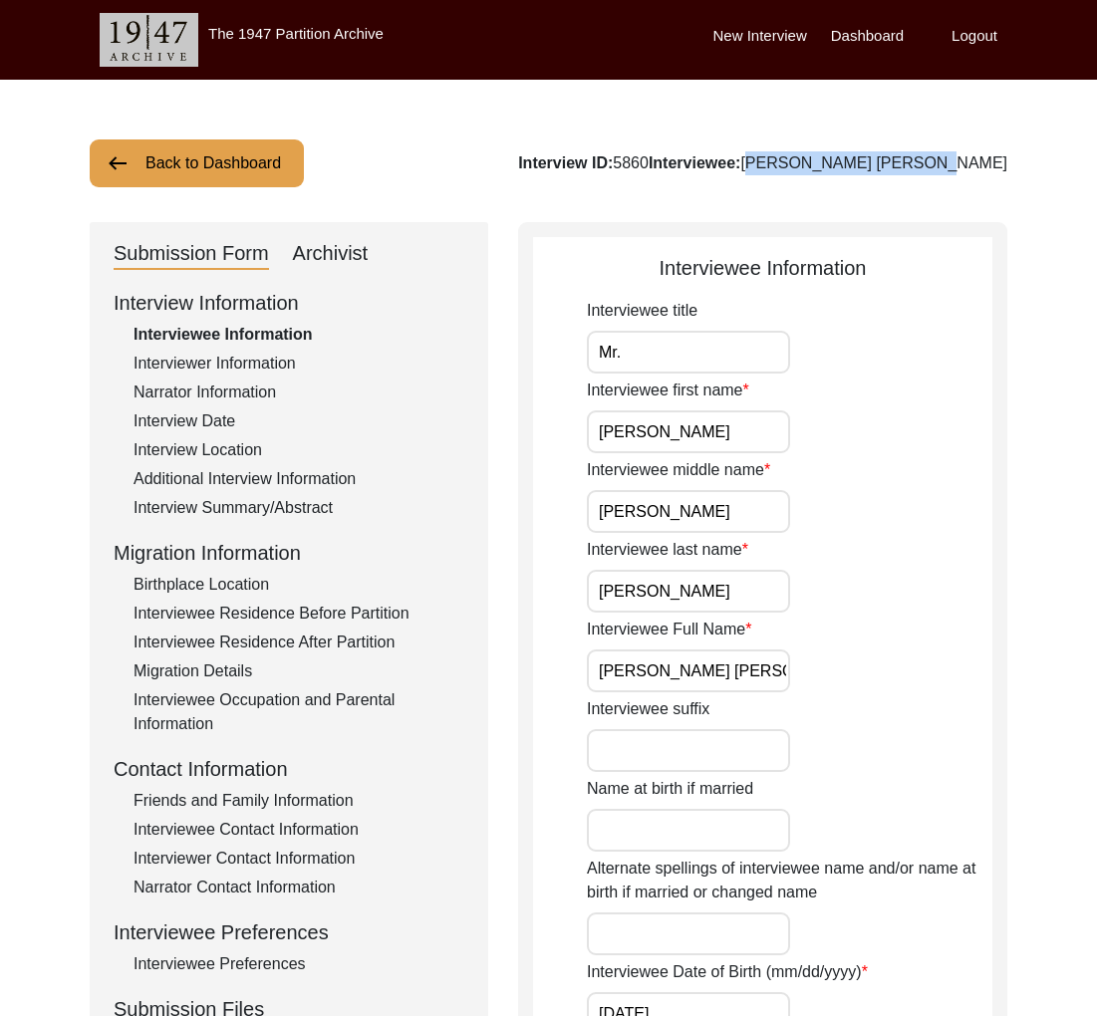
drag, startPoint x: 1014, startPoint y: 168, endPoint x: 867, endPoint y: 170, distance: 146.4
click at [259, 175] on button "Back to Dashboard" at bounding box center [197, 163] width 214 height 48
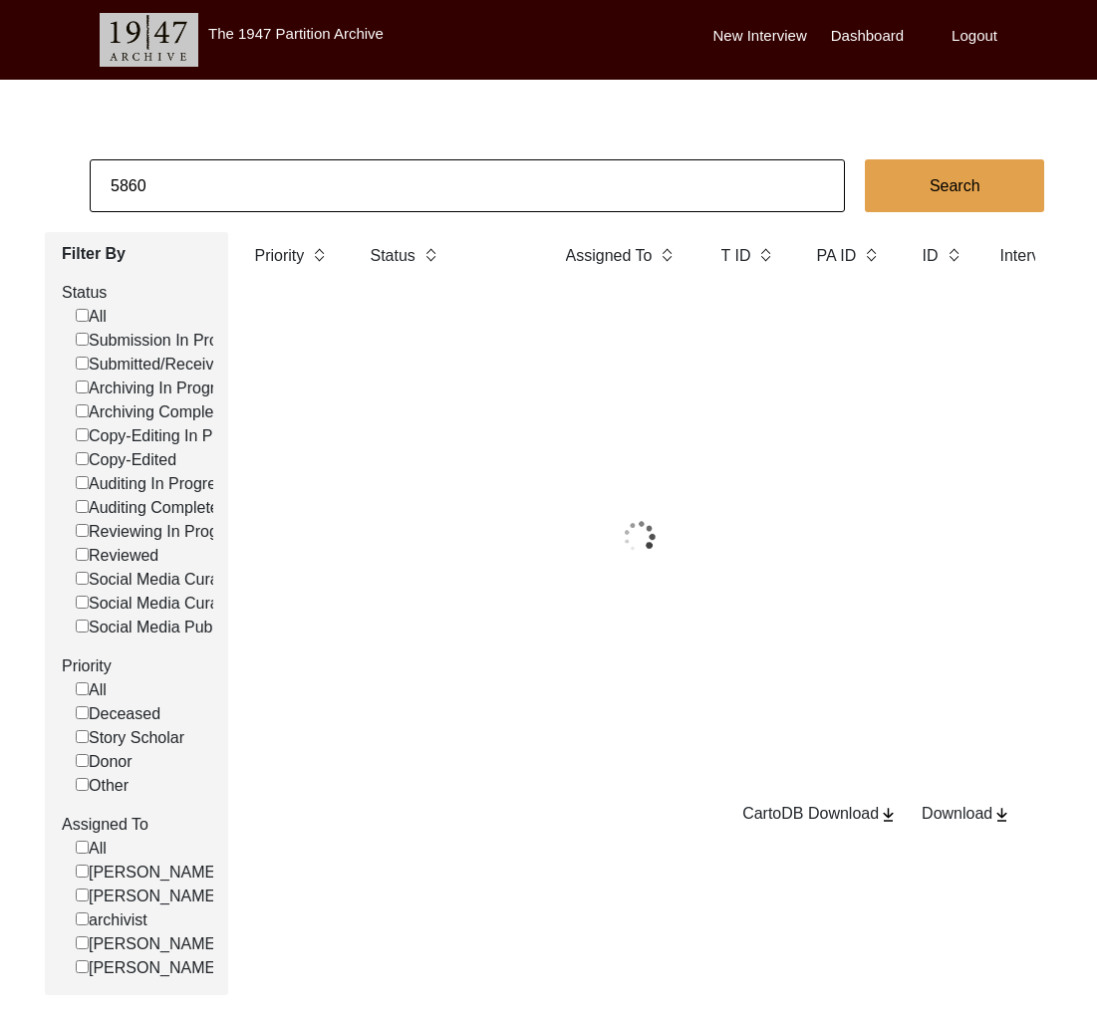
click at [266, 196] on input "5860" at bounding box center [467, 185] width 755 height 53
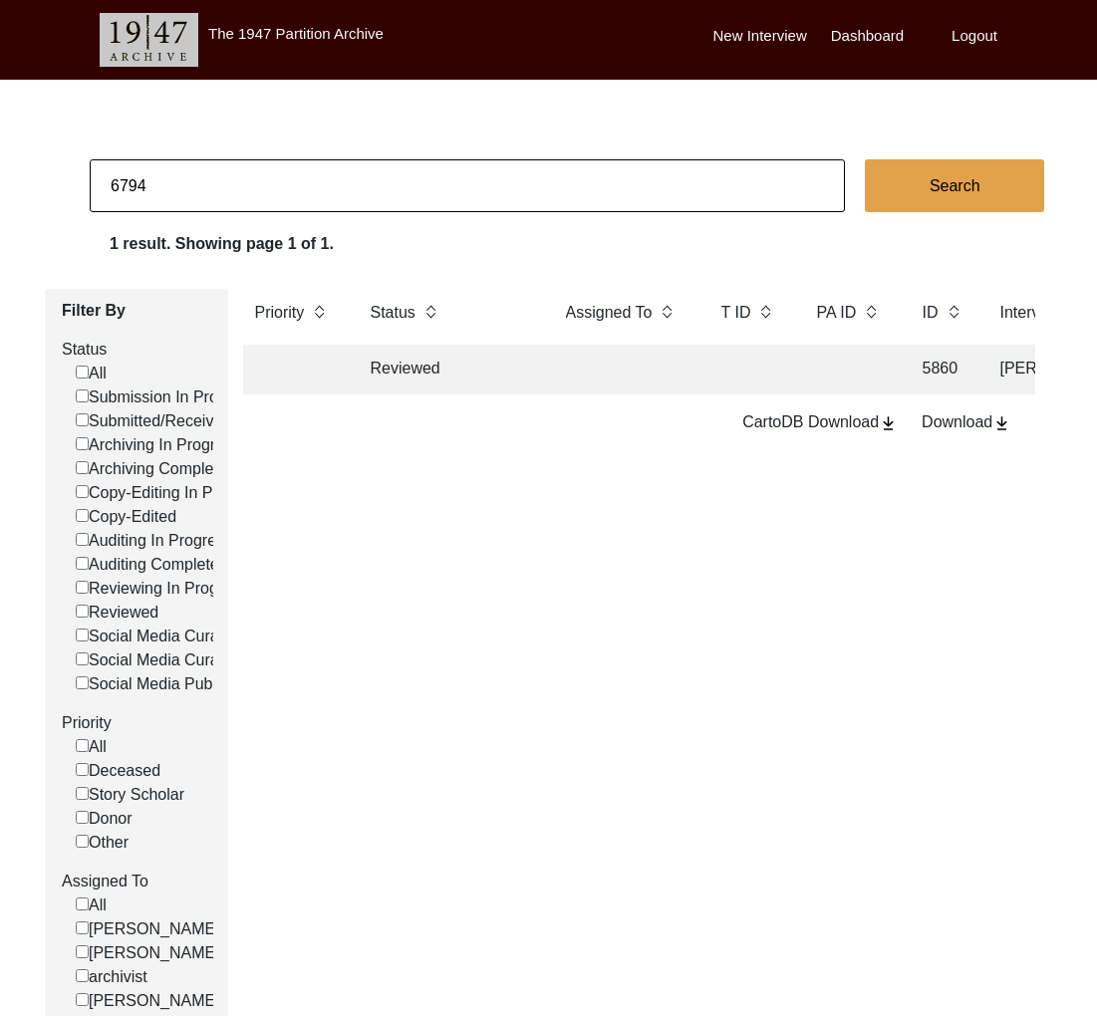
type input "6794"
checkbox input "false"
click at [429, 359] on td "Copy-Edited" at bounding box center [448, 370] width 179 height 50
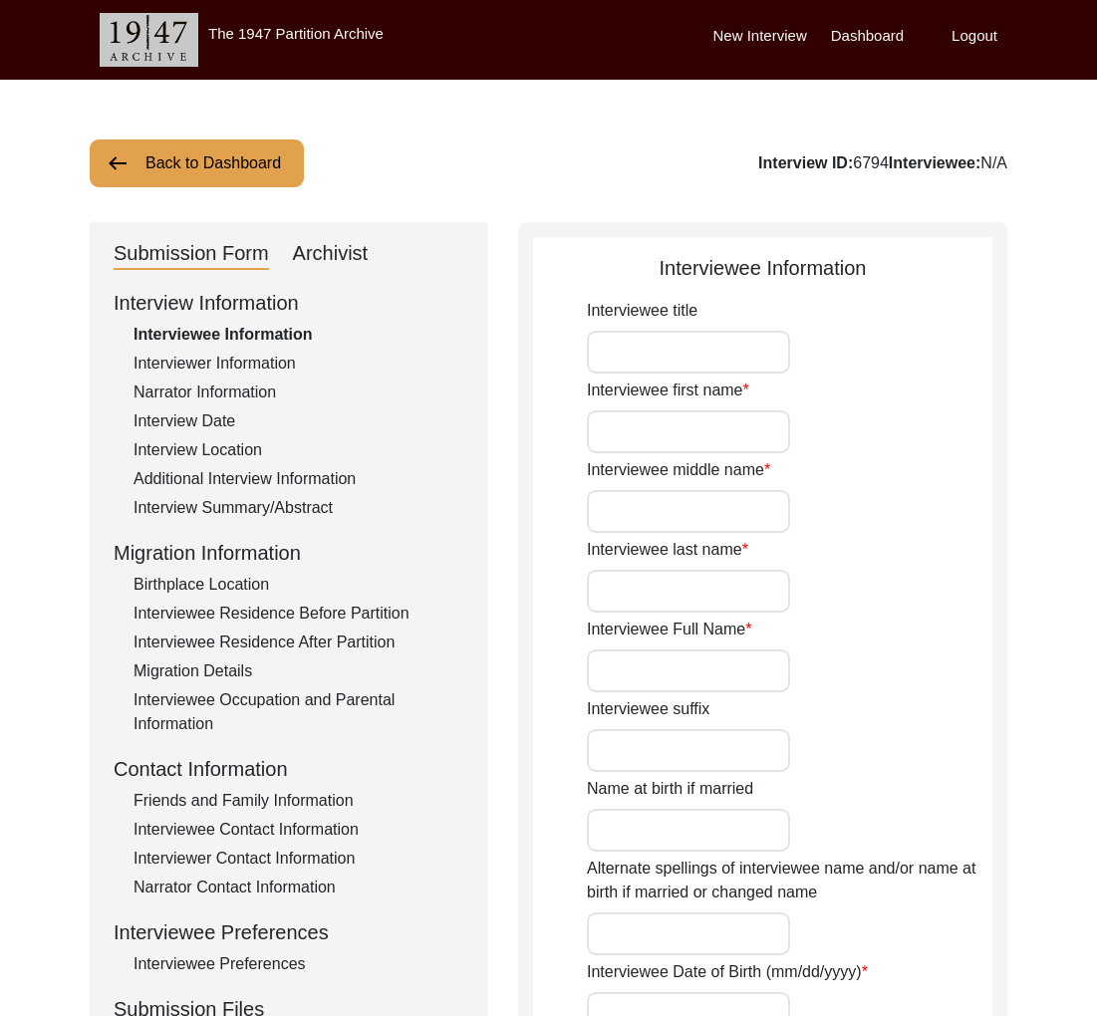
type input "[PERSON_NAME]"
type input "[DATE]"
type input "[DEMOGRAPHIC_DATA]"
drag, startPoint x: 1021, startPoint y: 169, endPoint x: 846, endPoint y: 174, distance: 175.4
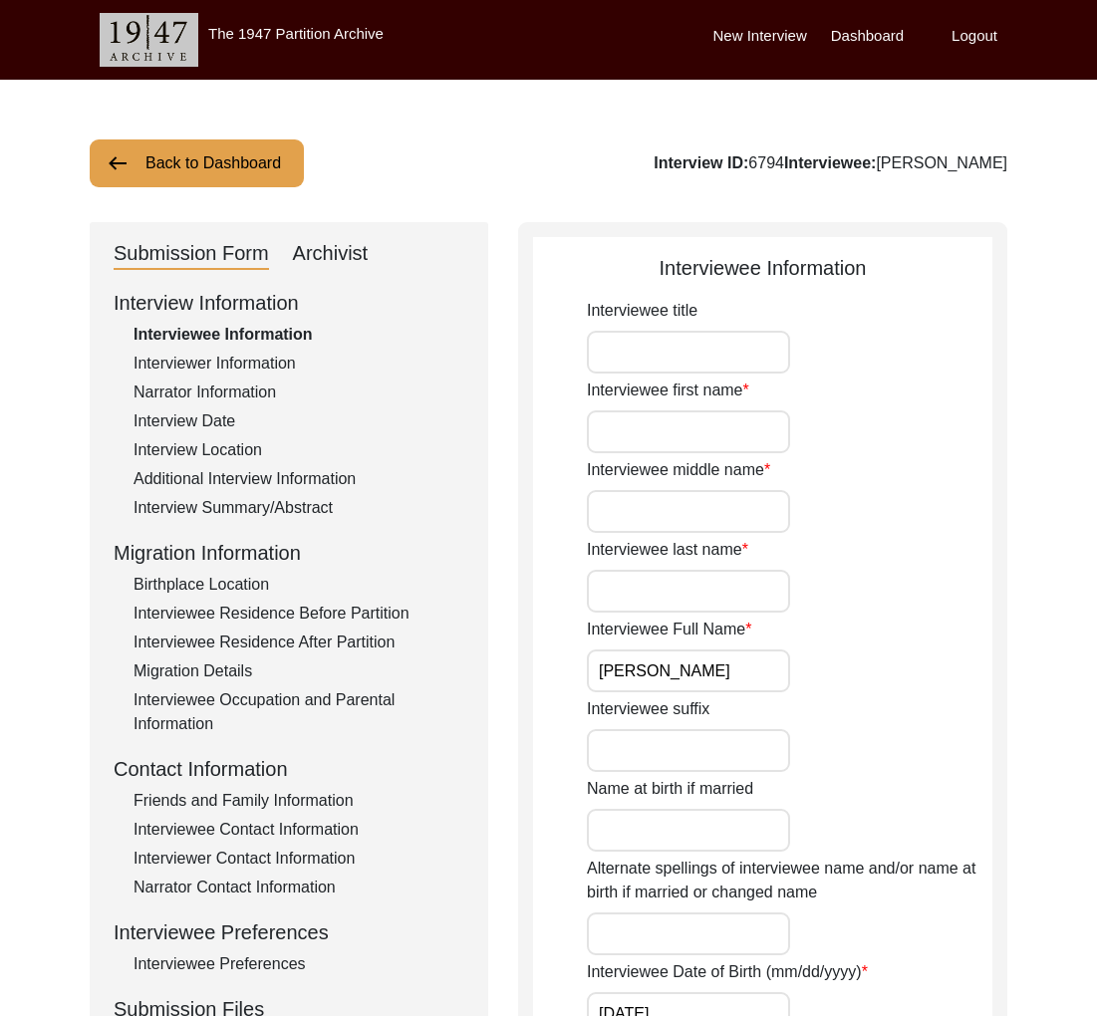
click at [177, 178] on button "Back to Dashboard" at bounding box center [197, 163] width 214 height 48
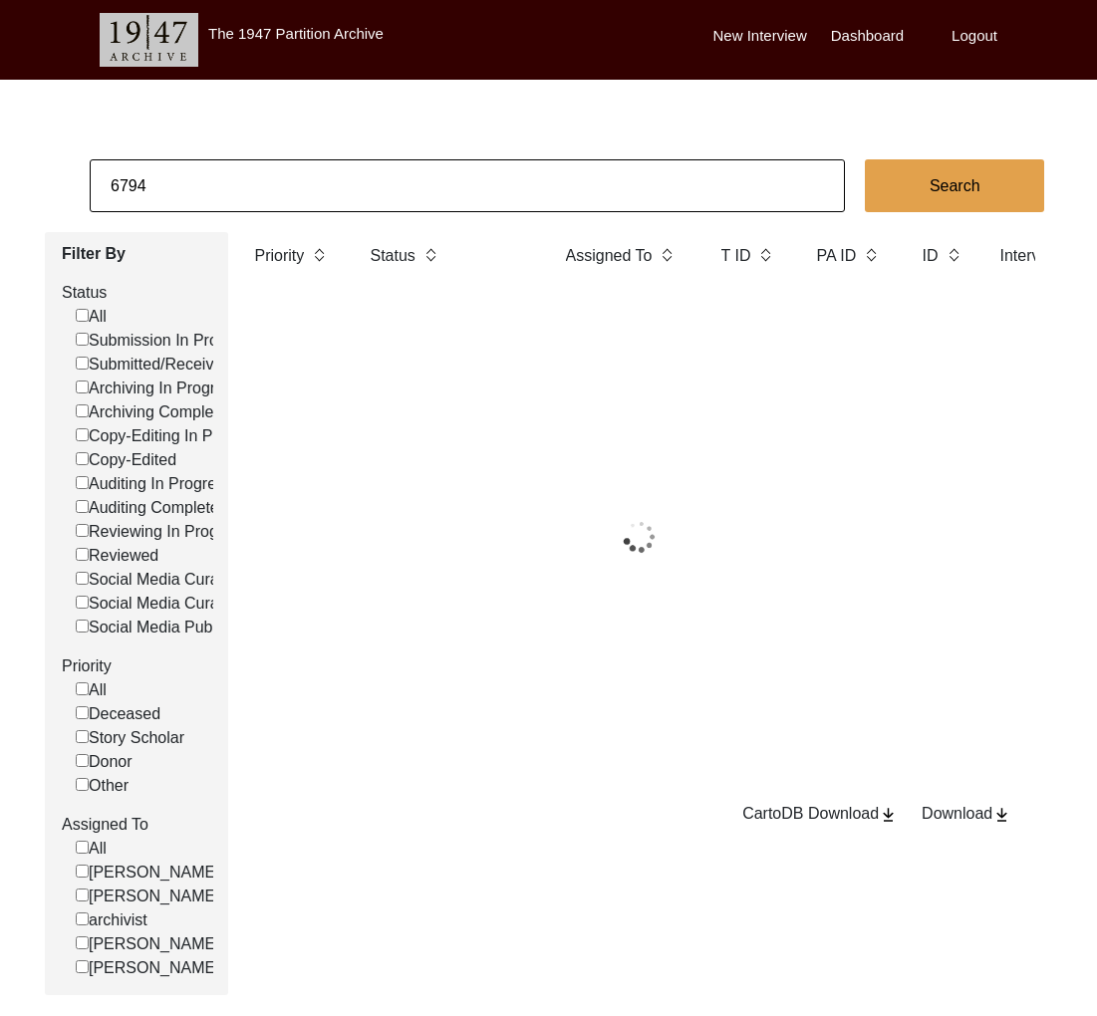
click at [187, 184] on input "6794" at bounding box center [467, 185] width 755 height 53
drag, startPoint x: 177, startPoint y: 178, endPoint x: 186, endPoint y: 184, distance: 10.8
click at [187, 184] on input "6794" at bounding box center [467, 185] width 755 height 53
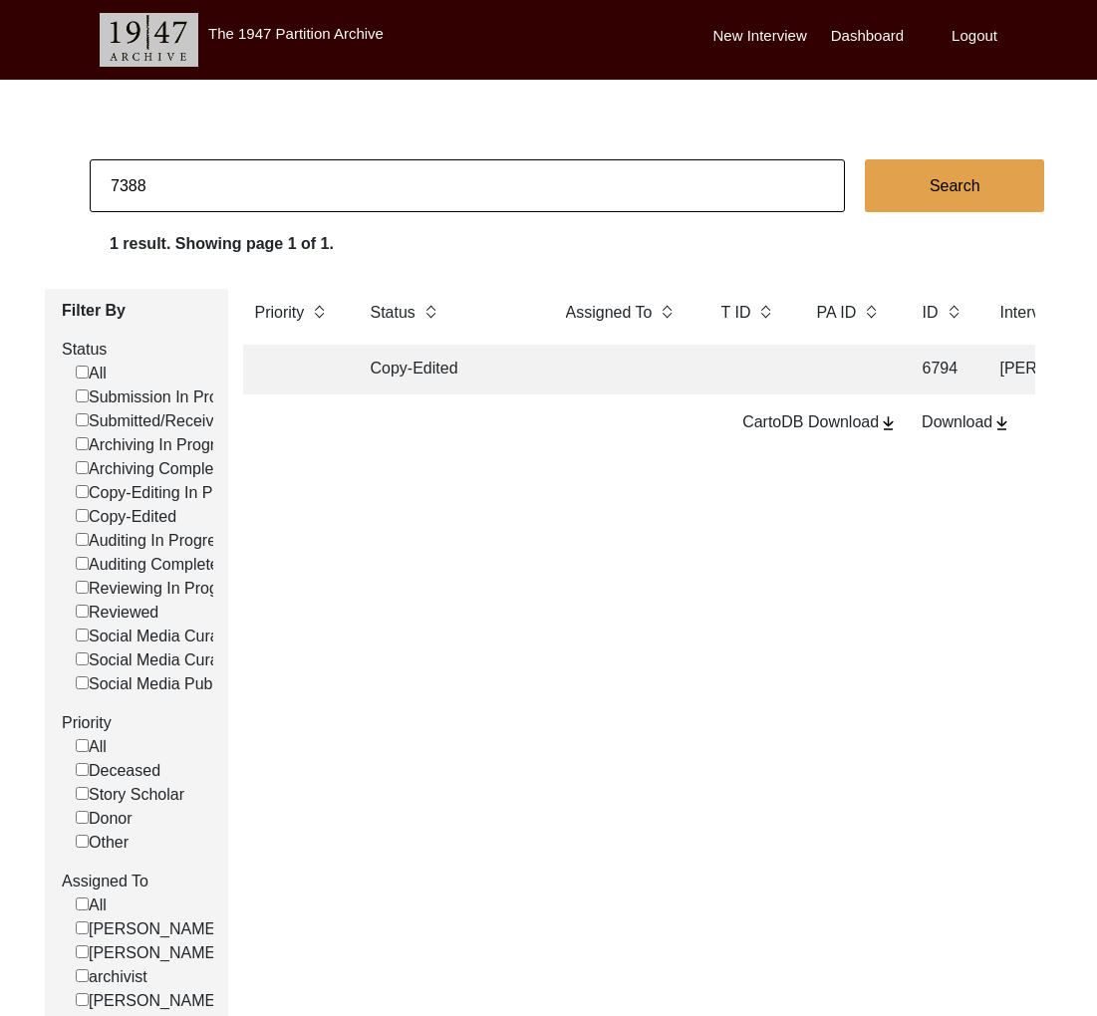
type input "7388"
checkbox input "false"
click at [612, 390] on td at bounding box center [623, 370] width 139 height 50
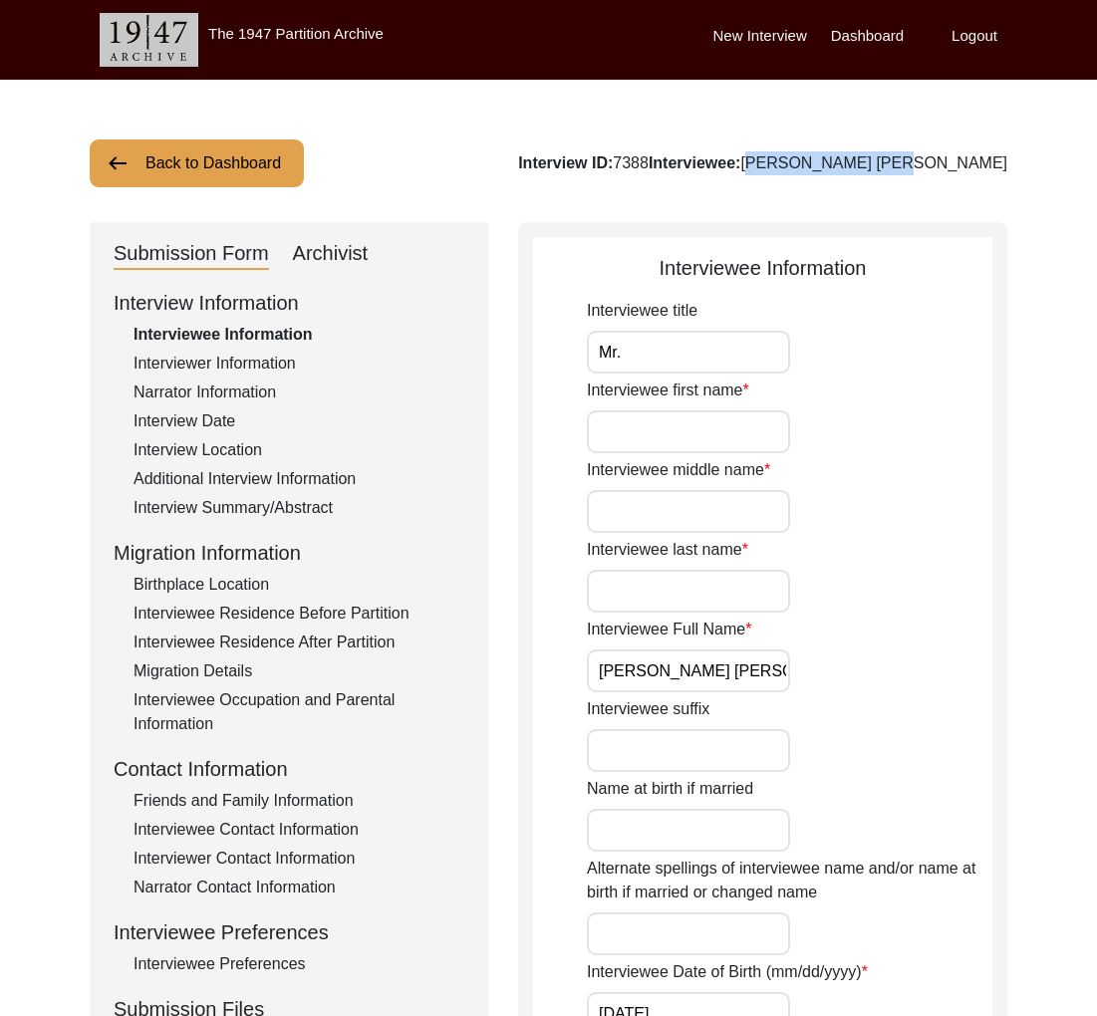
drag, startPoint x: 1024, startPoint y: 173, endPoint x: 878, endPoint y: 170, distance: 145.4
click at [240, 167] on button "Back to Dashboard" at bounding box center [197, 163] width 214 height 48
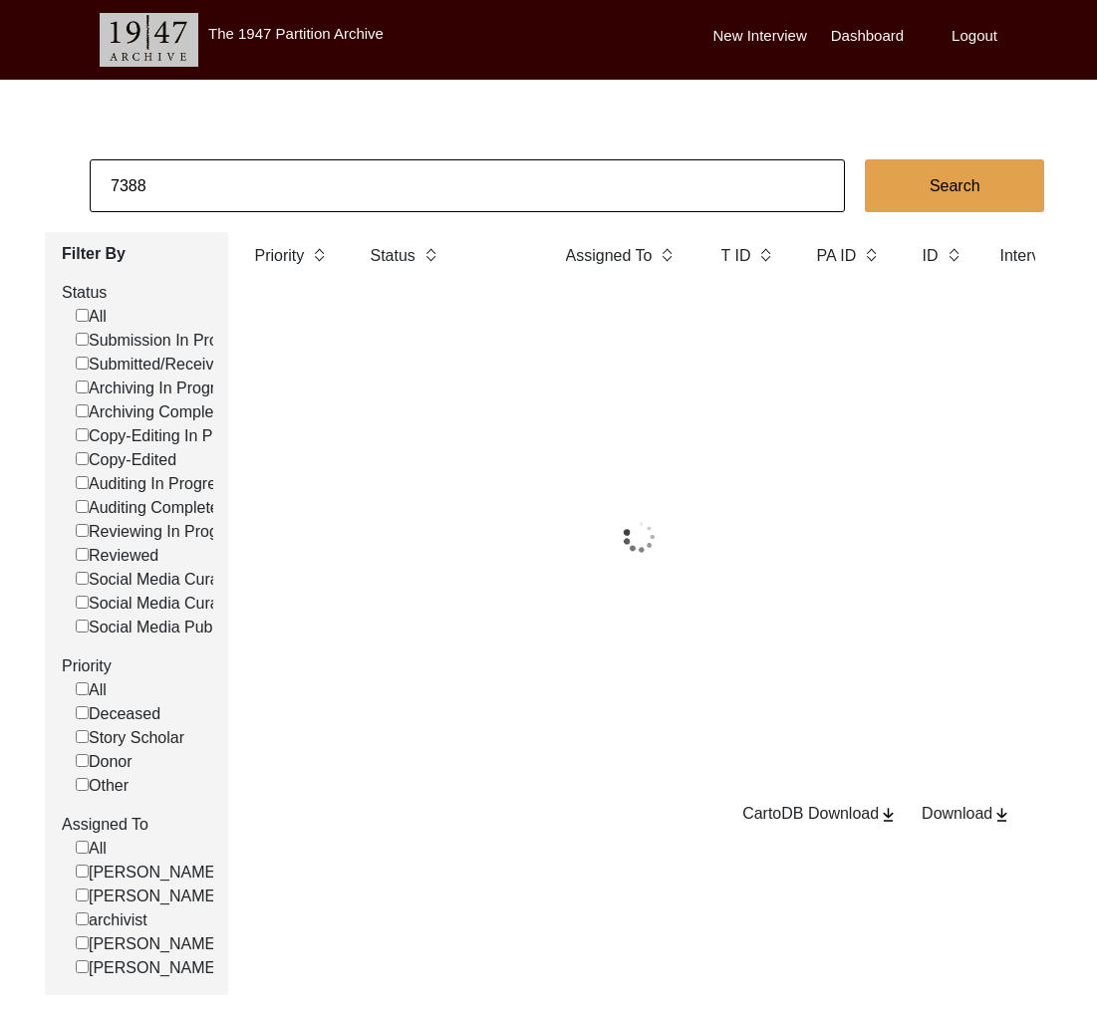
click at [247, 175] on input "7388" at bounding box center [467, 185] width 755 height 53
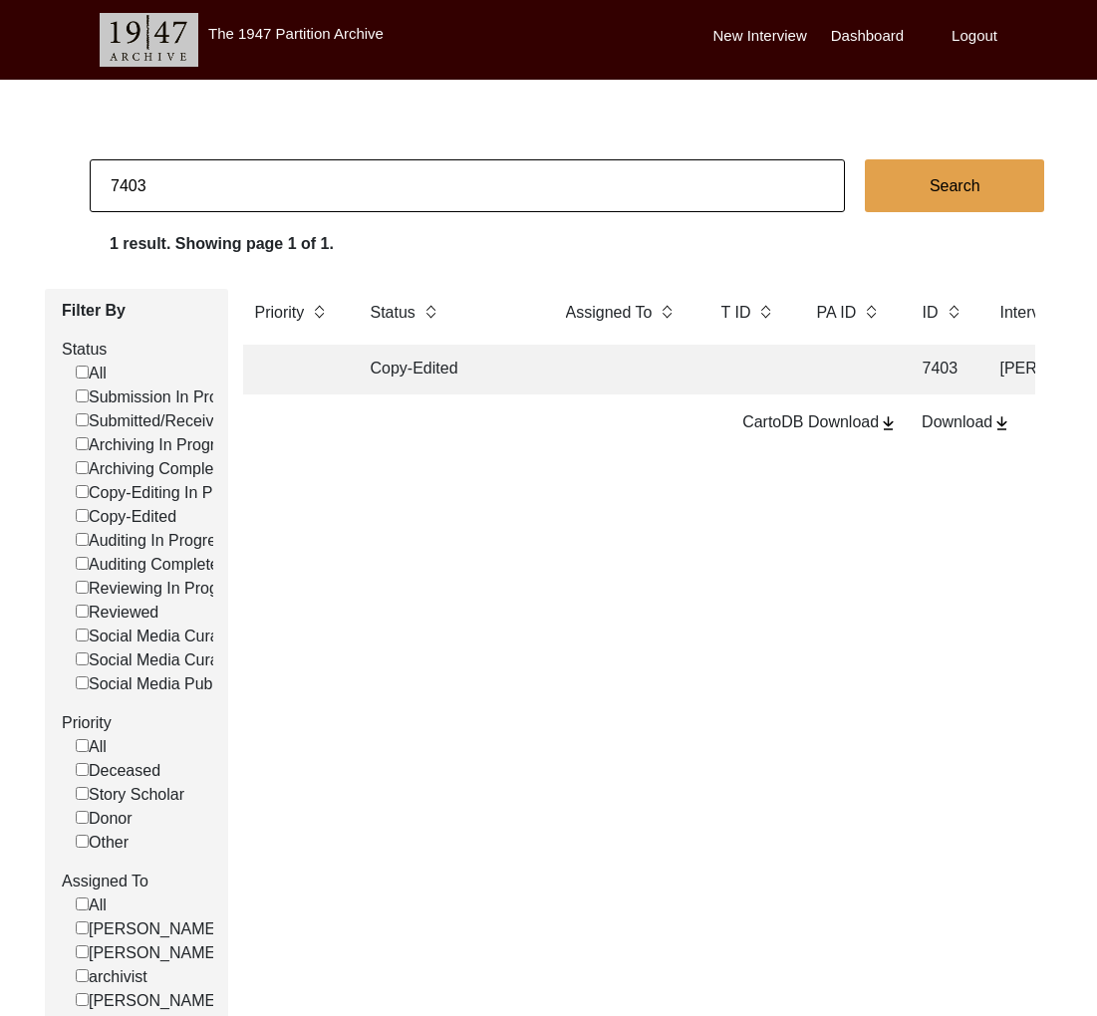
click at [465, 355] on td "Copy-Edited" at bounding box center [448, 370] width 179 height 50
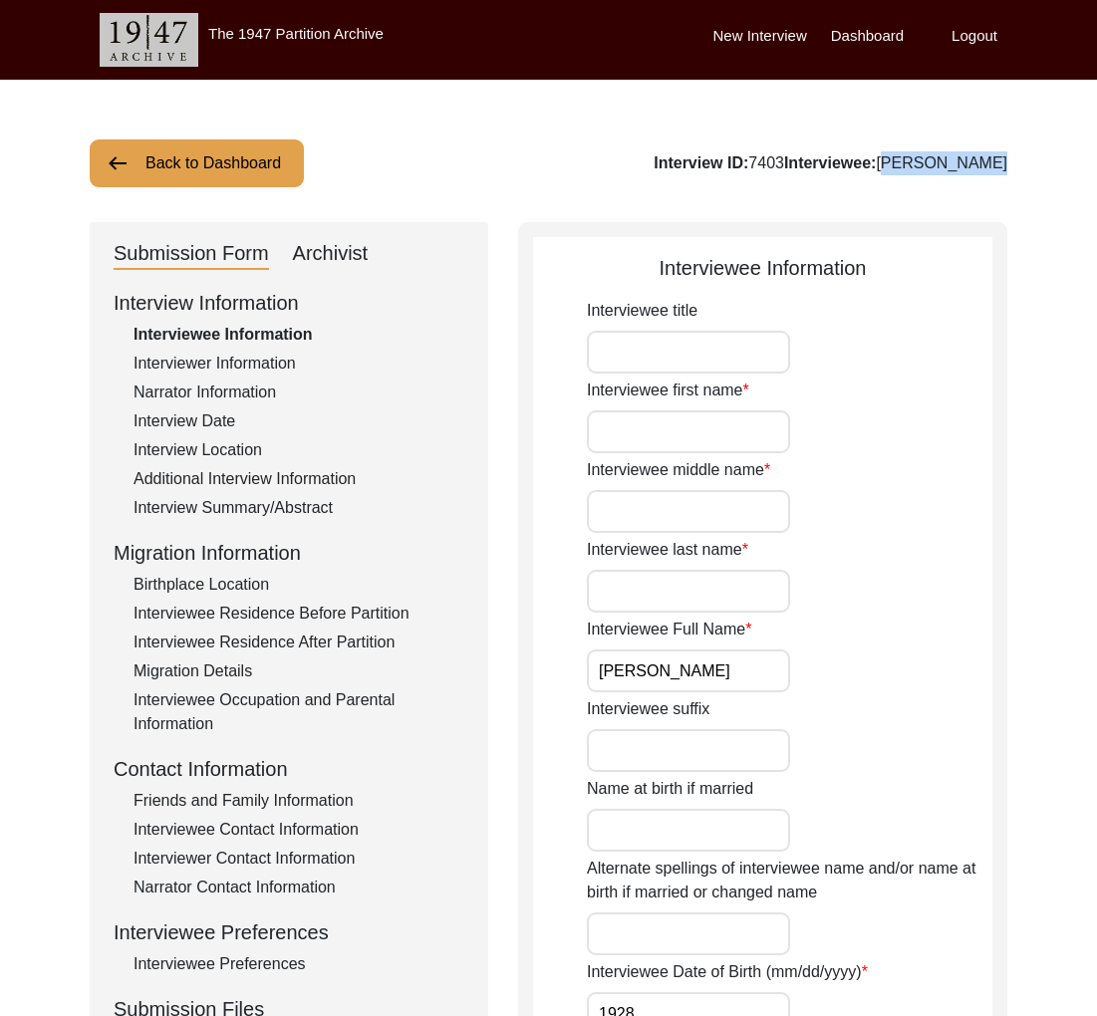
drag, startPoint x: 1013, startPoint y: 162, endPoint x: 909, endPoint y: 163, distance: 103.6
click at [196, 165] on button "Back to Dashboard" at bounding box center [197, 163] width 214 height 48
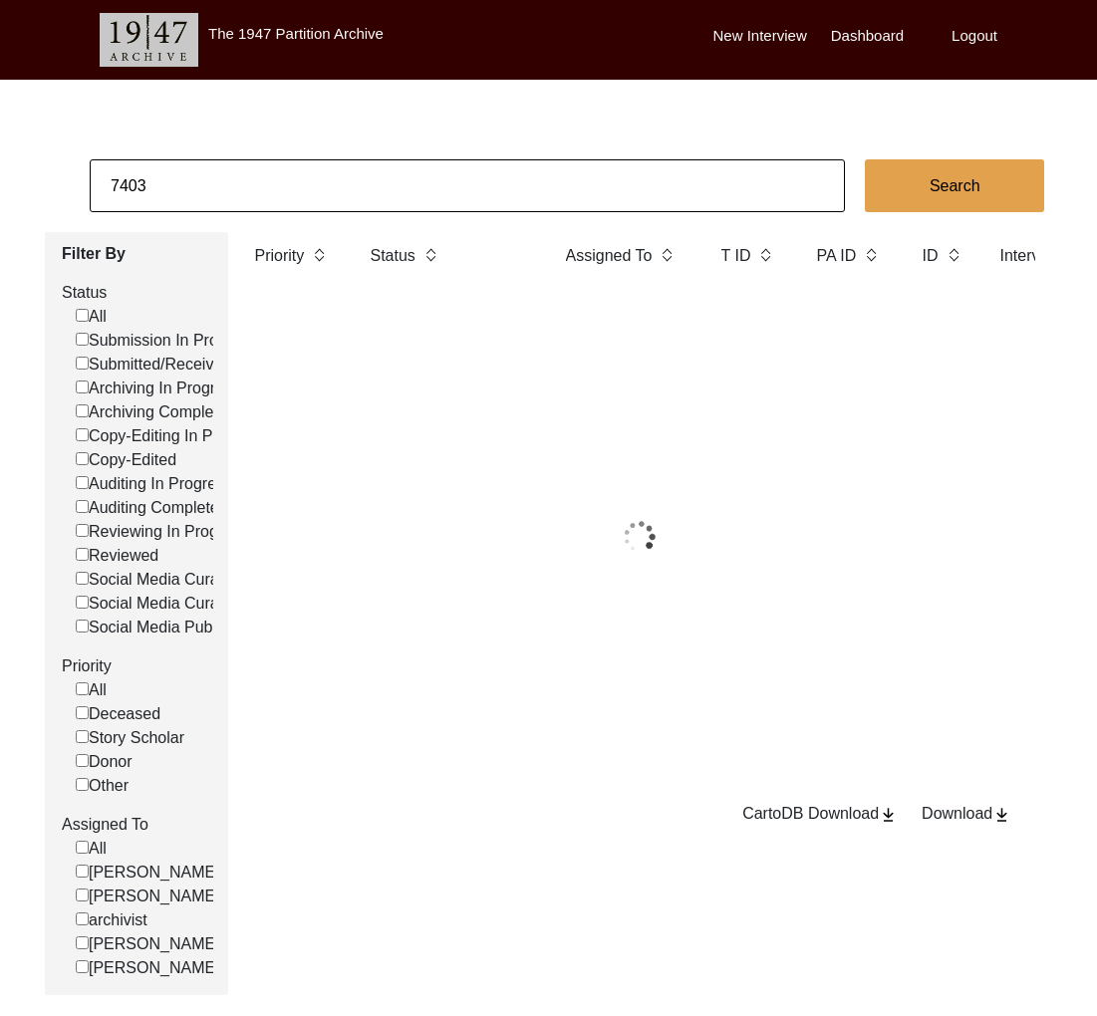
click at [195, 164] on input "7403" at bounding box center [467, 185] width 755 height 53
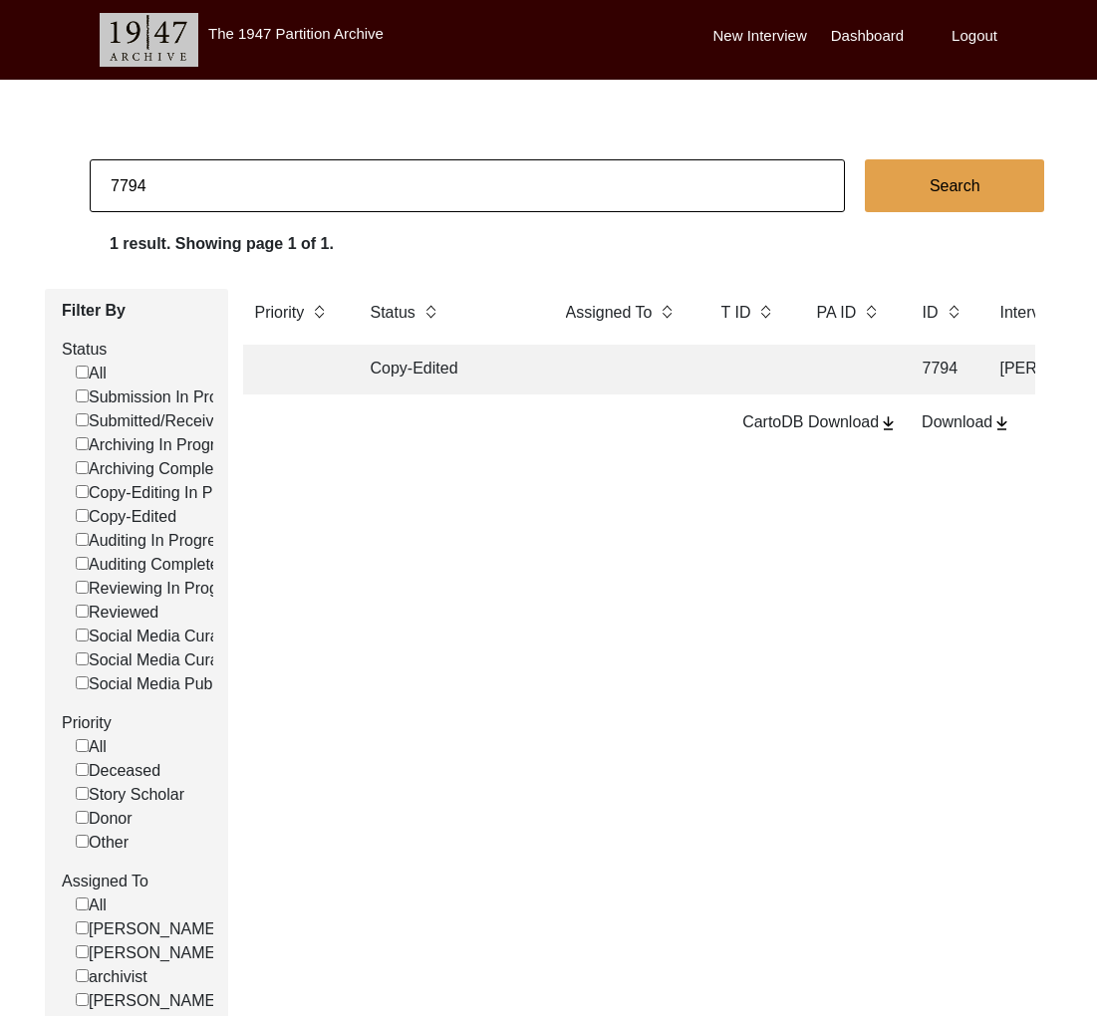
click at [368, 340] on th "Status" at bounding box center [448, 317] width 179 height 56
click at [372, 354] on td "Copy-Edited" at bounding box center [448, 370] width 179 height 50
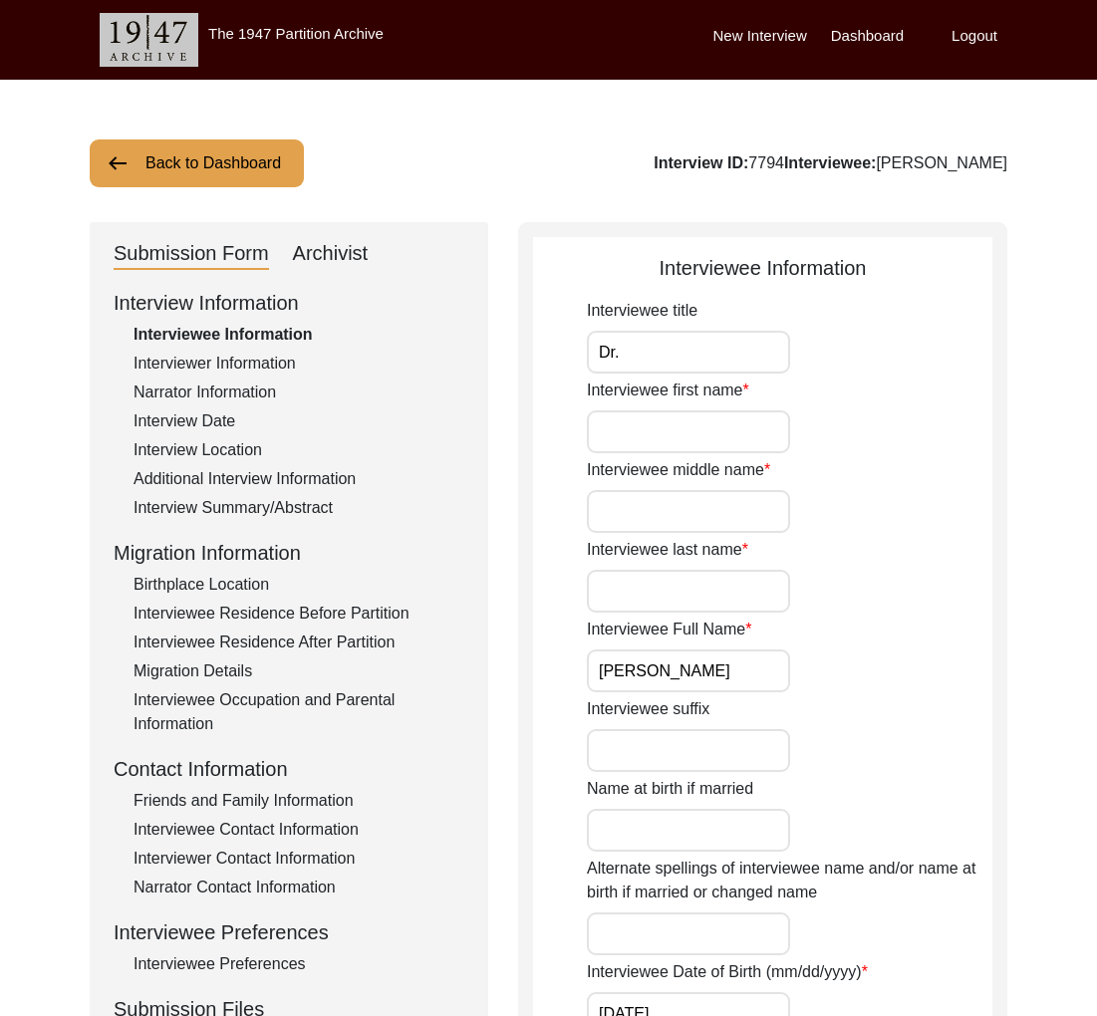
drag, startPoint x: 925, startPoint y: 158, endPoint x: 830, endPoint y: 161, distance: 95.7
click at [218, 166] on button "Back to Dashboard" at bounding box center [197, 163] width 214 height 48
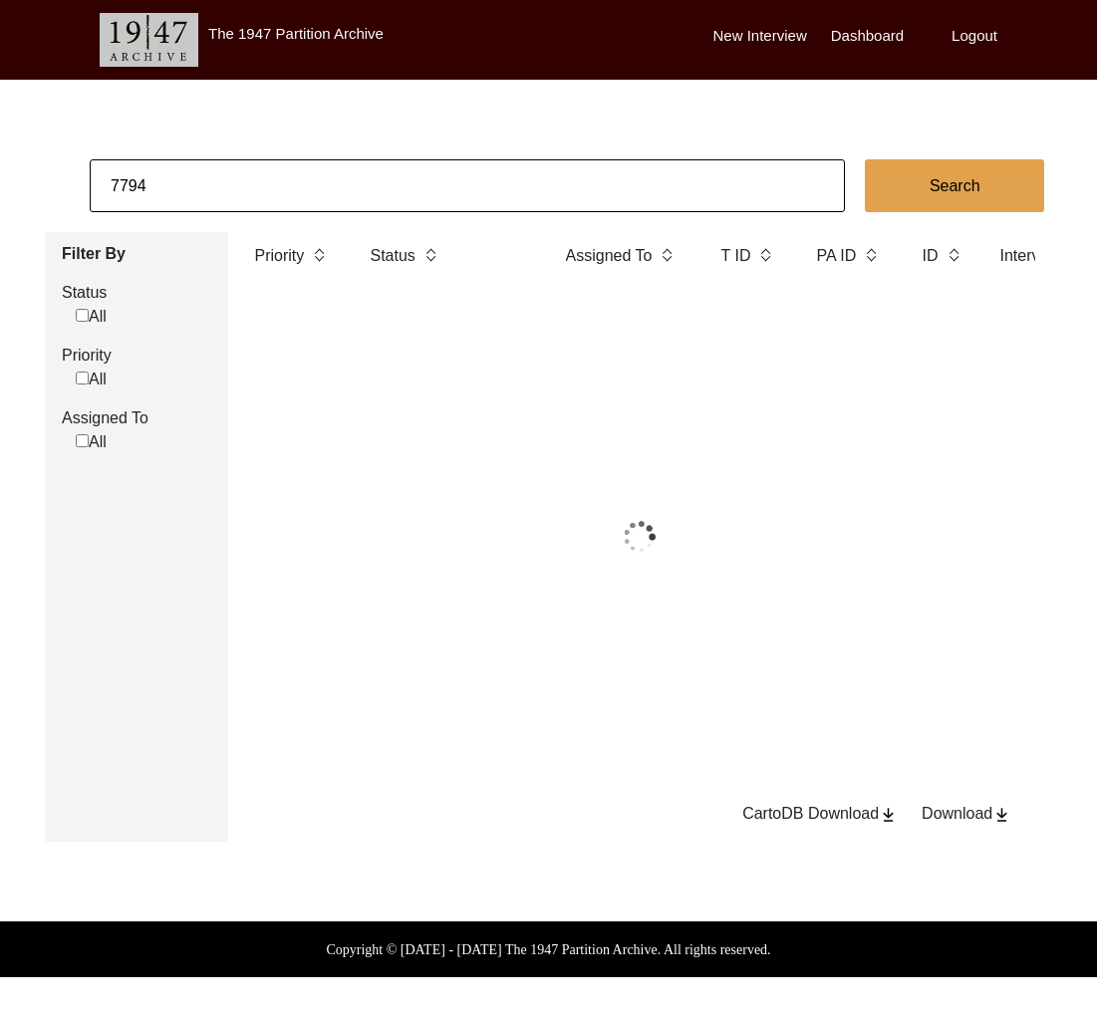
click at [252, 178] on input "7794" at bounding box center [467, 185] width 755 height 53
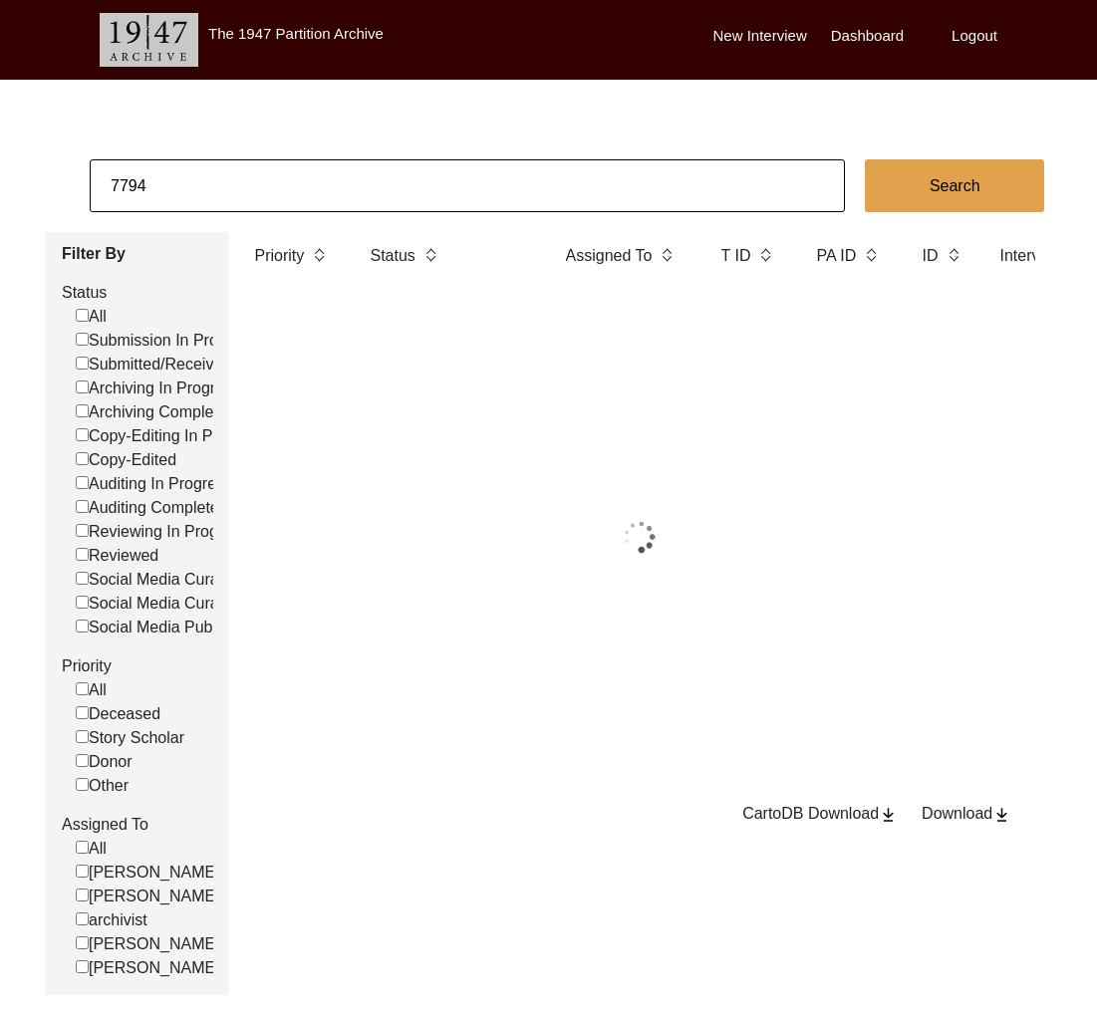
click at [252, 178] on input "7794" at bounding box center [467, 185] width 755 height 53
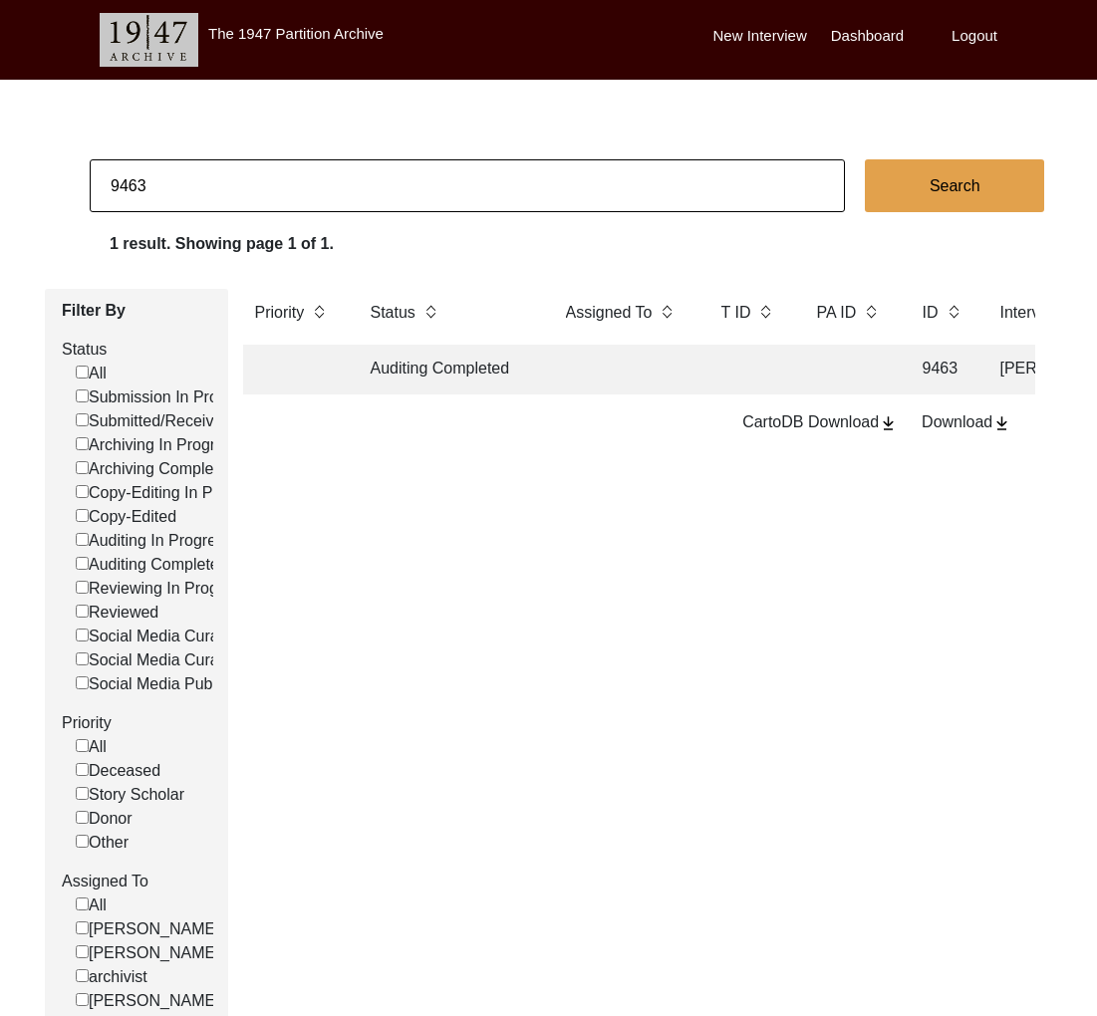
click at [601, 379] on td at bounding box center [623, 370] width 139 height 50
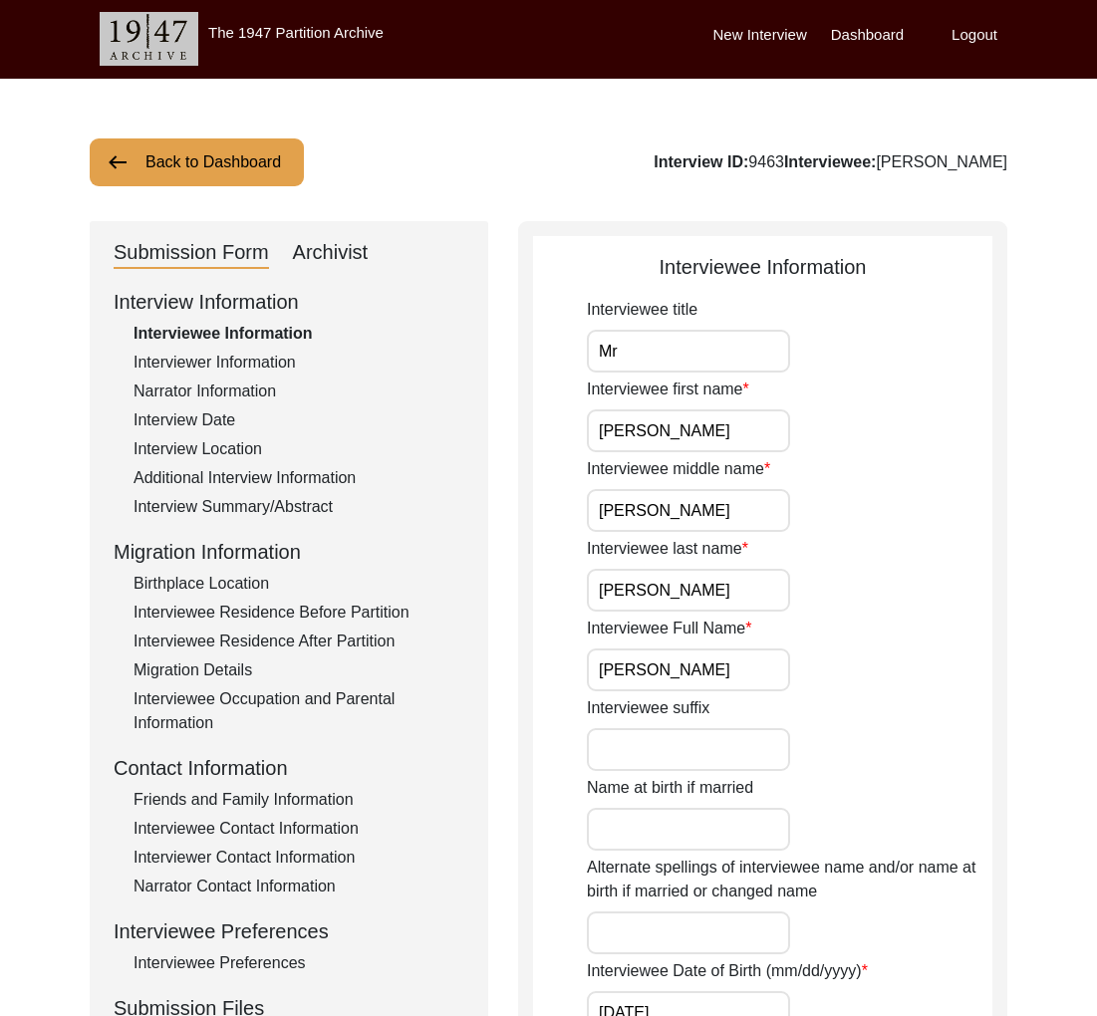
drag, startPoint x: 1025, startPoint y: 168, endPoint x: 834, endPoint y: 171, distance: 191.3
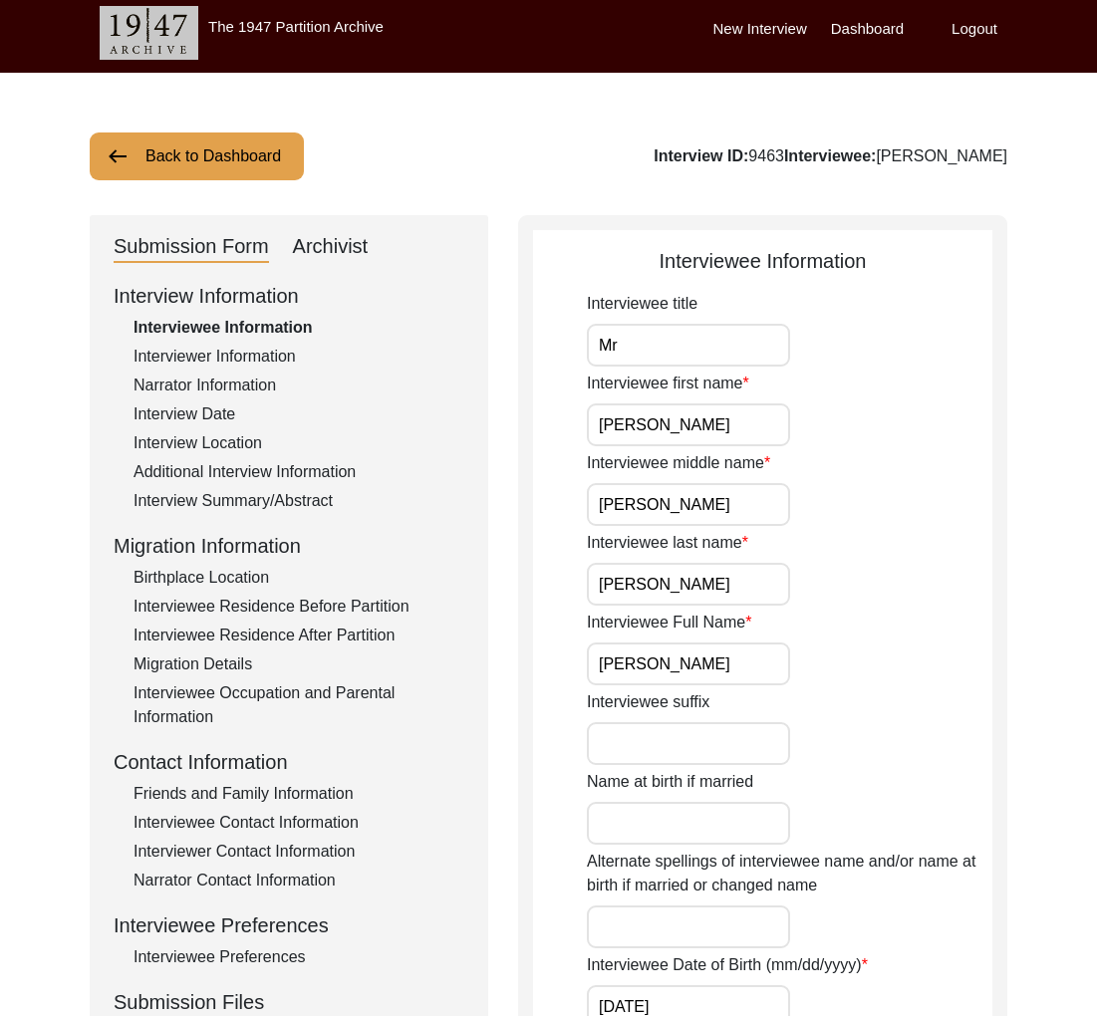
scroll to position [8, 0]
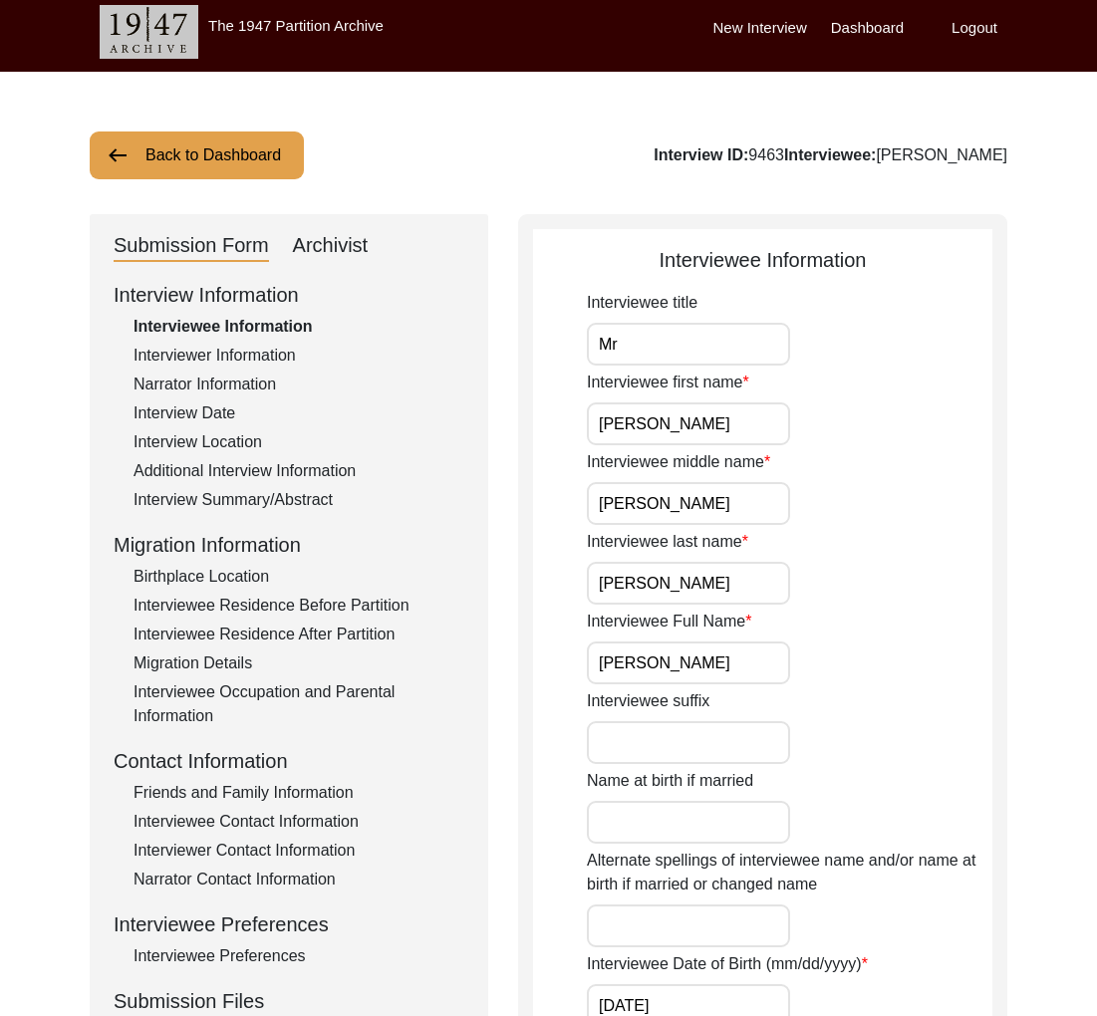
drag, startPoint x: 171, startPoint y: 148, endPoint x: 184, endPoint y: 156, distance: 15.2
click at [173, 149] on button "Back to Dashboard" at bounding box center [197, 155] width 214 height 48
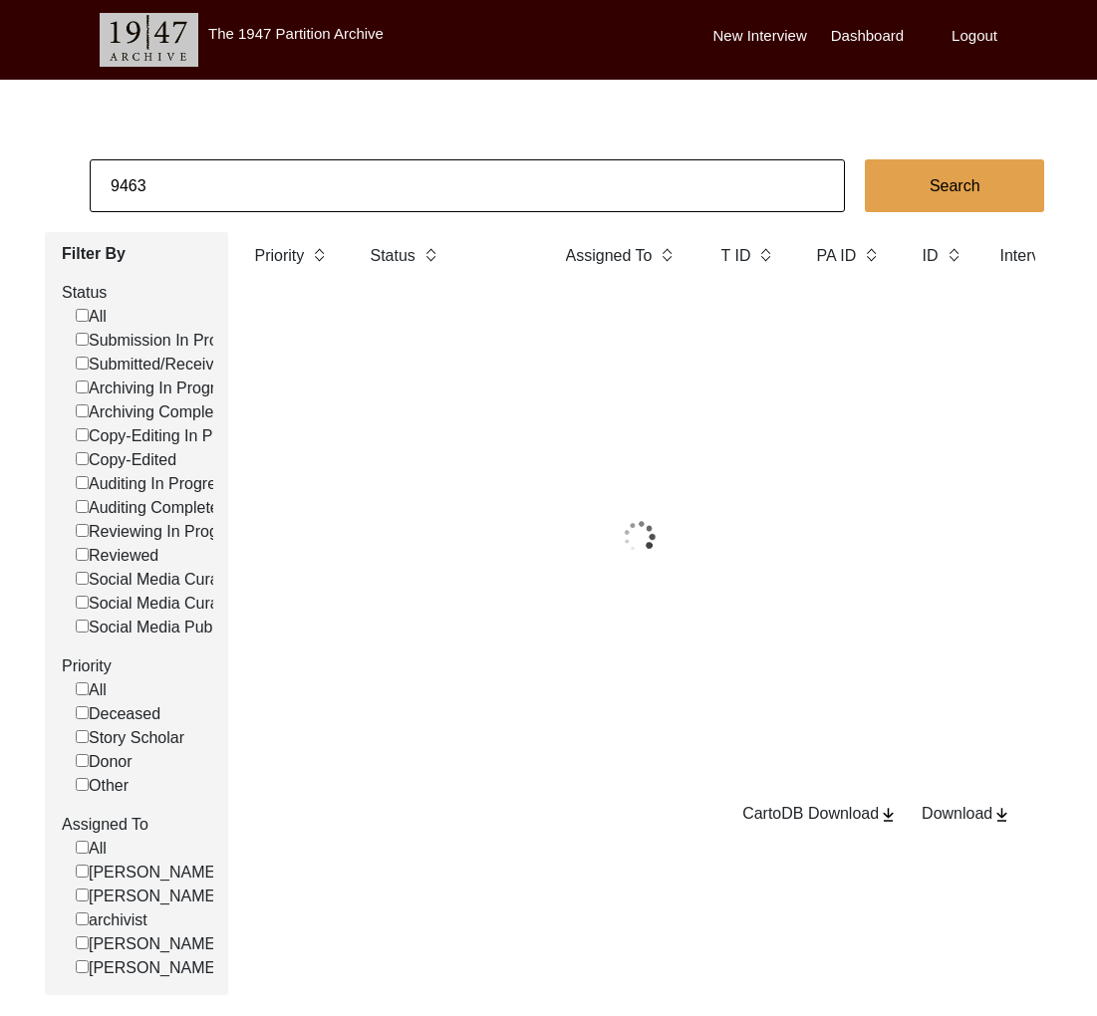
click at [191, 162] on input "9463" at bounding box center [467, 185] width 755 height 53
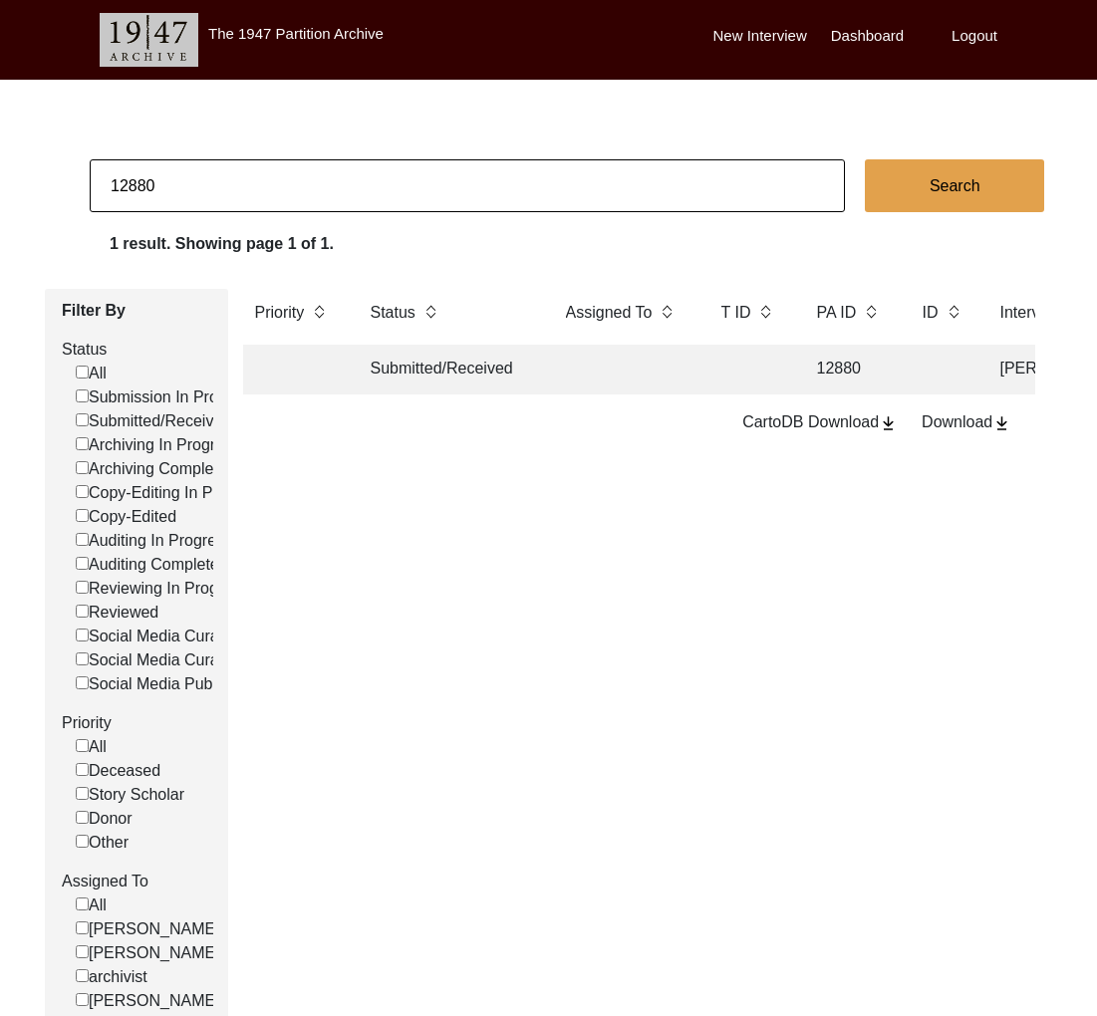
click at [589, 376] on td at bounding box center [623, 370] width 139 height 50
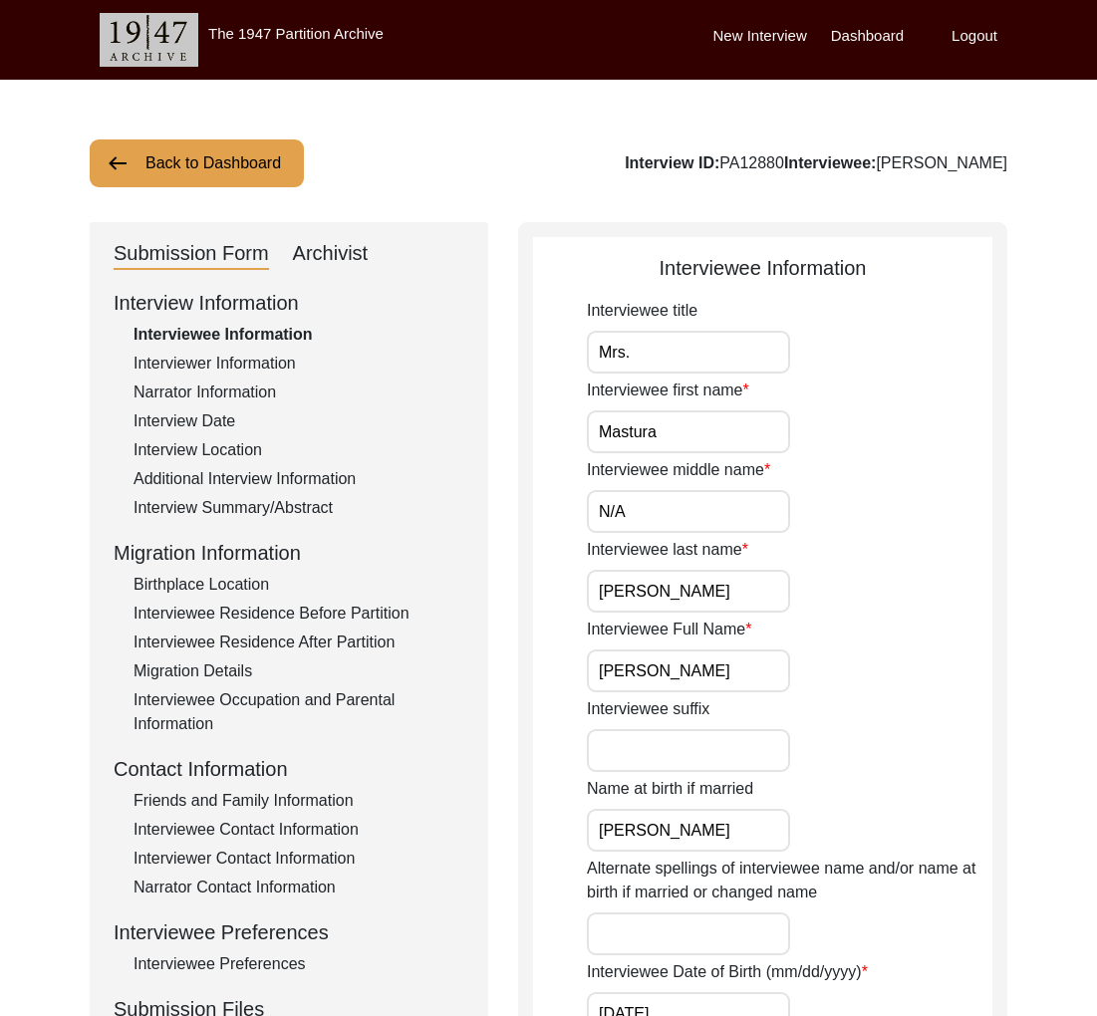
drag, startPoint x: 1032, startPoint y: 163, endPoint x: 888, endPoint y: 164, distance: 143.4
